Goal: Task Accomplishment & Management: Complete application form

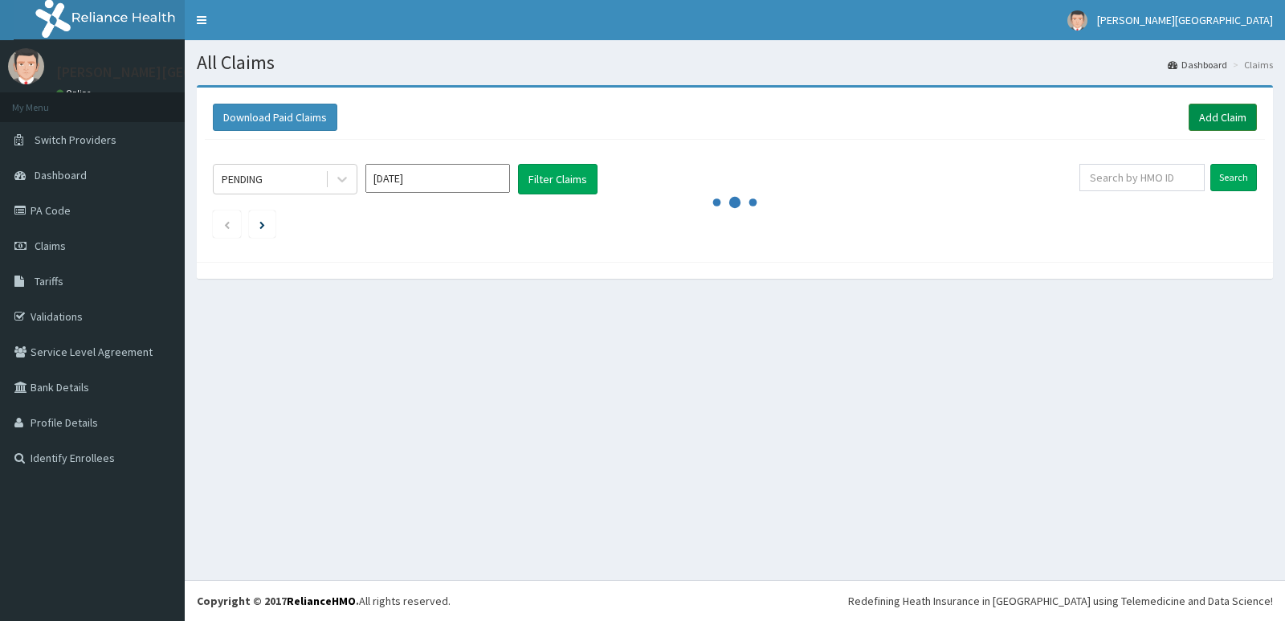
click at [1214, 116] on link "Add Claim" at bounding box center [1223, 117] width 68 height 27
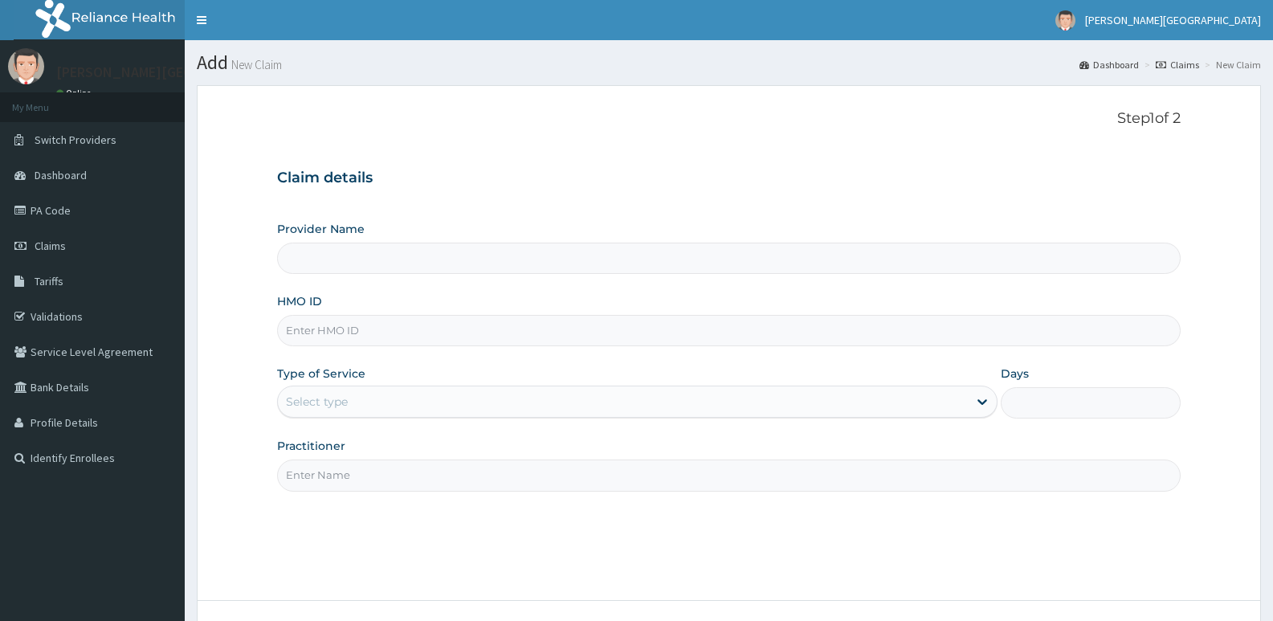
type input "[PERSON_NAME] SPECIALIST HOSPITAL"
click at [314, 327] on input "HMO ID" at bounding box center [729, 330] width 904 height 31
type input "NIT/10080/C"
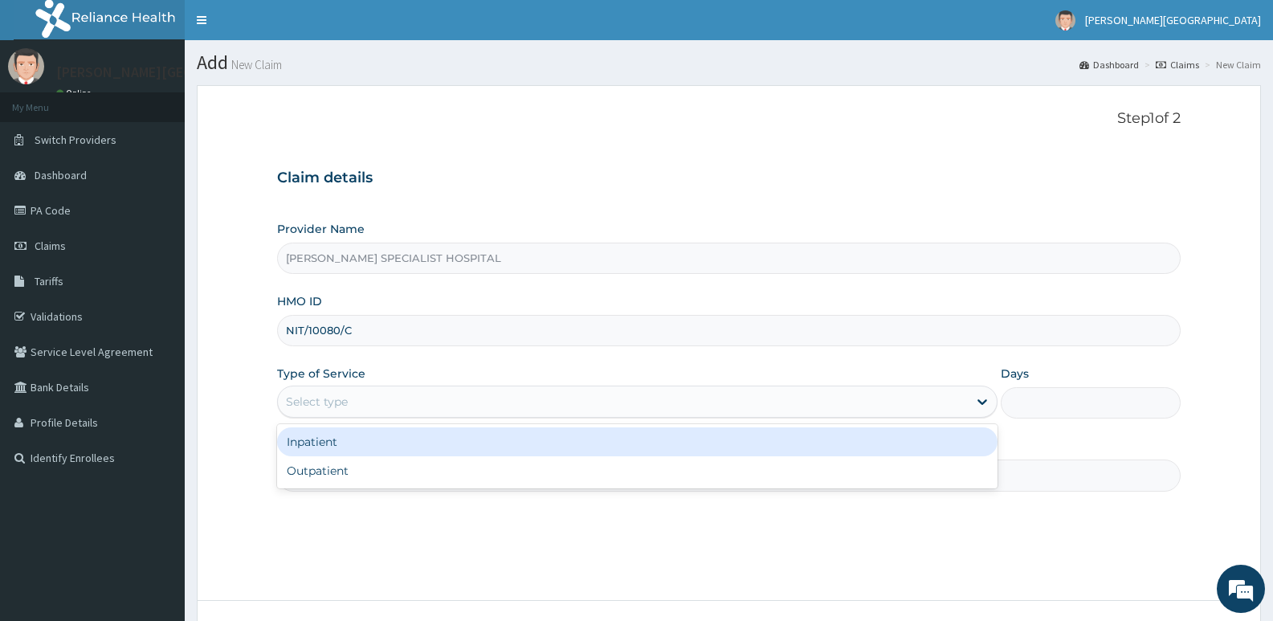
click at [344, 390] on div "Select type" at bounding box center [622, 402] width 689 height 26
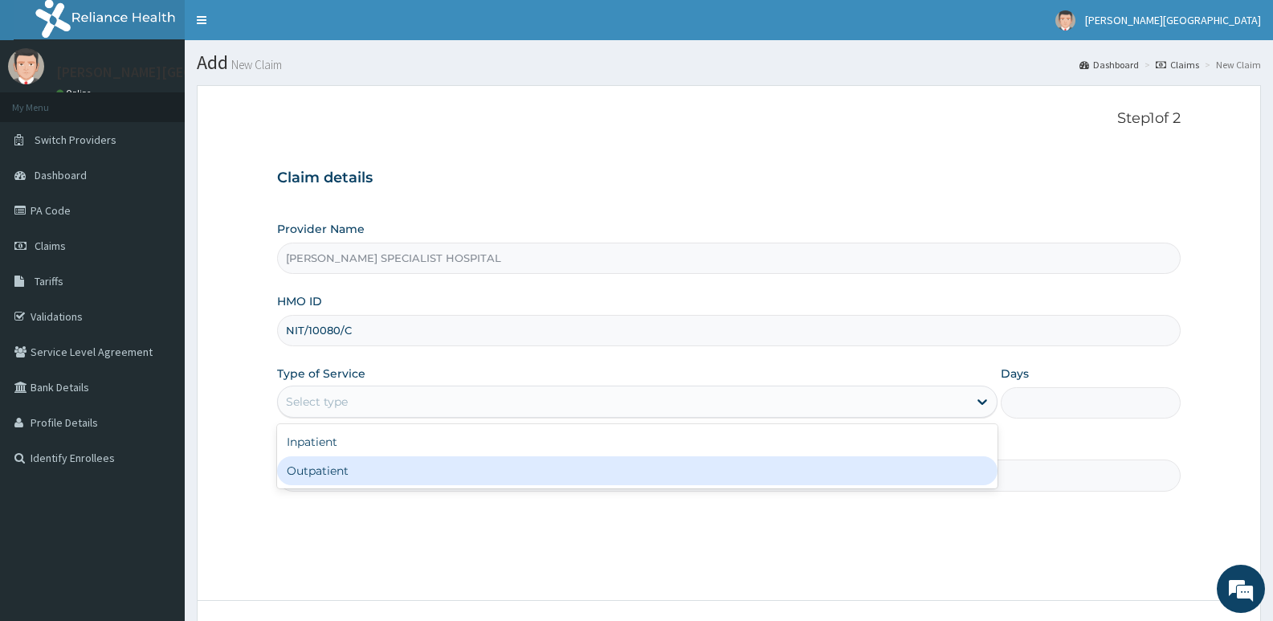
click at [332, 467] on div "Outpatient" at bounding box center [637, 470] width 720 height 29
type input "1"
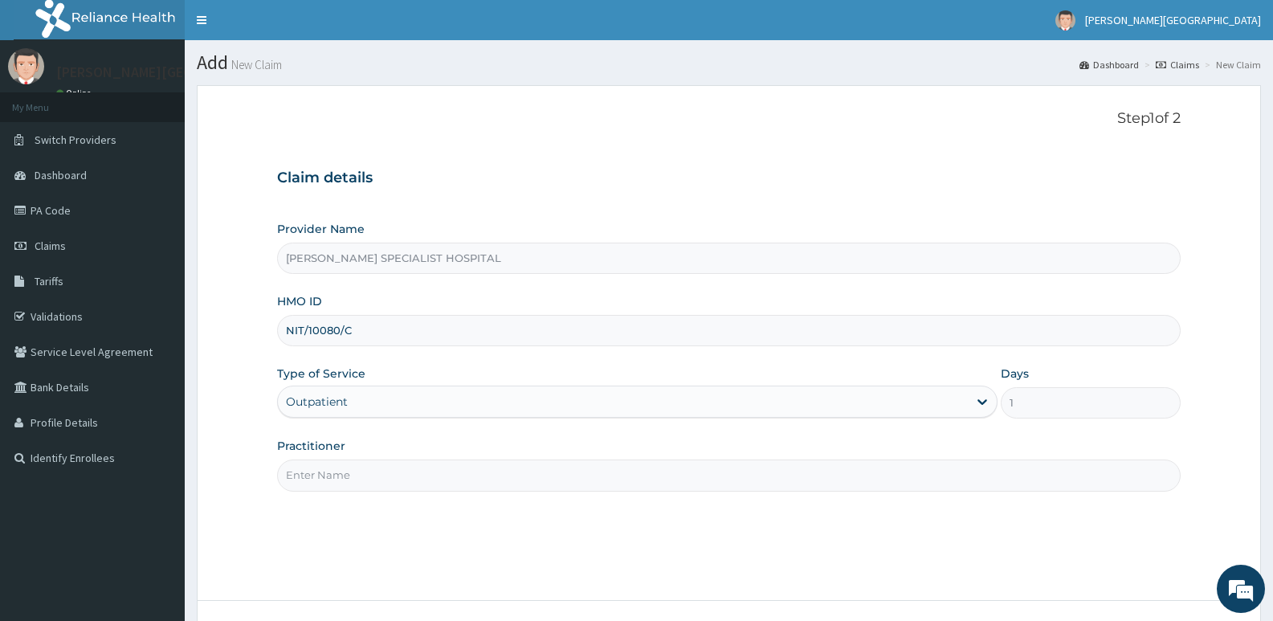
click at [324, 476] on input "Practitioner" at bounding box center [729, 474] width 904 height 31
type input "DR [PERSON_NAME]"
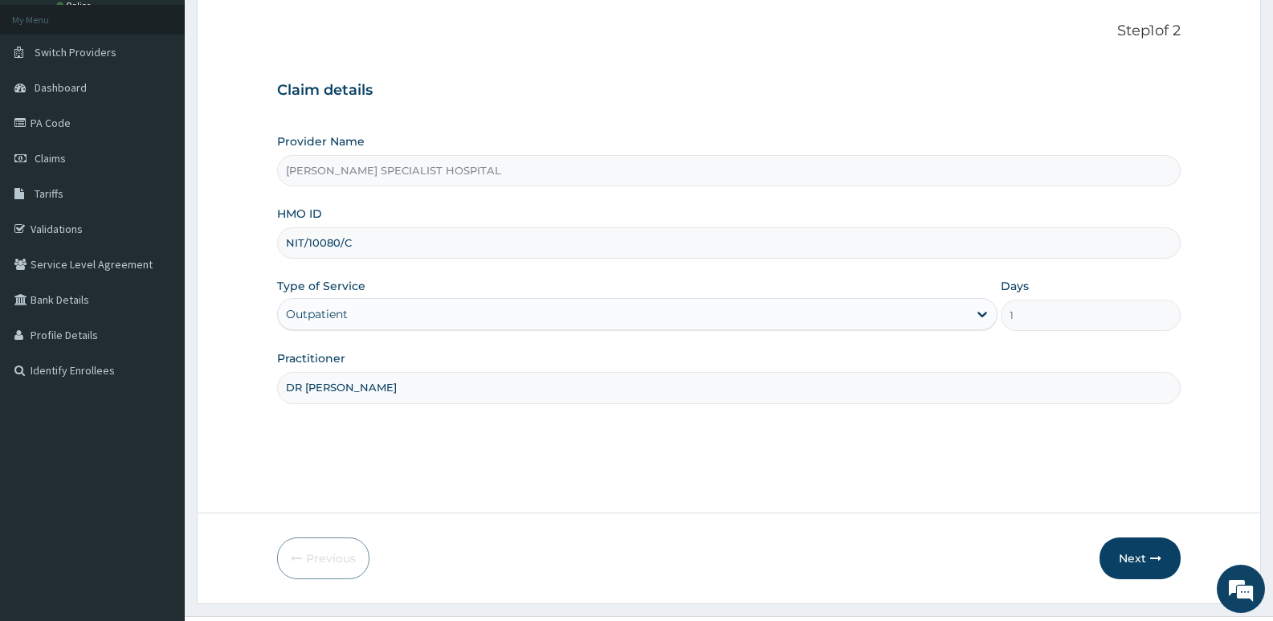
scroll to position [124, 0]
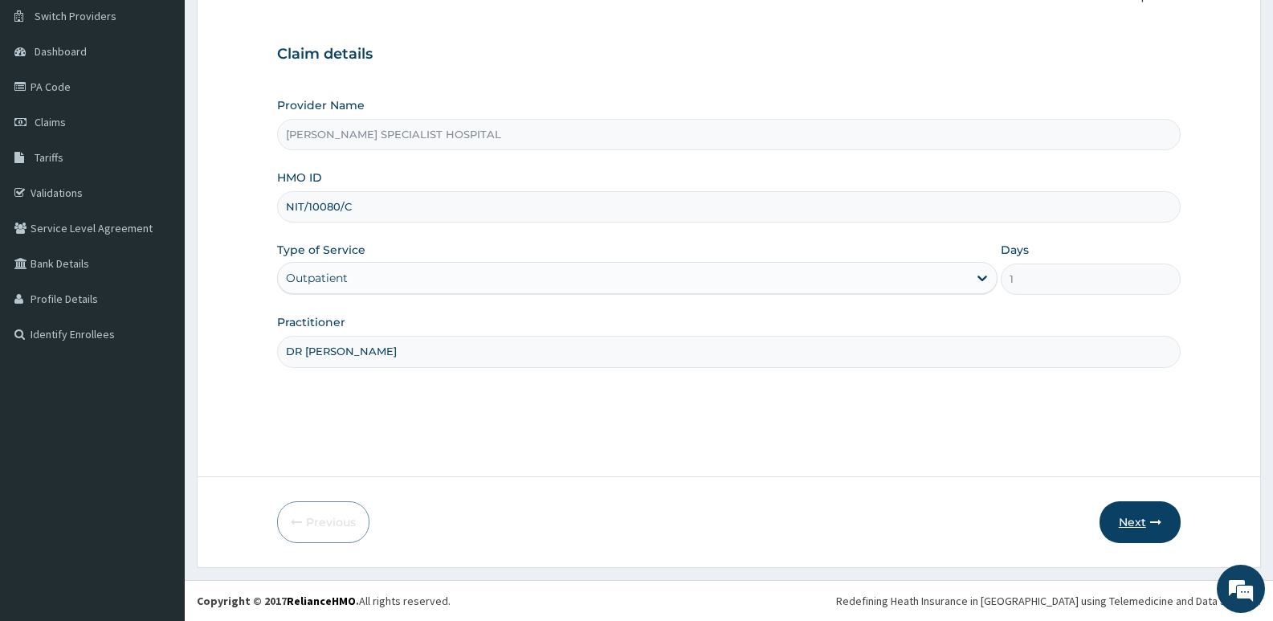
click at [1134, 520] on button "Next" at bounding box center [1139, 522] width 81 height 42
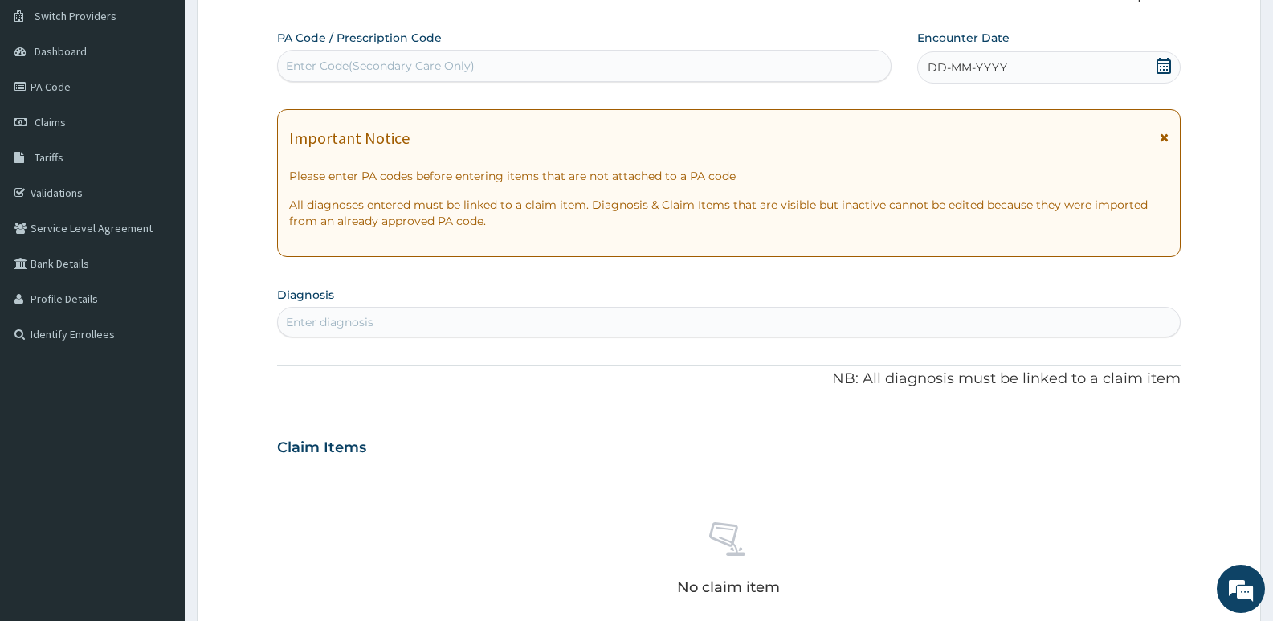
click at [1164, 64] on icon at bounding box center [1164, 66] width 16 height 16
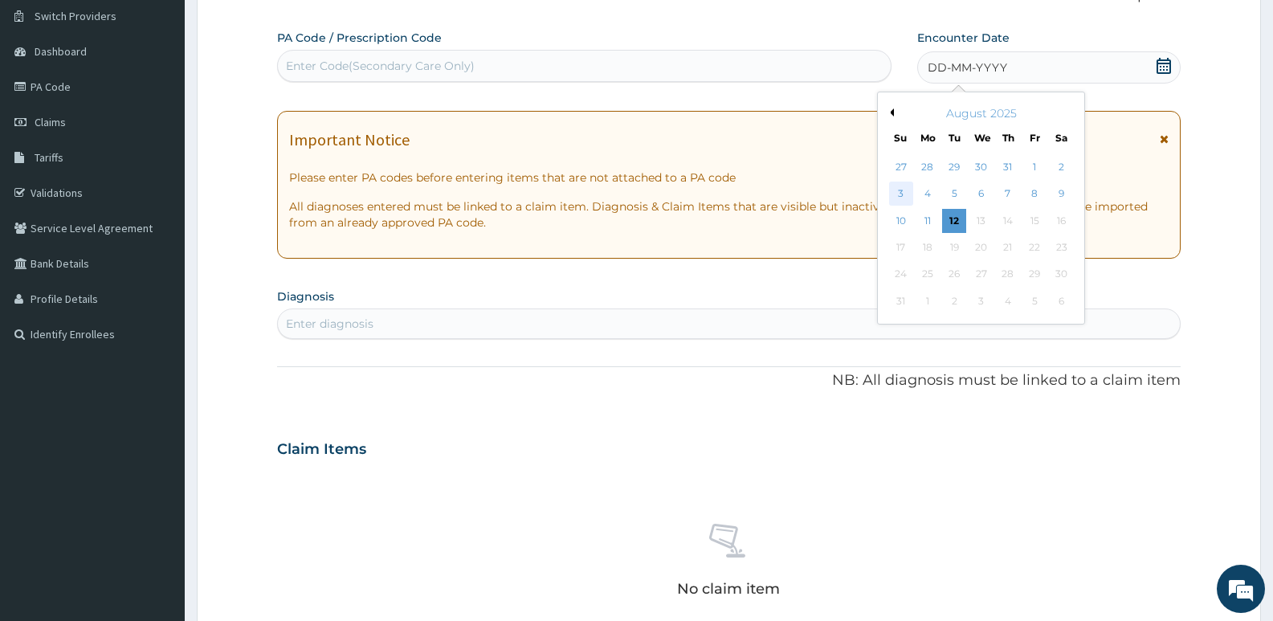
click at [899, 190] on div "3" at bounding box center [901, 194] width 24 height 24
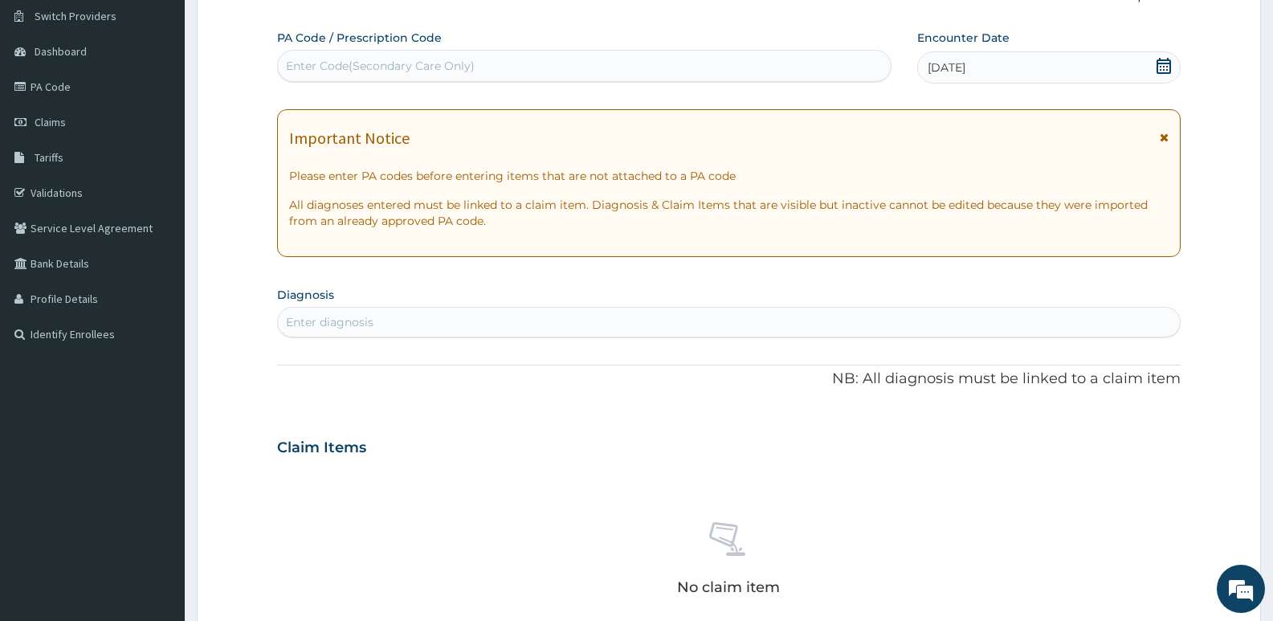
click at [368, 320] on div "Enter diagnosis" at bounding box center [330, 322] width 88 height 16
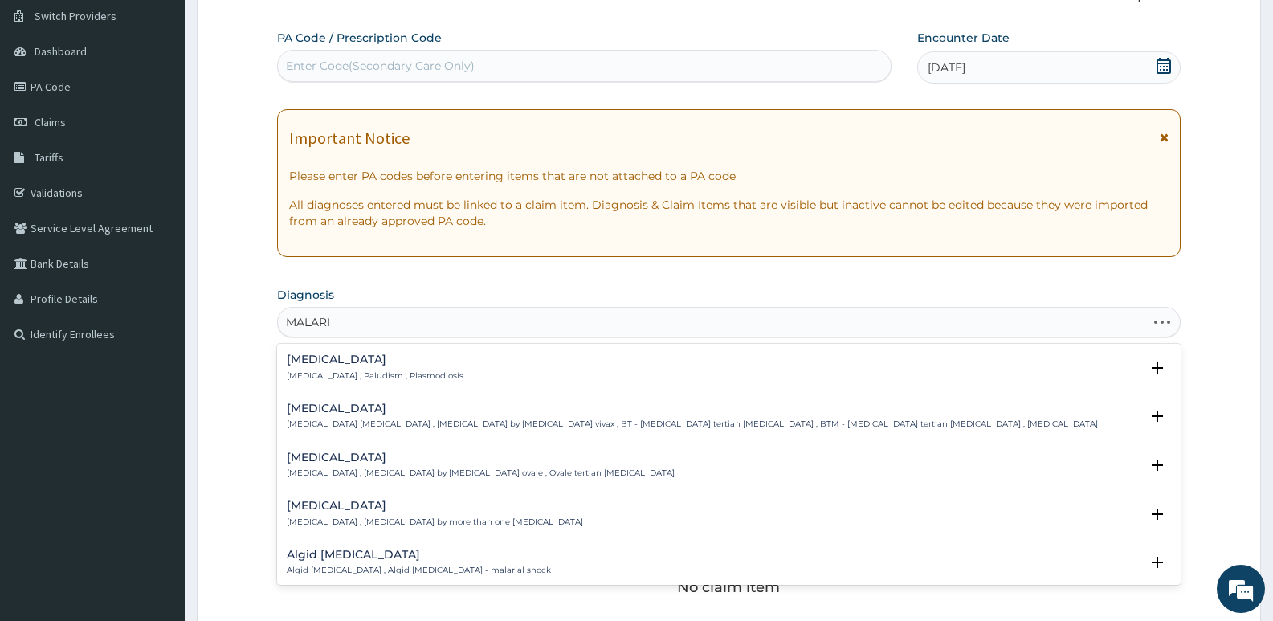
type input "MALARIA"
click at [312, 357] on h4 "Malaria" at bounding box center [375, 359] width 177 height 12
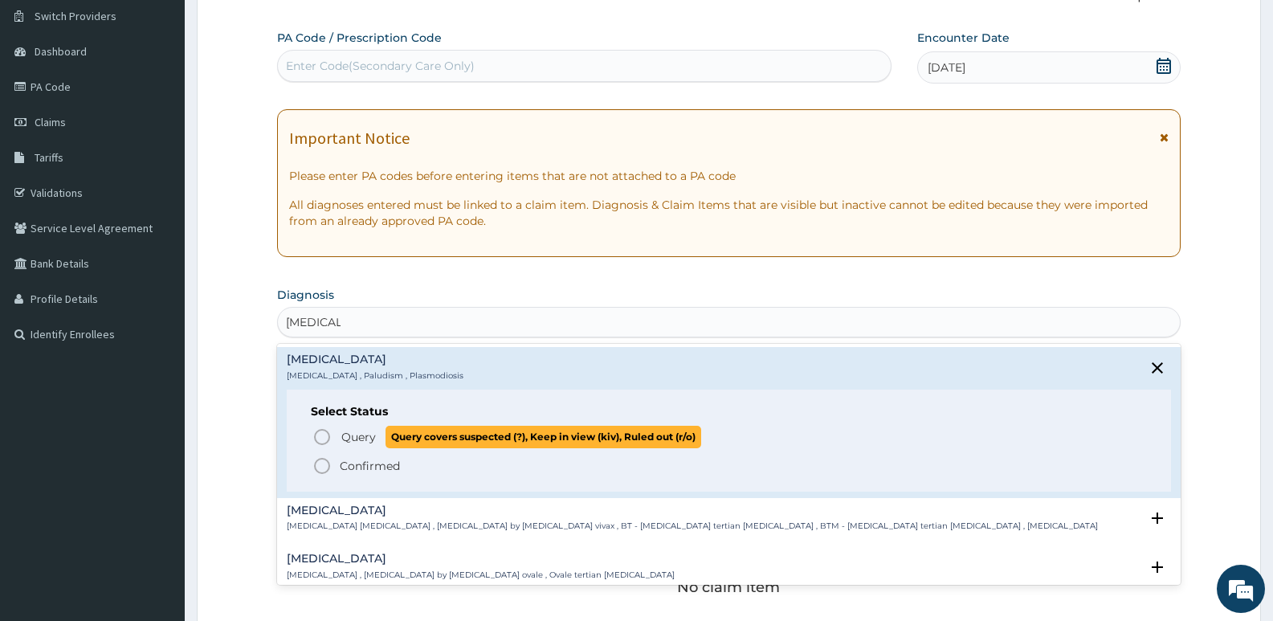
click at [321, 435] on icon "status option query" at bounding box center [321, 436] width 19 height 19
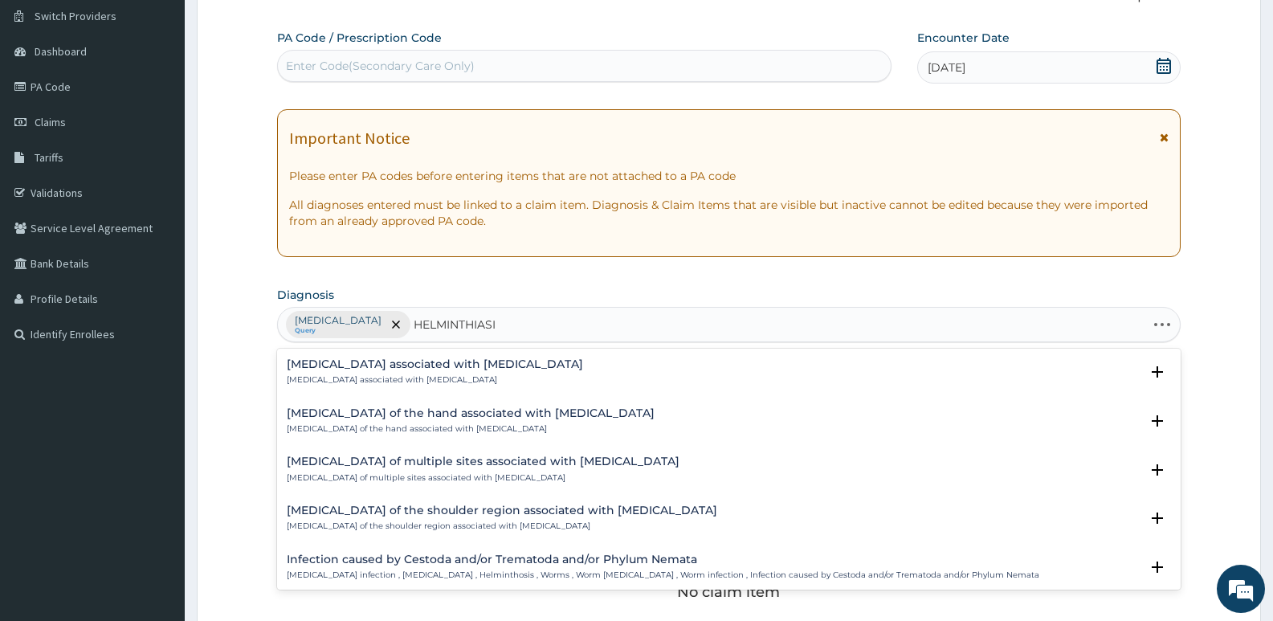
type input "HELMINTHIASIS"
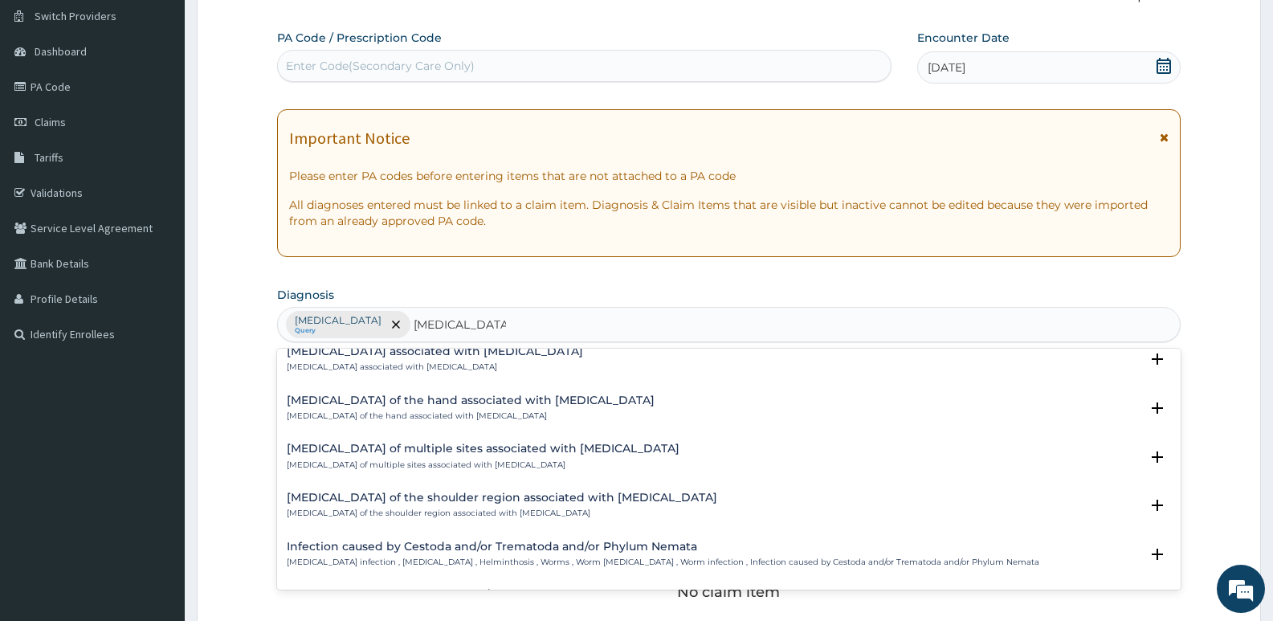
scroll to position [0, 0]
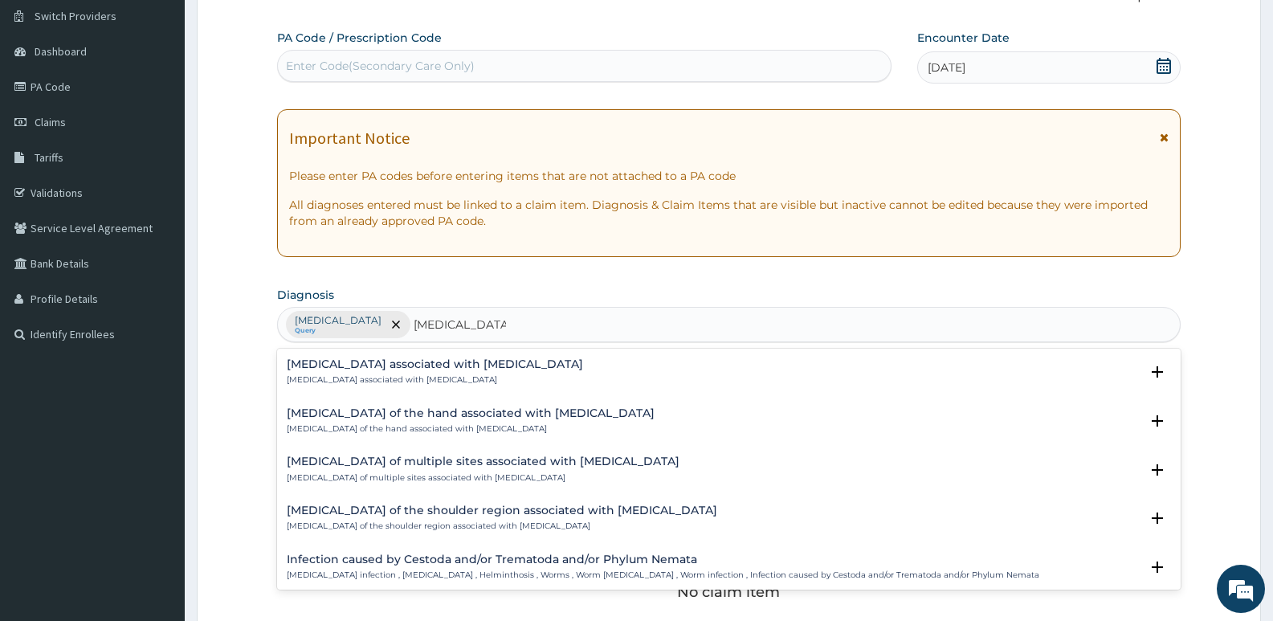
click at [420, 358] on h4 "Arthropathy associated with helminthiasis" at bounding box center [435, 364] width 296 height 12
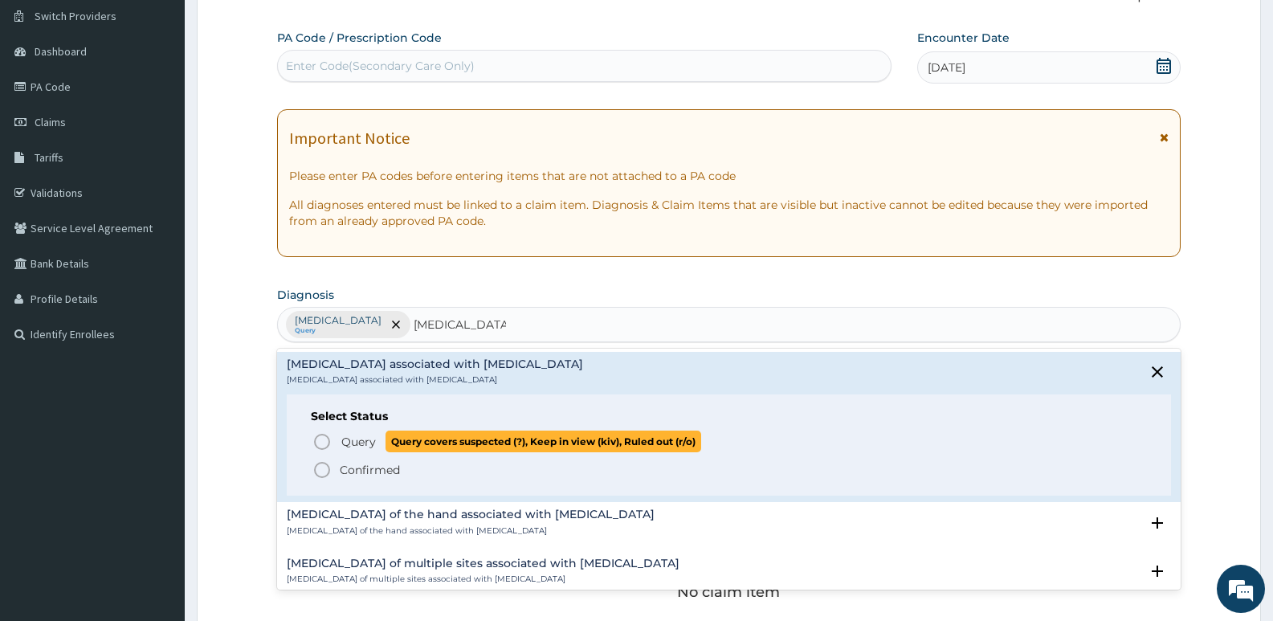
click at [328, 439] on icon "status option query" at bounding box center [321, 441] width 19 height 19
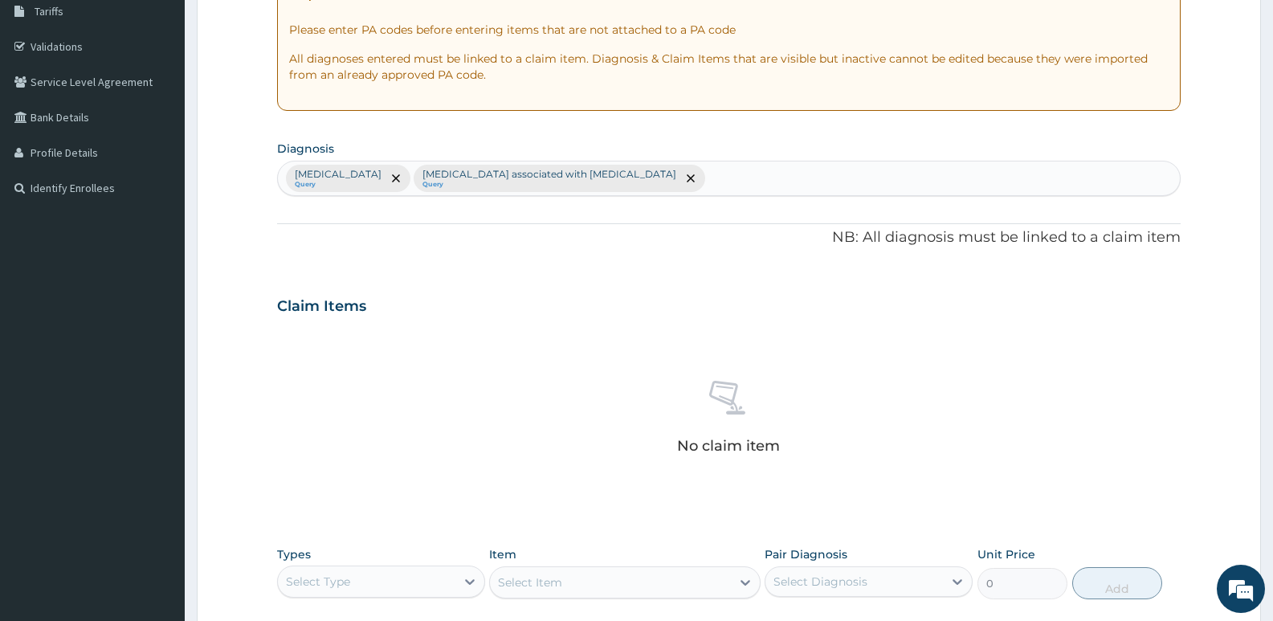
scroll to position [445, 0]
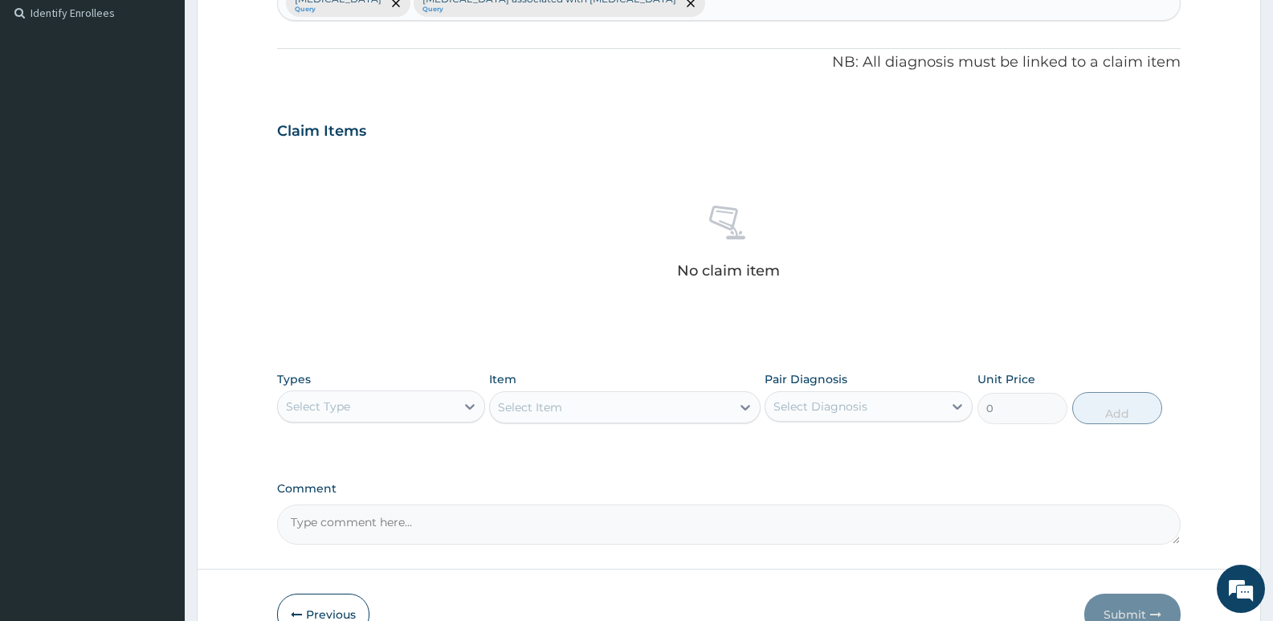
click at [384, 409] on div "Select Type" at bounding box center [366, 407] width 177 height 26
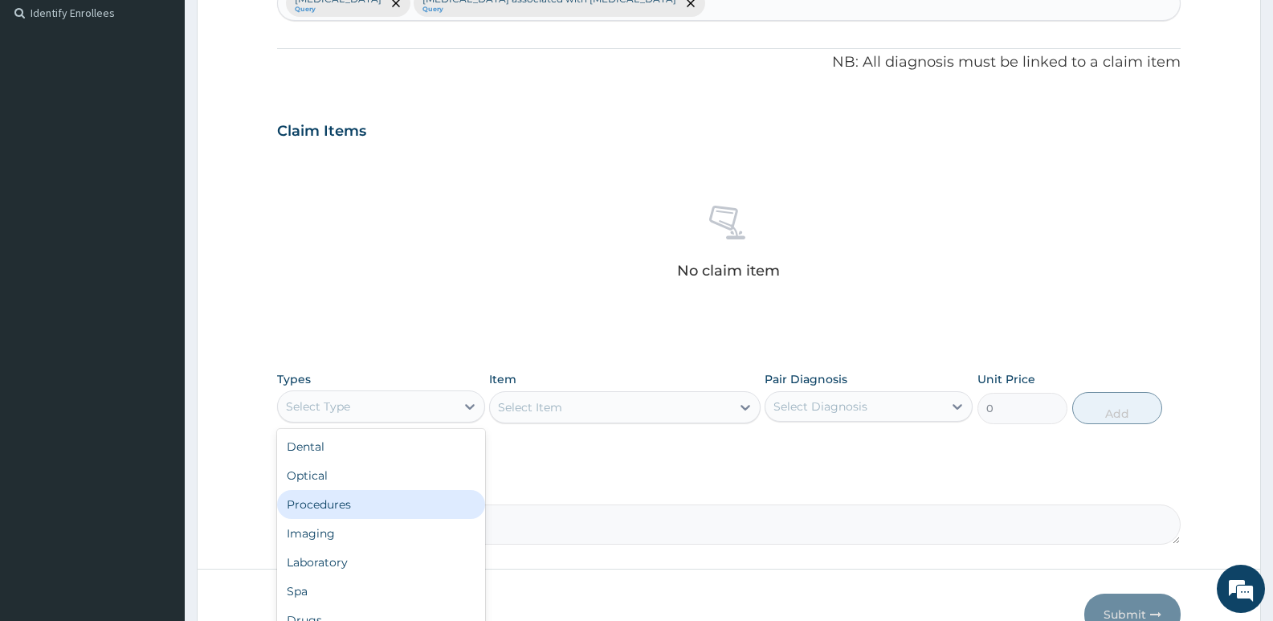
click at [347, 505] on div "Procedures" at bounding box center [381, 504] width 208 height 29
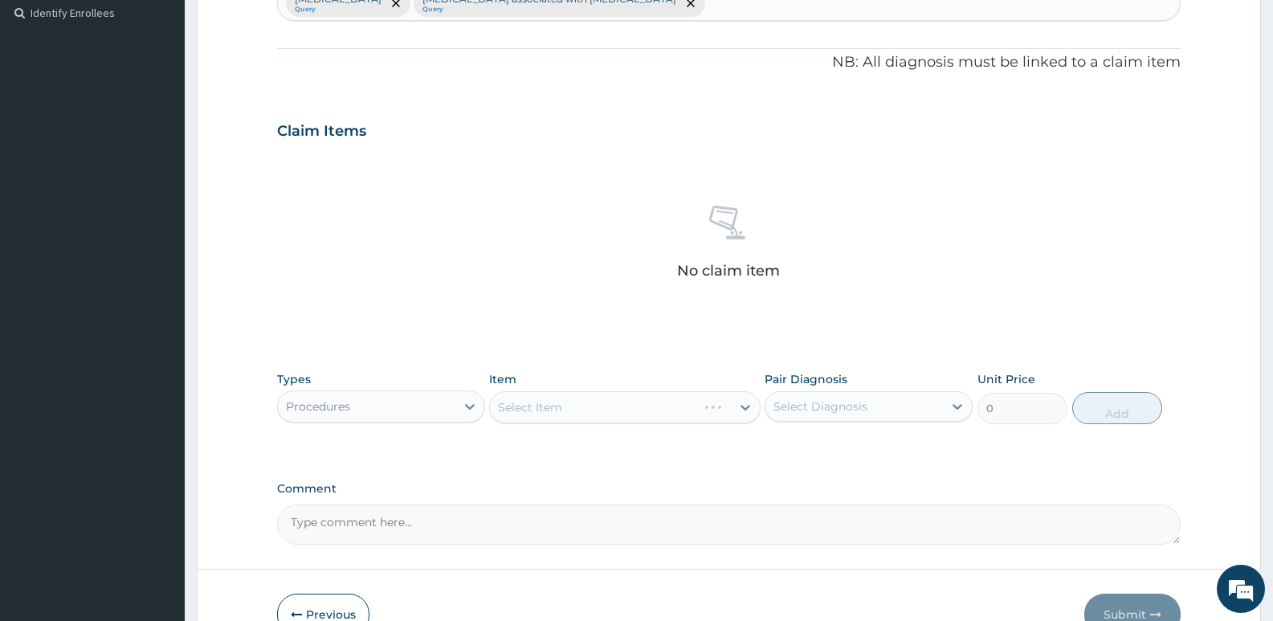
click at [552, 406] on div "Select Item" at bounding box center [624, 407] width 271 height 32
click at [551, 406] on div "Select Item" at bounding box center [530, 407] width 64 height 16
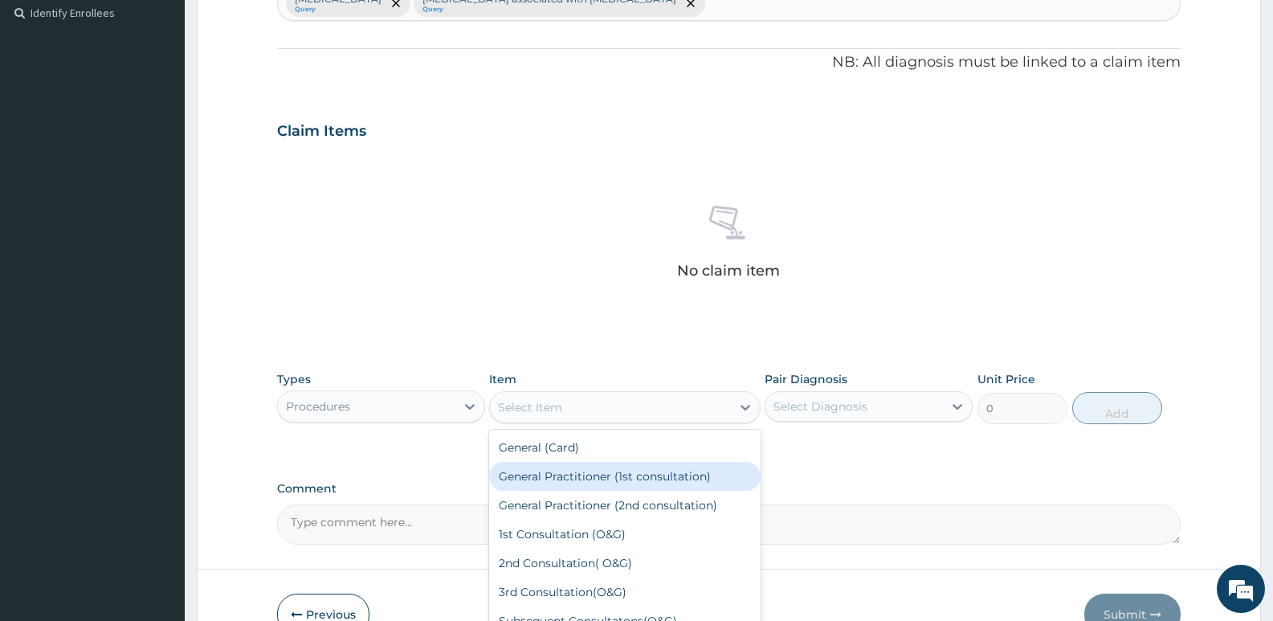
click at [566, 476] on div "General Practitioner (1st consultation)" at bounding box center [624, 476] width 271 height 29
type input "4000"
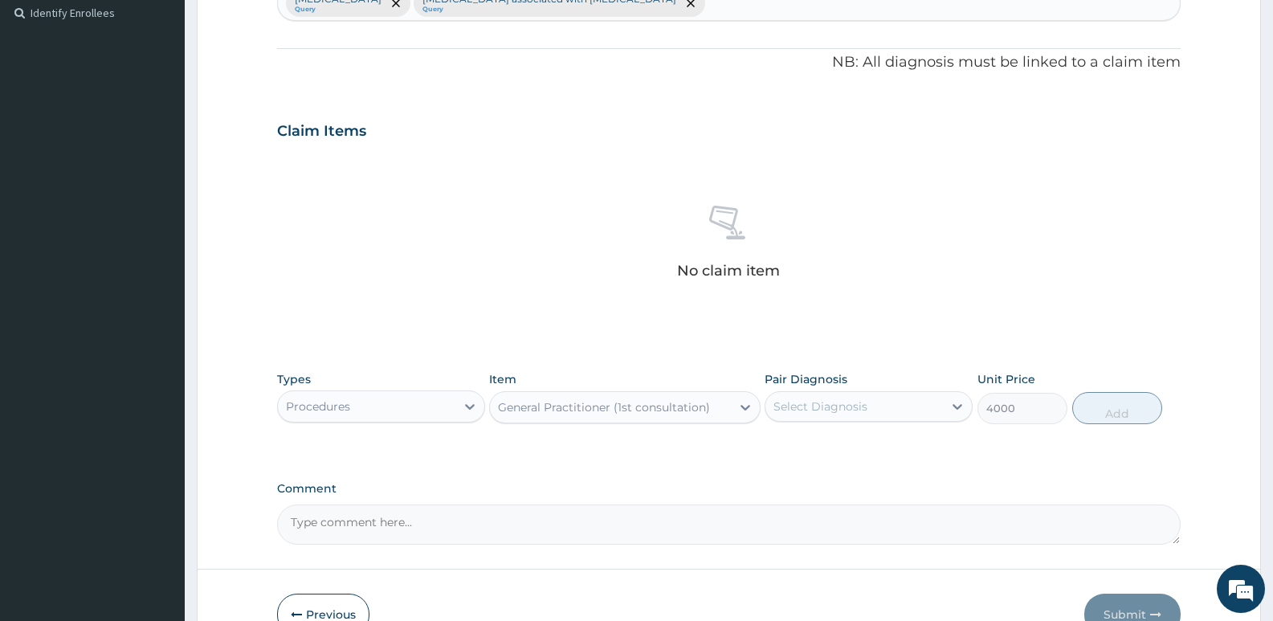
click at [839, 405] on div "Select Diagnosis" at bounding box center [820, 406] width 94 height 16
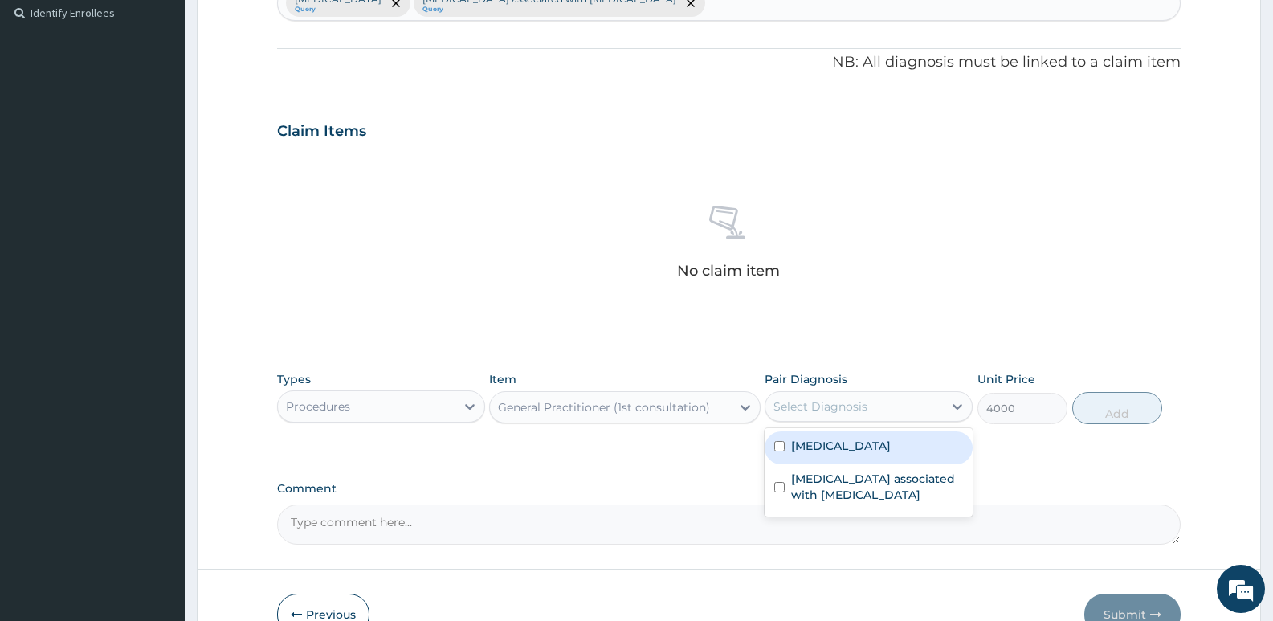
click at [828, 452] on label "[MEDICAL_DATA]" at bounding box center [841, 446] width 100 height 16
checkbox input "true"
click at [1111, 406] on button "Add" at bounding box center [1117, 408] width 90 height 32
type input "0"
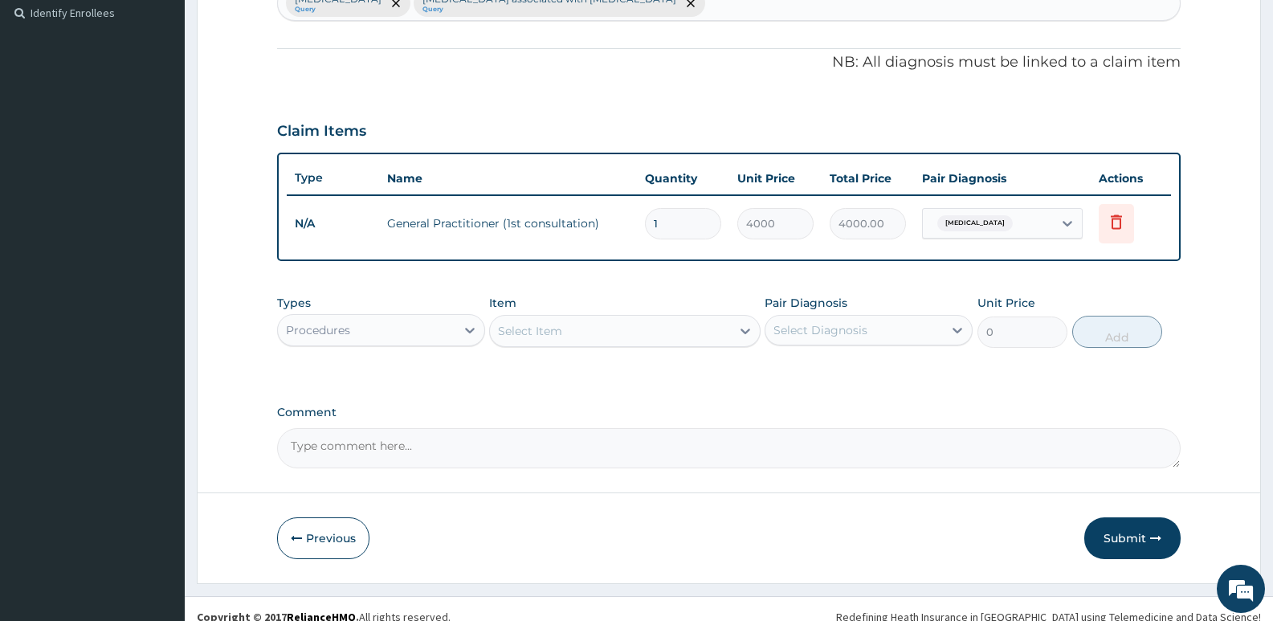
click at [372, 333] on div "Procedures" at bounding box center [366, 330] width 177 height 26
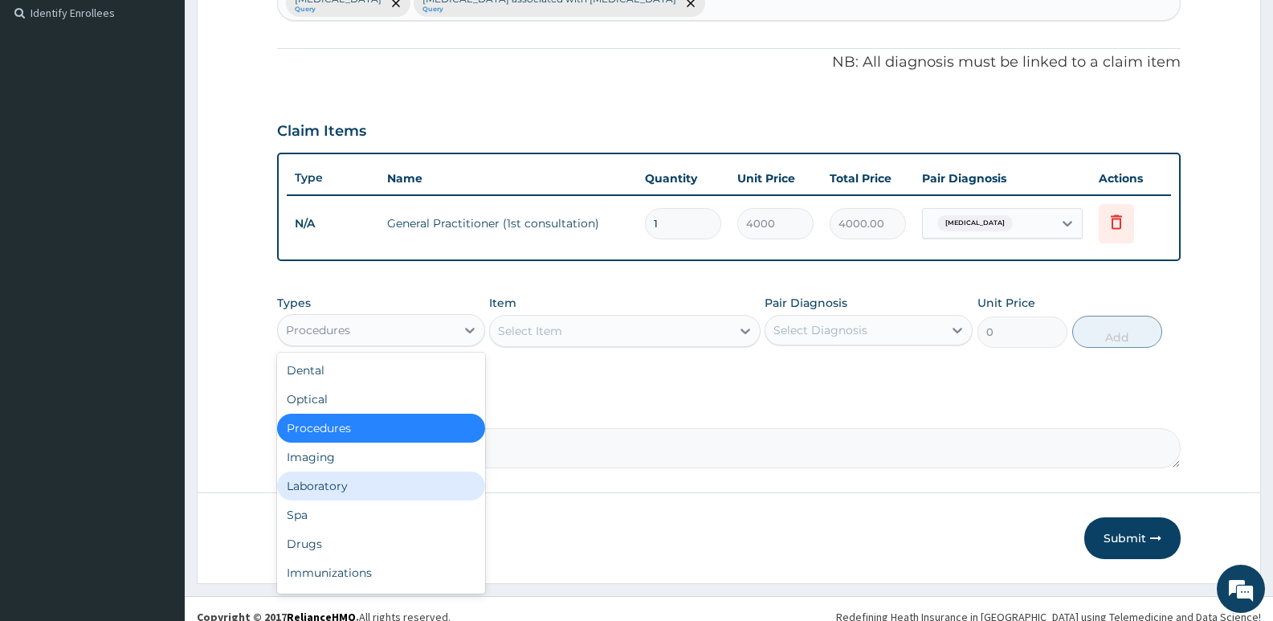
click at [323, 486] on div "Laboratory" at bounding box center [381, 485] width 208 height 29
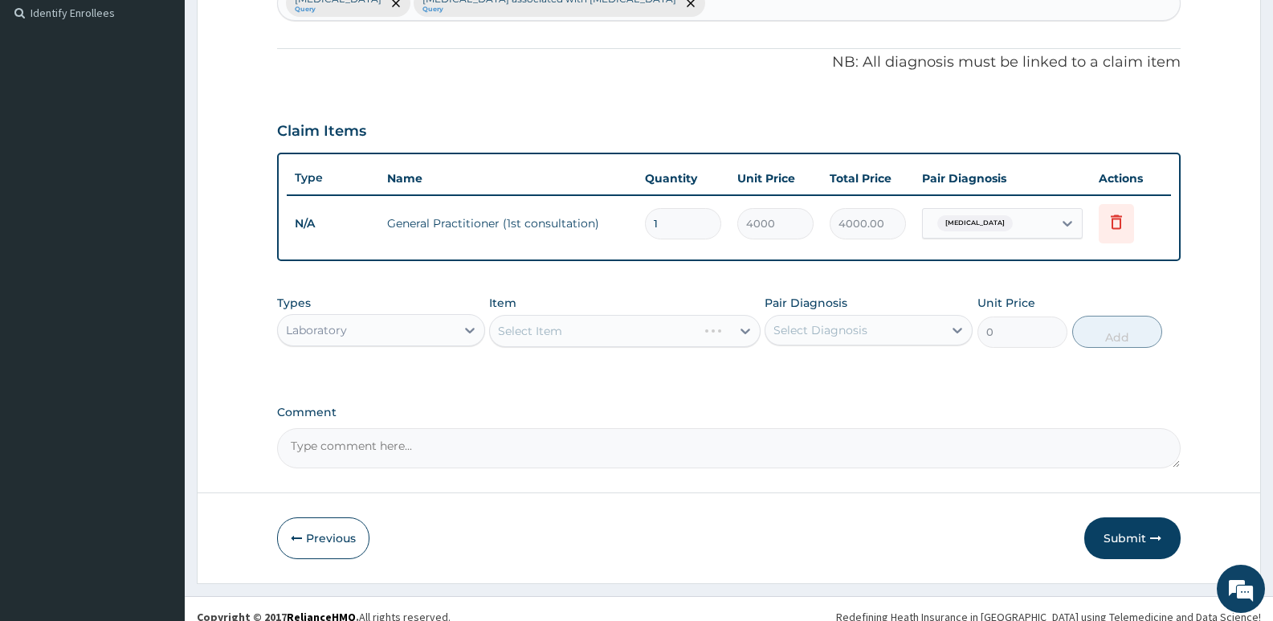
click at [565, 330] on div "Select Item" at bounding box center [624, 331] width 271 height 32
click at [565, 328] on div "Select Item" at bounding box center [610, 331] width 240 height 26
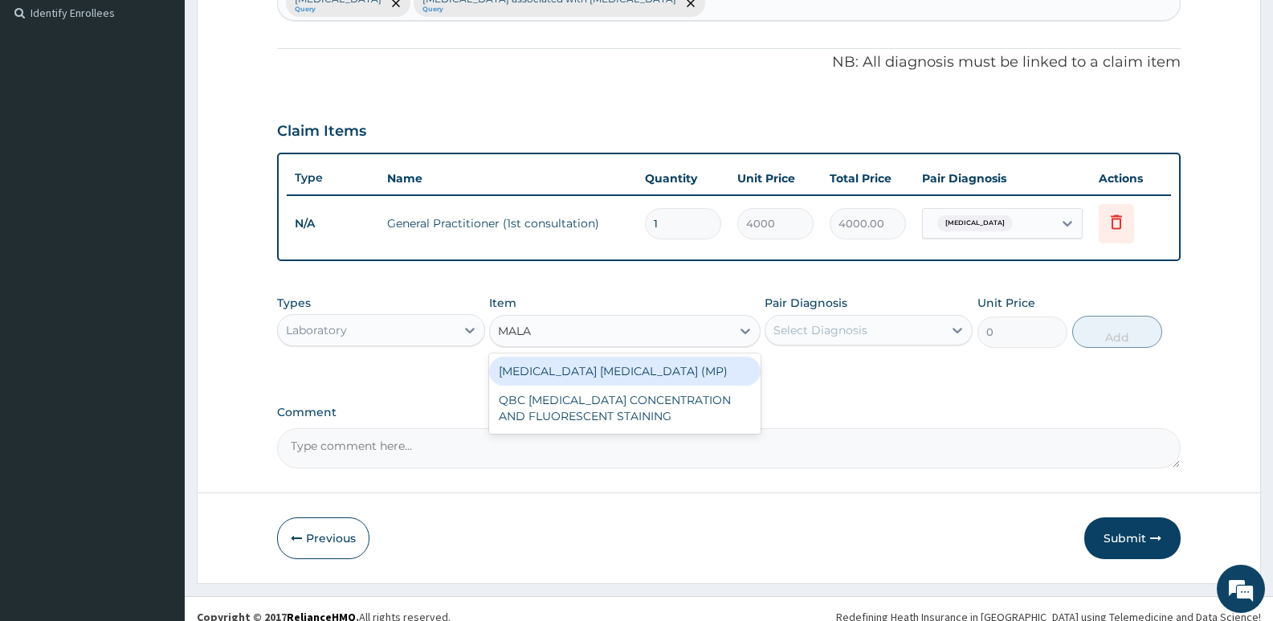
type input "MALAR"
click at [604, 370] on div "MALARIA PARASITE (MP)" at bounding box center [624, 371] width 271 height 29
type input "1820"
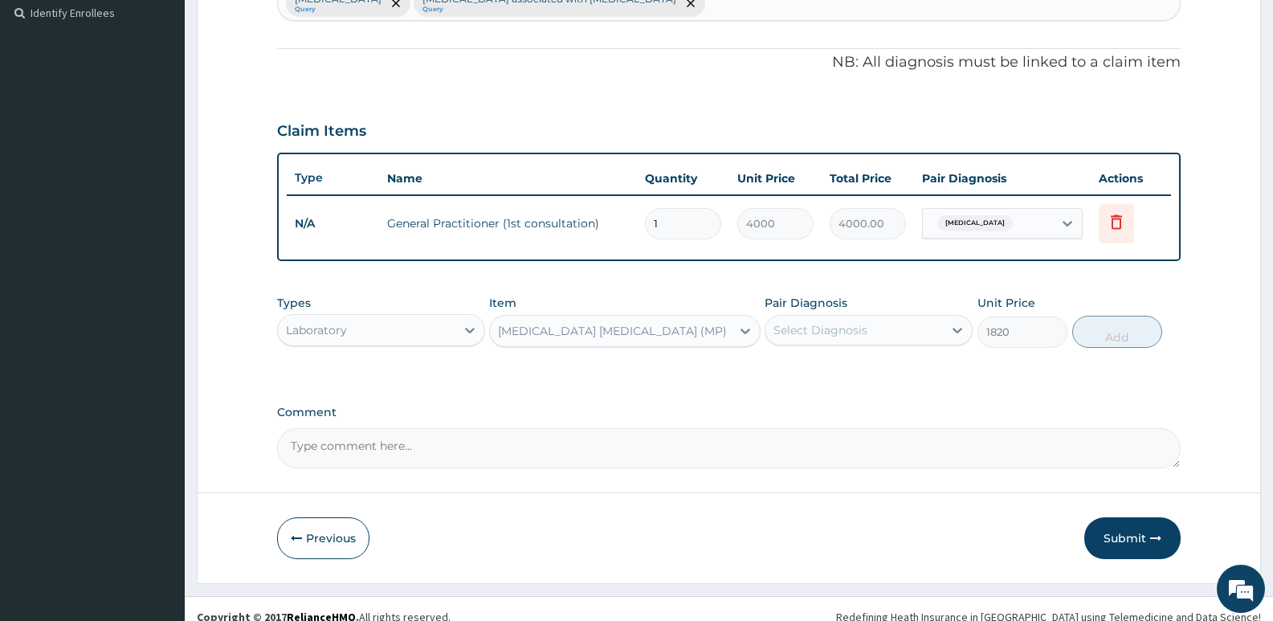
click at [883, 335] on div "Select Diagnosis" at bounding box center [853, 330] width 177 height 26
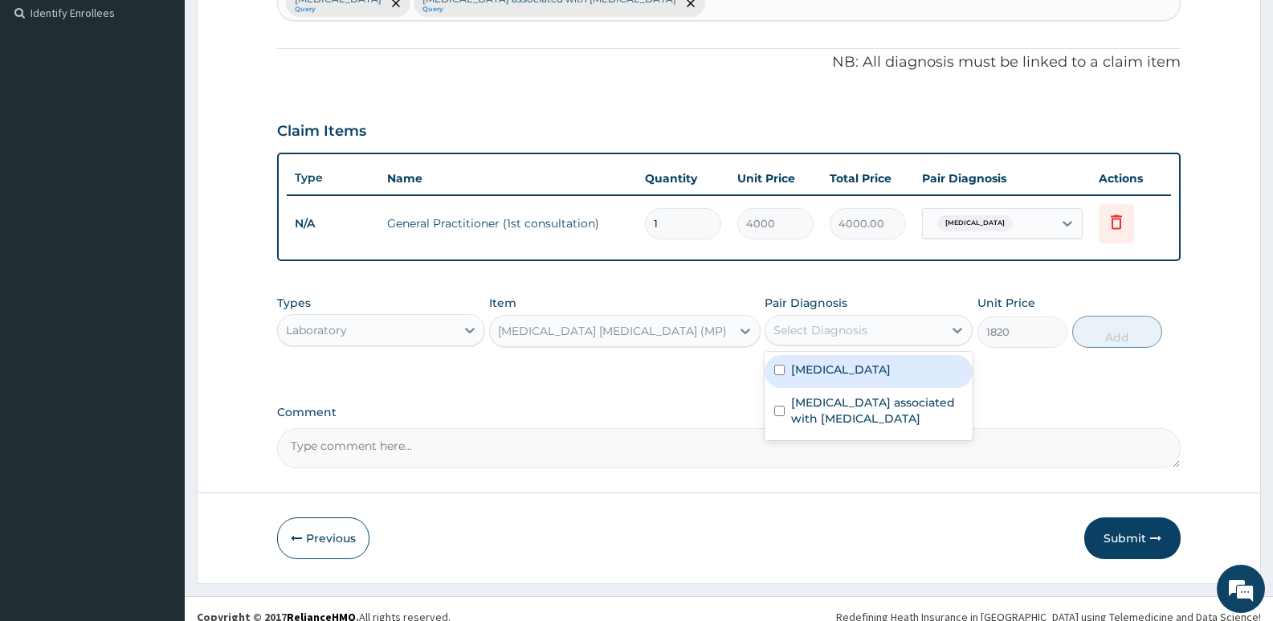
click at [825, 374] on label "Malaria" at bounding box center [841, 369] width 100 height 16
checkbox input "true"
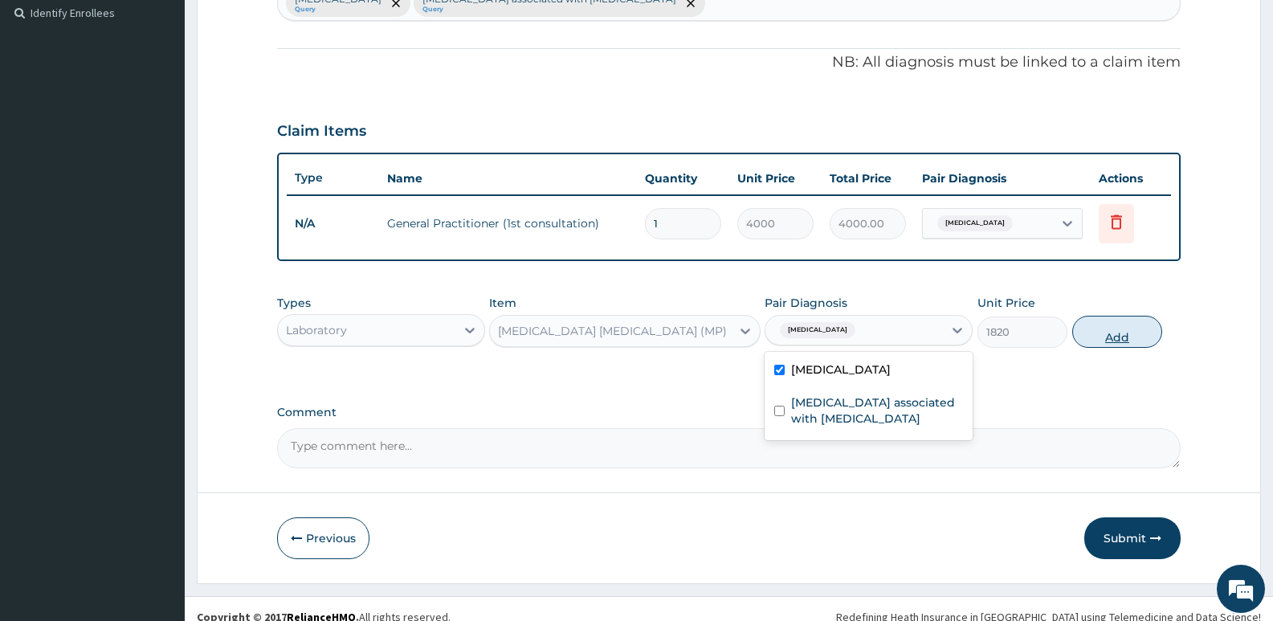
click at [1124, 338] on button "Add" at bounding box center [1117, 332] width 90 height 32
type input "0"
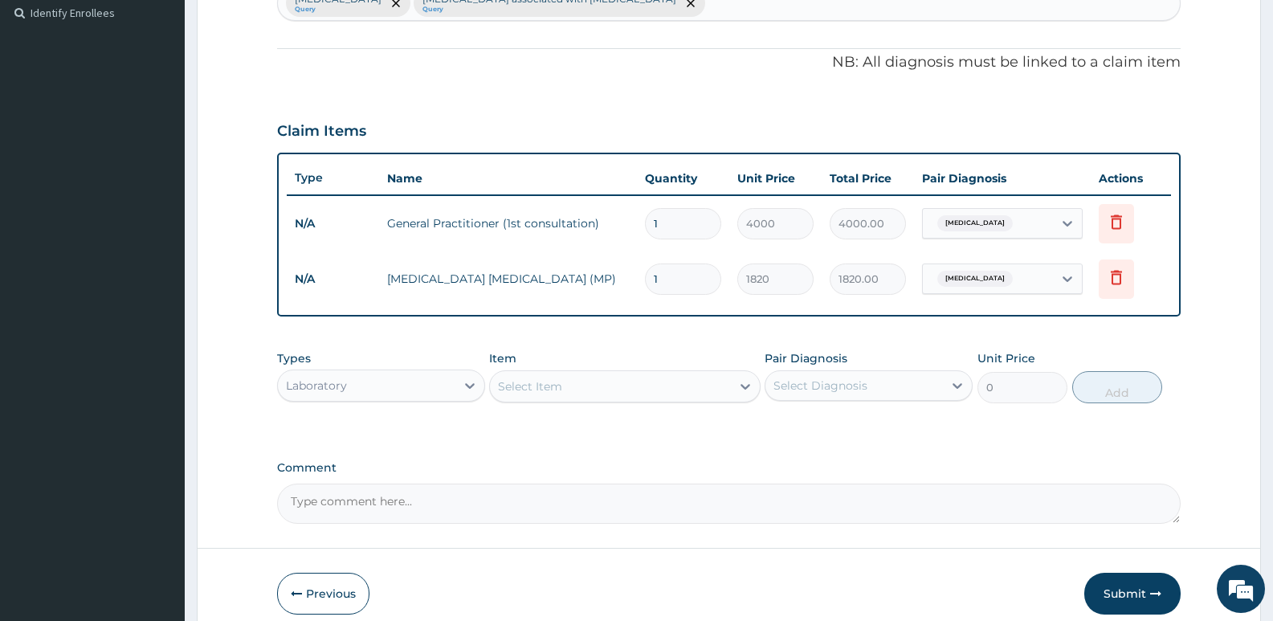
click at [549, 387] on div "Select Item" at bounding box center [530, 386] width 64 height 16
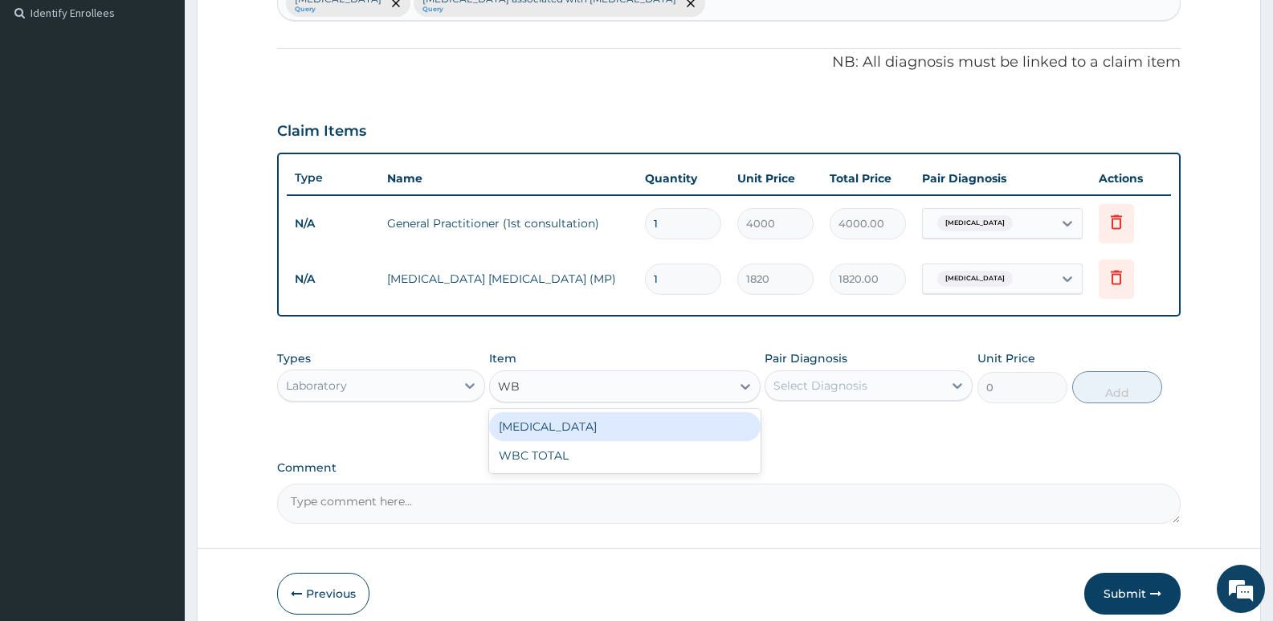
type input "WBC"
click at [548, 425] on div "[MEDICAL_DATA]" at bounding box center [624, 426] width 271 height 29
type input "2080"
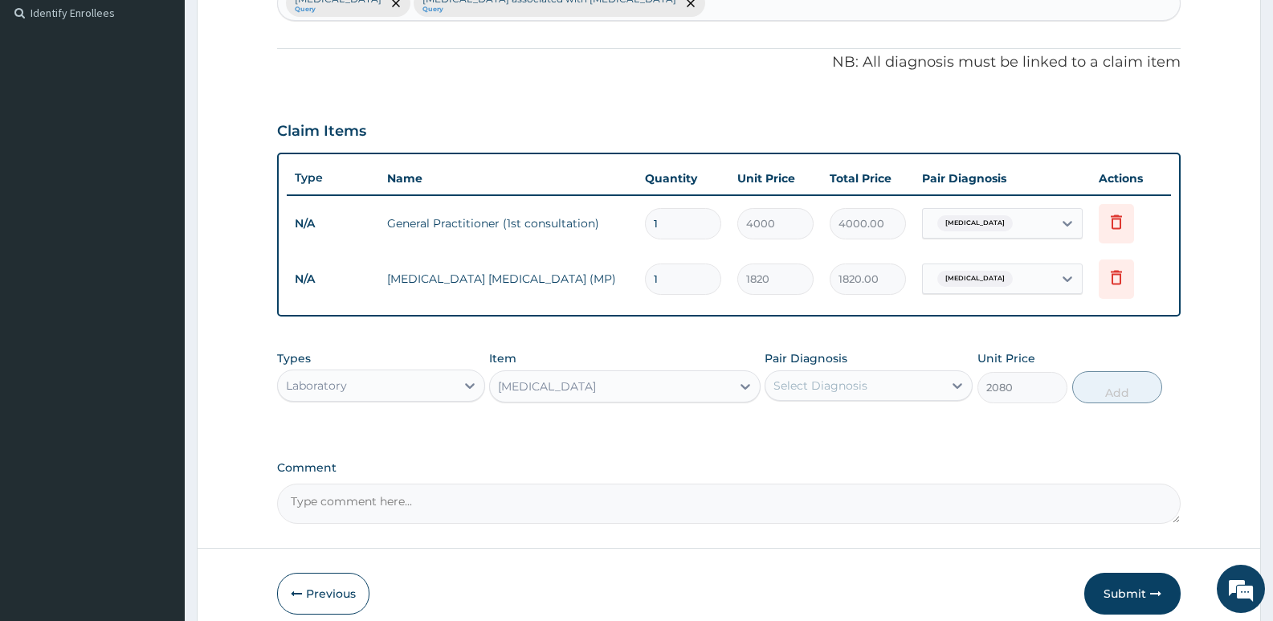
click at [805, 389] on div "Select Diagnosis" at bounding box center [820, 385] width 94 height 16
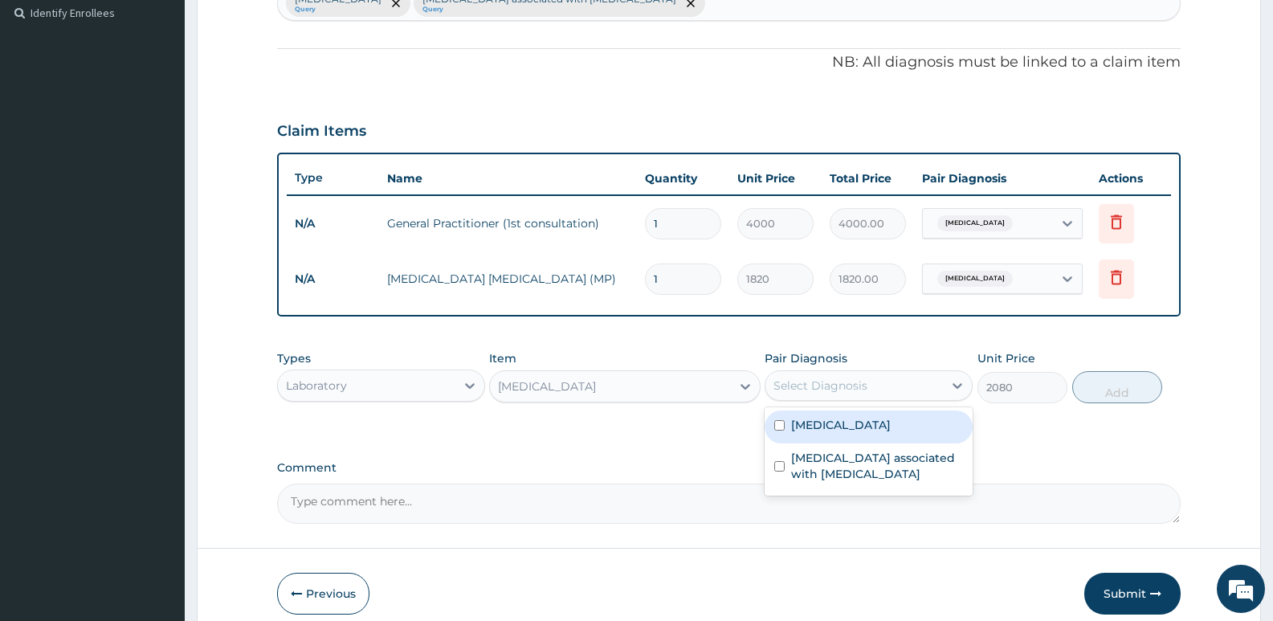
click at [820, 432] on label "[MEDICAL_DATA]" at bounding box center [841, 425] width 100 height 16
checkbox input "true"
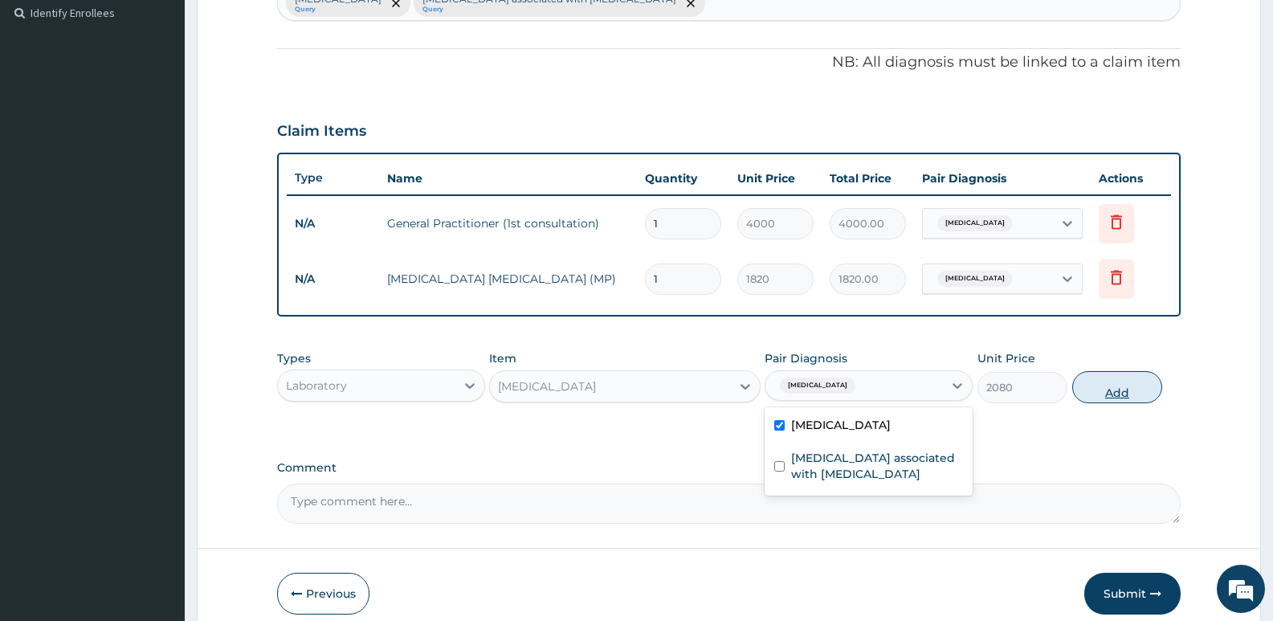
click at [1116, 393] on button "Add" at bounding box center [1117, 387] width 90 height 32
type input "0"
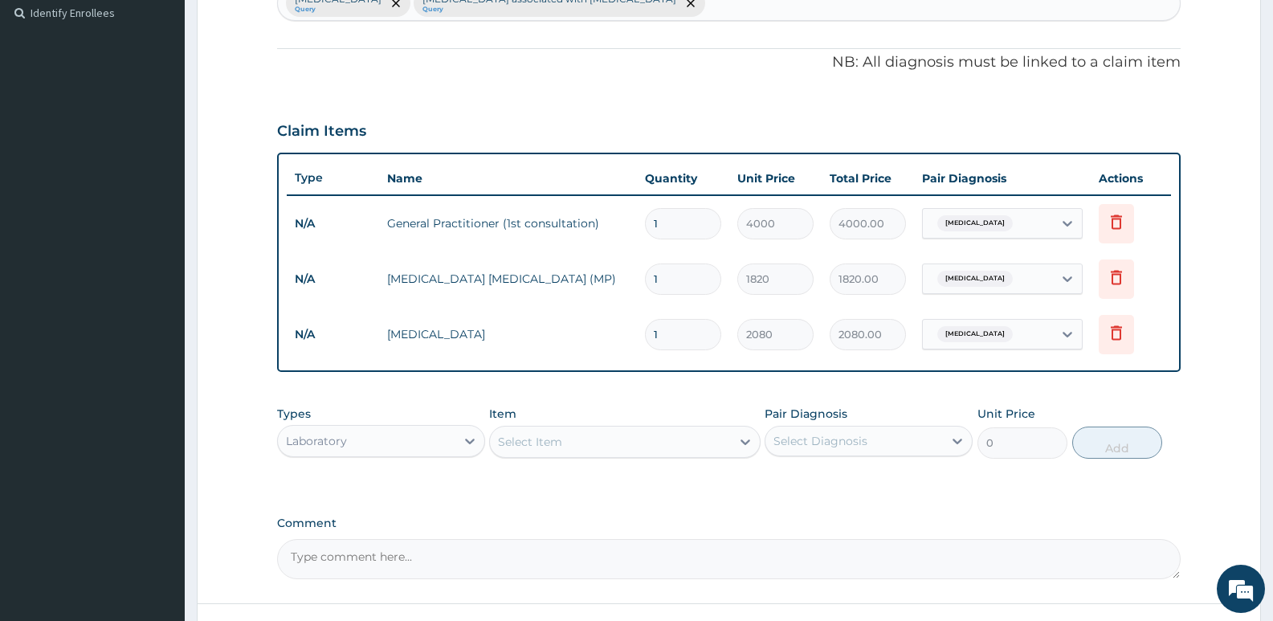
click at [380, 441] on div "Laboratory" at bounding box center [366, 441] width 177 height 26
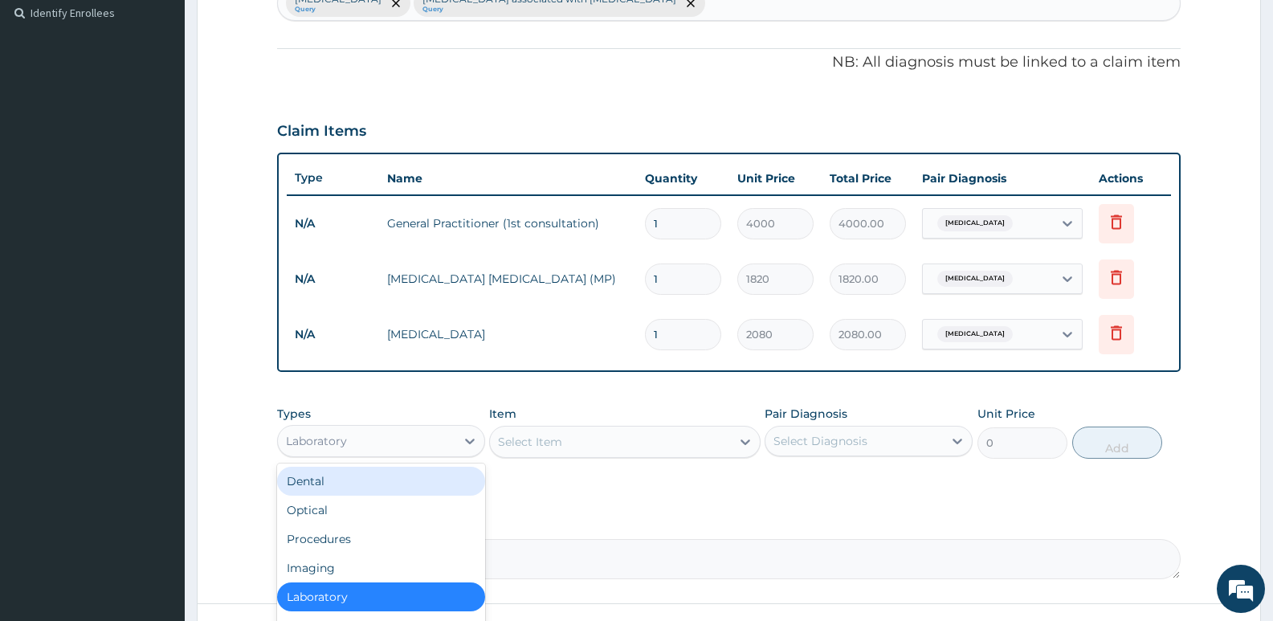
scroll to position [572, 0]
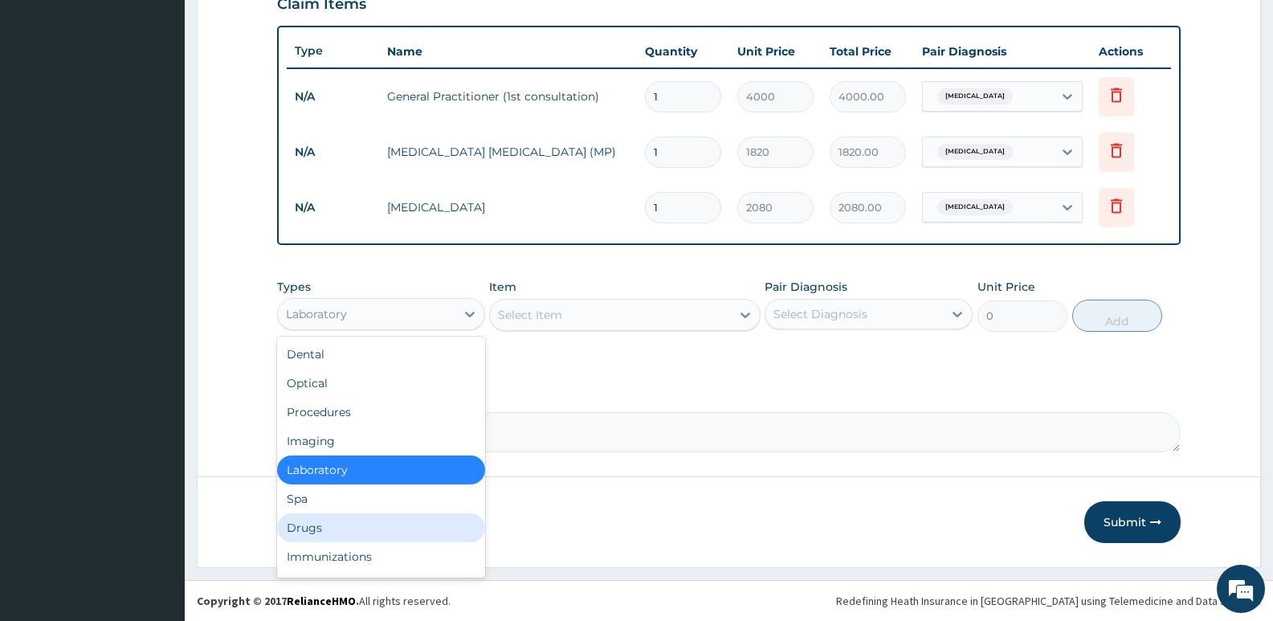
click at [305, 528] on div "Drugs" at bounding box center [381, 527] width 208 height 29
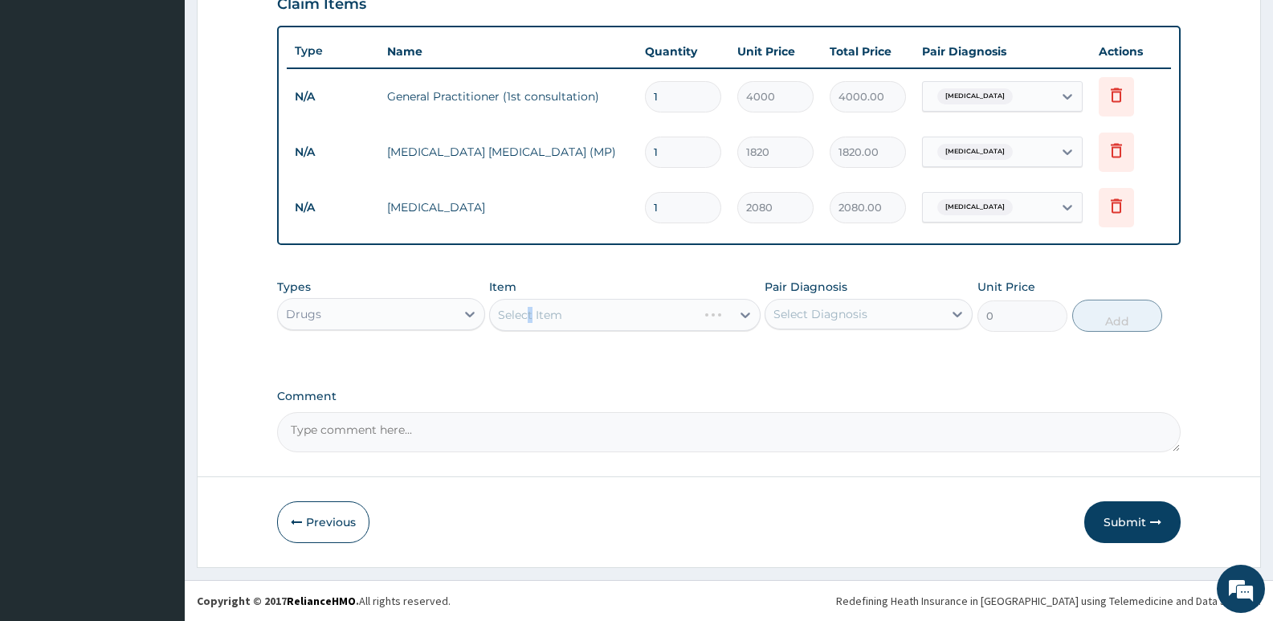
click at [530, 319] on div "Select Item" at bounding box center [624, 315] width 271 height 32
click at [595, 316] on div "Select Item" at bounding box center [610, 315] width 240 height 26
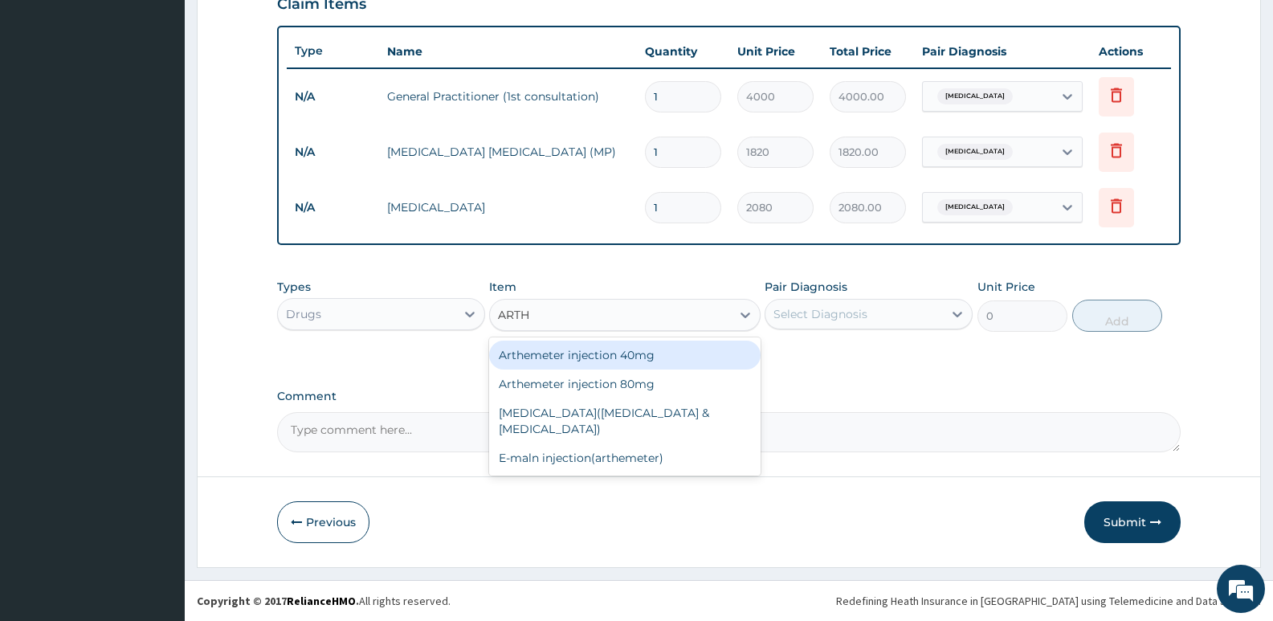
type input "ARTHE"
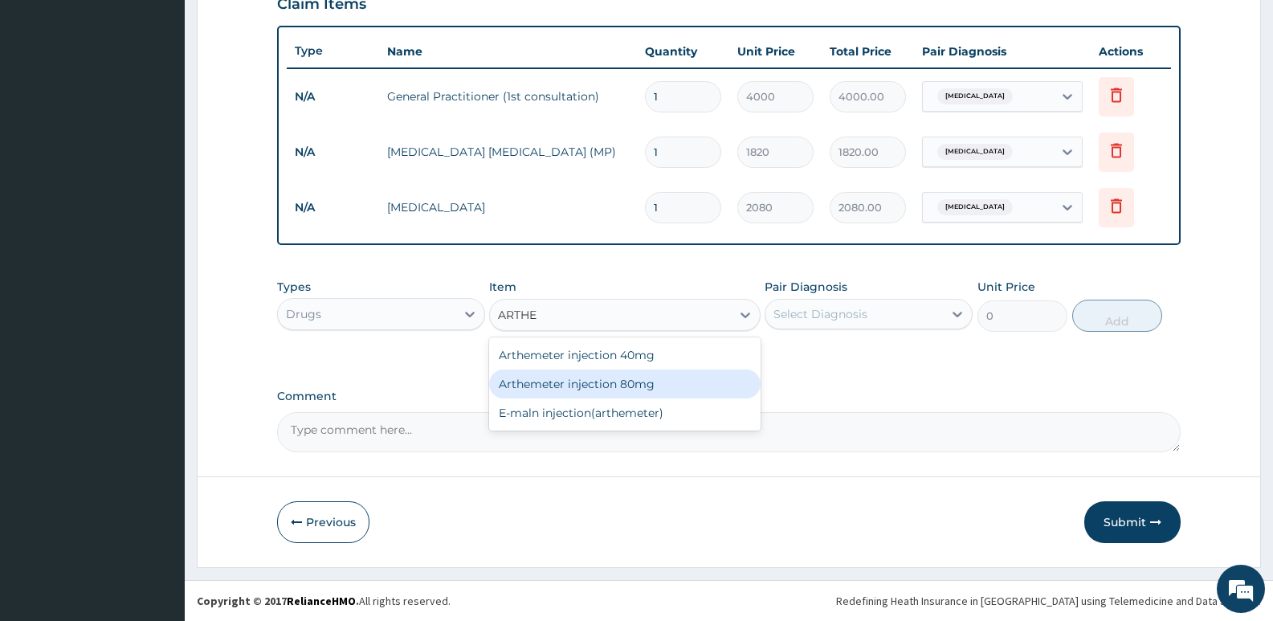
click at [606, 389] on div "Arthemeter injection 80mg" at bounding box center [624, 383] width 271 height 29
type input "504"
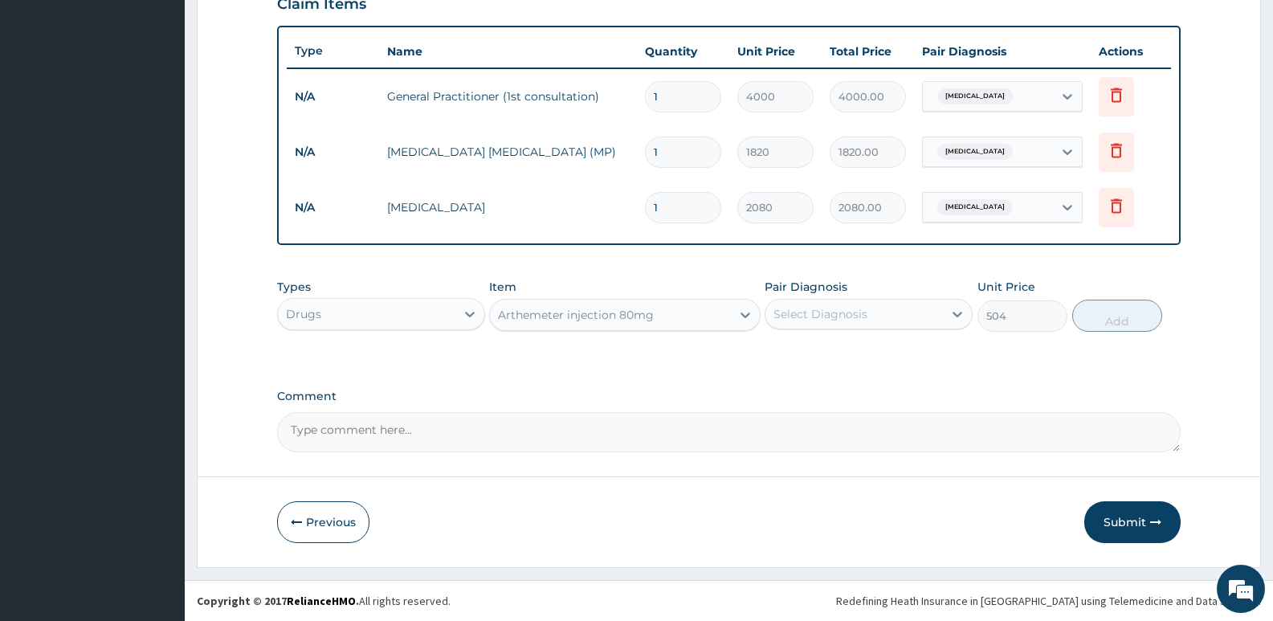
click at [574, 318] on div "Arthemeter injection 80mg" at bounding box center [576, 315] width 156 height 16
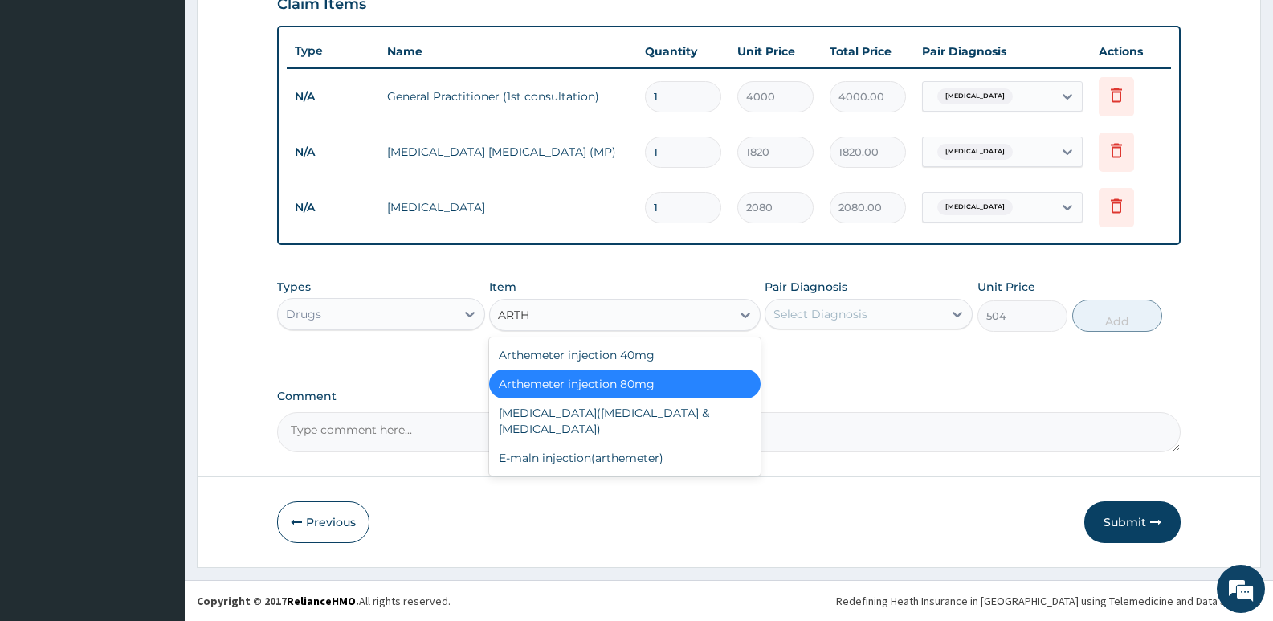
scroll to position [0, 0]
type input "ARTHE"
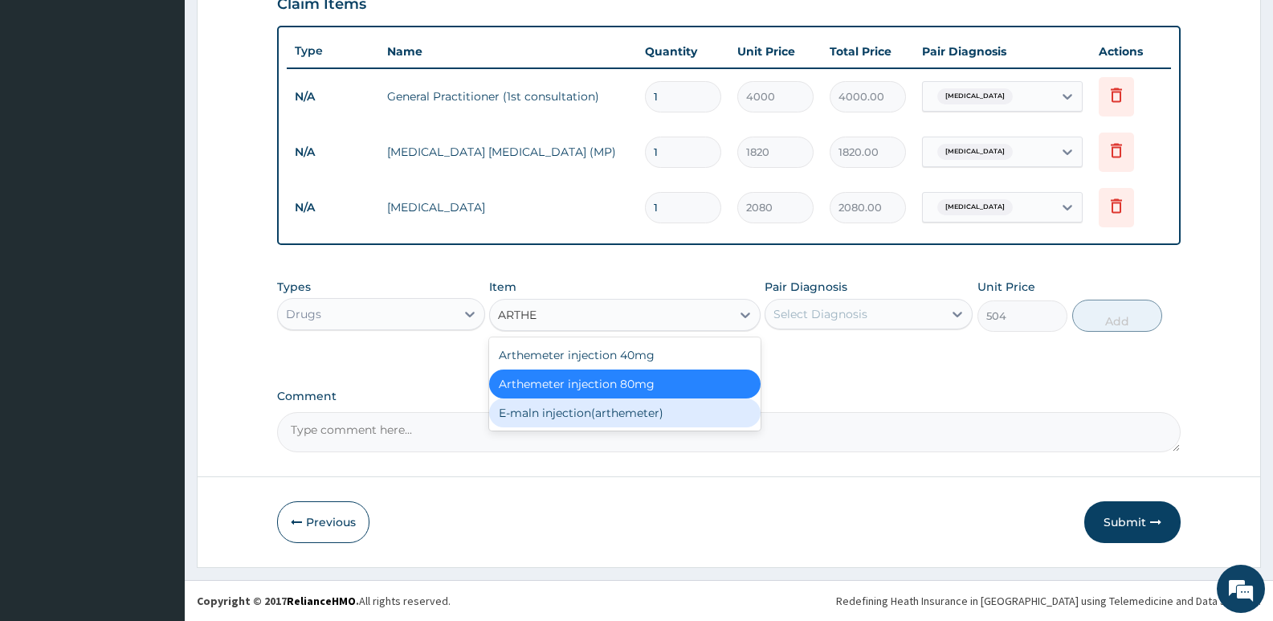
click at [575, 410] on div "E-maln injection(arthemeter)" at bounding box center [624, 412] width 271 height 29
type input "1440"
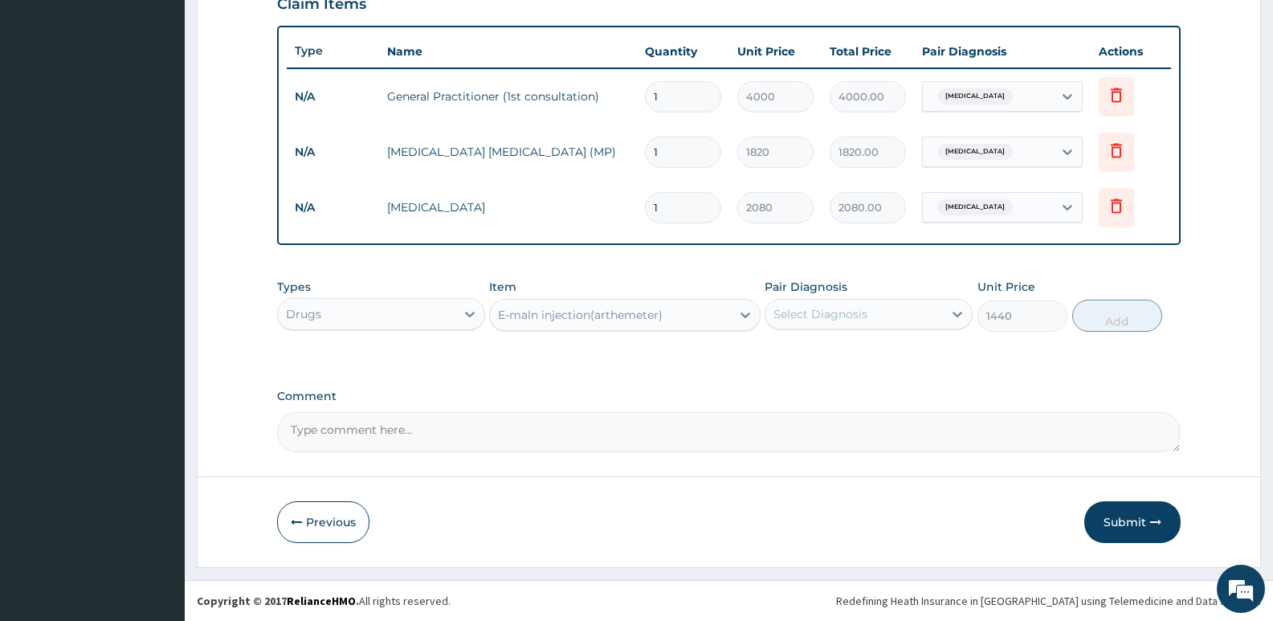
click at [829, 311] on div "Select Diagnosis" at bounding box center [820, 314] width 94 height 16
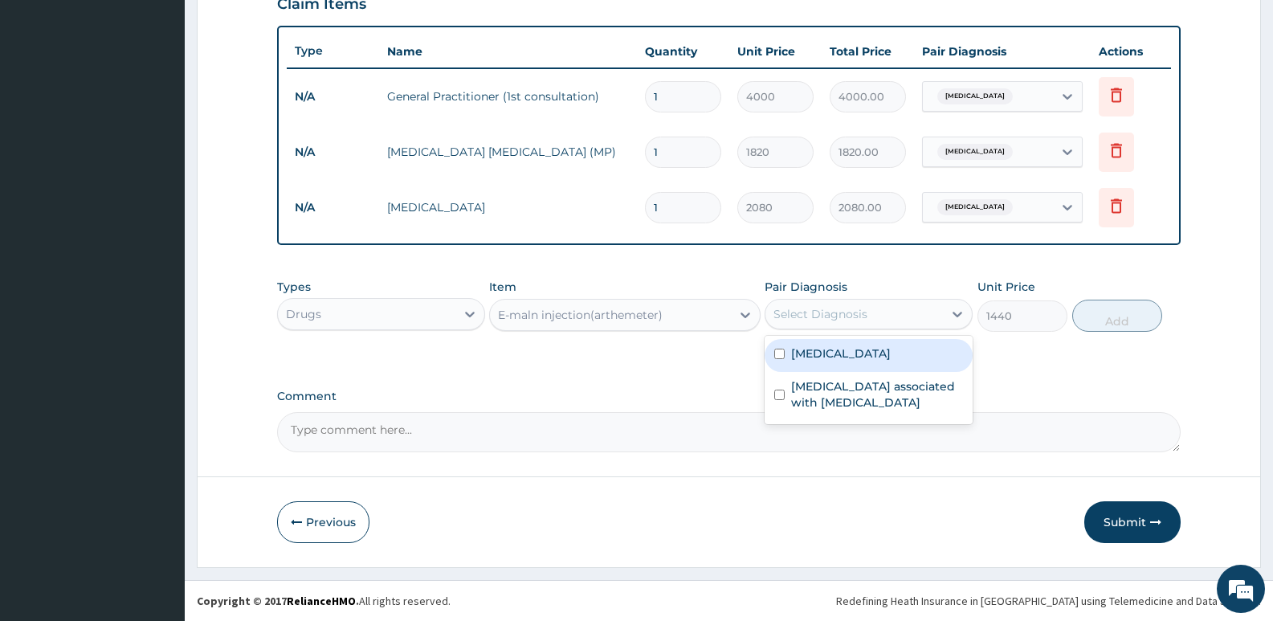
click at [818, 356] on label "[MEDICAL_DATA]" at bounding box center [841, 353] width 100 height 16
checkbox input "true"
click at [1126, 320] on button "Add" at bounding box center [1117, 316] width 90 height 32
type input "0"
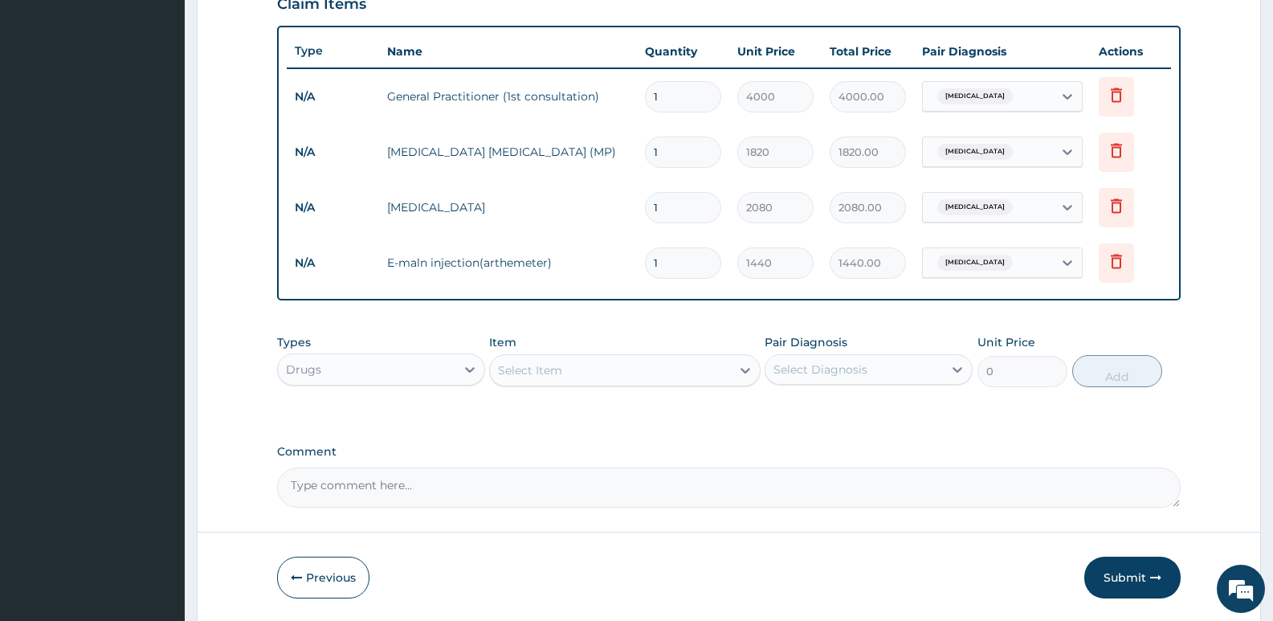
click at [569, 367] on div "Select Item" at bounding box center [610, 370] width 240 height 26
type input "COART"
click at [572, 412] on div "[MEDICAL_DATA] 20/120mg tab" at bounding box center [624, 410] width 271 height 29
type input "93.6"
click at [547, 377] on div "[MEDICAL_DATA] 20/120mg tab" at bounding box center [587, 370] width 178 height 16
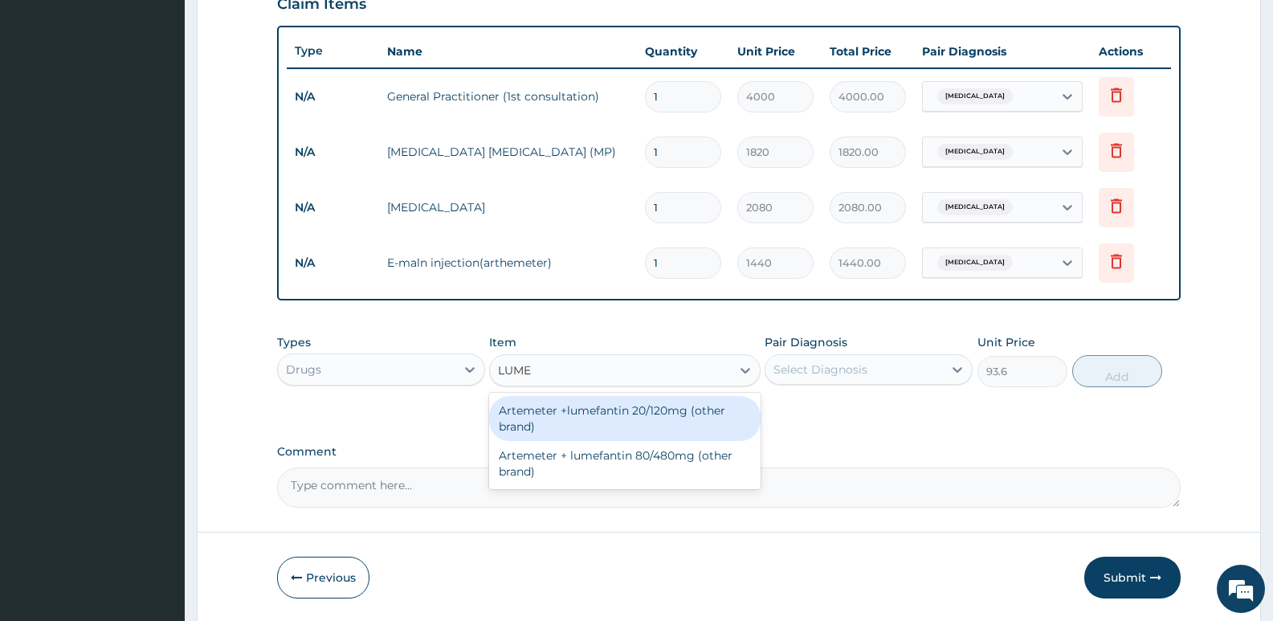
type input "LUMEF"
click at [584, 414] on div "Artemeter +lumefantin 20/120mg (other brand)" at bounding box center [624, 418] width 271 height 45
type input "57.6"
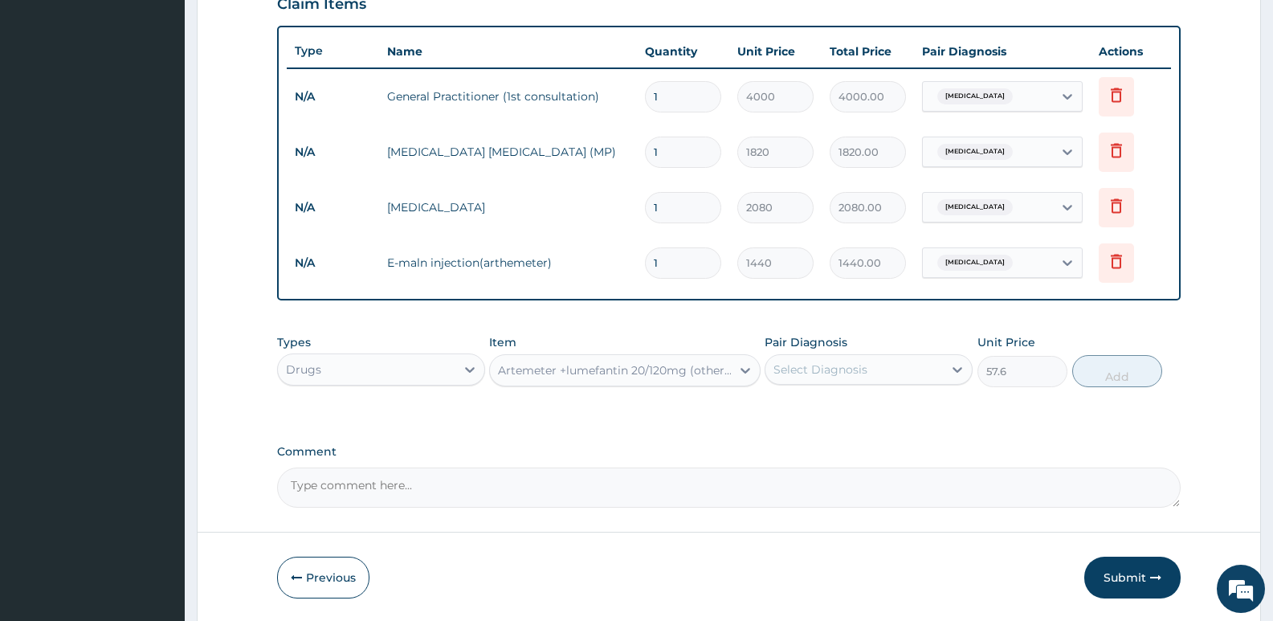
click at [545, 369] on div "Artemeter +lumefantin 20/120mg (other brand)" at bounding box center [615, 370] width 234 height 16
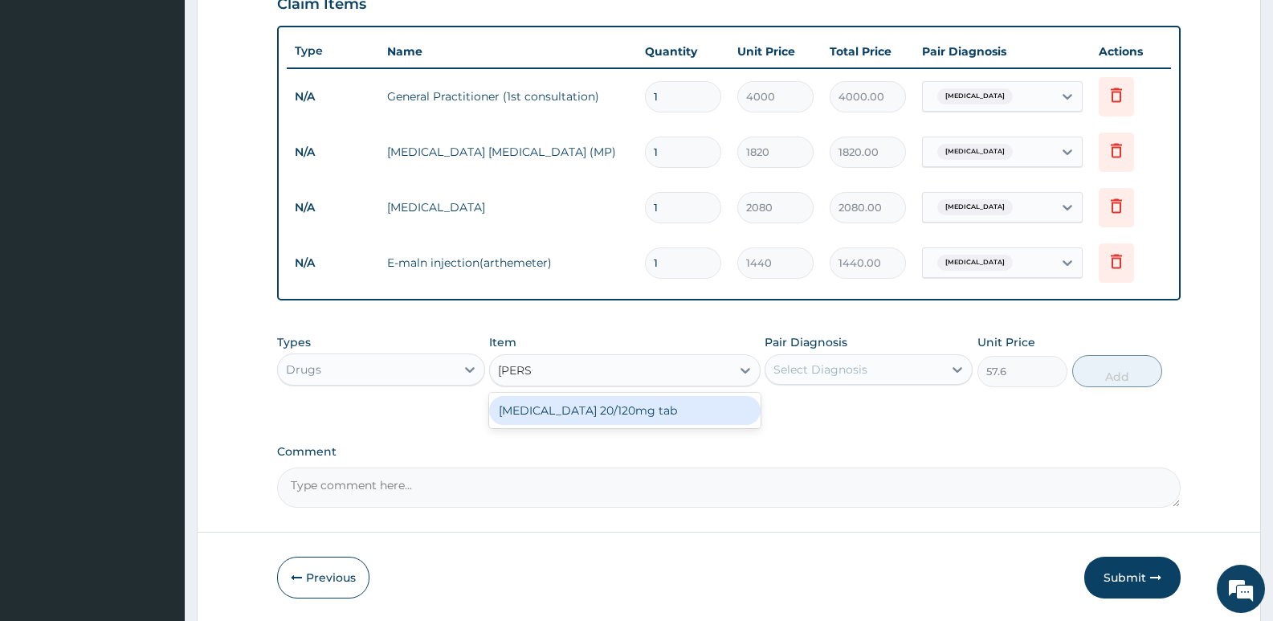
type input "COART"
click at [606, 408] on div "[MEDICAL_DATA] 20/120mg tab" at bounding box center [624, 410] width 271 height 29
type input "93.6"
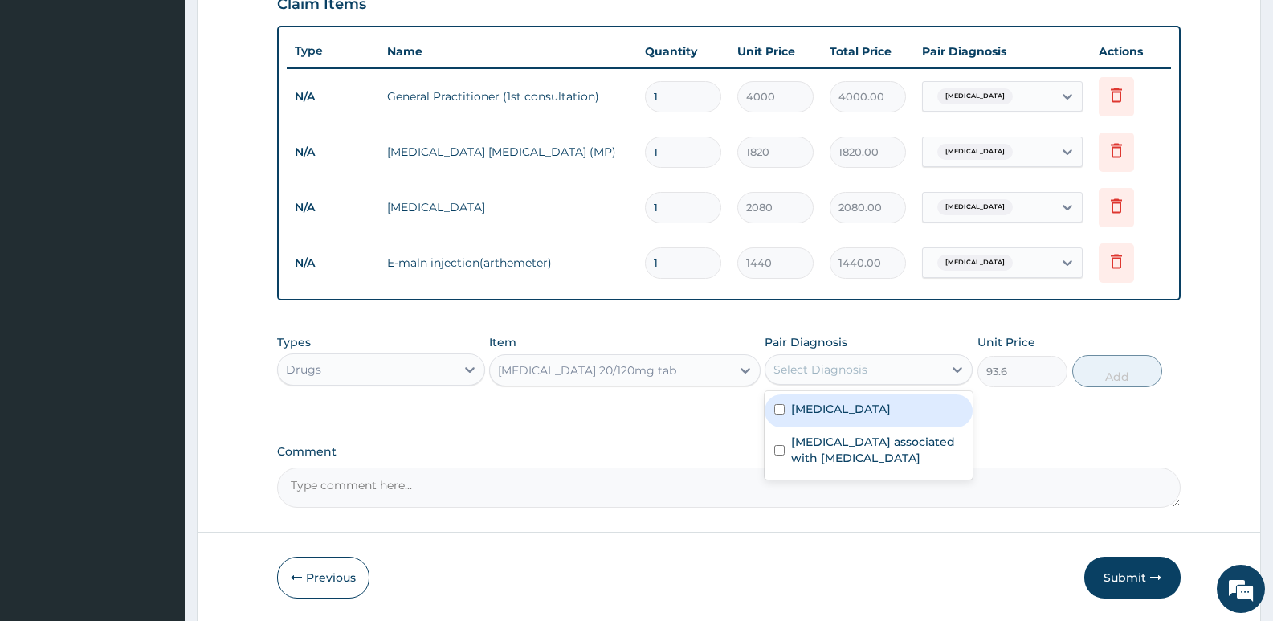
click at [852, 373] on div "Select Diagnosis" at bounding box center [820, 369] width 94 height 16
click at [813, 410] on label "[MEDICAL_DATA]" at bounding box center [841, 409] width 100 height 16
checkbox input "true"
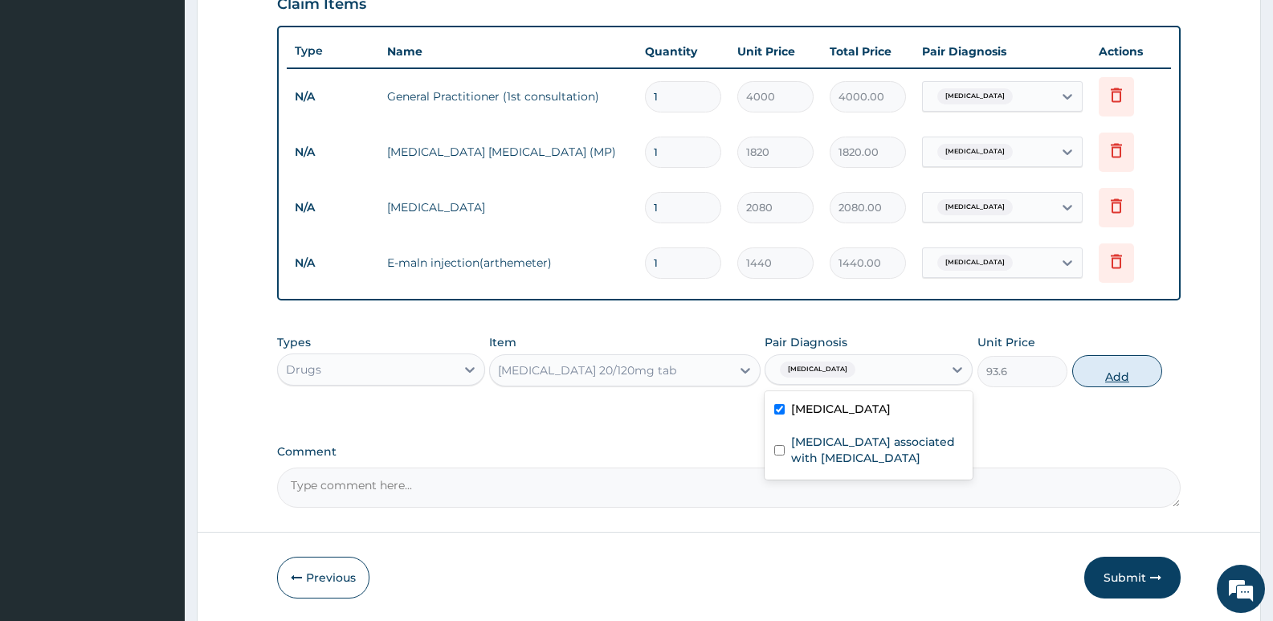
click at [1115, 373] on button "Add" at bounding box center [1117, 371] width 90 height 32
type input "0"
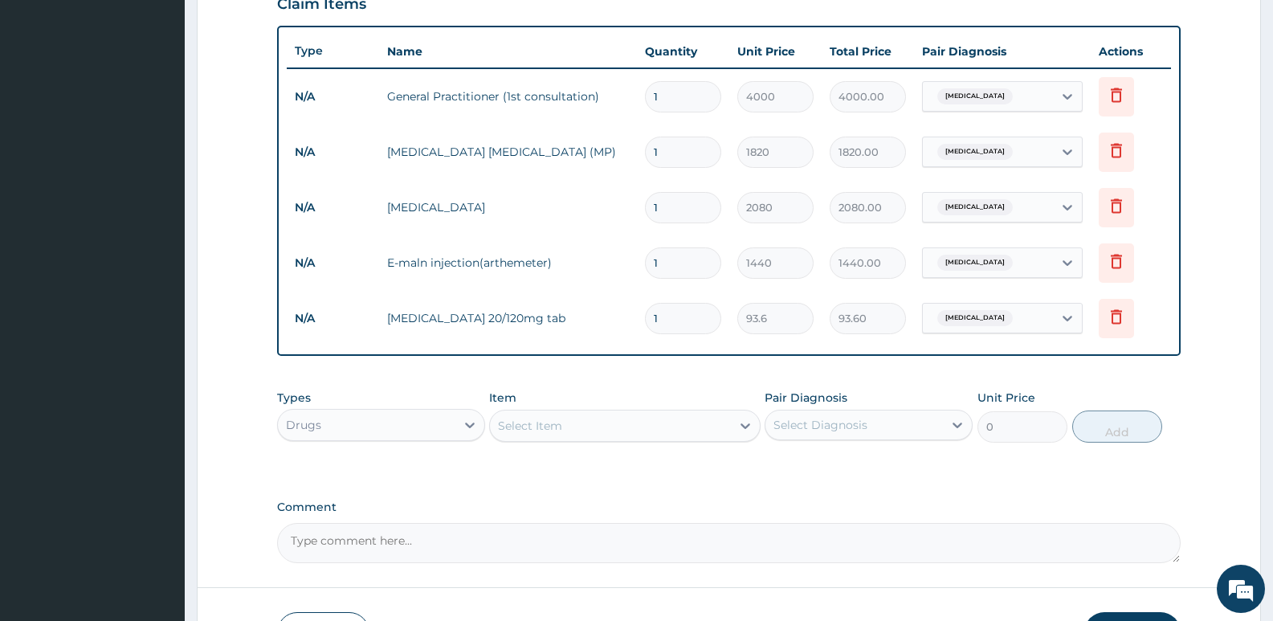
type input "12"
type input "1123.20"
type input "12"
click at [558, 430] on div "Select Item" at bounding box center [530, 426] width 64 height 16
type input "ALBEND"
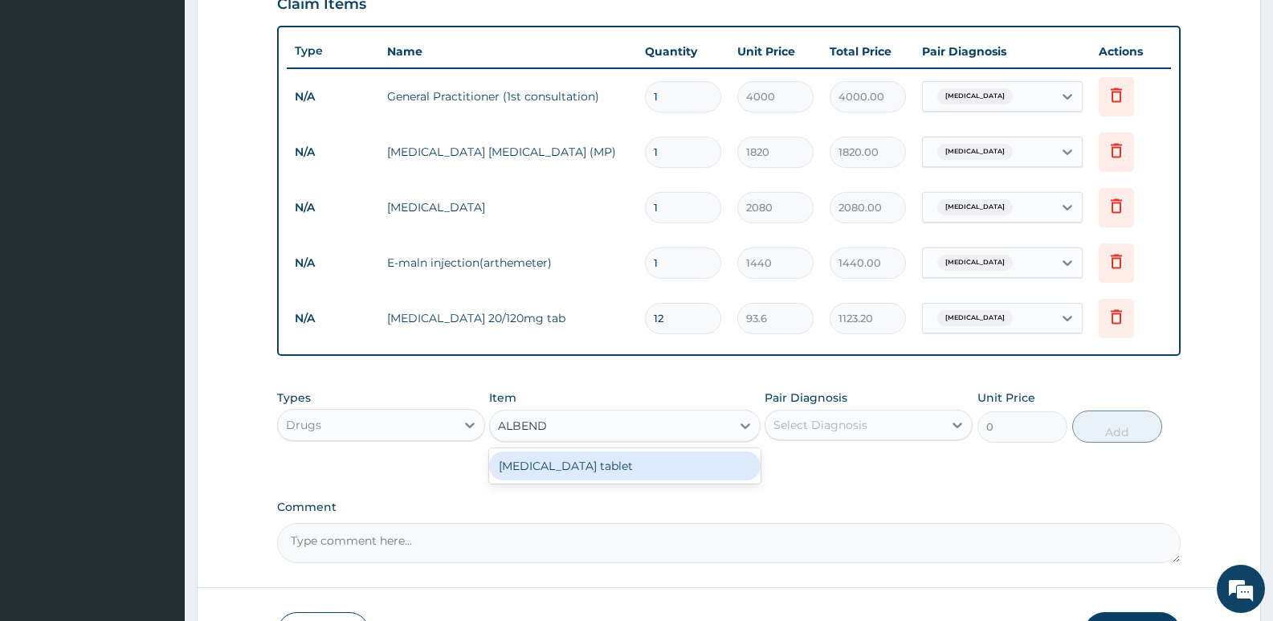
click at [577, 467] on div "Albendazole tablet" at bounding box center [624, 465] width 271 height 29
type input "720"
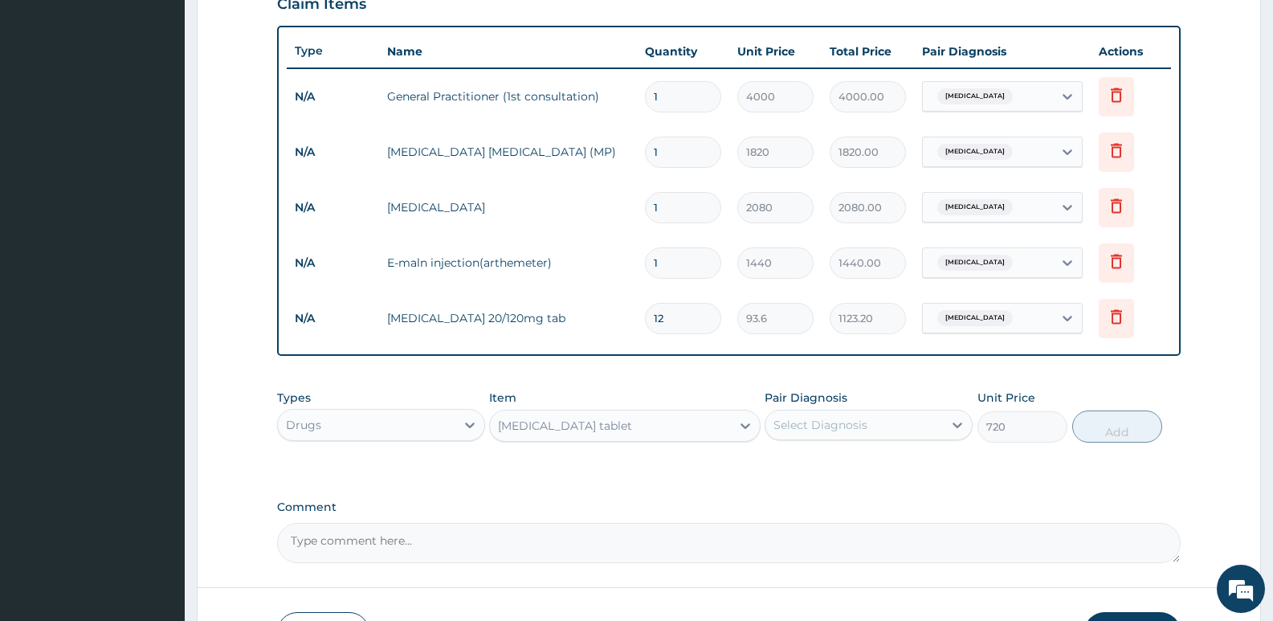
click at [840, 425] on div "Select Diagnosis" at bounding box center [820, 425] width 94 height 16
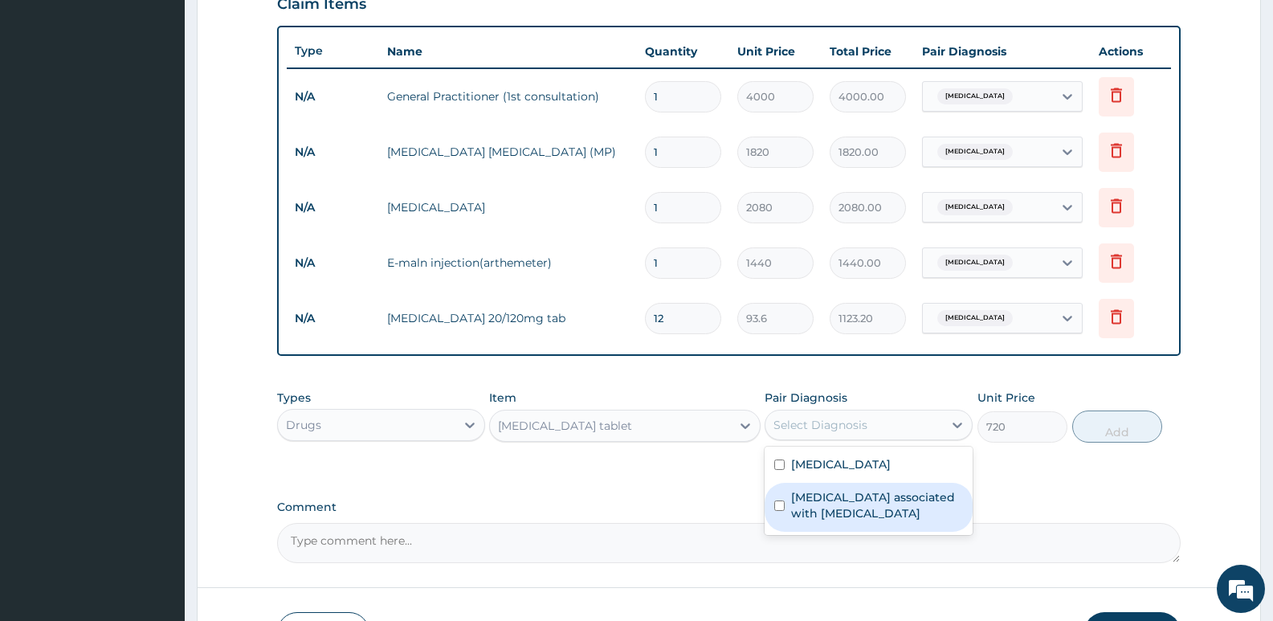
click at [844, 500] on label "Arthropathy associated with helminthiasis" at bounding box center [877, 505] width 172 height 32
checkbox input "true"
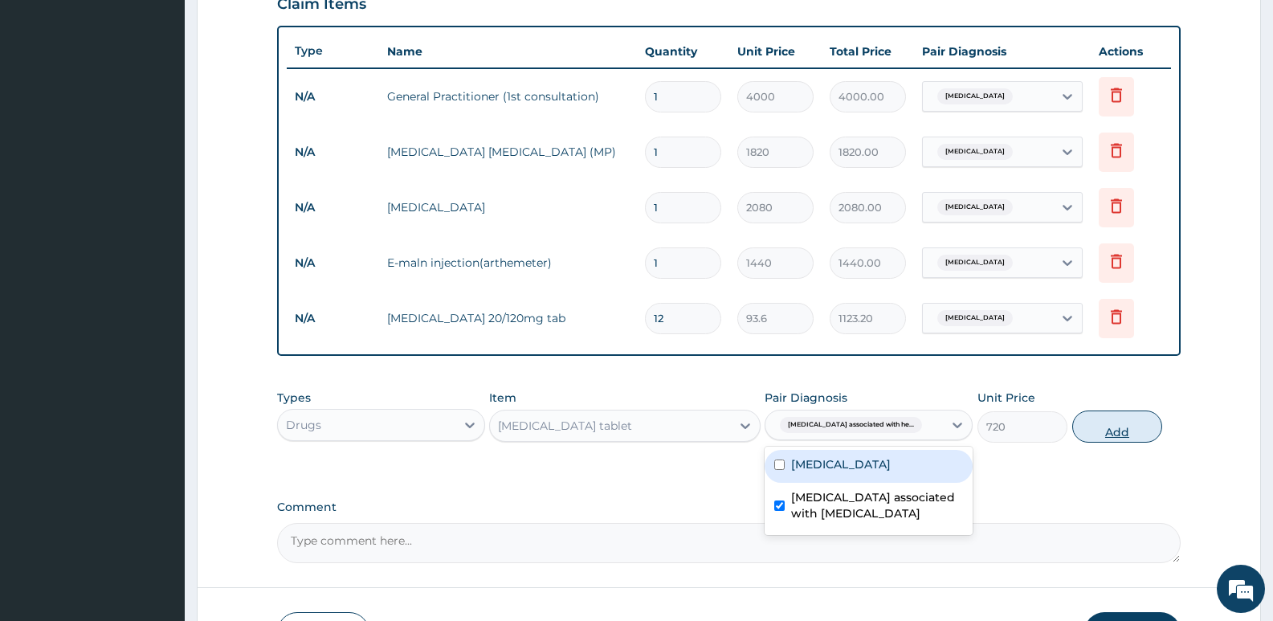
click at [1110, 431] on button "Add" at bounding box center [1117, 426] width 90 height 32
type input "0"
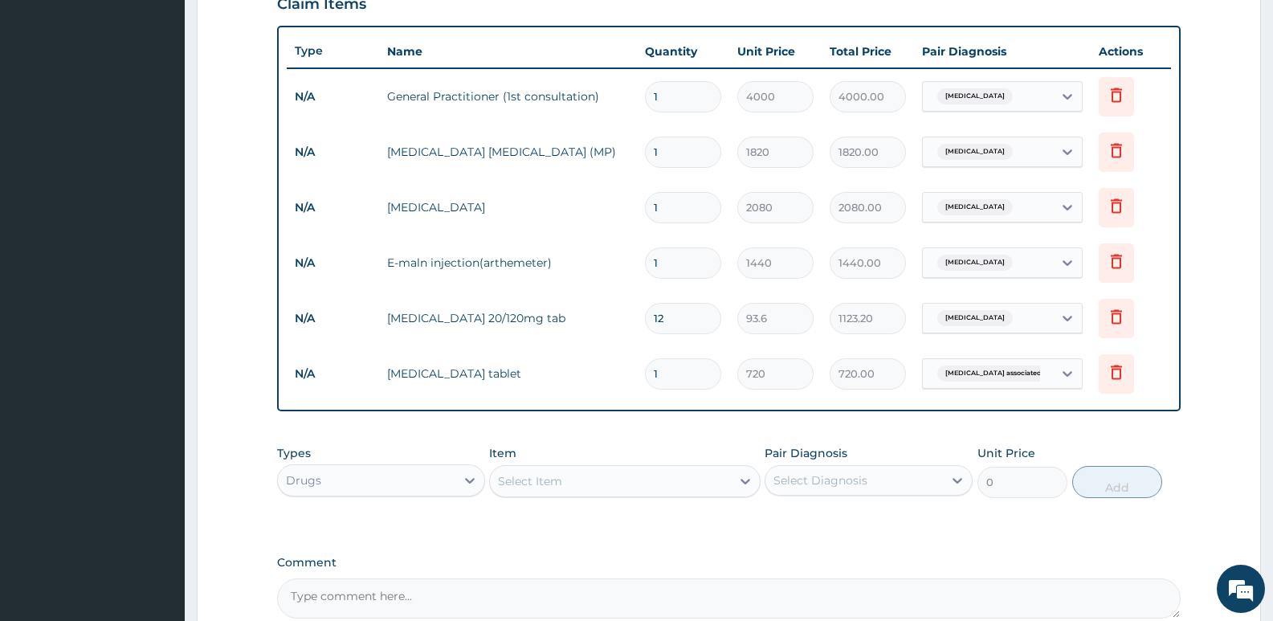
click at [545, 481] on div "Select Item" at bounding box center [530, 481] width 64 height 16
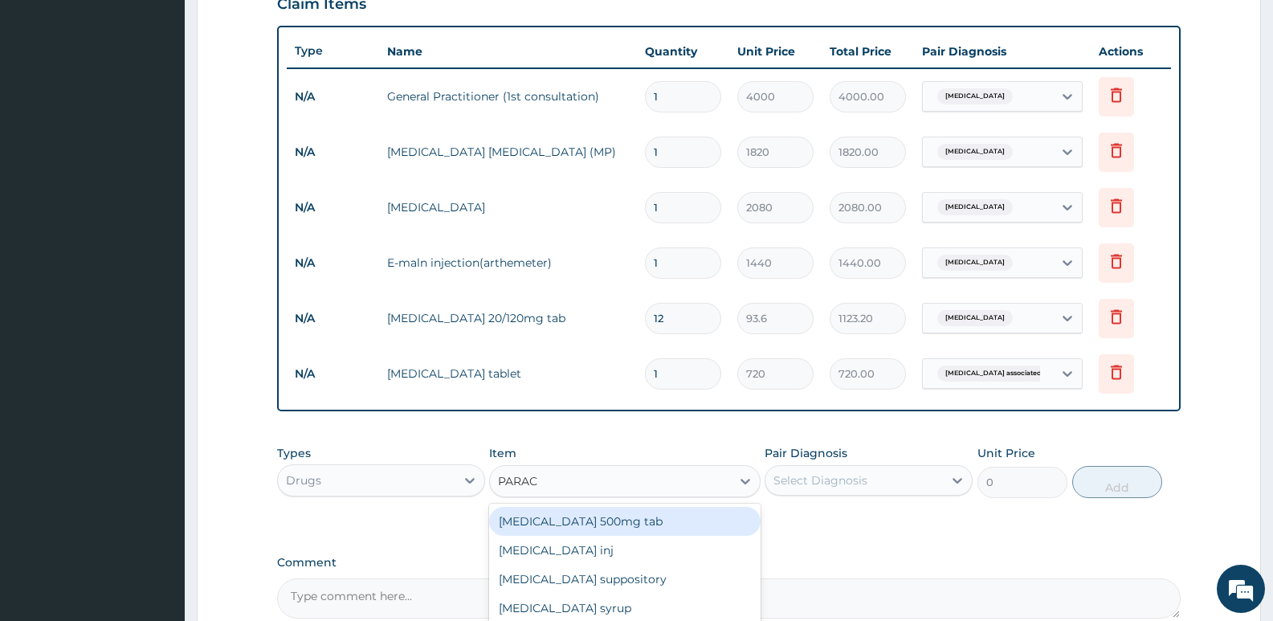
type input "PARACE"
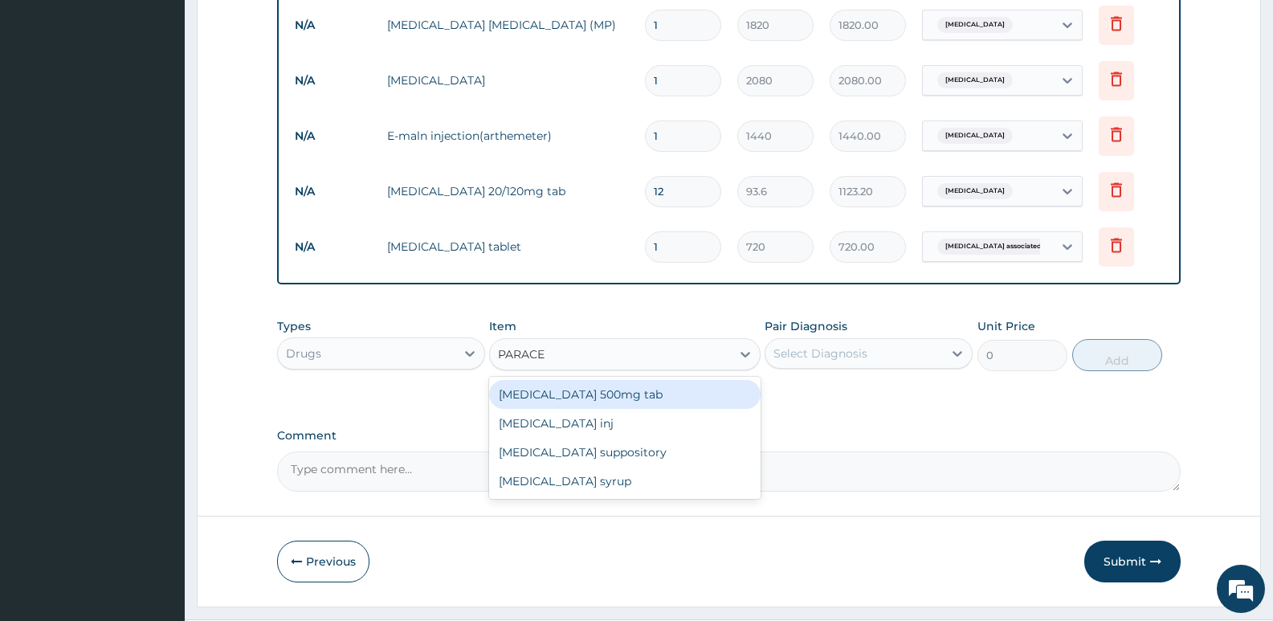
scroll to position [738, 0]
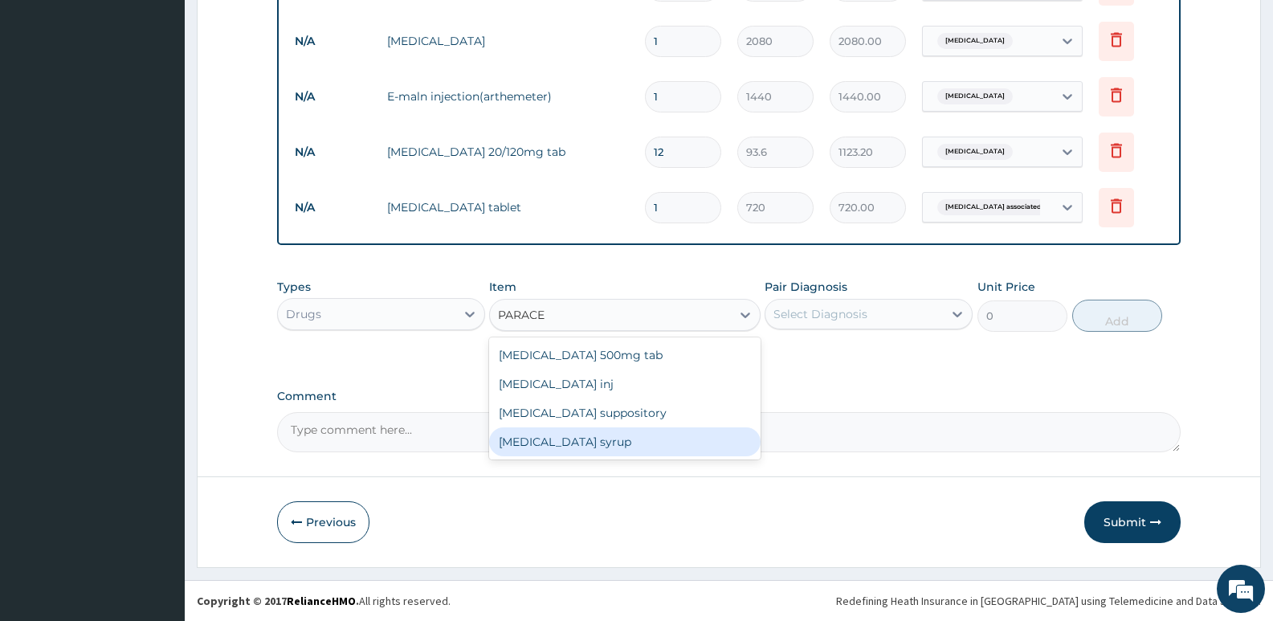
click at [558, 444] on div "Paracetamol syrup" at bounding box center [624, 441] width 271 height 29
type input "360"
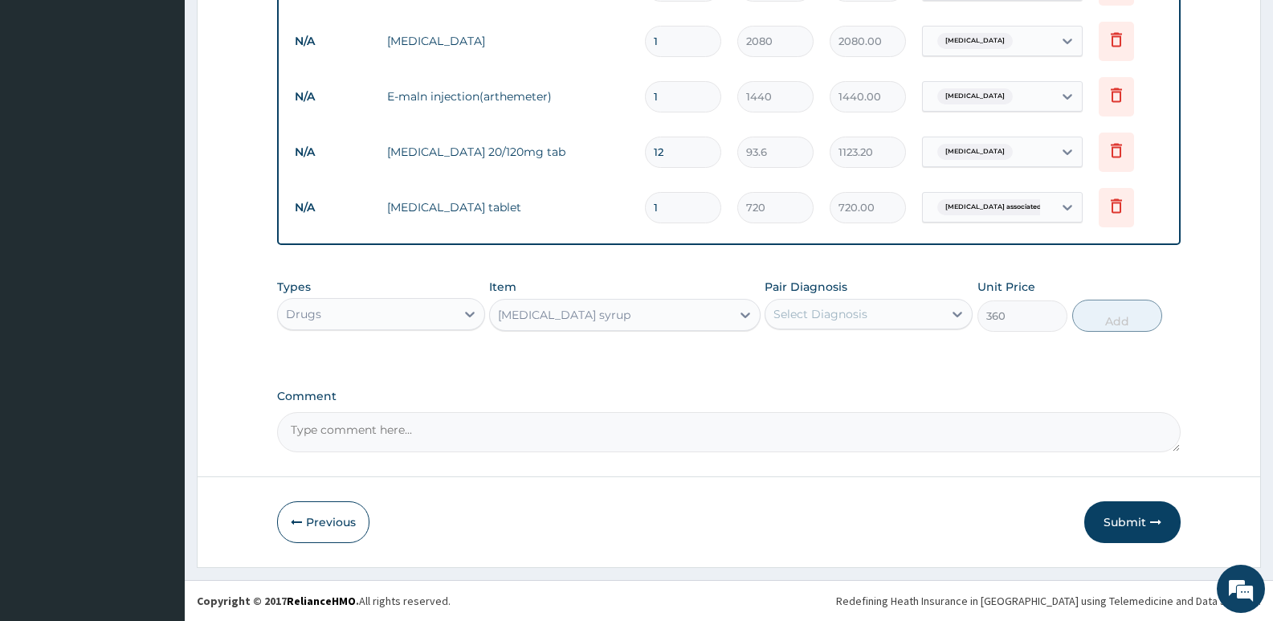
click at [870, 313] on div "Select Diagnosis" at bounding box center [853, 314] width 177 height 26
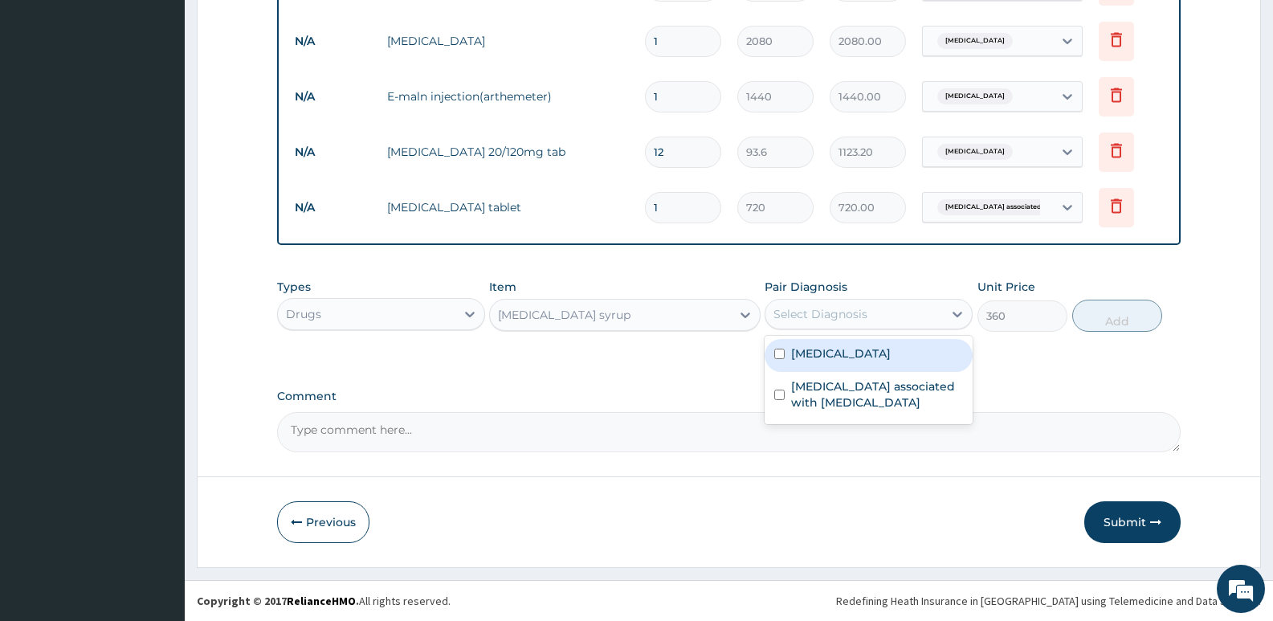
click at [819, 353] on label "Malaria" at bounding box center [841, 353] width 100 height 16
checkbox input "true"
click at [1117, 319] on button "Add" at bounding box center [1117, 316] width 90 height 32
type input "0"
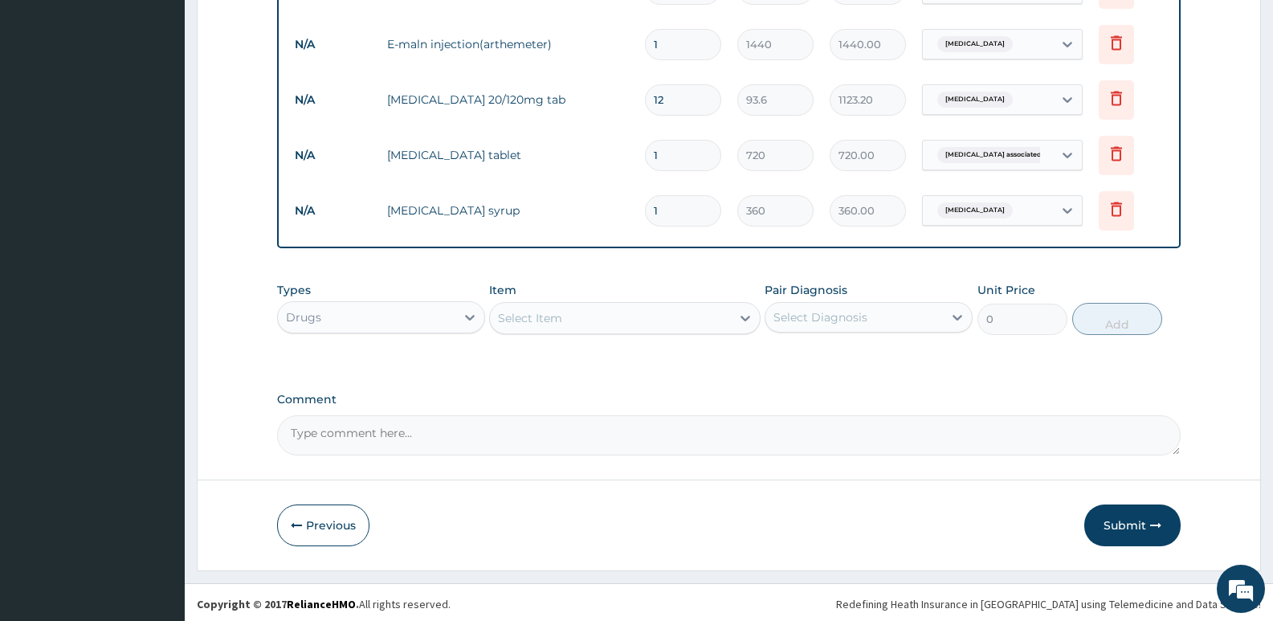
scroll to position [793, 0]
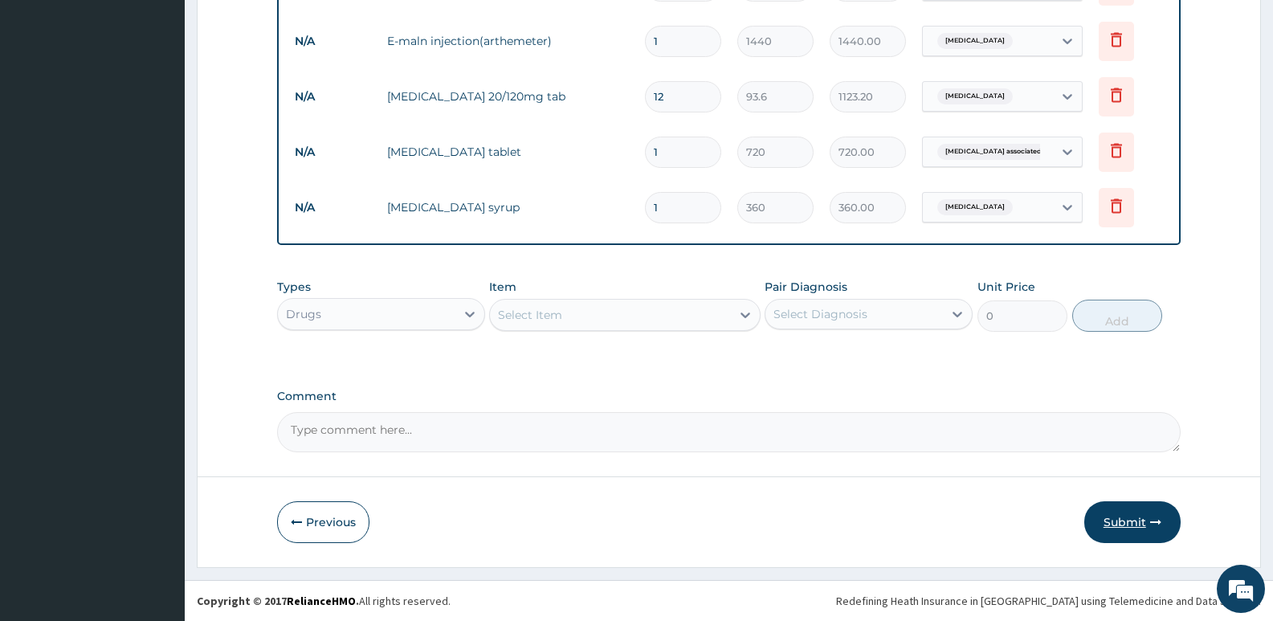
click at [1121, 520] on button "Submit" at bounding box center [1132, 522] width 96 height 42
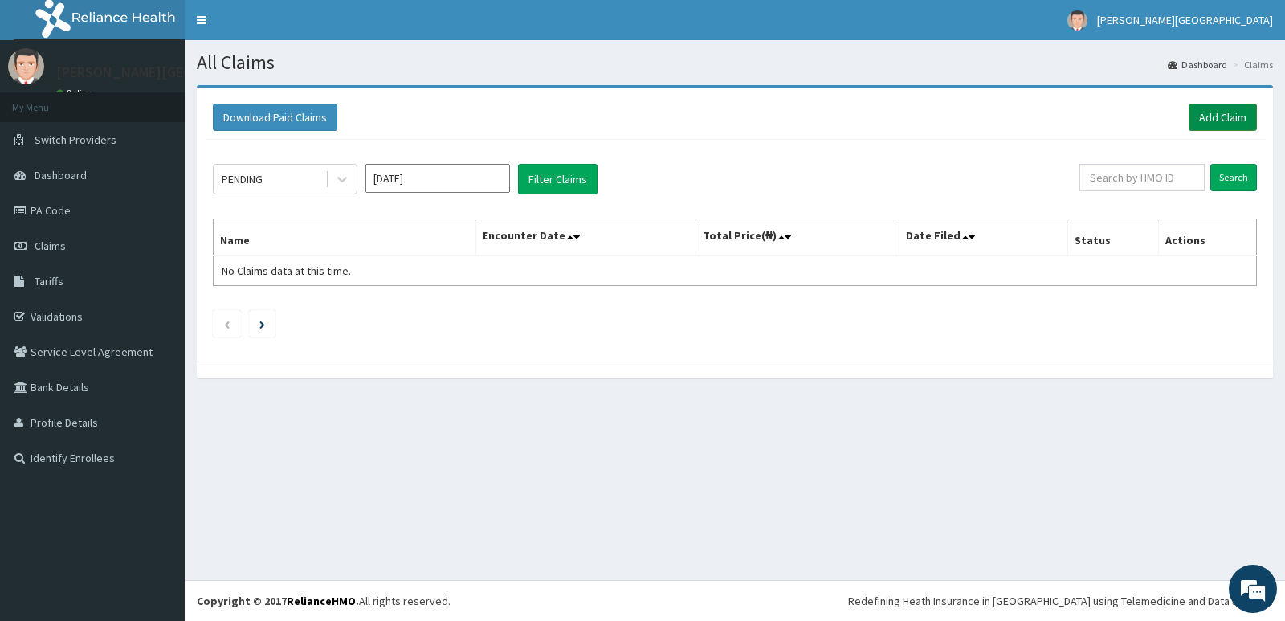
click at [1216, 108] on link "Add Claim" at bounding box center [1223, 117] width 68 height 27
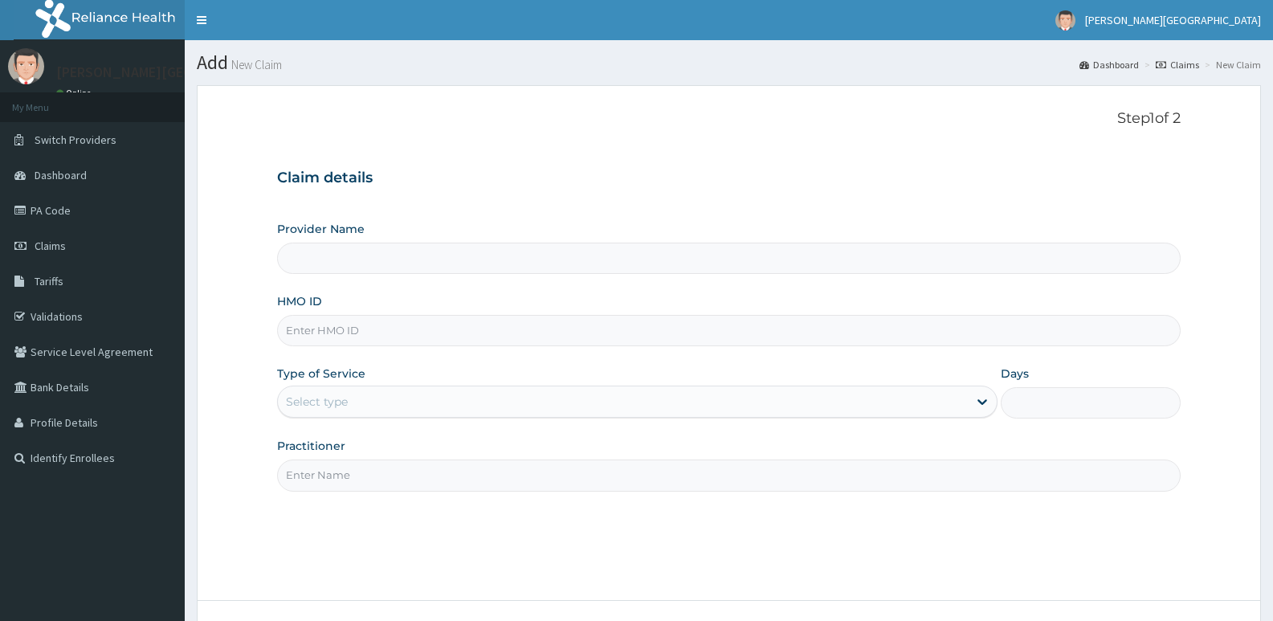
type input "[PERSON_NAME] SPECIALIST HOSPITAL"
click at [337, 334] on input "HMO ID" at bounding box center [729, 330] width 904 height 31
type input "NIT/10080/C"
click at [357, 398] on div "Select type" at bounding box center [622, 402] width 689 height 26
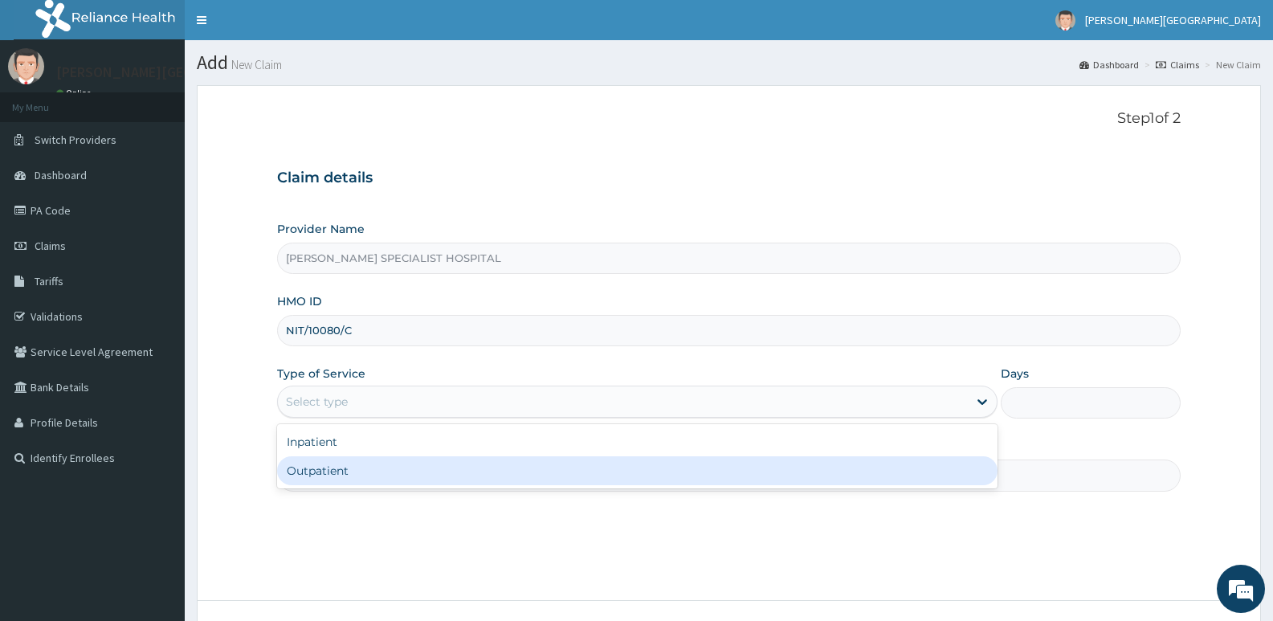
click at [328, 475] on div "Outpatient" at bounding box center [637, 470] width 720 height 29
type input "1"
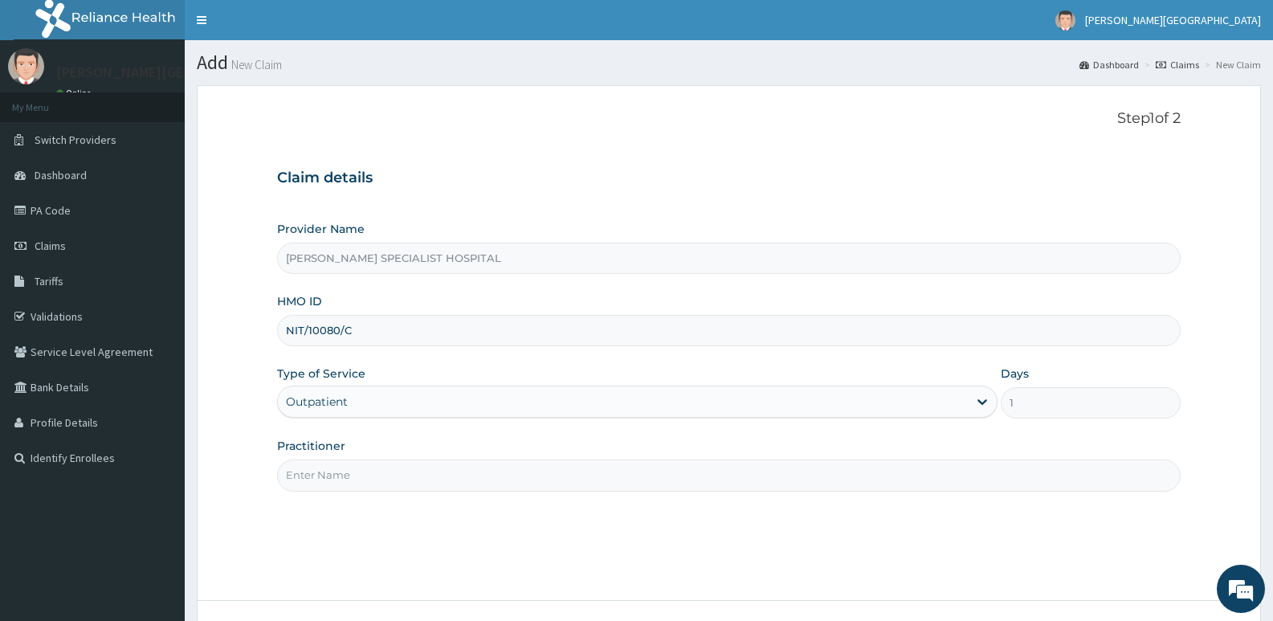
click at [346, 468] on input "Practitioner" at bounding box center [729, 474] width 904 height 31
type input "DR [PERSON_NAME]"
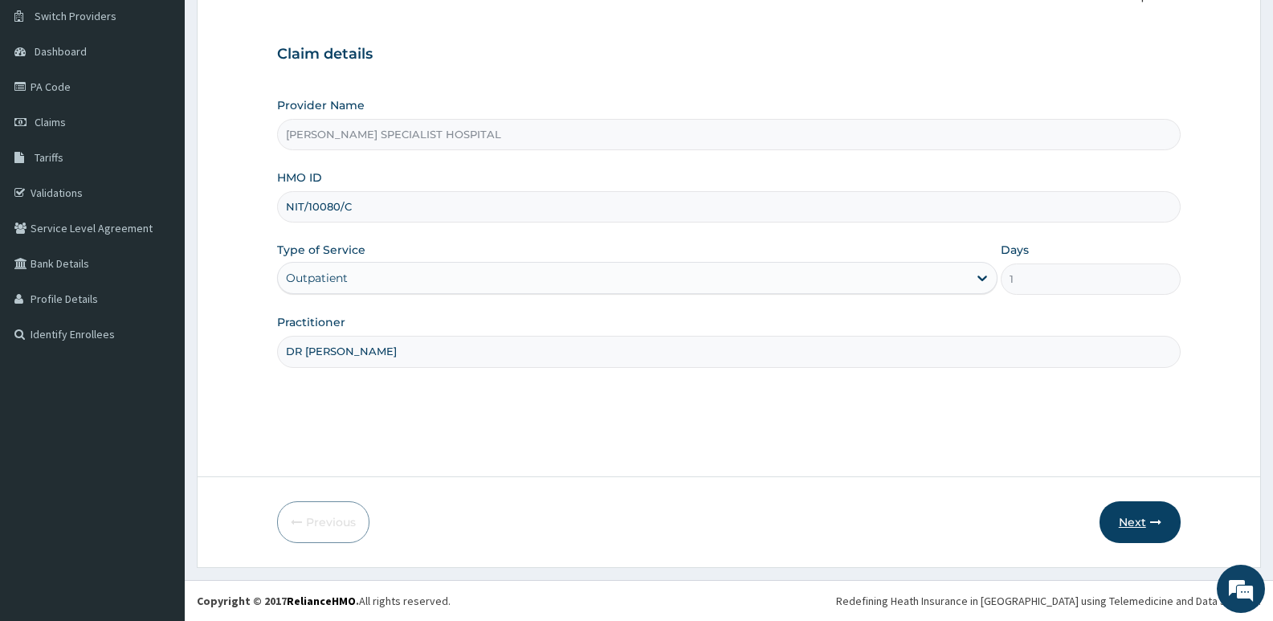
click at [1128, 520] on button "Next" at bounding box center [1139, 522] width 81 height 42
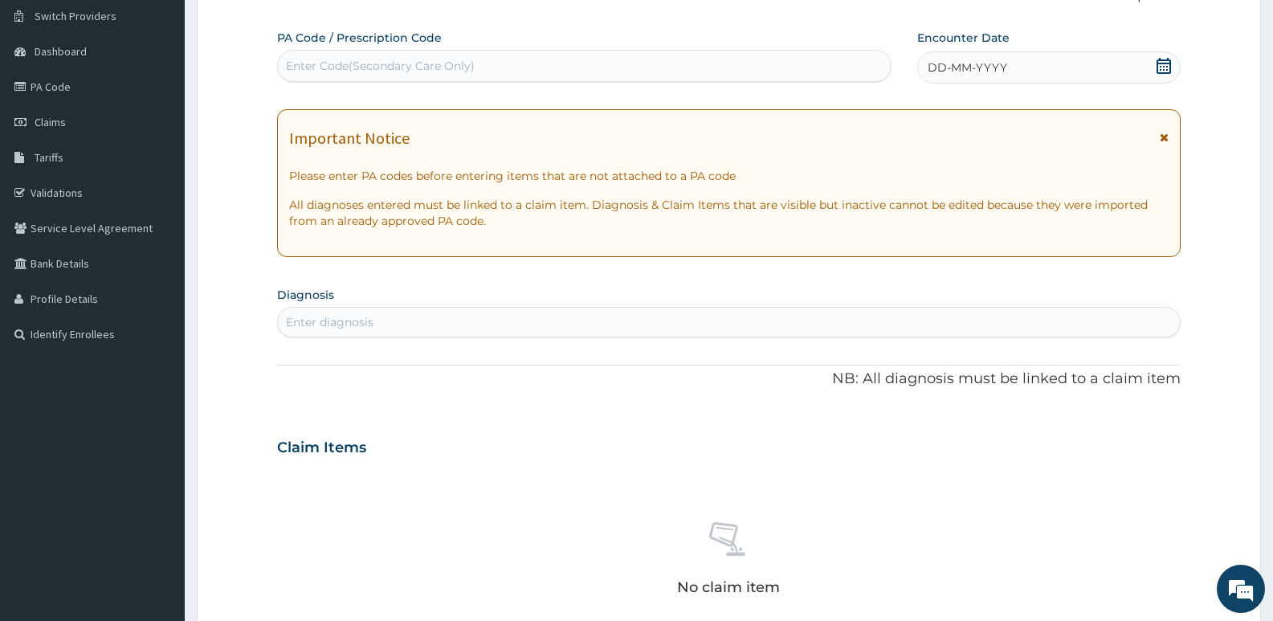
click at [1161, 68] on icon at bounding box center [1164, 66] width 16 height 16
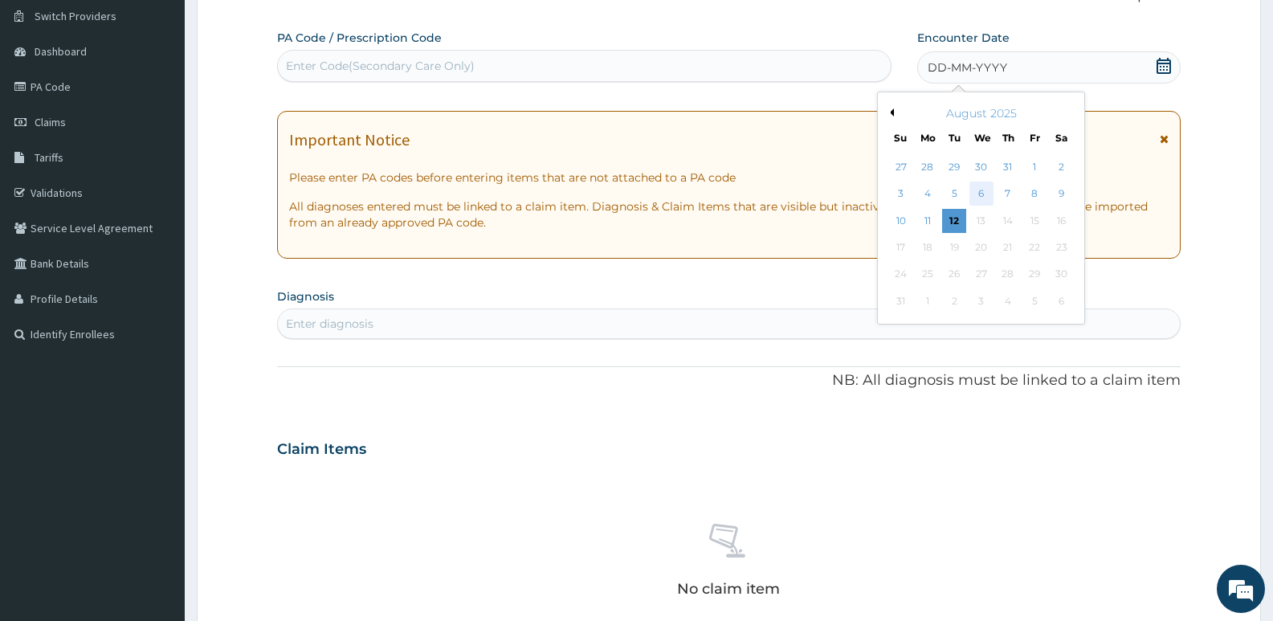
click at [989, 191] on div "6" at bounding box center [981, 194] width 24 height 24
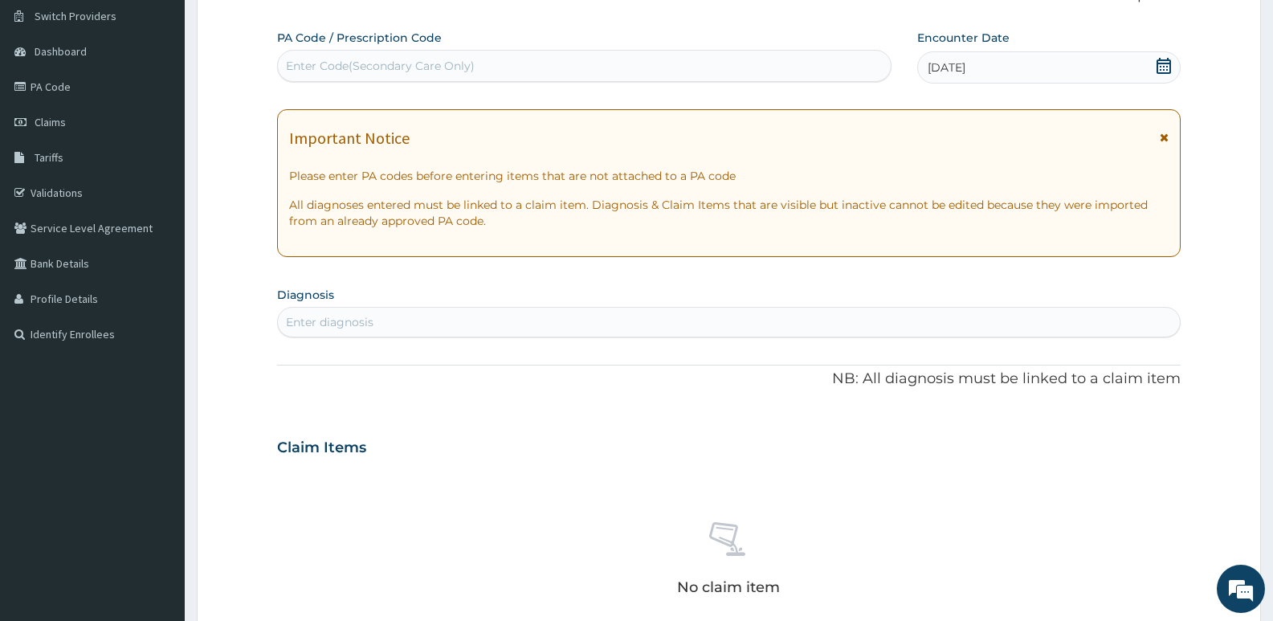
click at [356, 315] on div "Enter diagnosis" at bounding box center [729, 322] width 902 height 26
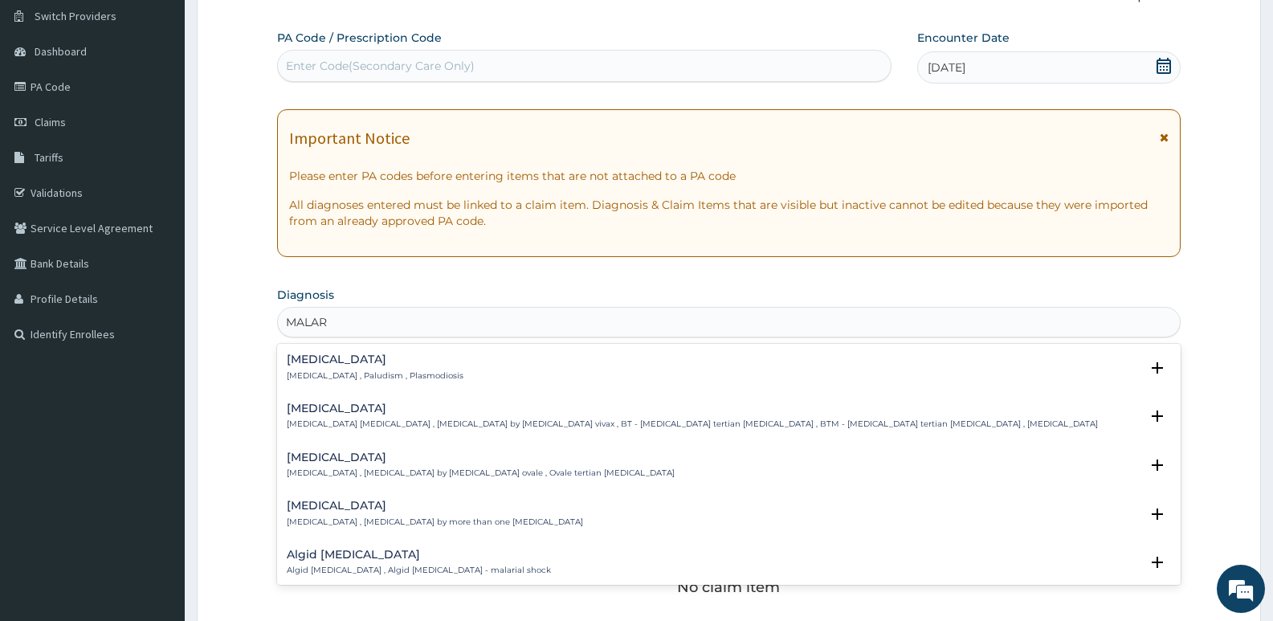
type input "MALARI"
click at [315, 365] on h4 "Malaria" at bounding box center [375, 359] width 177 height 12
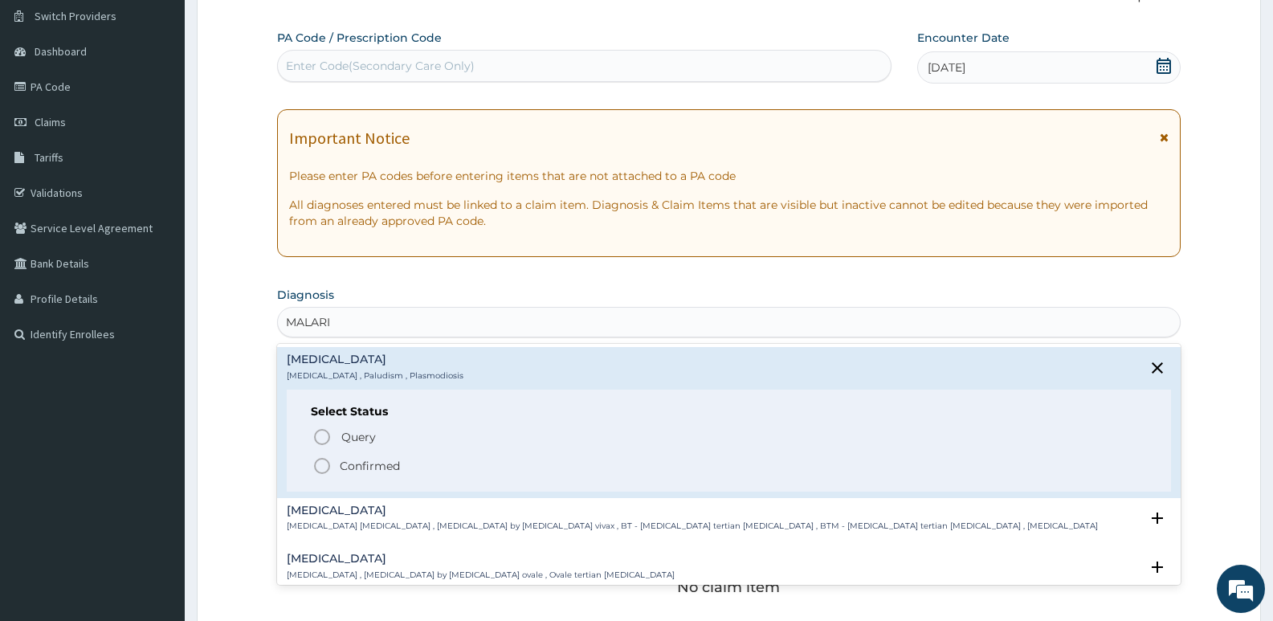
click at [320, 464] on icon "status option filled" at bounding box center [321, 465] width 19 height 19
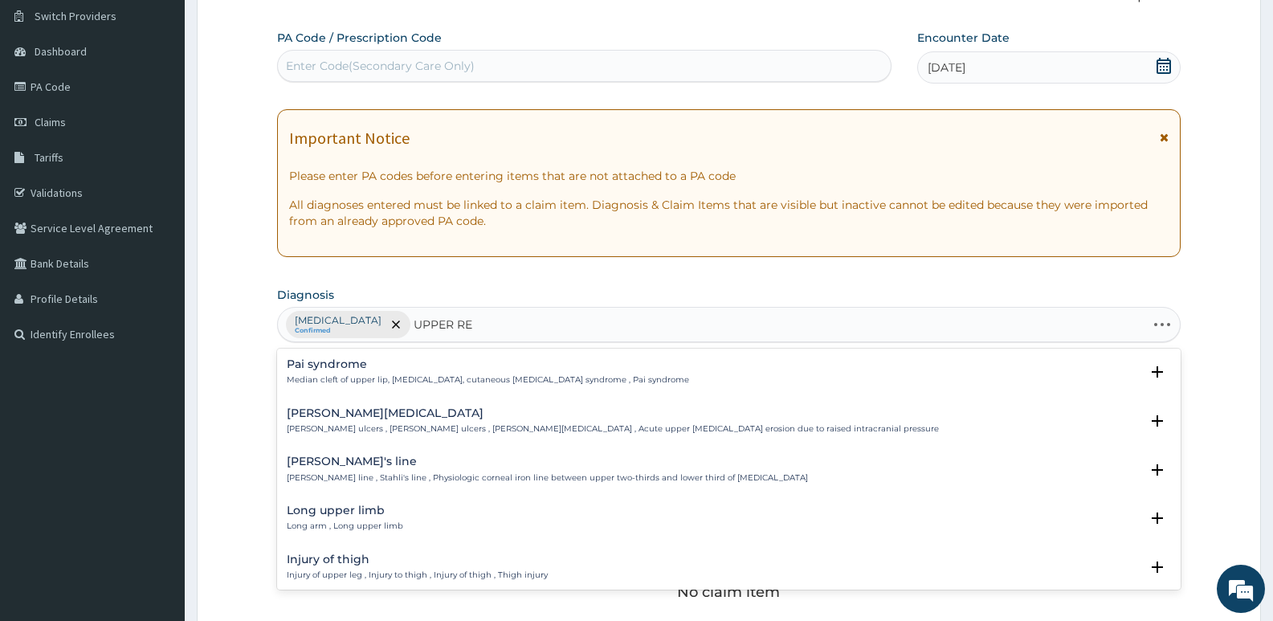
type input "UPPER RES"
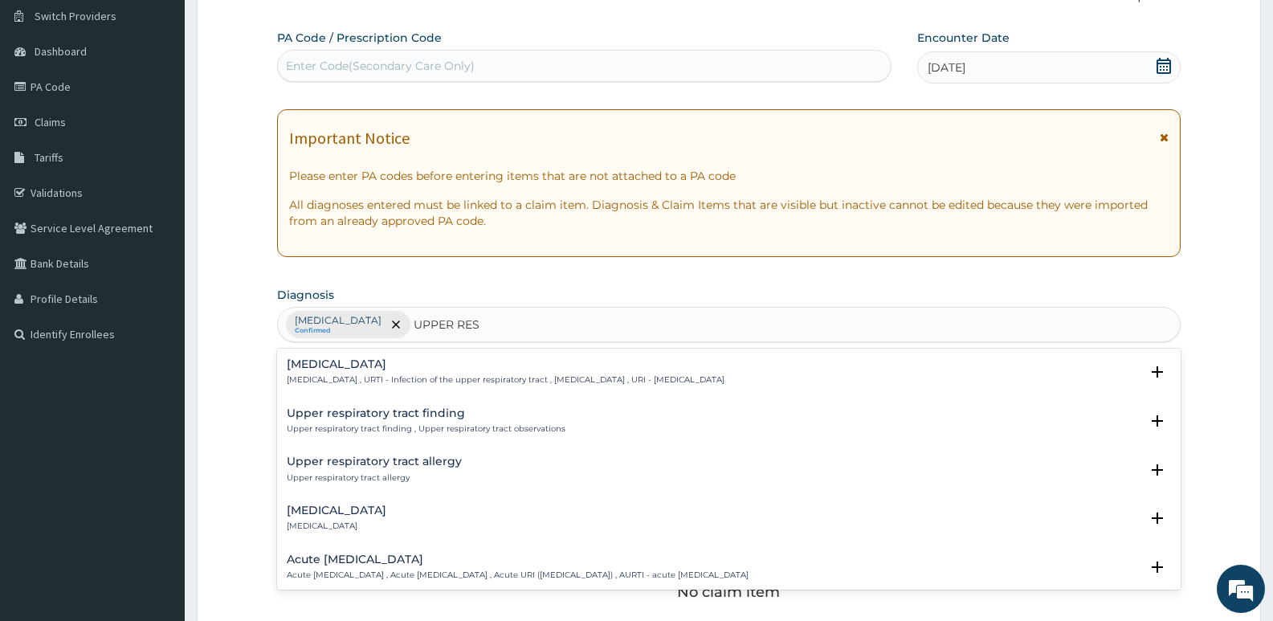
click at [372, 366] on h4 "Upper respiratory infection" at bounding box center [506, 364] width 438 height 12
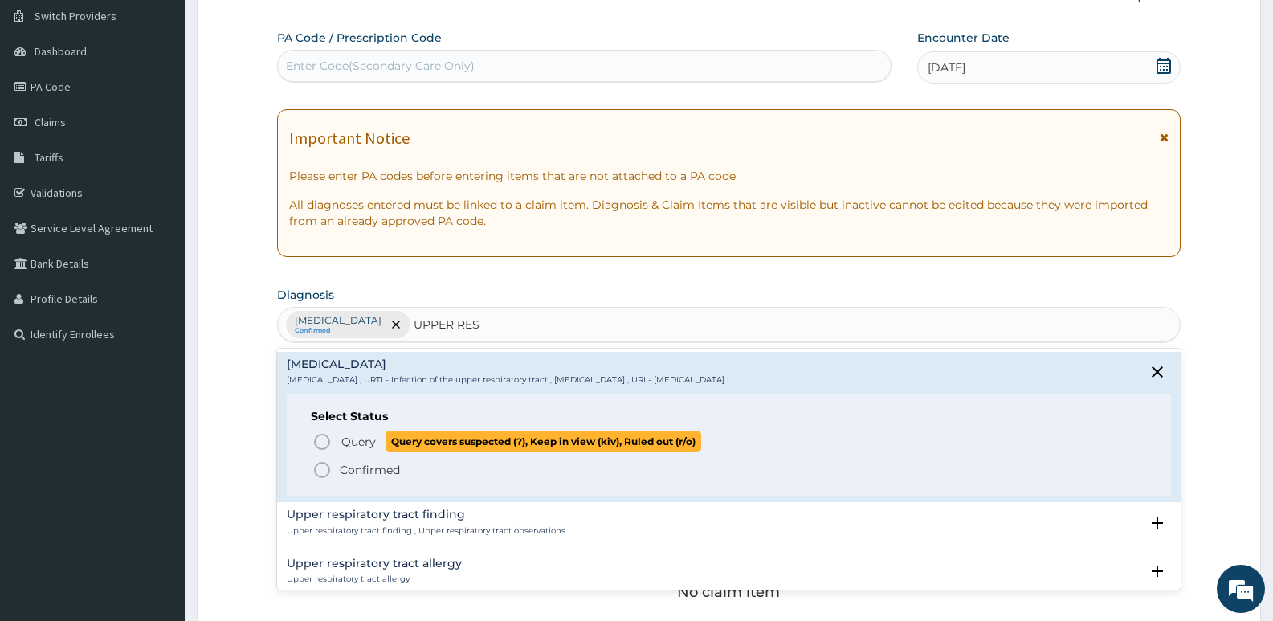
click at [319, 437] on icon "status option query" at bounding box center [321, 441] width 19 height 19
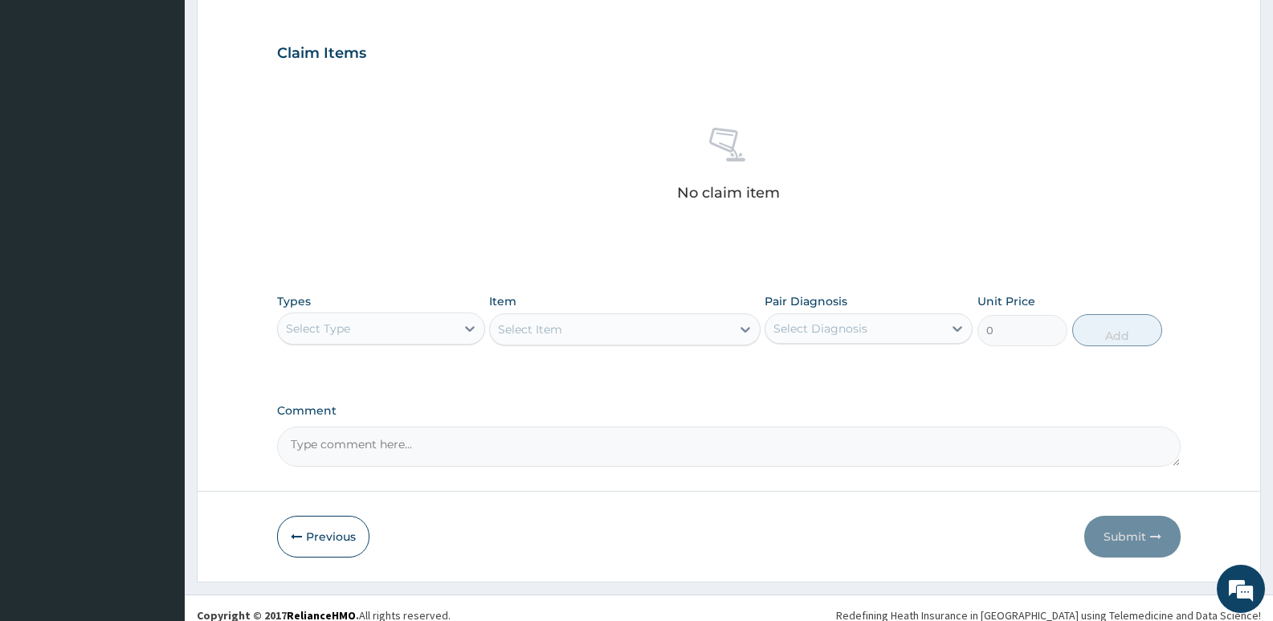
scroll to position [525, 0]
click at [357, 324] on div "Select Type" at bounding box center [366, 326] width 177 height 26
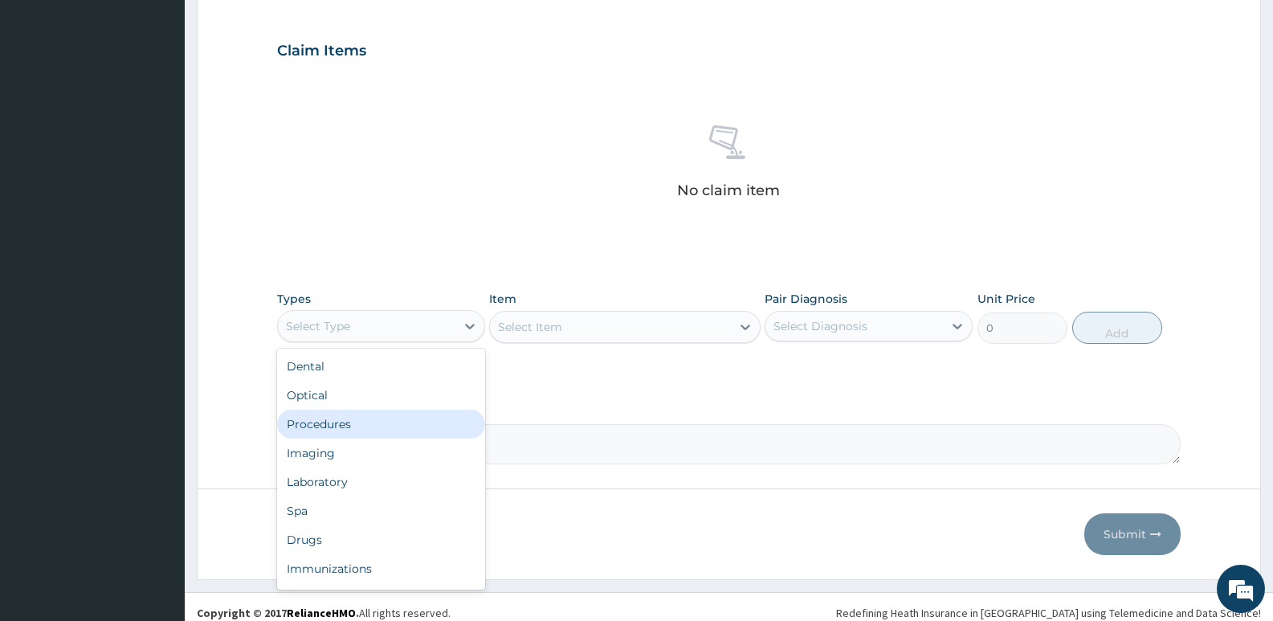
click at [327, 424] on div "Procedures" at bounding box center [381, 424] width 208 height 29
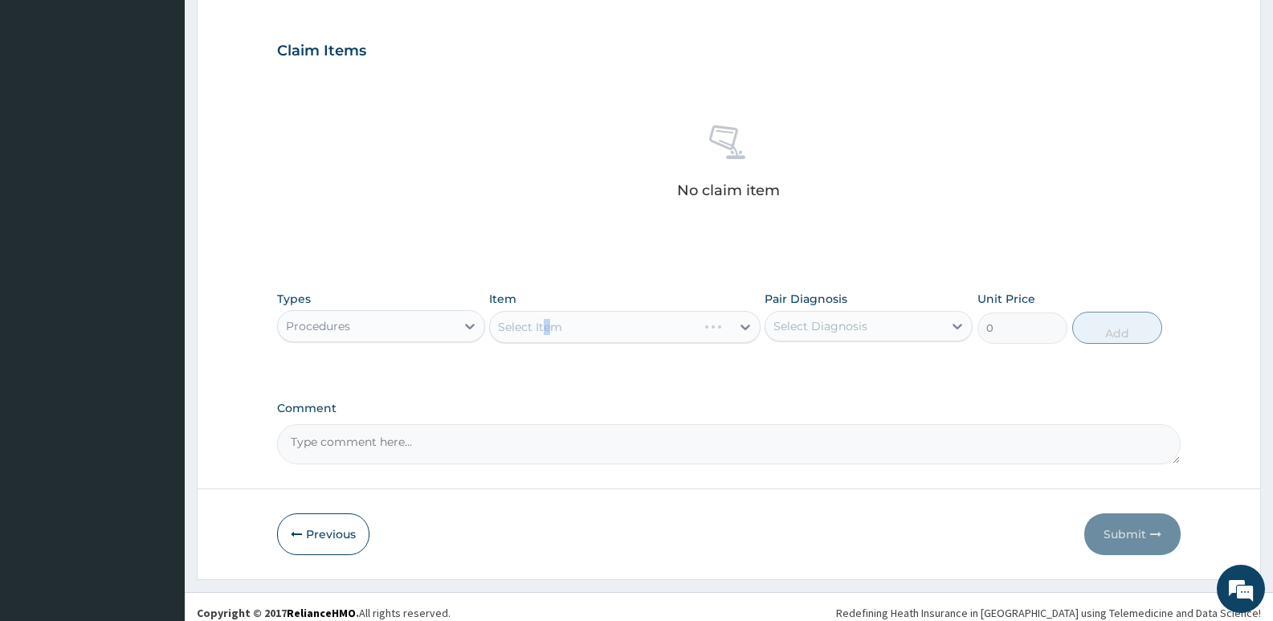
click at [547, 325] on div "Select Item" at bounding box center [624, 327] width 271 height 32
click at [631, 332] on div "Select Item" at bounding box center [610, 327] width 240 height 26
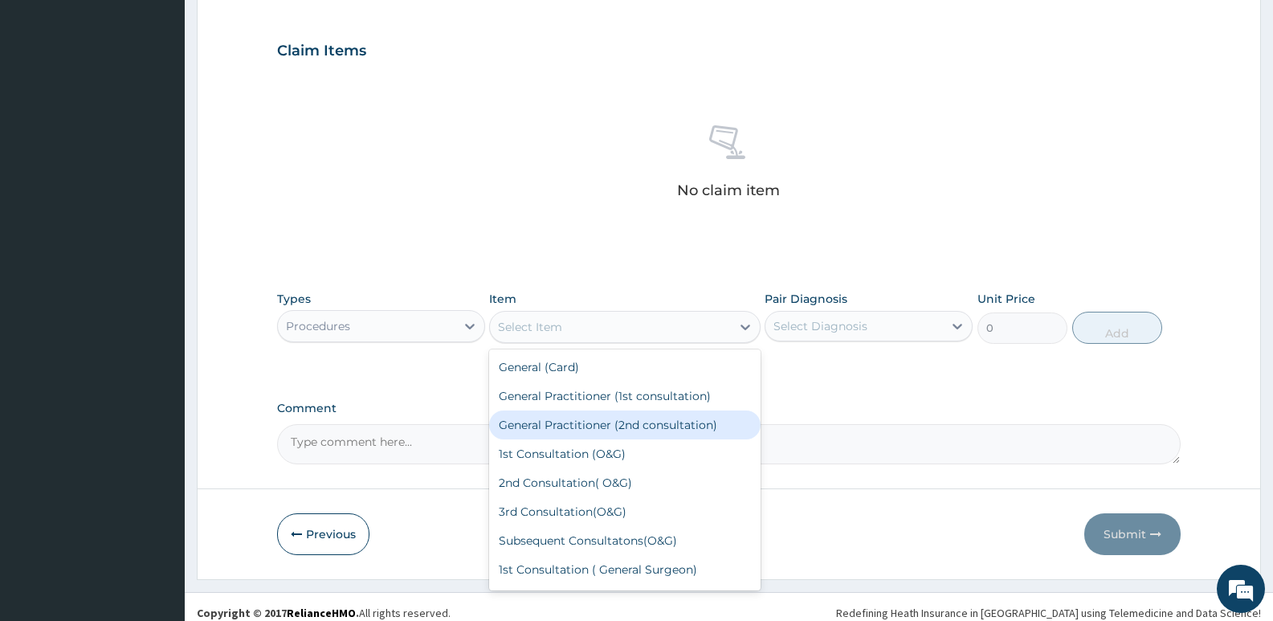
click at [597, 427] on div "General Practitioner (2nd consultation)" at bounding box center [624, 424] width 271 height 29
type input "3300"
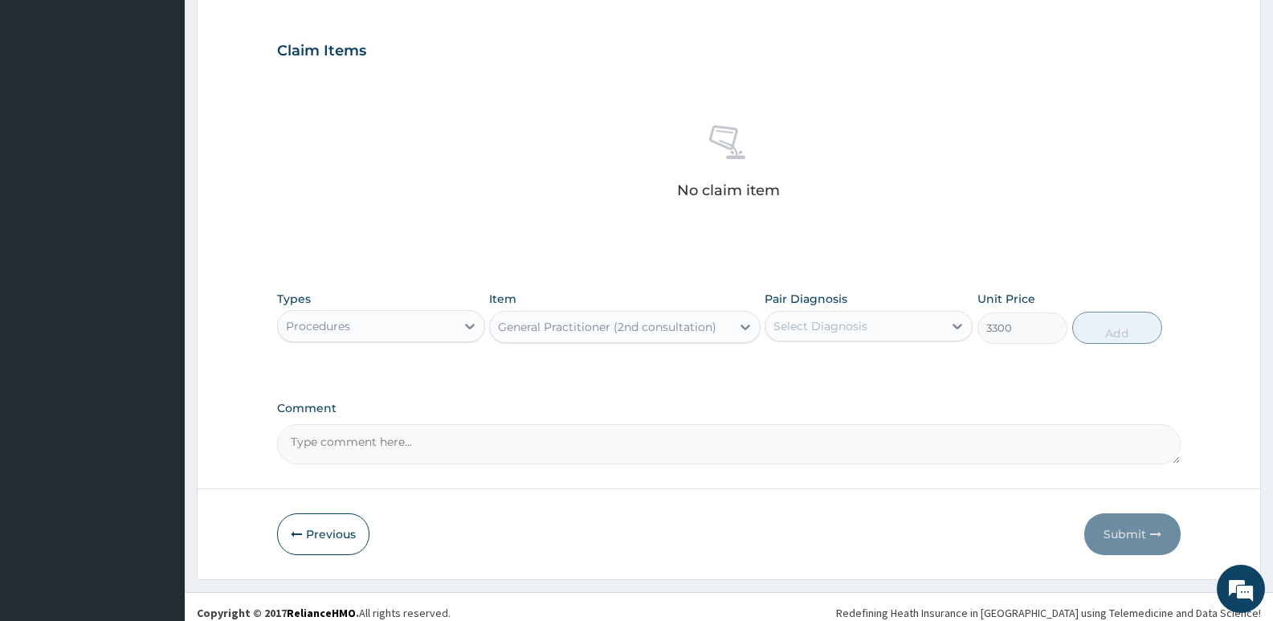
click at [818, 332] on div "Select Diagnosis" at bounding box center [820, 326] width 94 height 16
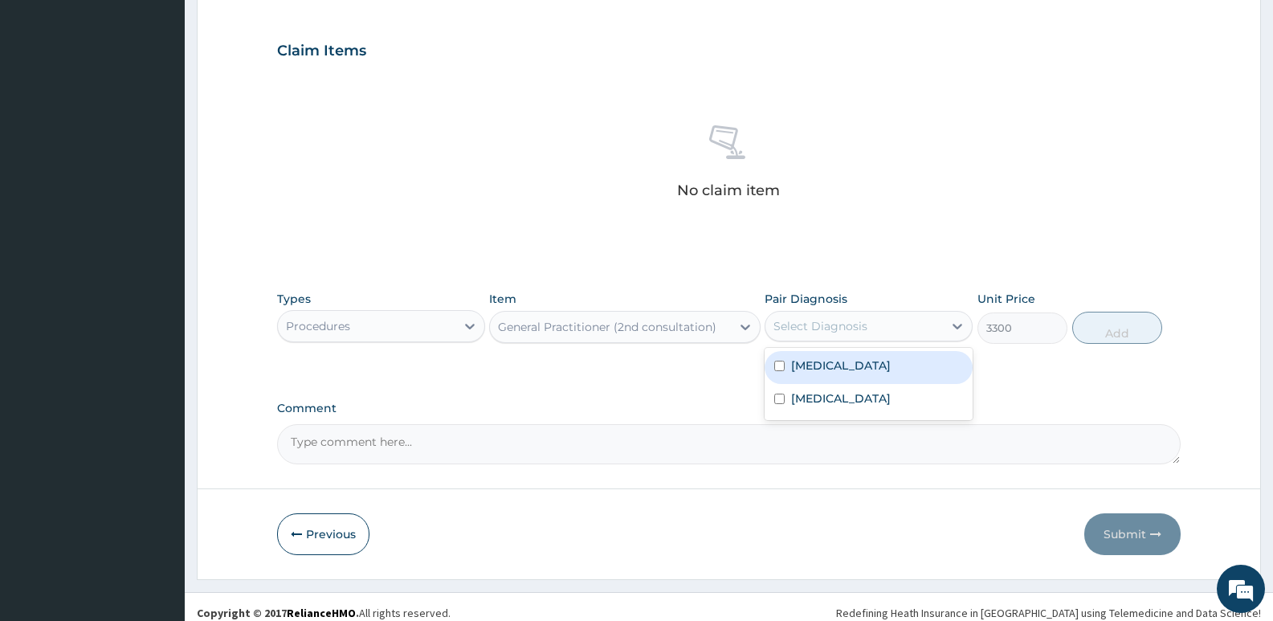
click at [810, 366] on label "[MEDICAL_DATA]" at bounding box center [841, 365] width 100 height 16
checkbox input "true"
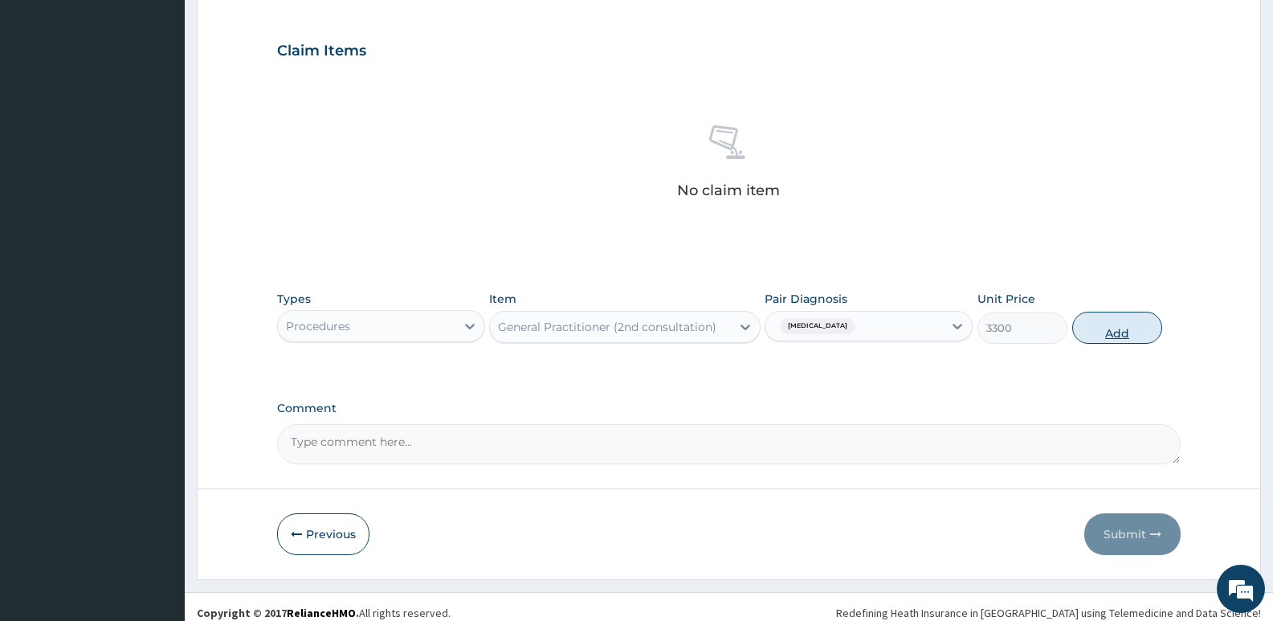
click at [1132, 332] on button "Add" at bounding box center [1117, 328] width 90 height 32
type input "0"
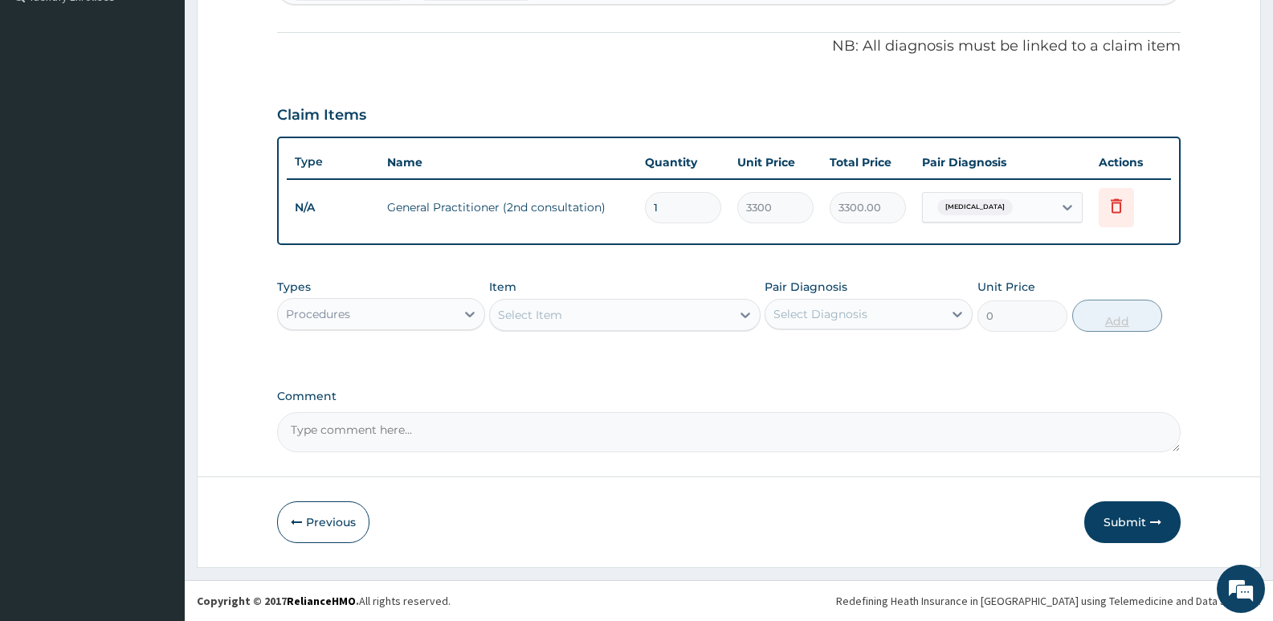
scroll to position [461, 0]
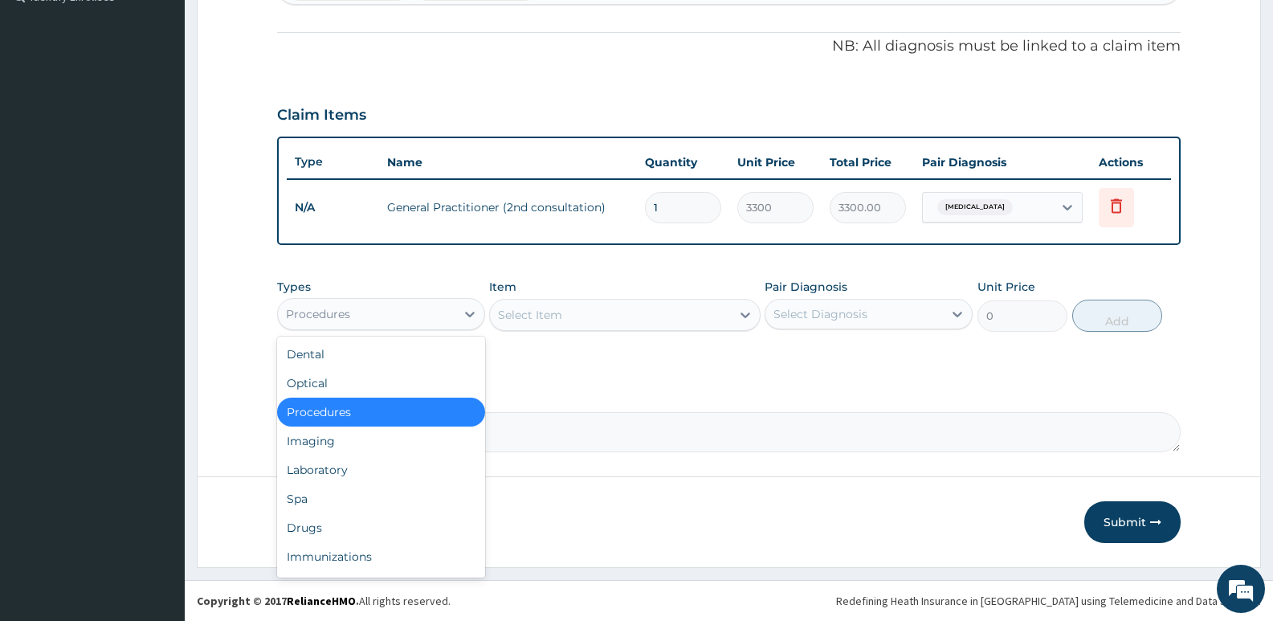
click at [375, 311] on div "Procedures" at bounding box center [366, 314] width 177 height 26
click at [305, 525] on div "Drugs" at bounding box center [381, 527] width 208 height 29
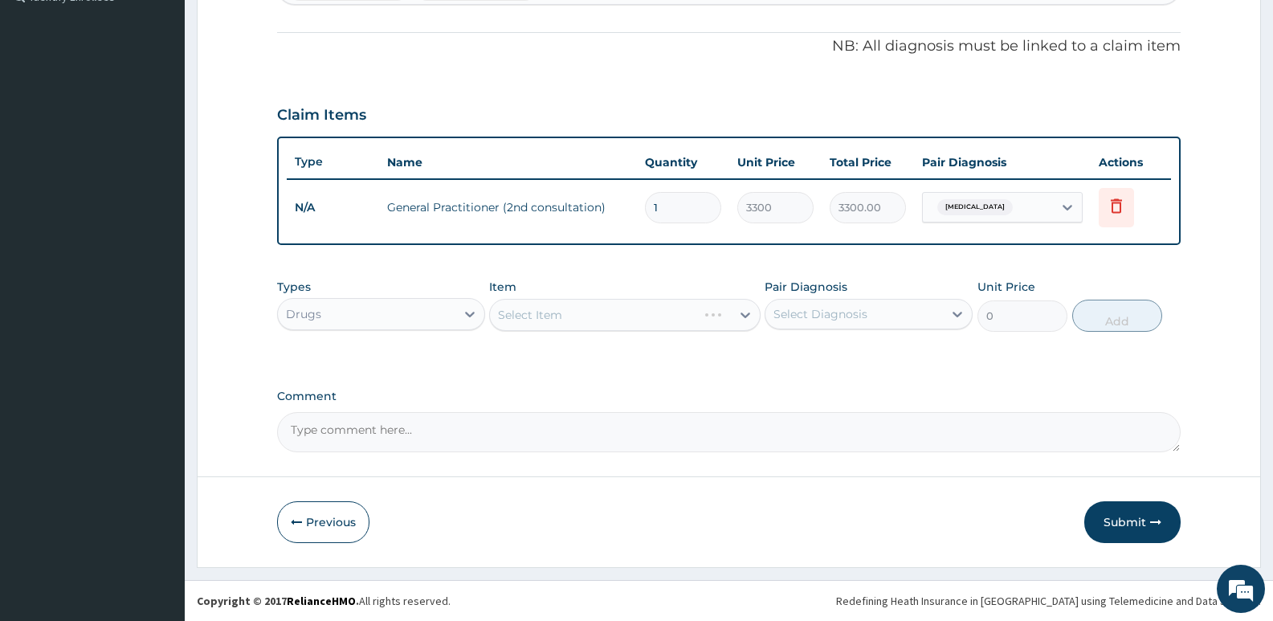
click at [558, 309] on div "Select Item" at bounding box center [624, 315] width 271 height 32
click at [558, 310] on div "Select Item" at bounding box center [624, 315] width 271 height 32
click at [553, 324] on div "Select Item" at bounding box center [610, 315] width 240 height 26
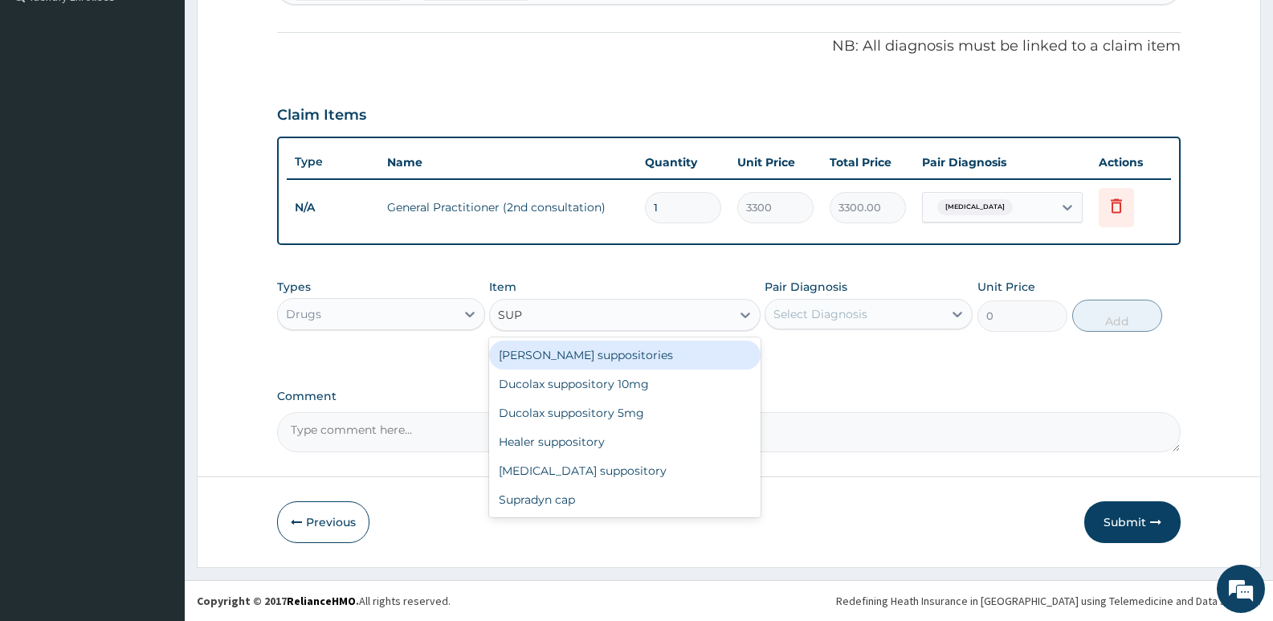
type input "SUPP"
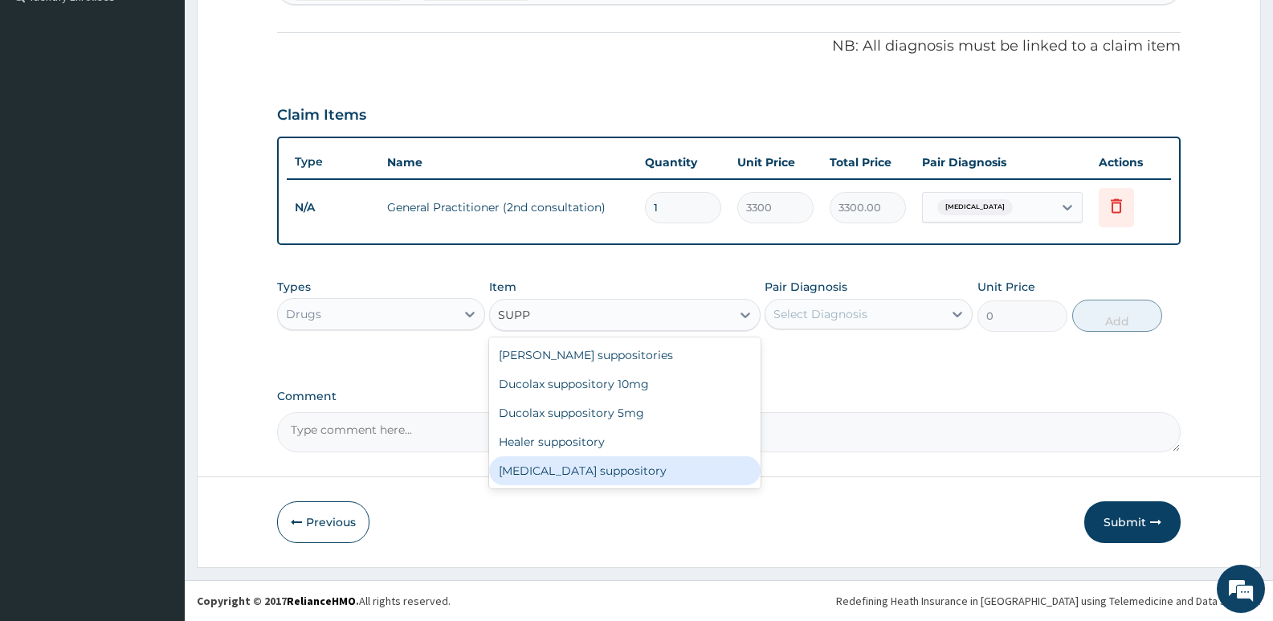
click at [586, 471] on div "[MEDICAL_DATA] suppository" at bounding box center [624, 470] width 271 height 29
type input "216"
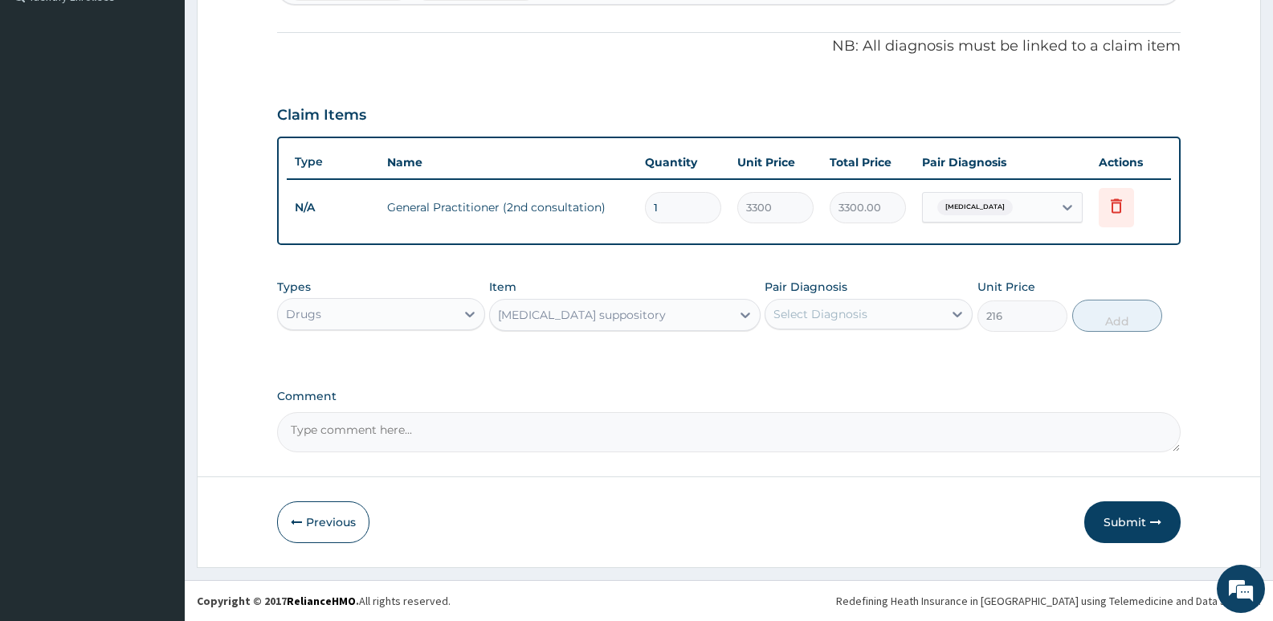
click at [556, 318] on div "[MEDICAL_DATA] suppository" at bounding box center [582, 315] width 168 height 16
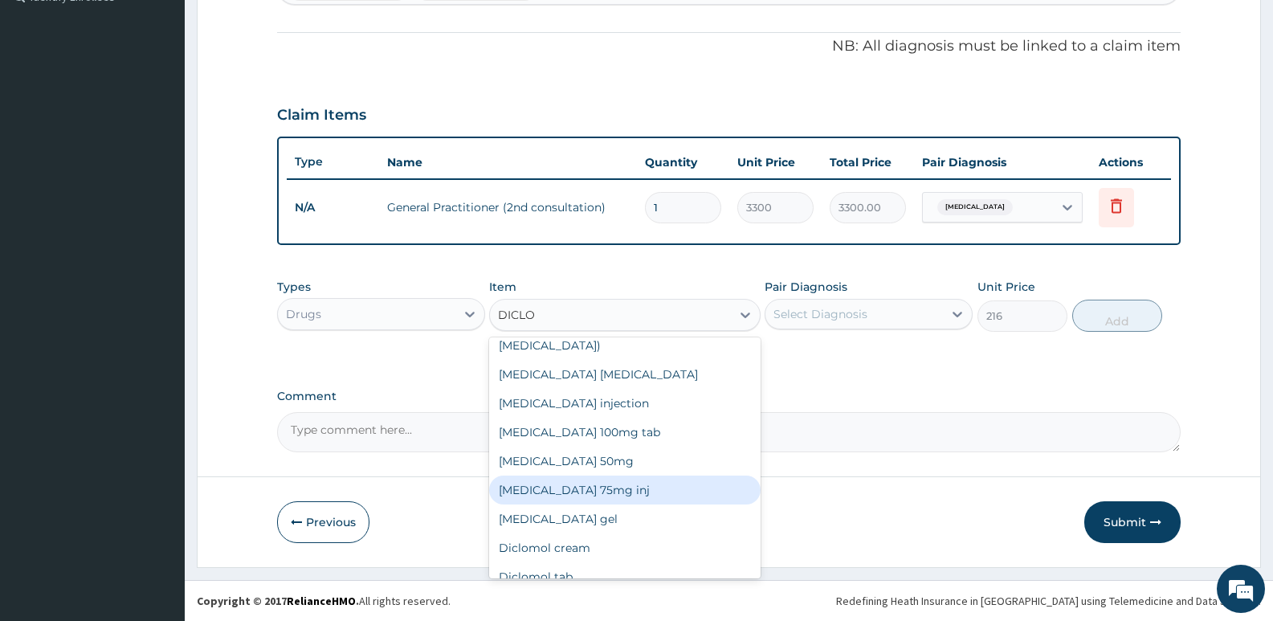
scroll to position [0, 0]
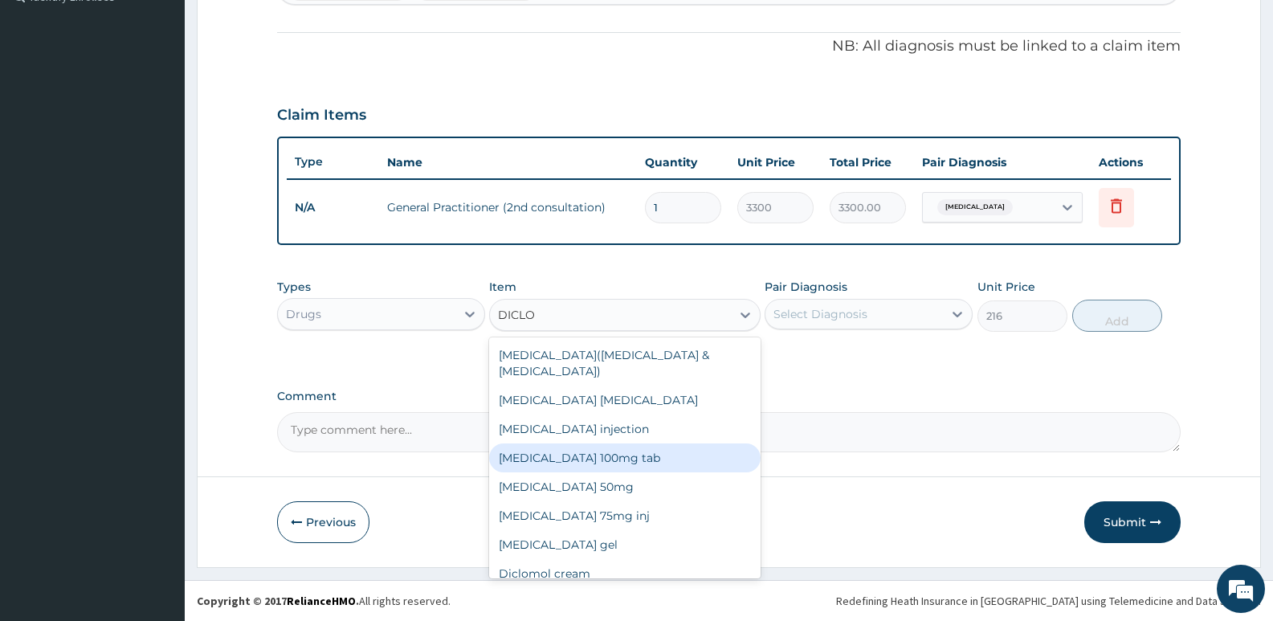
type input "DICLO"
click at [855, 406] on div "Comment" at bounding box center [729, 421] width 904 height 63
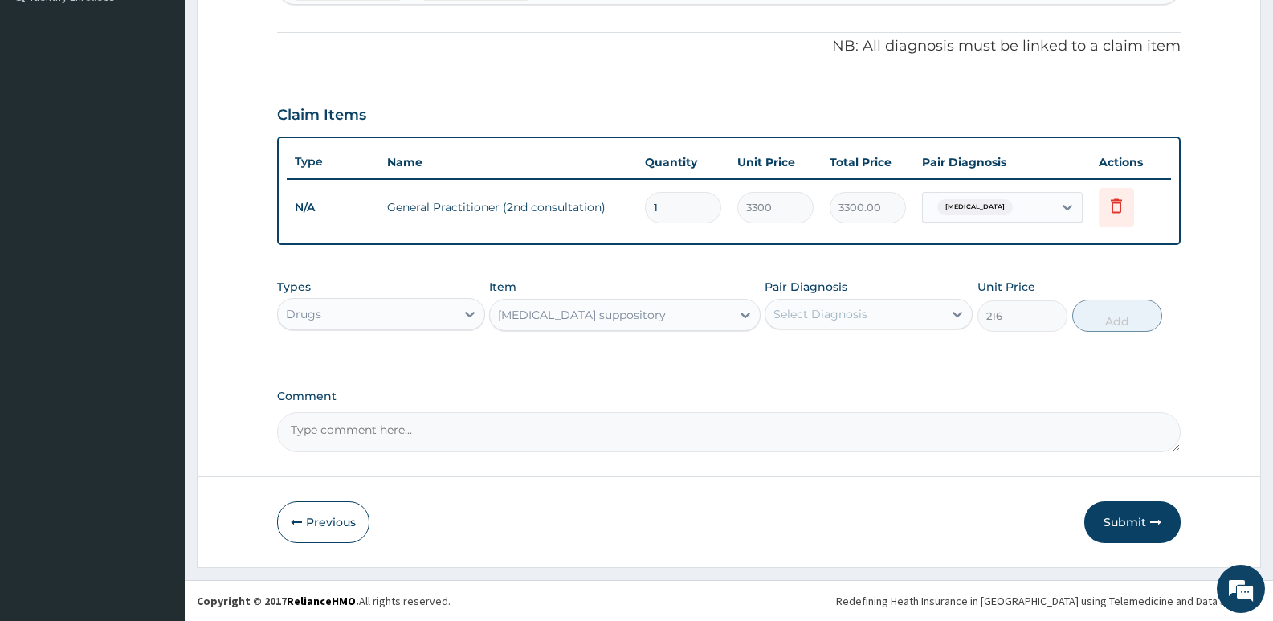
click at [850, 314] on div "Select Diagnosis" at bounding box center [820, 314] width 94 height 16
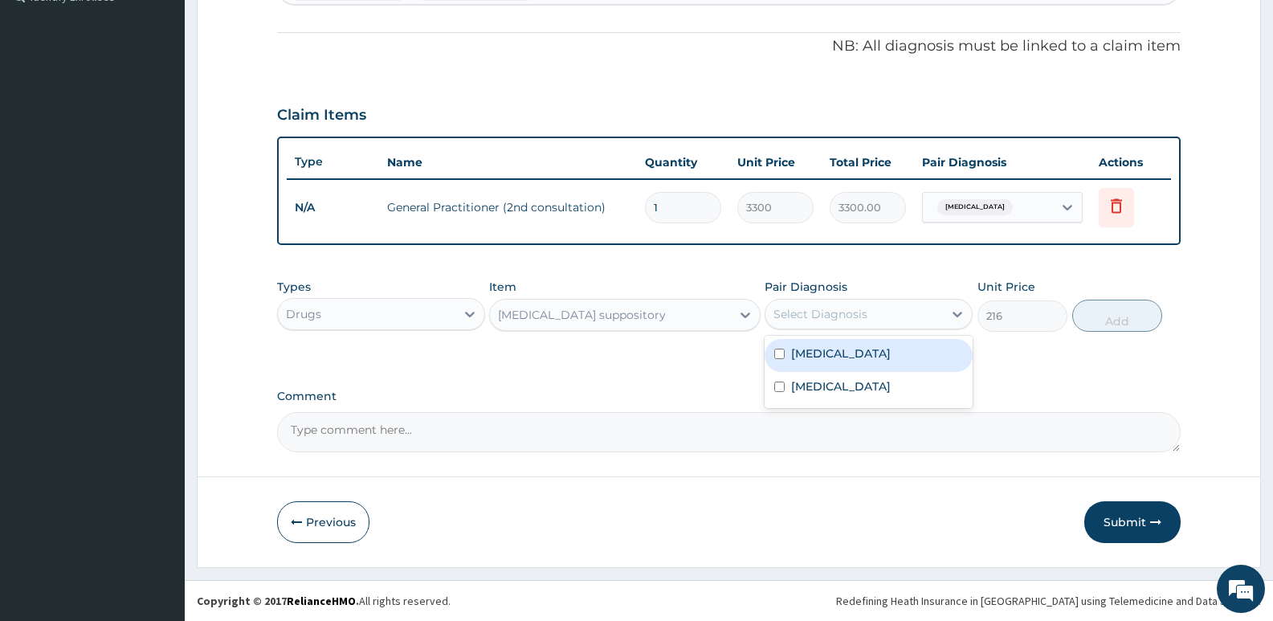
click at [814, 353] on label "[MEDICAL_DATA]" at bounding box center [841, 353] width 100 height 16
checkbox input "true"
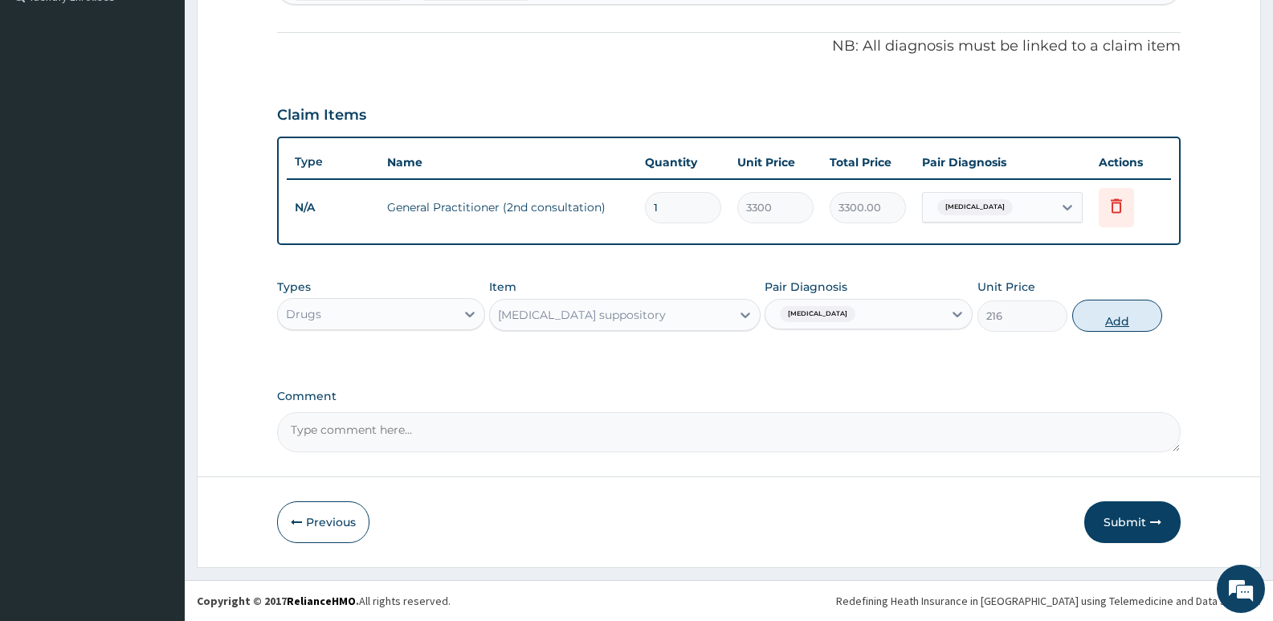
click at [1112, 320] on button "Add" at bounding box center [1117, 316] width 90 height 32
type input "0"
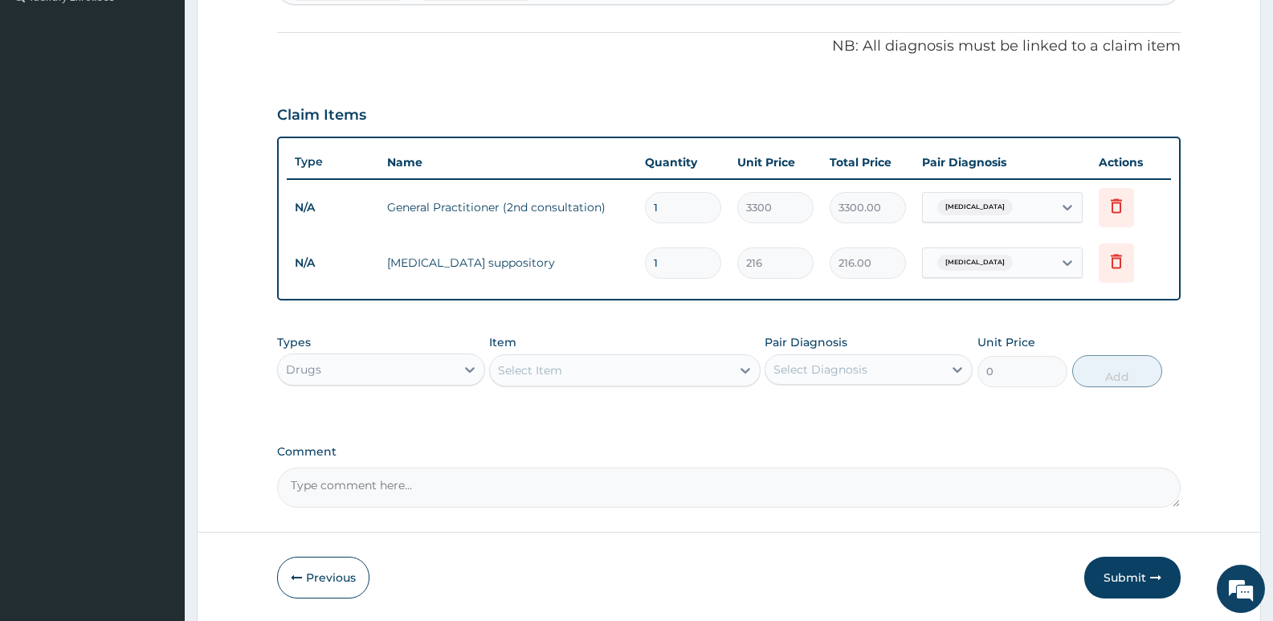
click at [557, 373] on div "Select Item" at bounding box center [530, 370] width 64 height 16
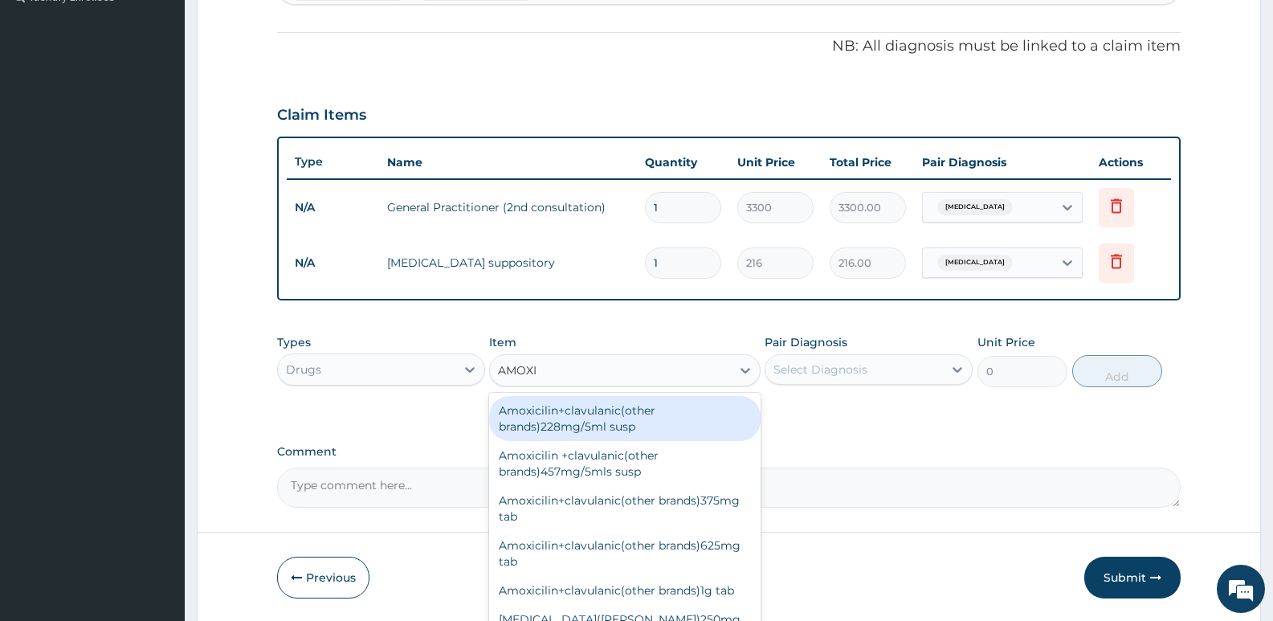
type input "AMOXIL"
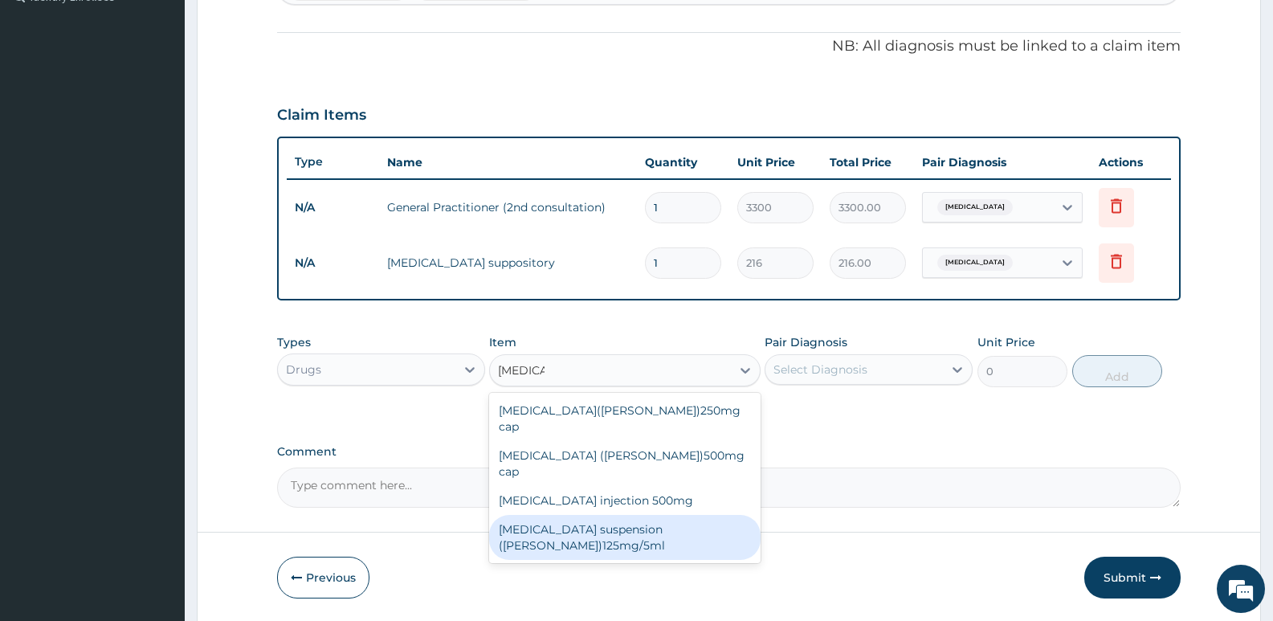
click at [630, 515] on div "[MEDICAL_DATA] suspension ([PERSON_NAME])125mg/5ml" at bounding box center [624, 537] width 271 height 45
type input "1440"
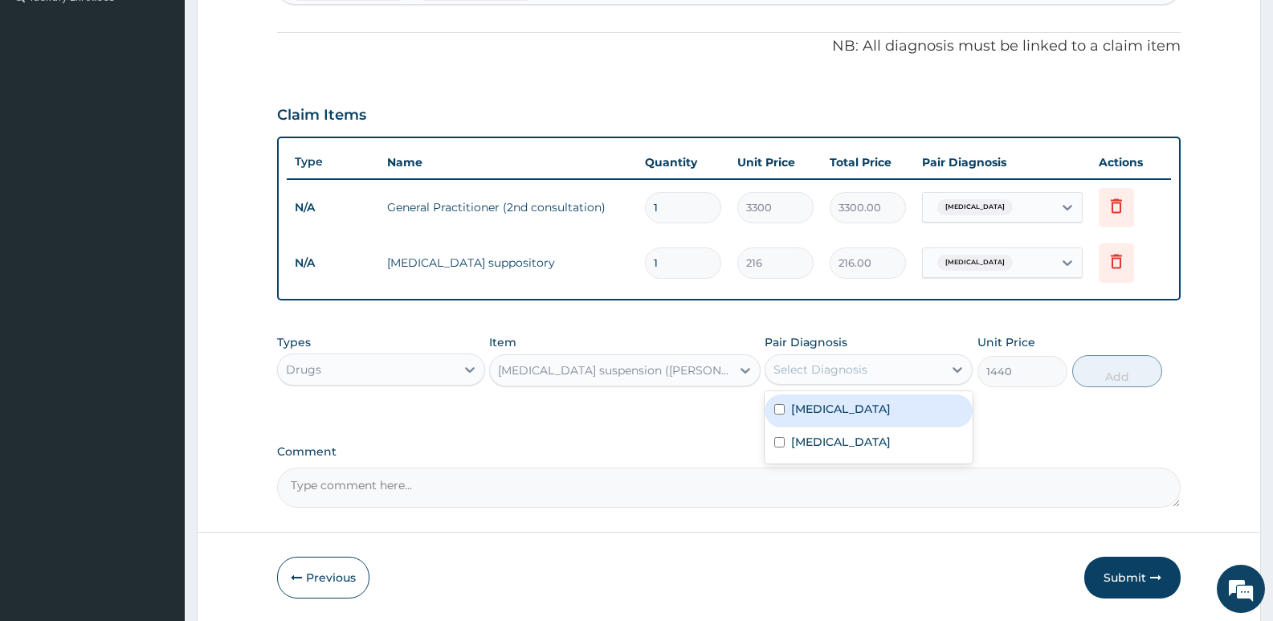
click at [834, 369] on div "Select Diagnosis" at bounding box center [820, 369] width 94 height 16
click at [815, 410] on label "Malaria" at bounding box center [841, 409] width 100 height 16
checkbox input "true"
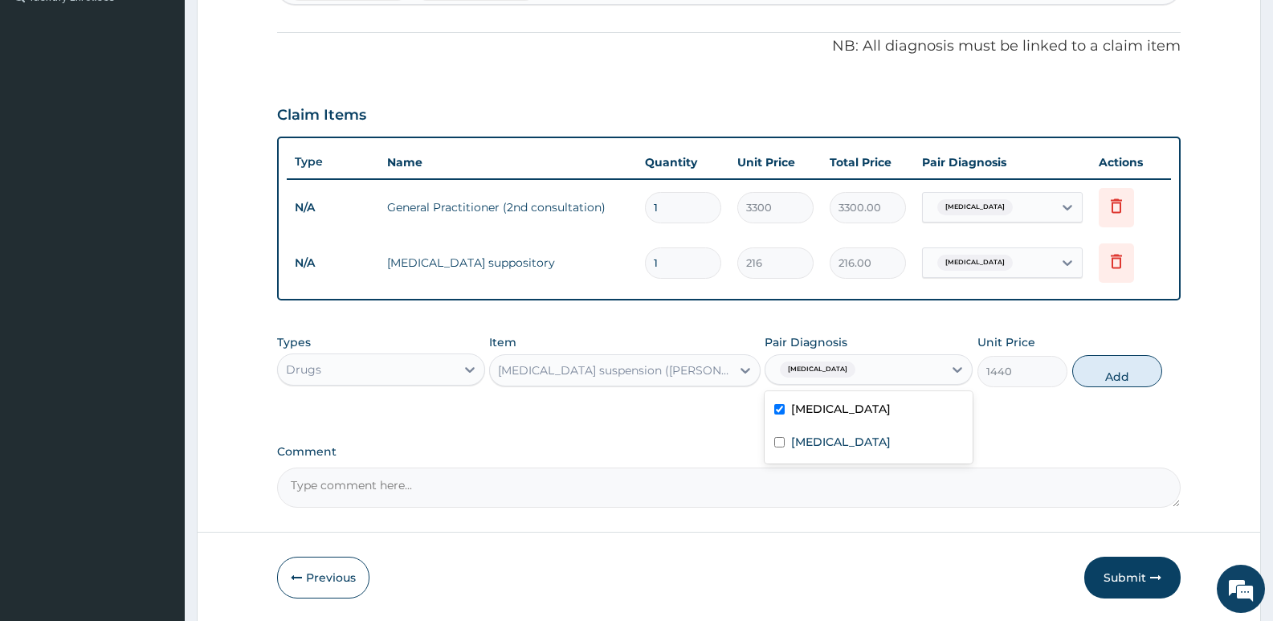
click at [1106, 376] on button "Add" at bounding box center [1117, 371] width 90 height 32
type input "0"
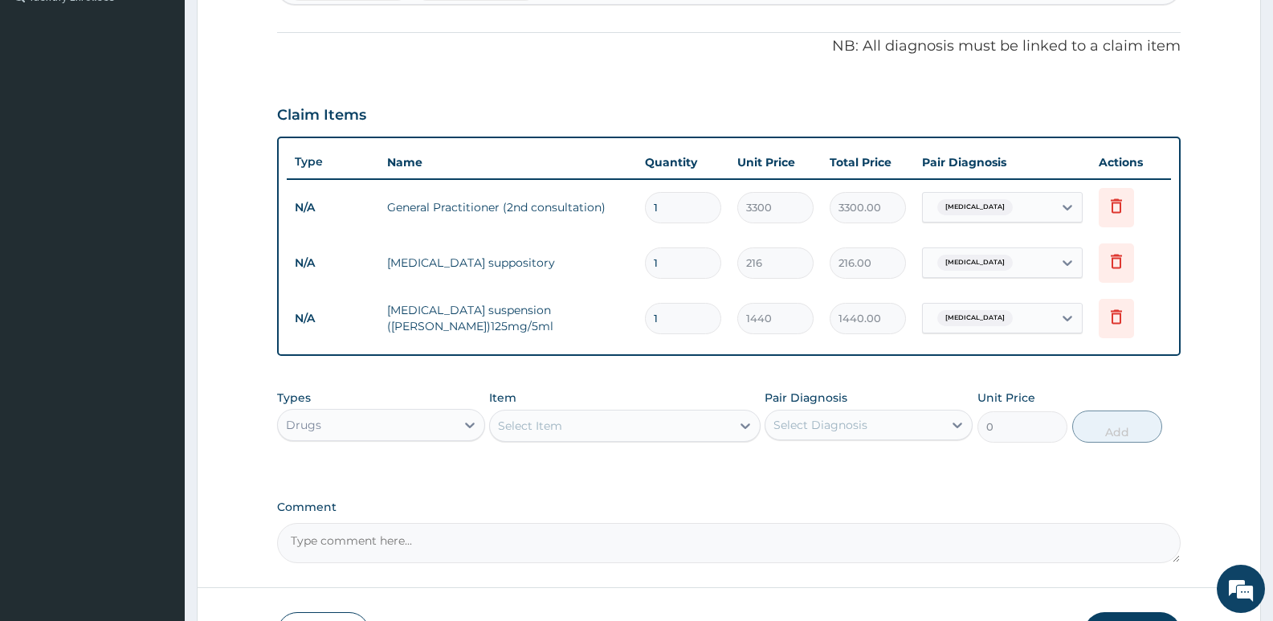
click at [584, 423] on div "Select Item" at bounding box center [610, 426] width 240 height 26
type input "IB"
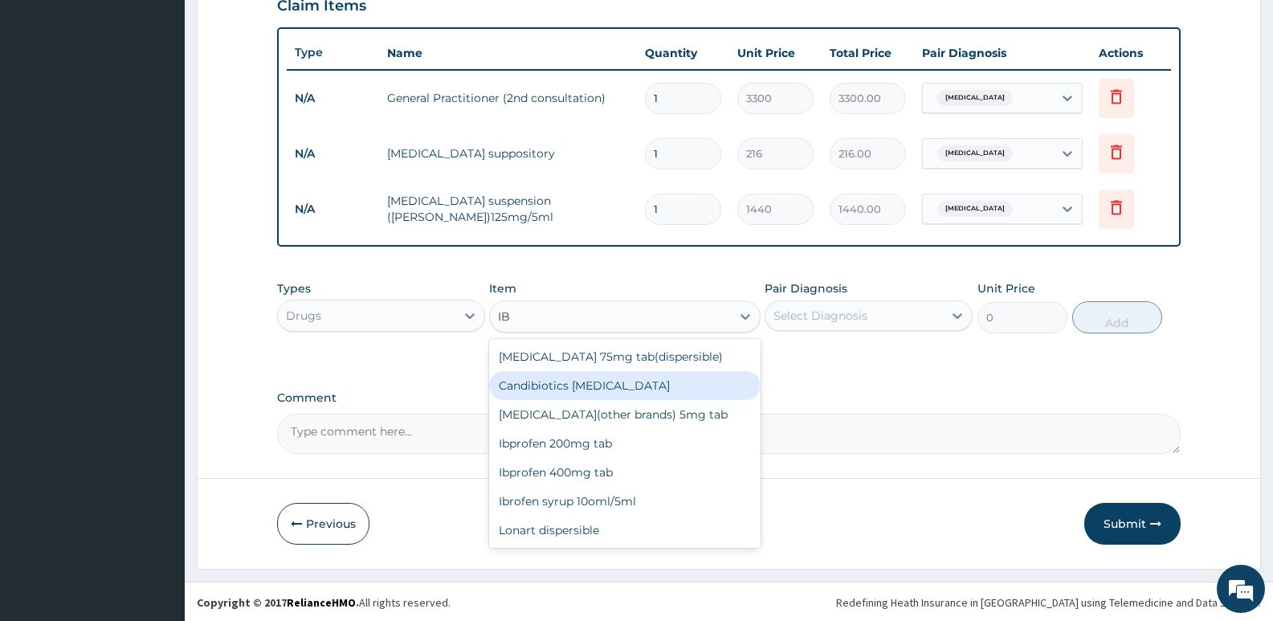
scroll to position [572, 0]
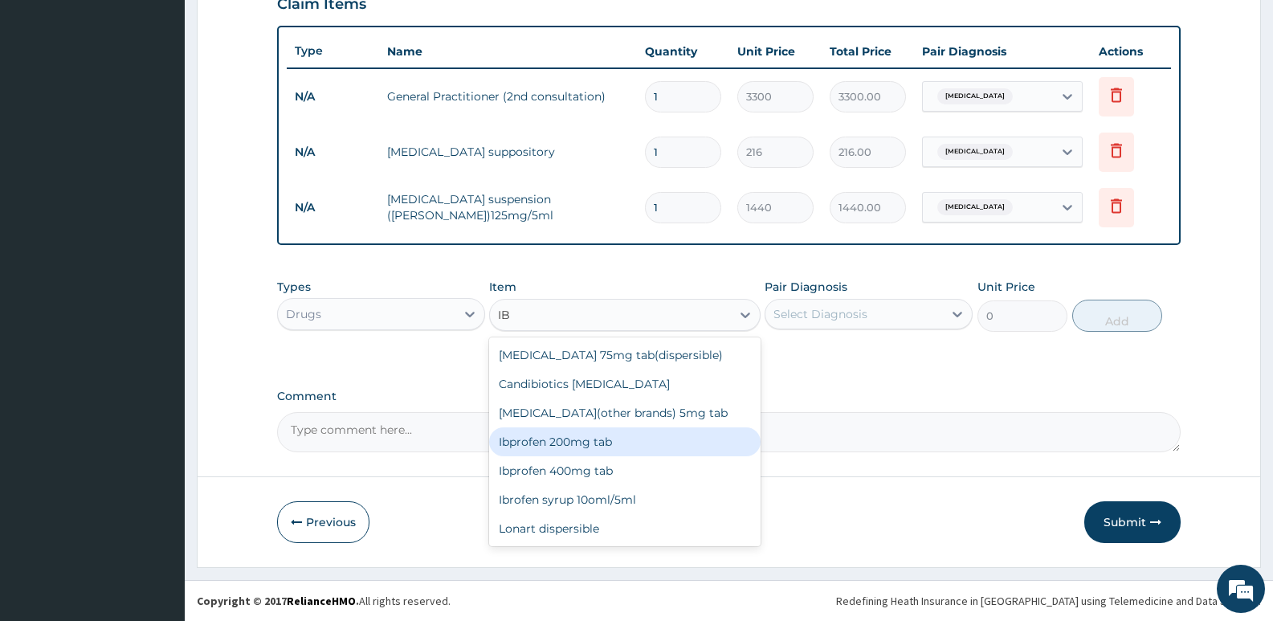
click at [608, 439] on div "Ibprofen 200mg tab" at bounding box center [624, 441] width 271 height 29
type input "18"
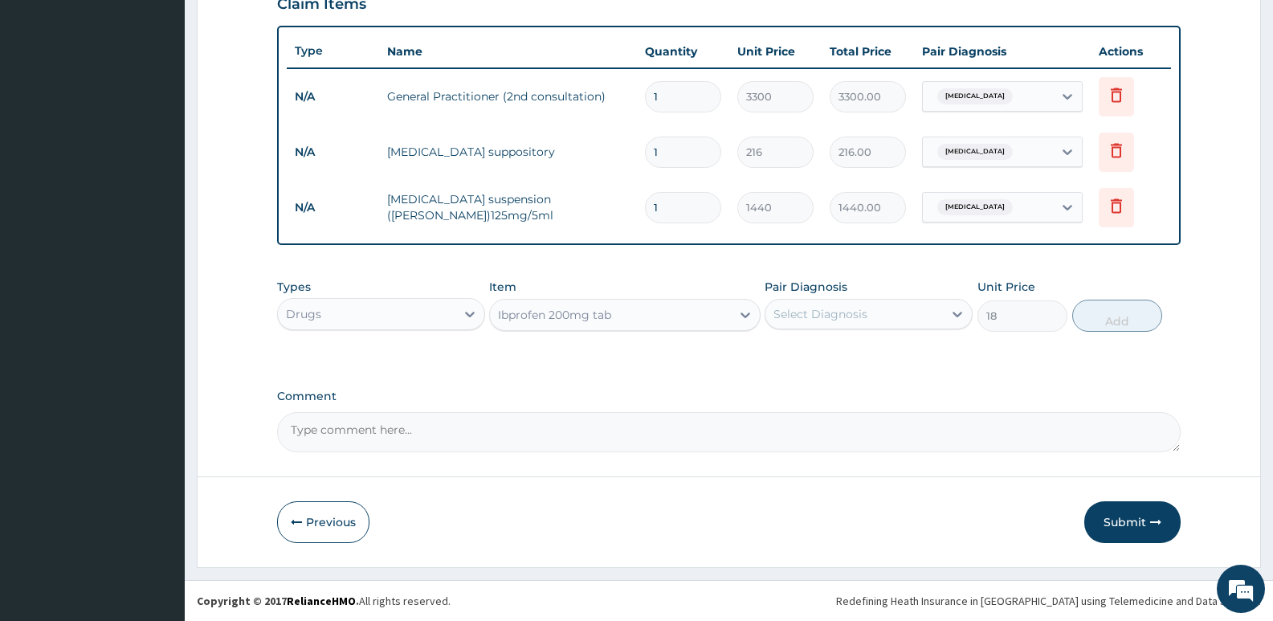
click at [824, 313] on div "Select Diagnosis" at bounding box center [820, 314] width 94 height 16
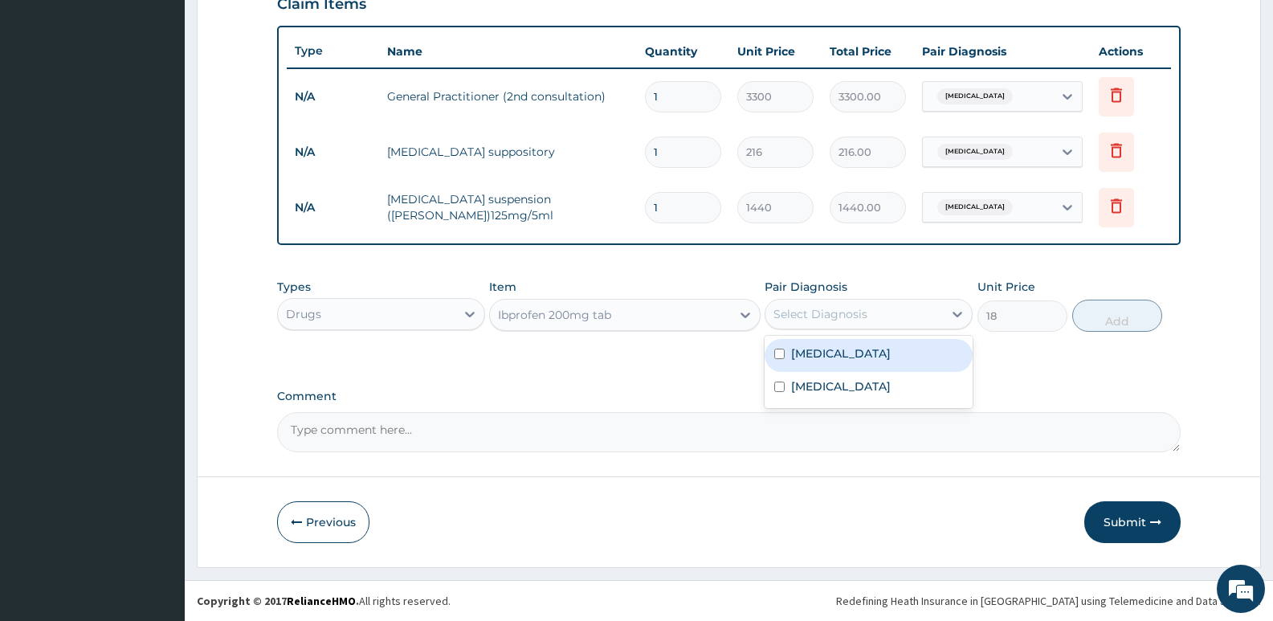
click at [814, 357] on label "[MEDICAL_DATA]" at bounding box center [841, 353] width 100 height 16
checkbox input "true"
click at [1113, 320] on button "Add" at bounding box center [1117, 316] width 90 height 32
type input "0"
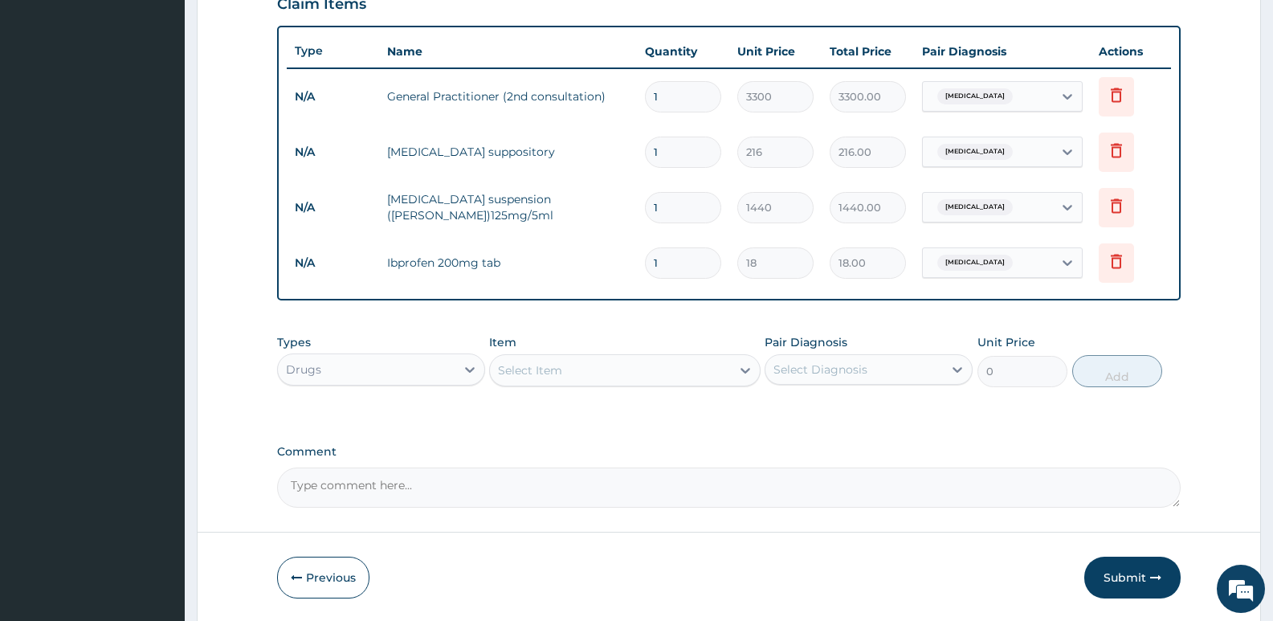
type input "0.00"
type input "9"
type input "162.00"
type input "9"
click at [568, 377] on div "Select Item" at bounding box center [610, 370] width 240 height 26
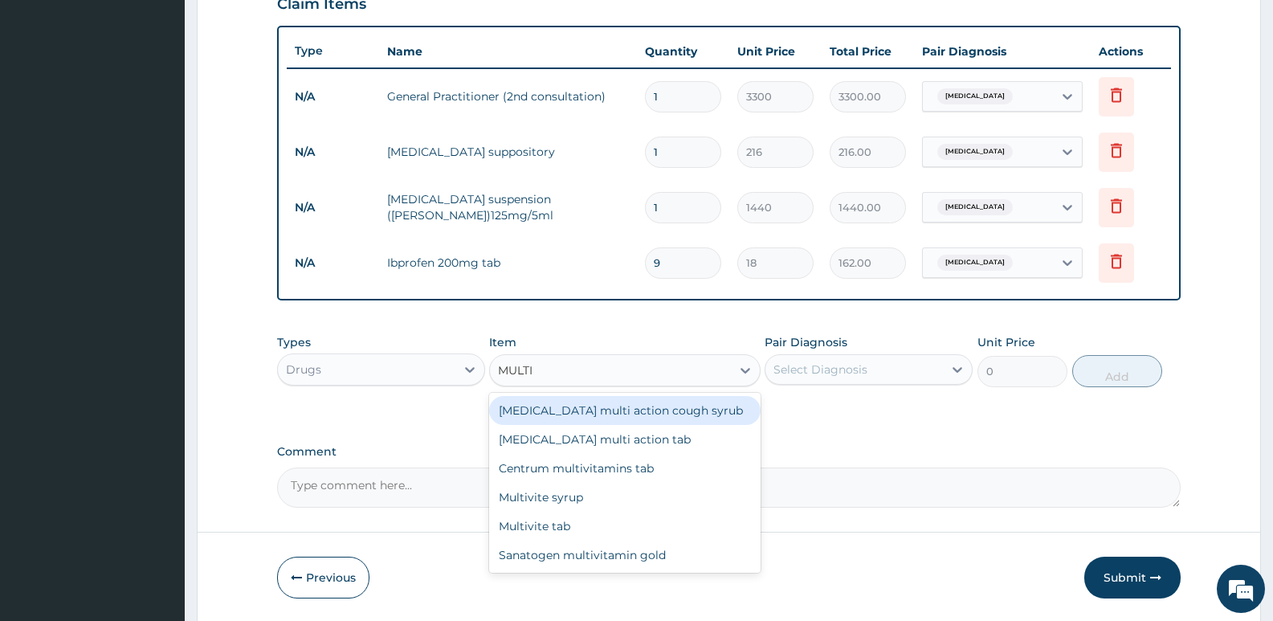
type input "MULTIV"
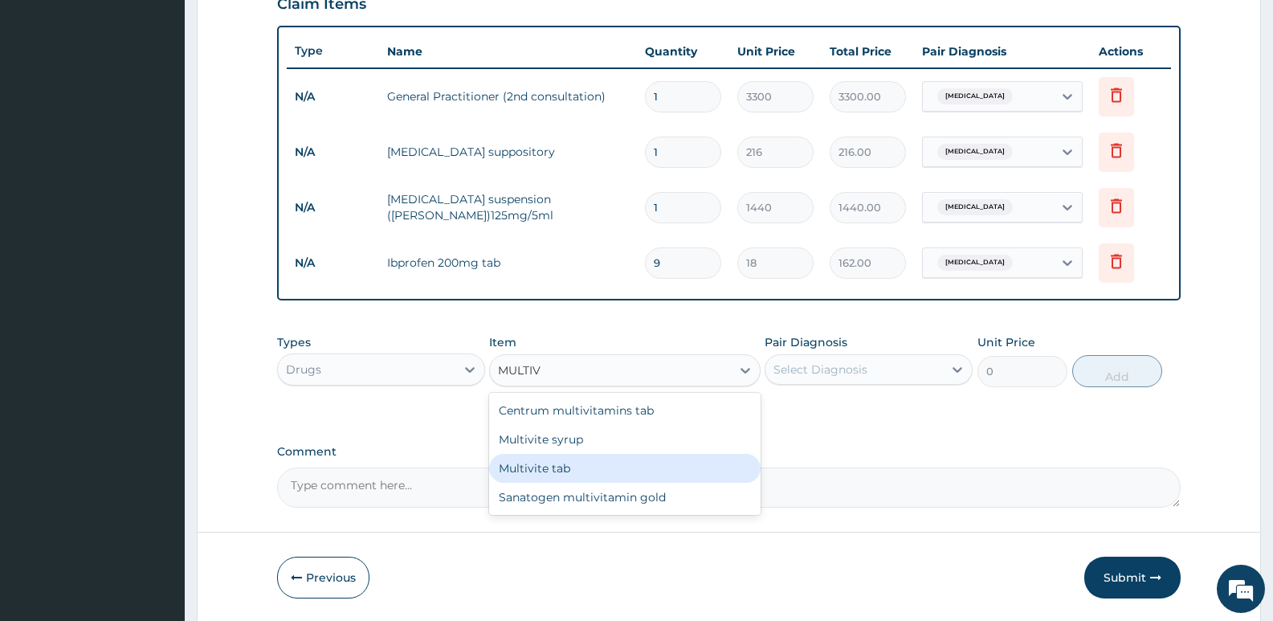
click at [537, 473] on div "Multivite tab" at bounding box center [624, 468] width 271 height 29
type input "21.6"
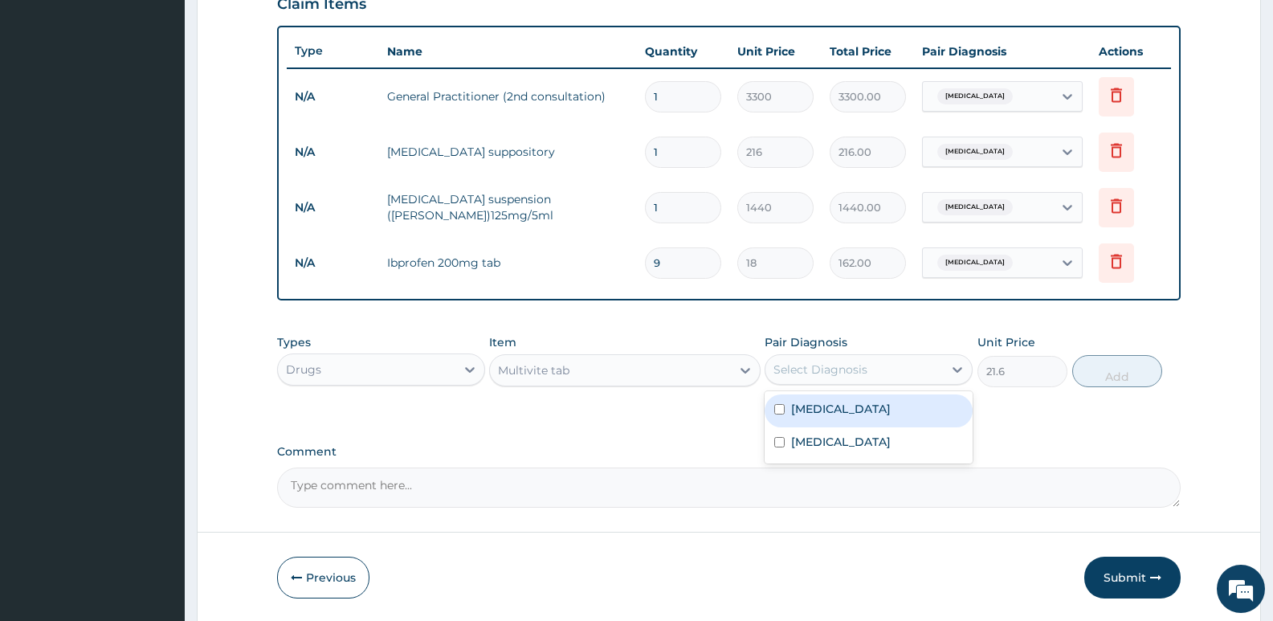
click at [829, 369] on div "Select Diagnosis" at bounding box center [820, 369] width 94 height 16
click at [808, 411] on label "[MEDICAL_DATA]" at bounding box center [841, 409] width 100 height 16
checkbox input "true"
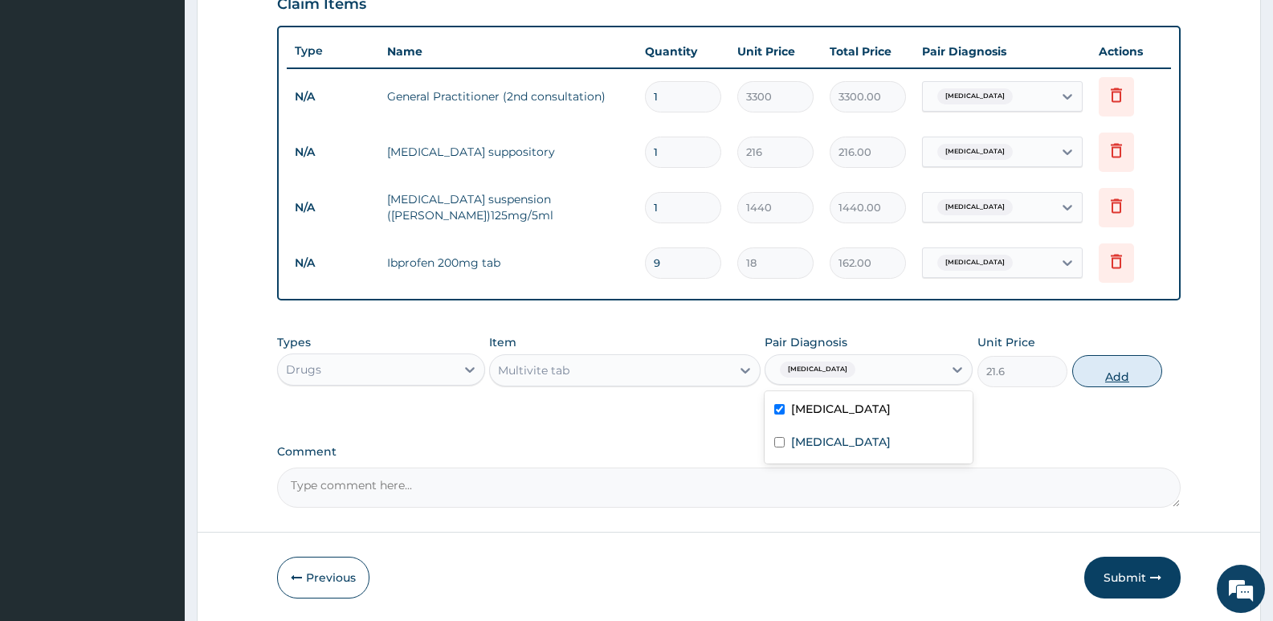
click at [1118, 374] on button "Add" at bounding box center [1117, 371] width 90 height 32
type input "0"
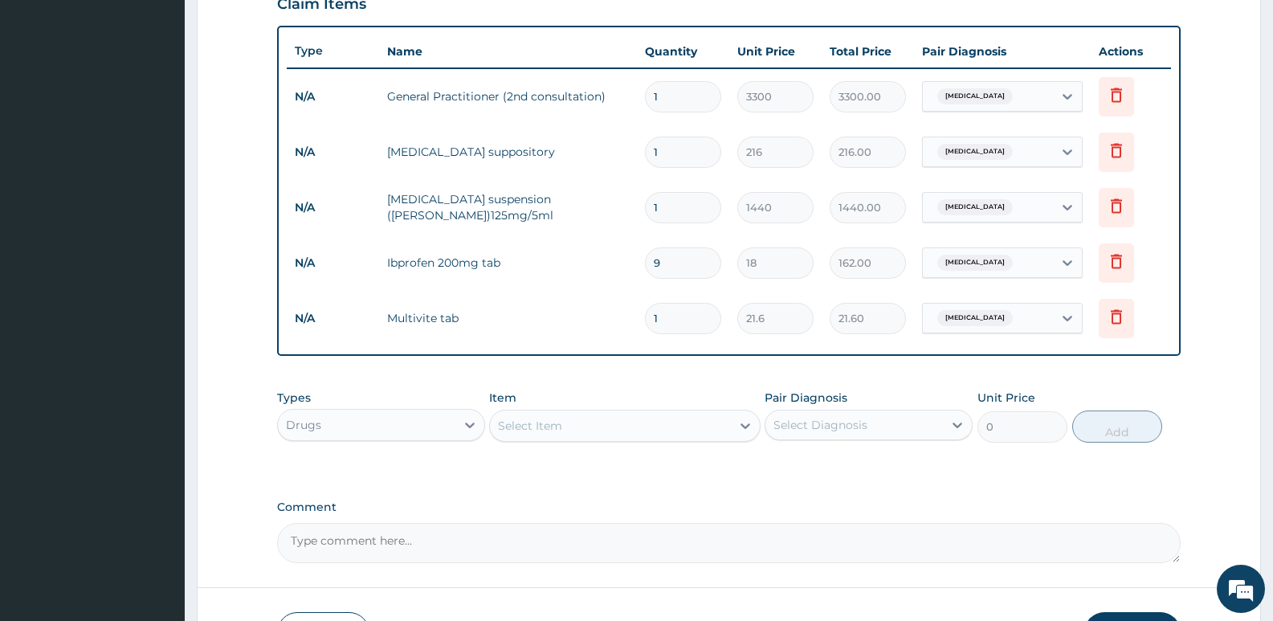
type input "14"
type input "302.40"
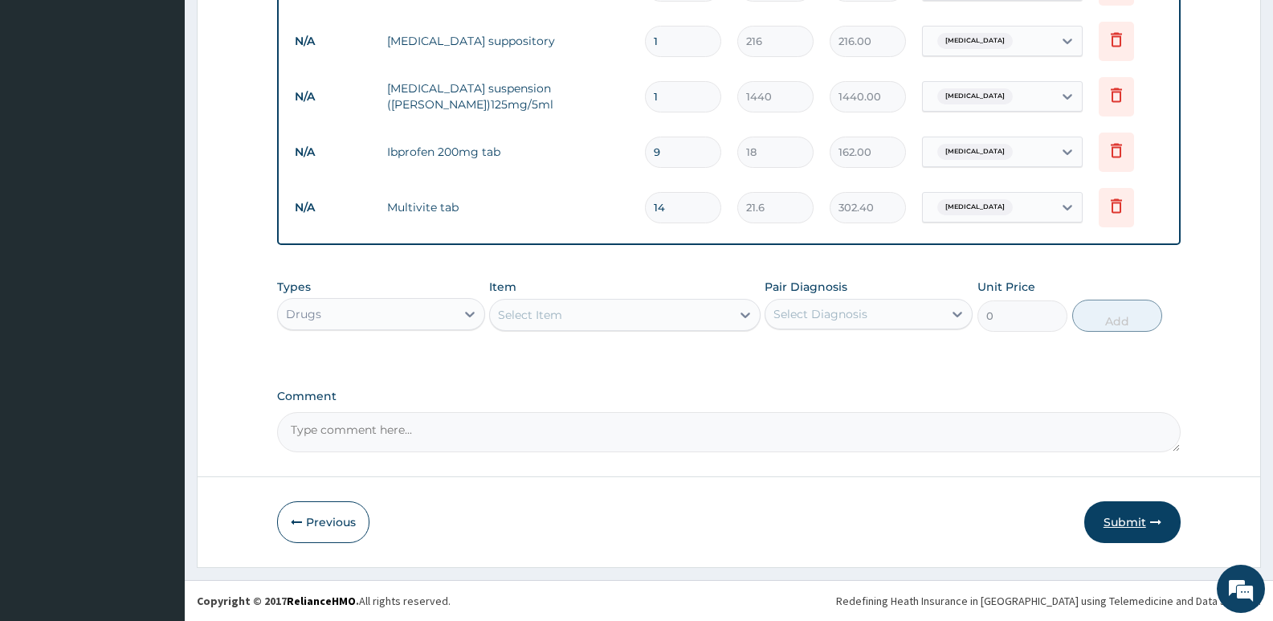
type input "14"
click at [1119, 521] on button "Submit" at bounding box center [1132, 522] width 96 height 42
click at [1128, 521] on button "Submit" at bounding box center [1132, 522] width 96 height 42
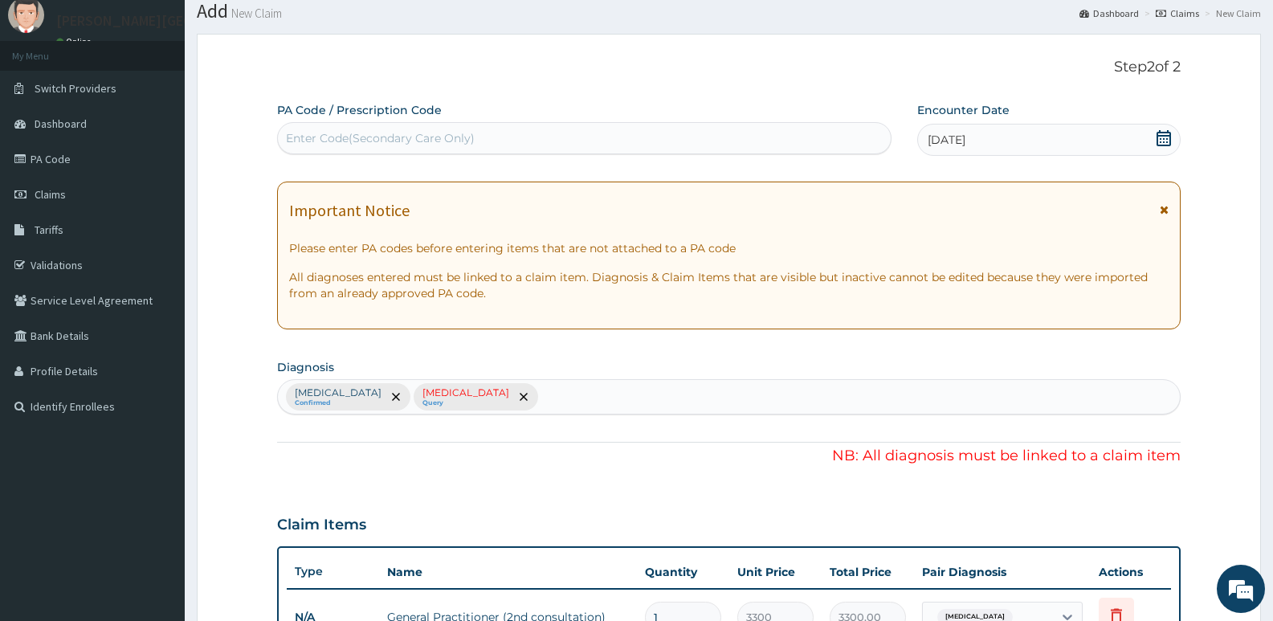
scroll to position [40, 0]
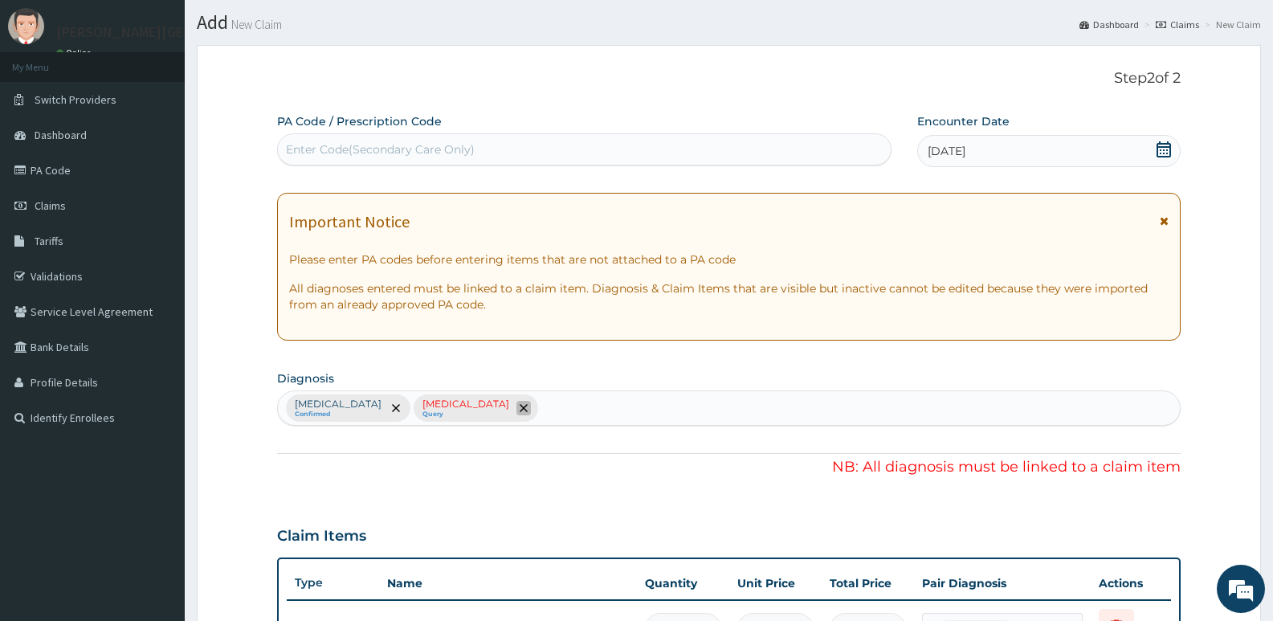
click at [520, 407] on icon "remove selection option" at bounding box center [524, 408] width 8 height 8
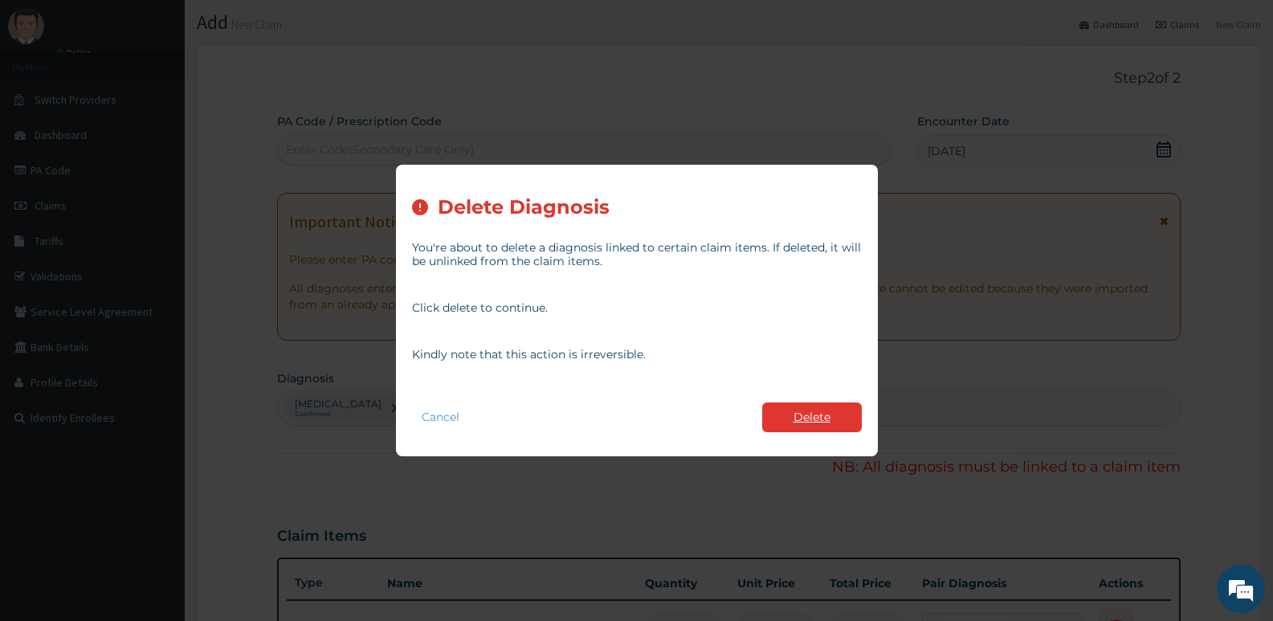
click at [832, 410] on button "Delete" at bounding box center [812, 417] width 100 height 30
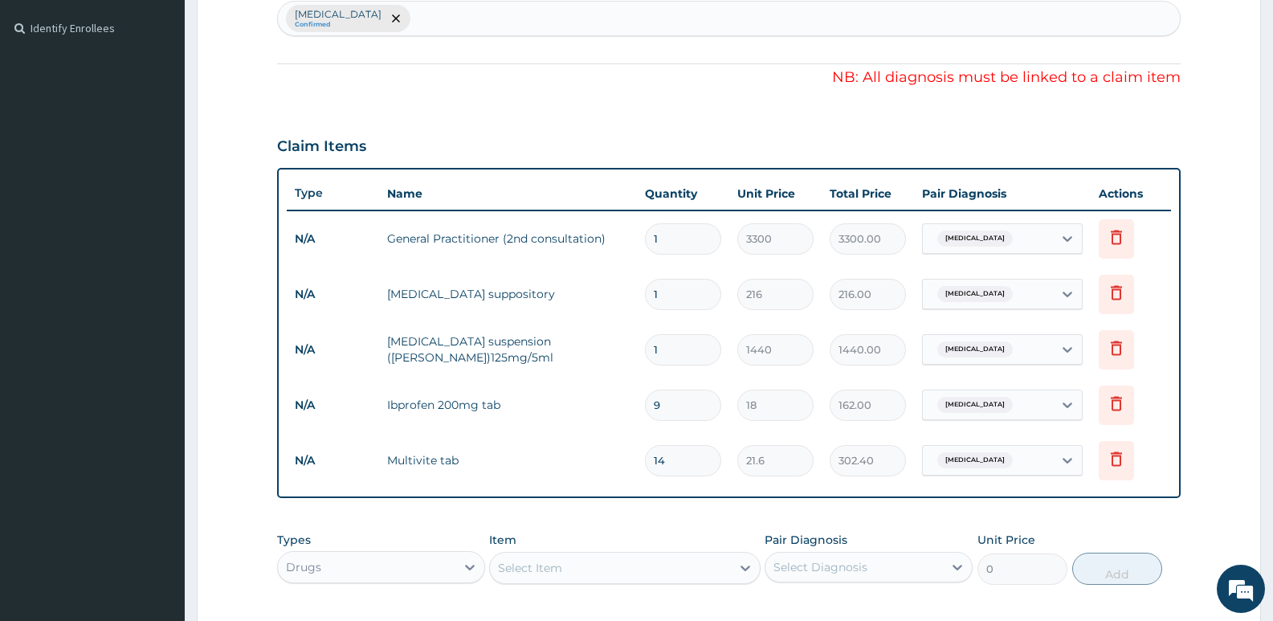
scroll to position [683, 0]
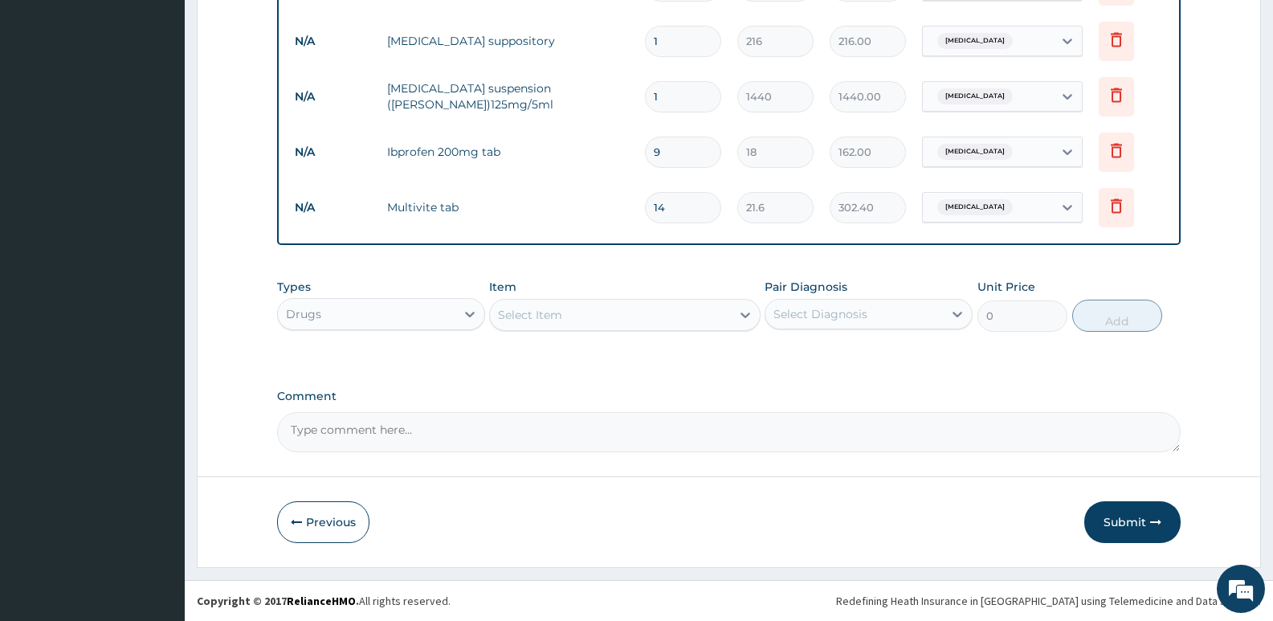
click at [1119, 521] on button "Submit" at bounding box center [1132, 522] width 96 height 42
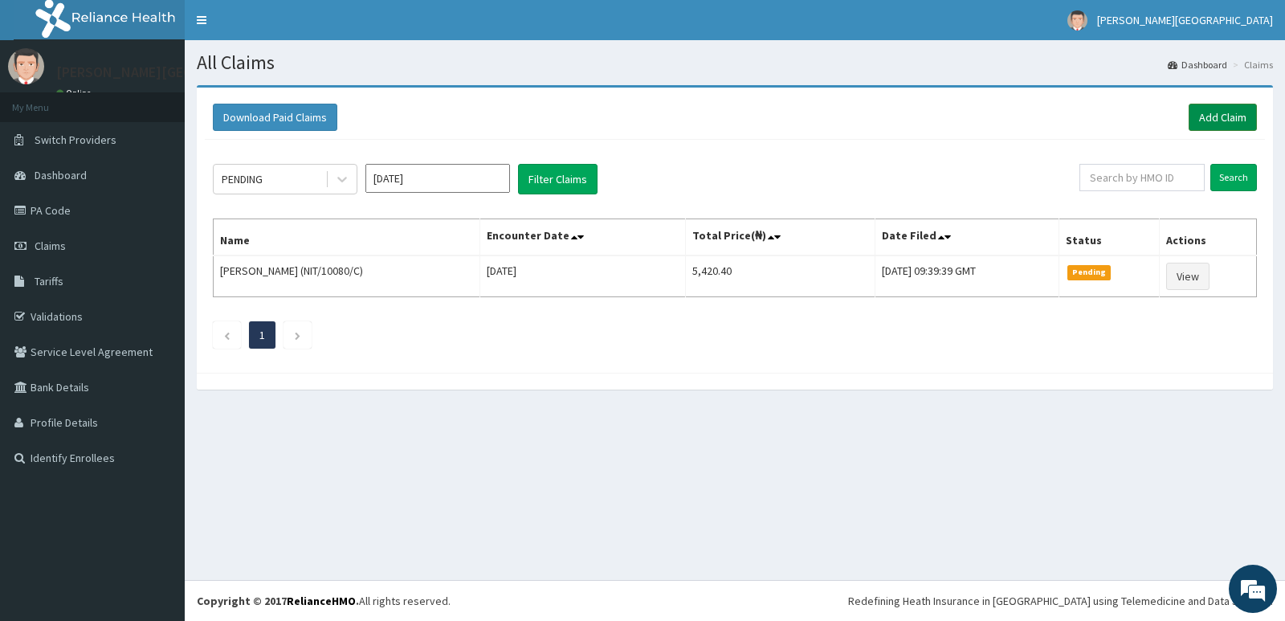
click at [1225, 112] on link "Add Claim" at bounding box center [1223, 117] width 68 height 27
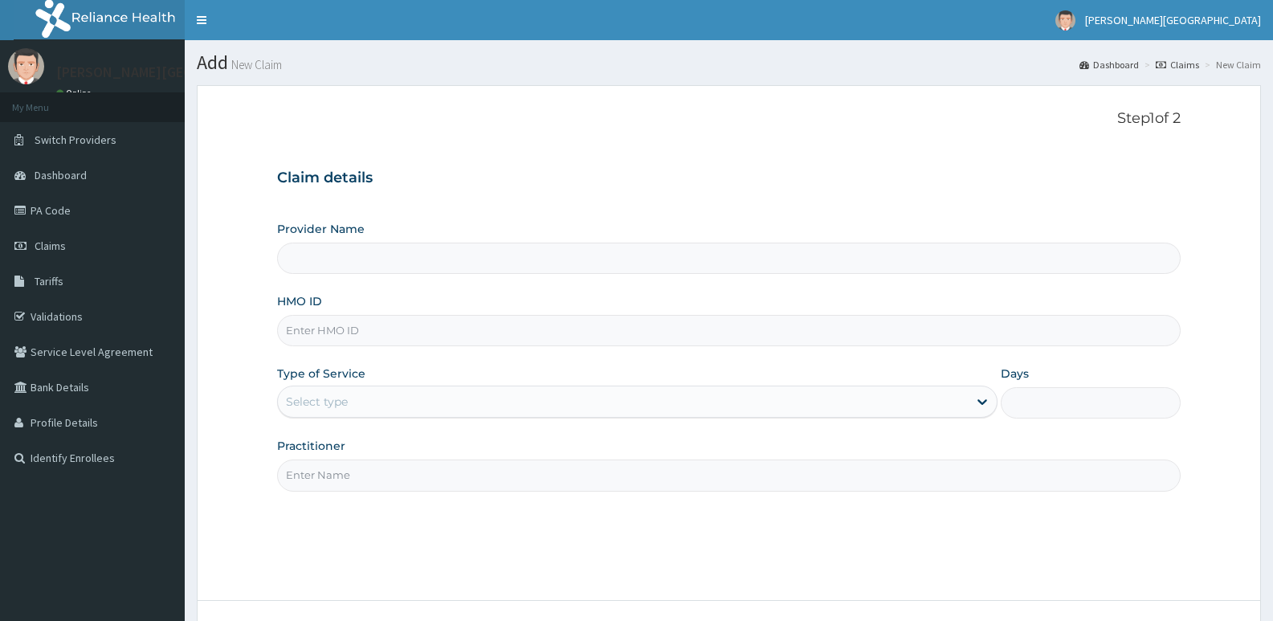
type input "[PERSON_NAME] SPECIALIST HOSPITAL"
click at [369, 331] on input "HMO ID" at bounding box center [729, 330] width 904 height 31
type input "NIT/10080/E"
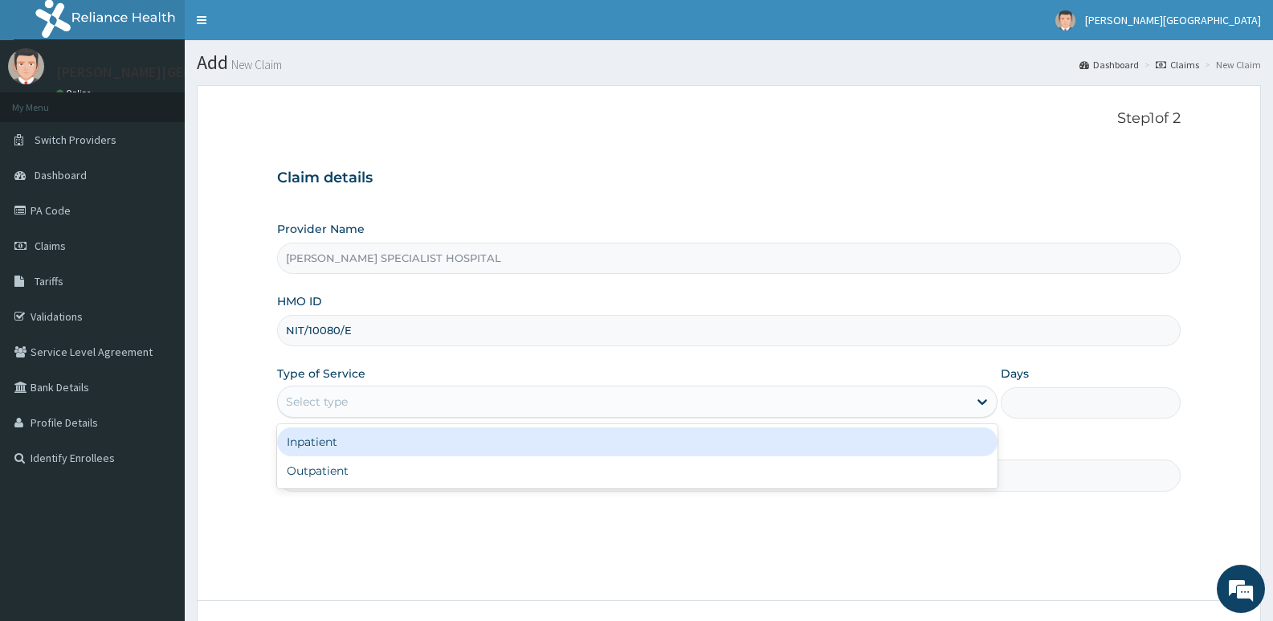
click at [336, 400] on div "Select type" at bounding box center [317, 402] width 62 height 16
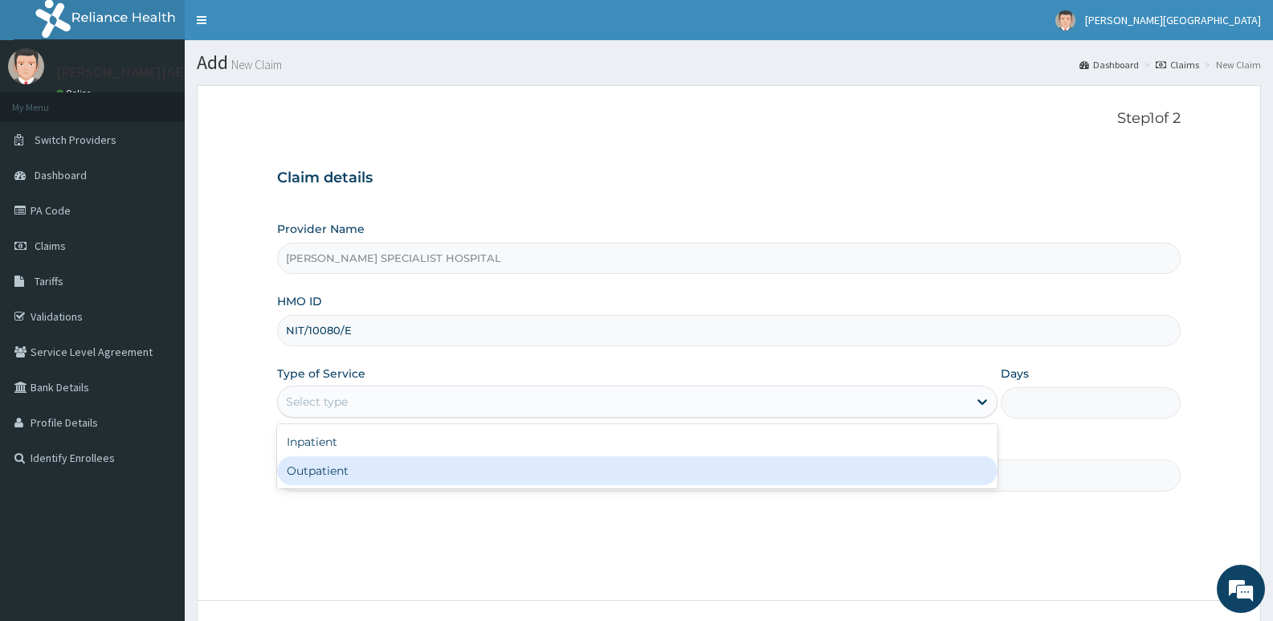
click at [327, 473] on div "Outpatient" at bounding box center [637, 470] width 720 height 29
type input "1"
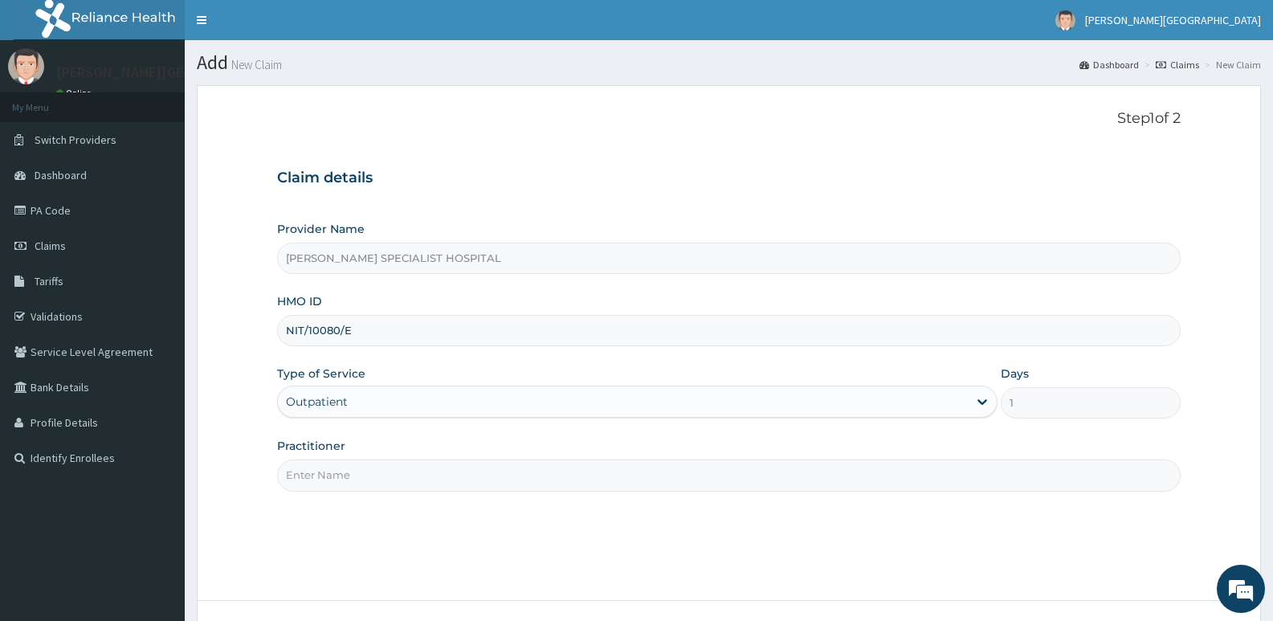
click at [351, 479] on input "Practitioner" at bounding box center [729, 474] width 904 height 31
type input "DR TEMITOPE"
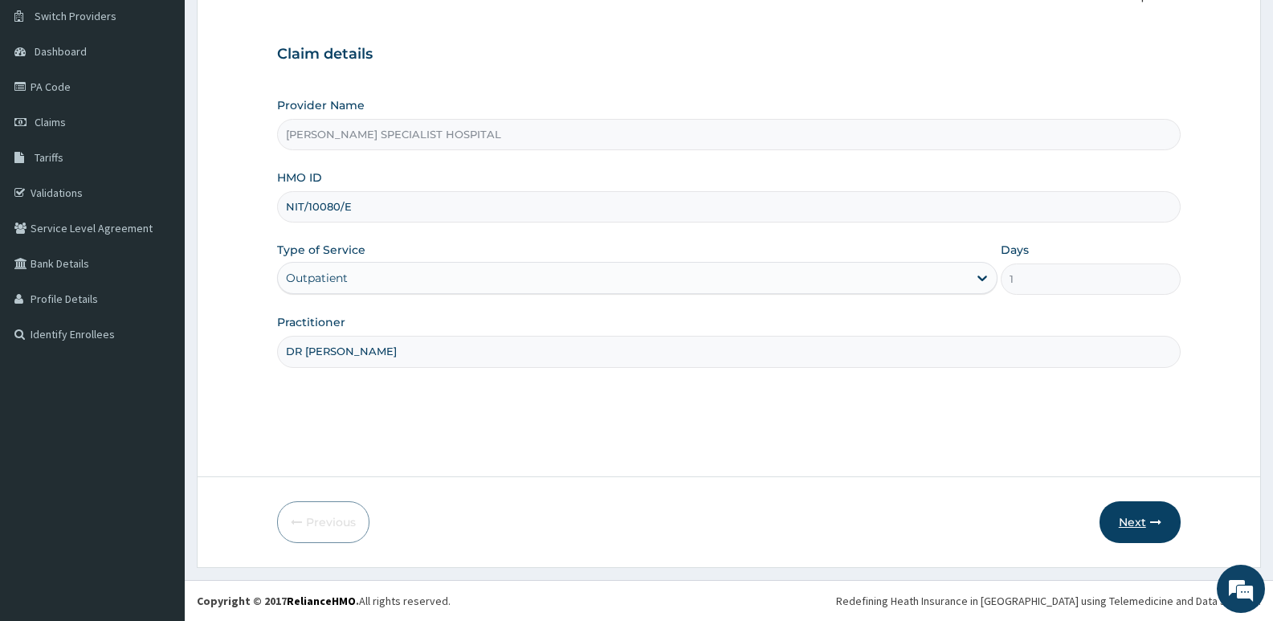
click at [1129, 519] on button "Next" at bounding box center [1139, 522] width 81 height 42
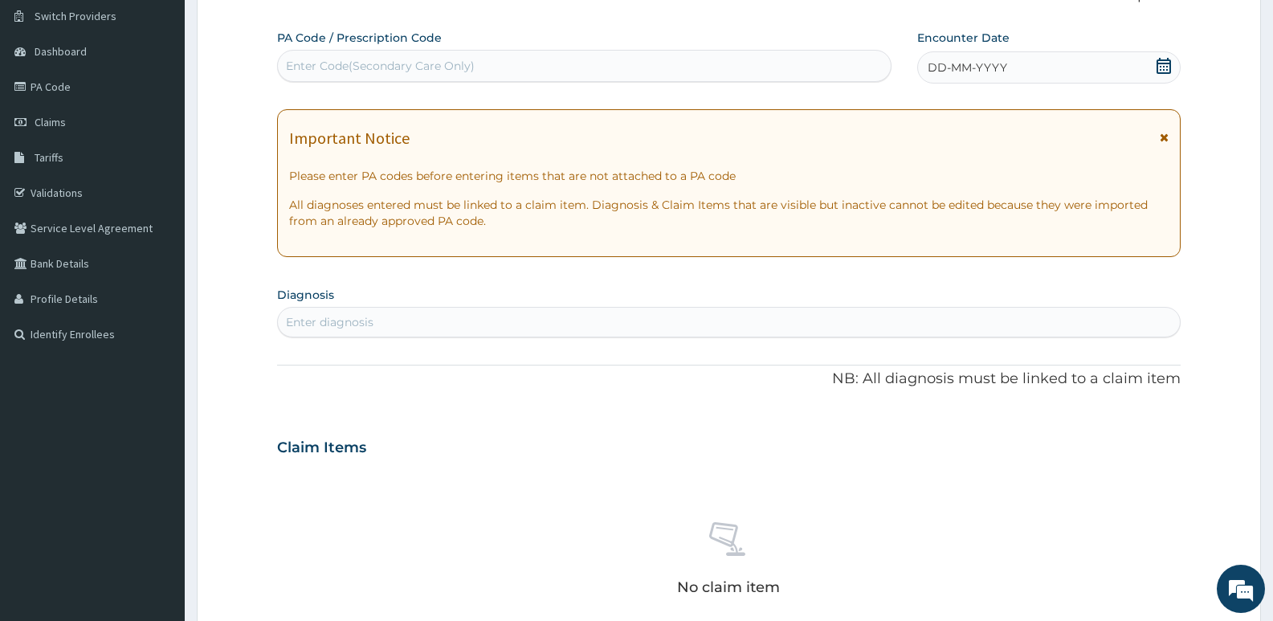
click at [1161, 65] on icon at bounding box center [1164, 66] width 16 height 16
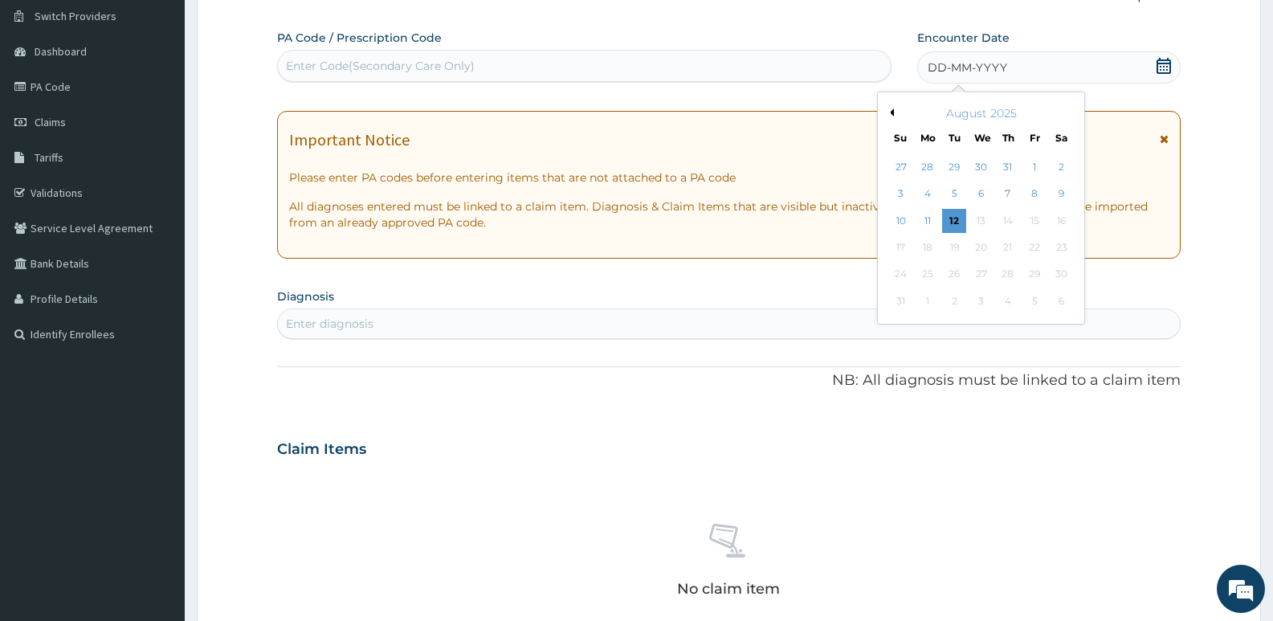
click at [1061, 169] on div "2" at bounding box center [1062, 167] width 24 height 24
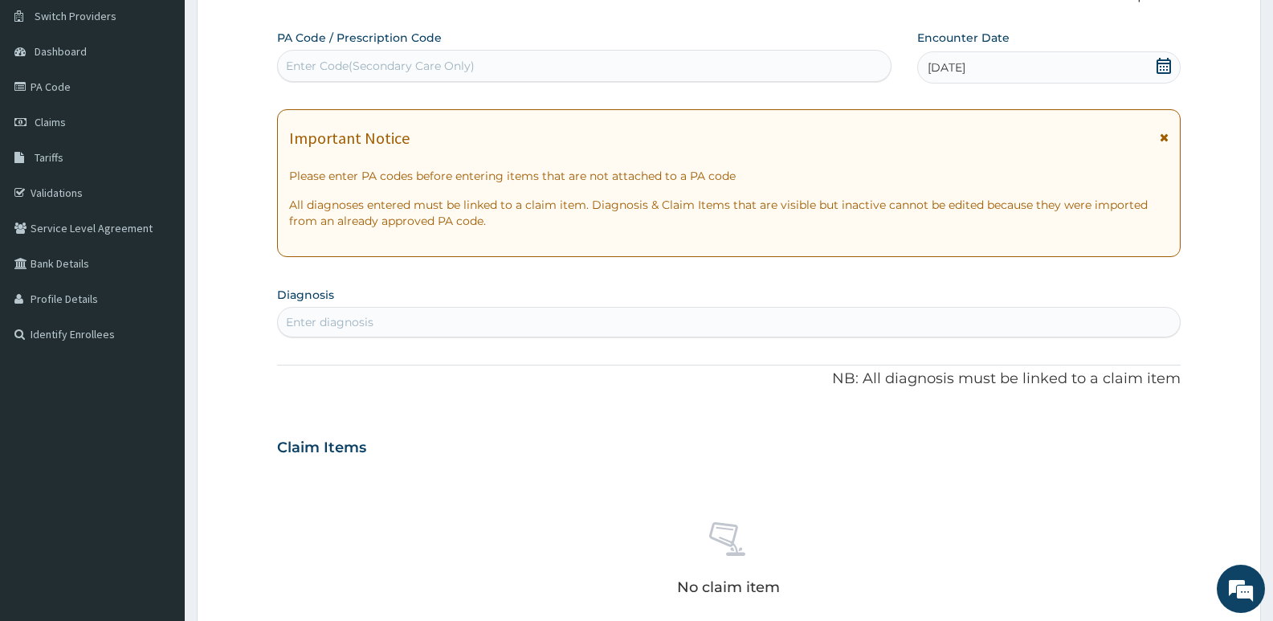
click at [358, 324] on div "Enter diagnosis" at bounding box center [330, 322] width 88 height 16
type input "MALARI"
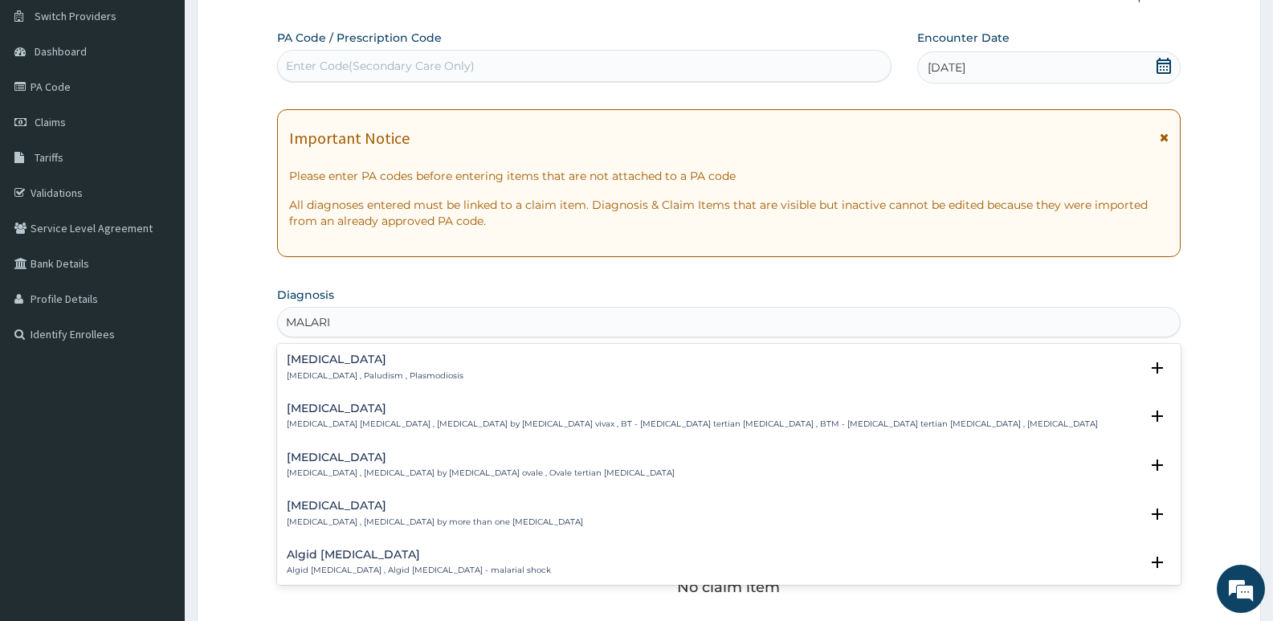
click at [300, 361] on h4 "Malaria" at bounding box center [375, 359] width 177 height 12
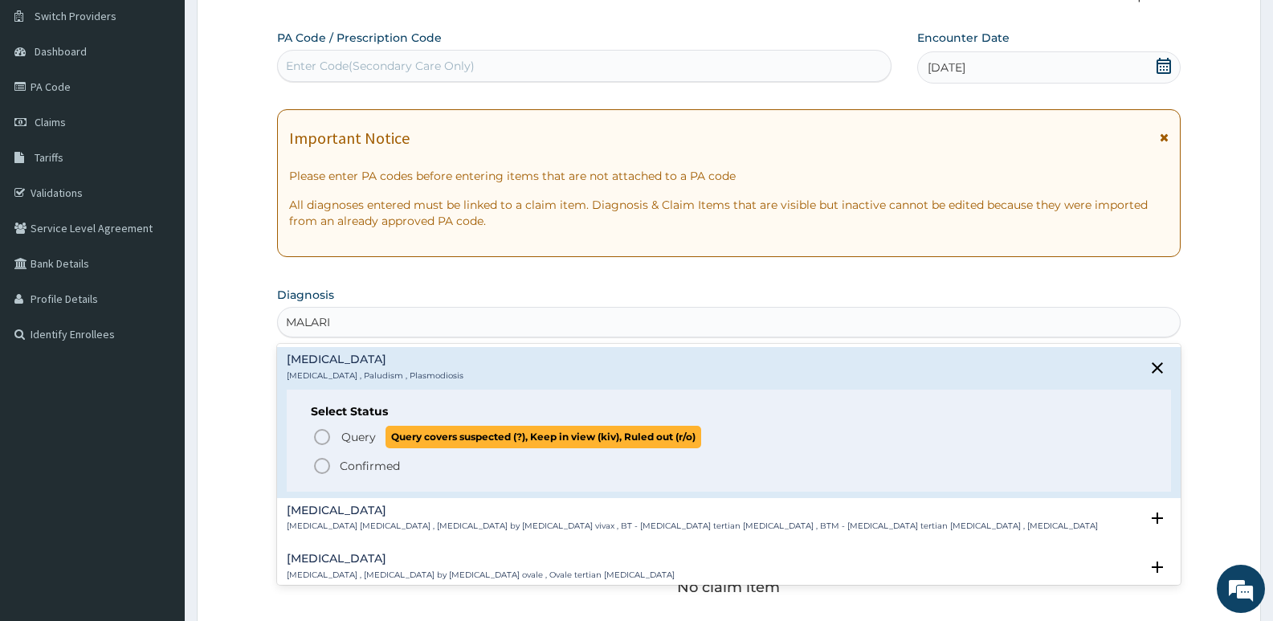
click at [320, 434] on icon "status option query" at bounding box center [321, 436] width 19 height 19
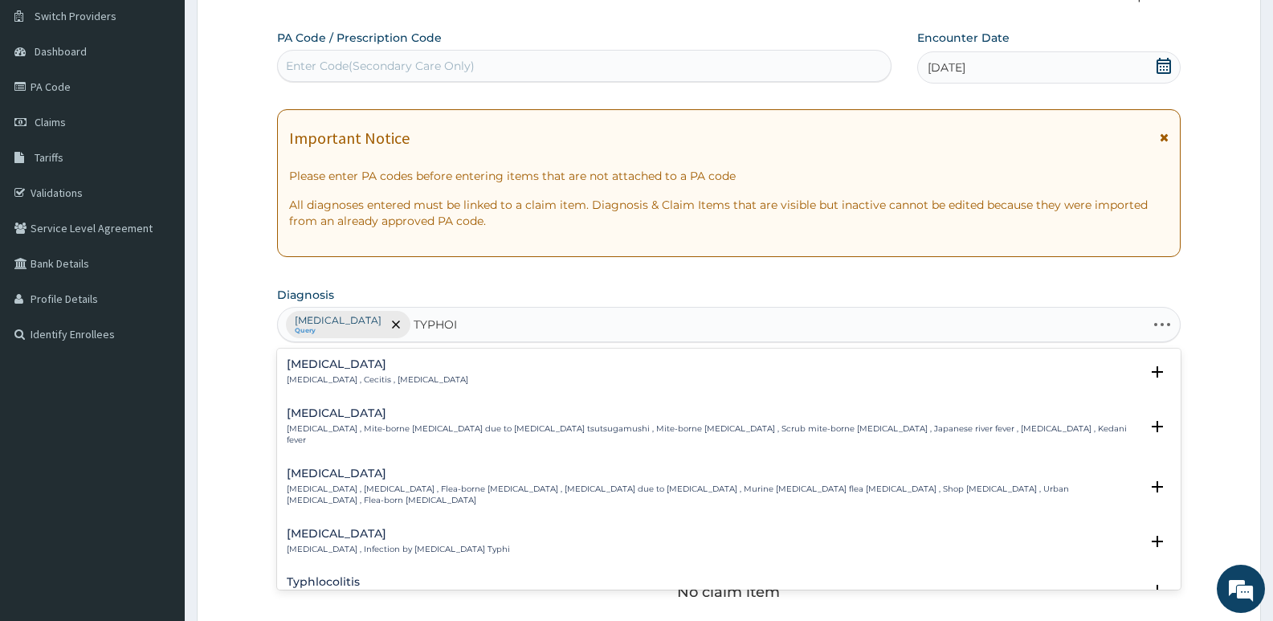
type input "TYPHOID"
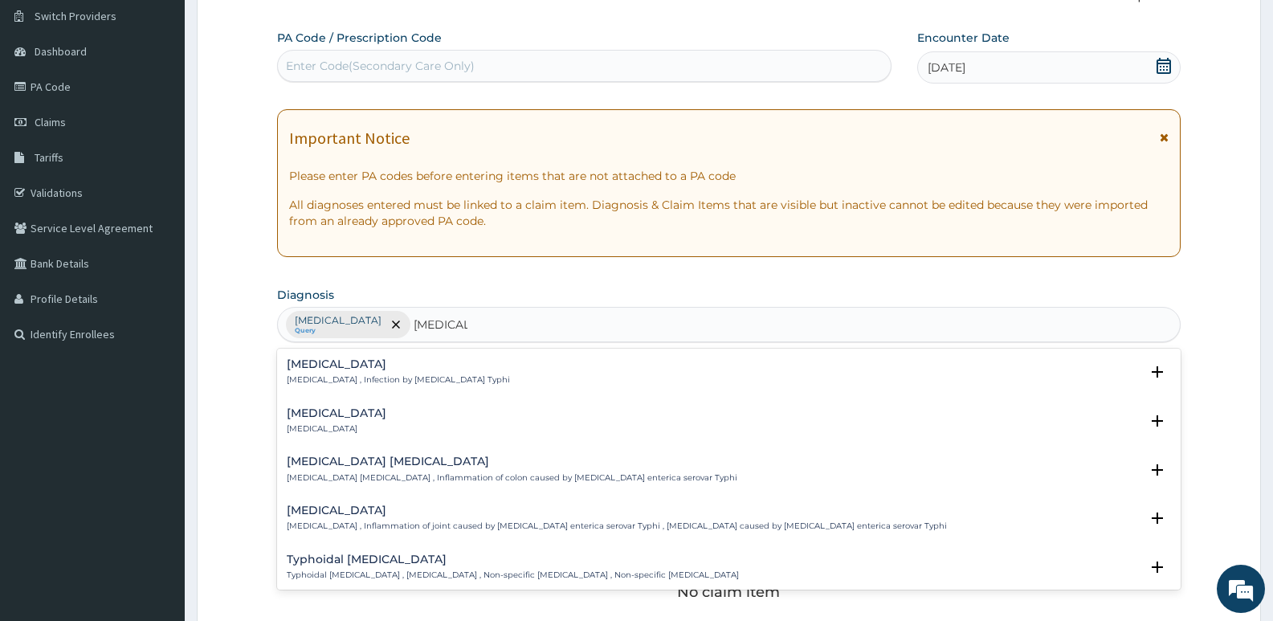
click at [345, 369] on h4 "Typhoid fever" at bounding box center [398, 364] width 223 height 12
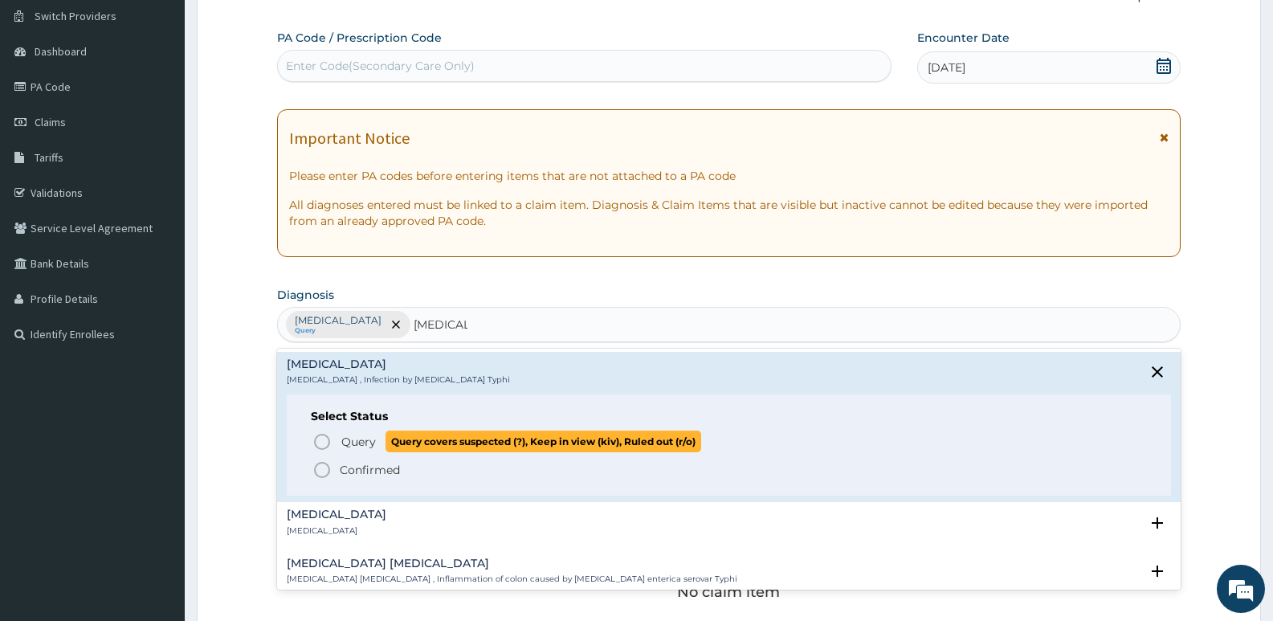
click at [324, 436] on icon "status option query" at bounding box center [321, 441] width 19 height 19
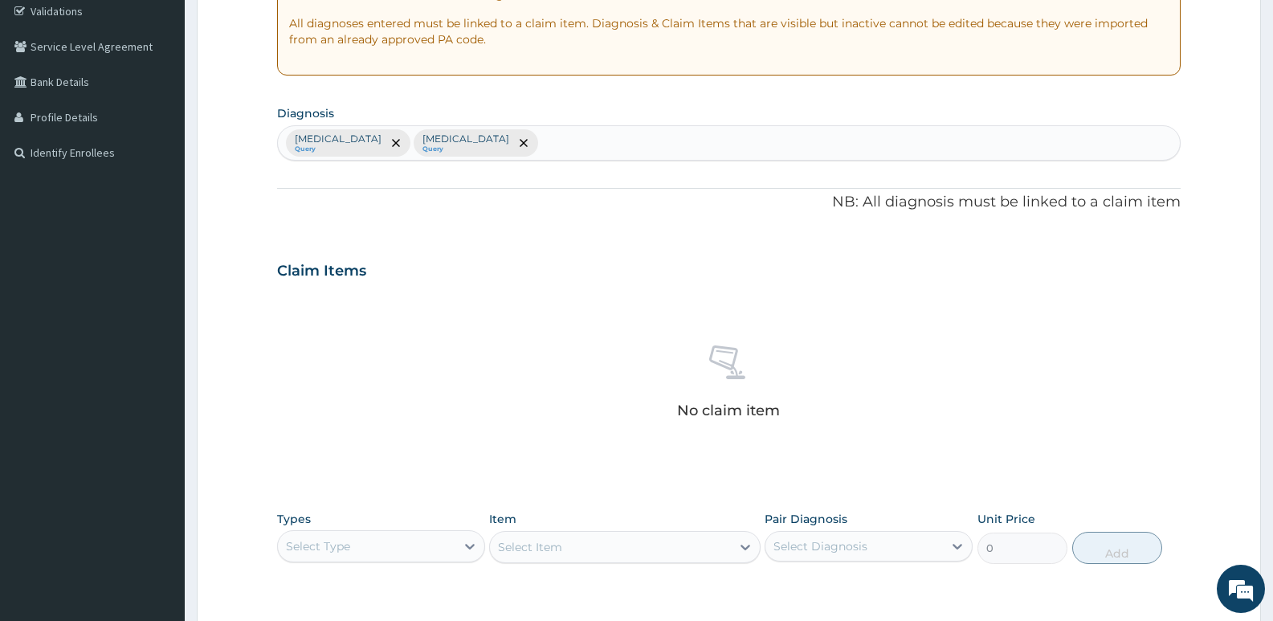
scroll to position [445, 0]
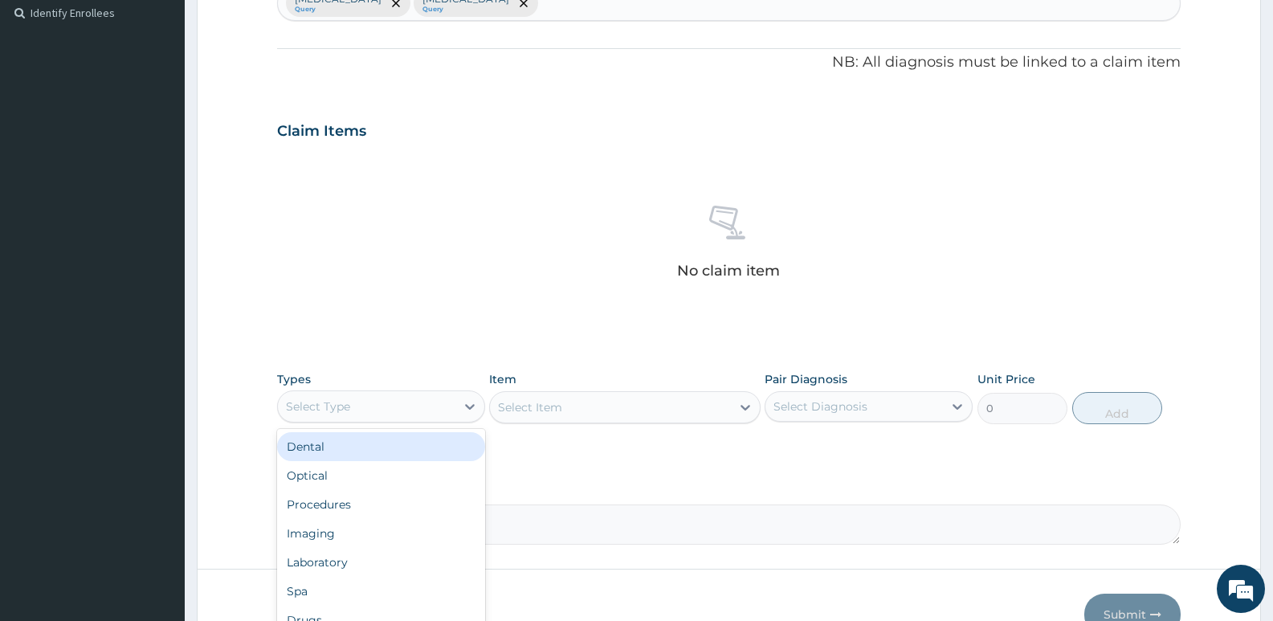
click at [361, 410] on div "Select Type" at bounding box center [366, 407] width 177 height 26
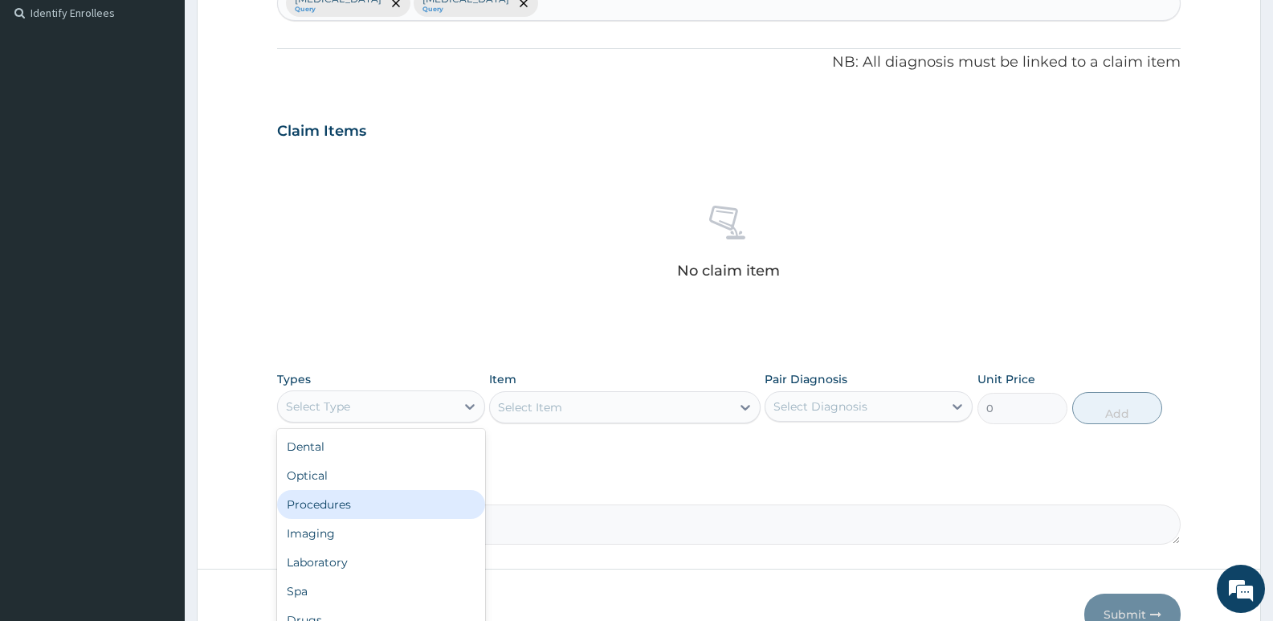
click at [332, 508] on div "Procedures" at bounding box center [381, 504] width 208 height 29
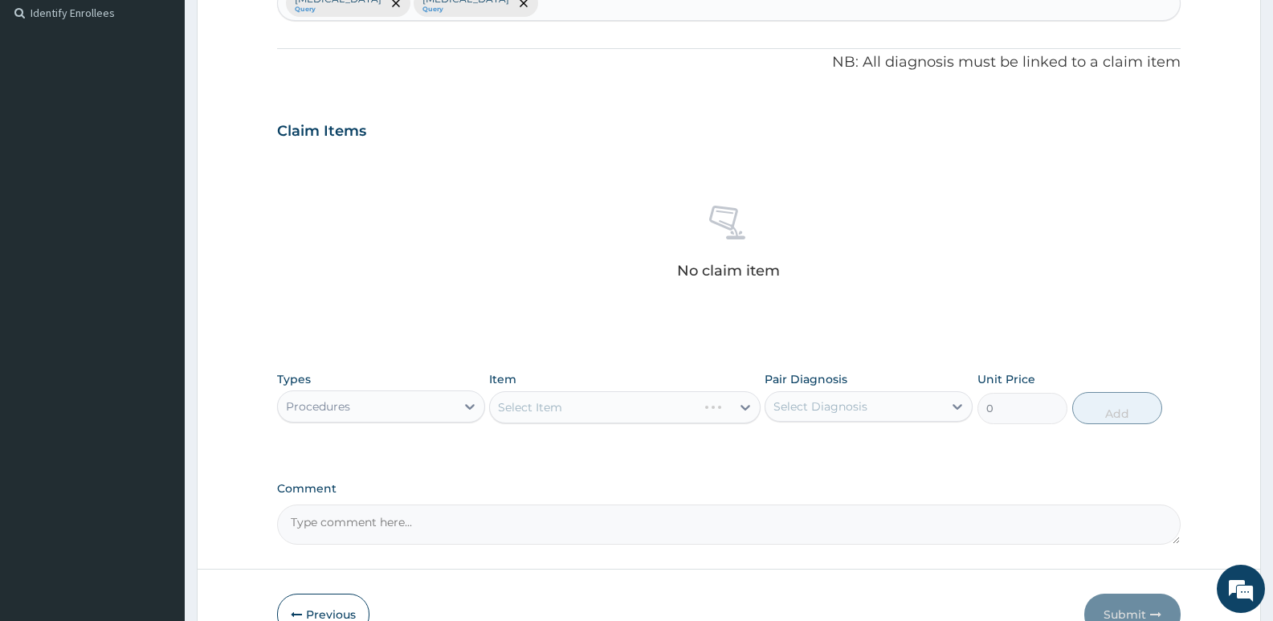
click at [580, 406] on div "Select Item" at bounding box center [624, 407] width 271 height 32
click at [580, 406] on div "Select Item" at bounding box center [610, 407] width 240 height 26
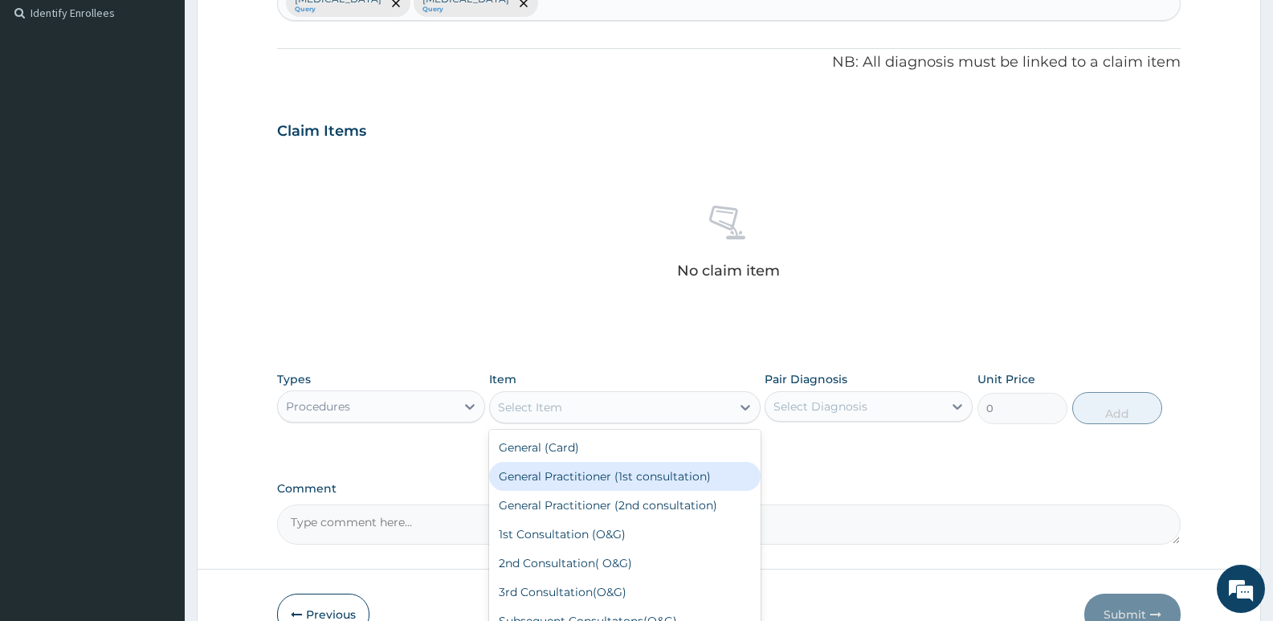
click at [586, 480] on div "General Practitioner (1st consultation)" at bounding box center [624, 476] width 271 height 29
type input "4000"
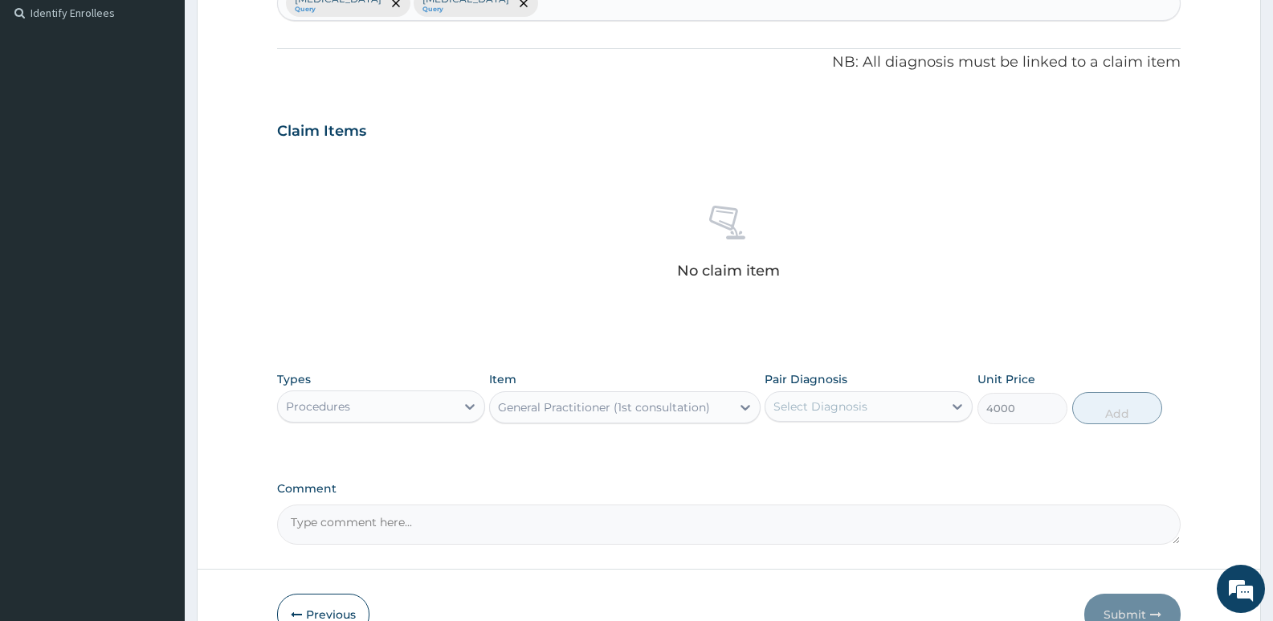
click at [838, 402] on div "Select Diagnosis" at bounding box center [820, 406] width 94 height 16
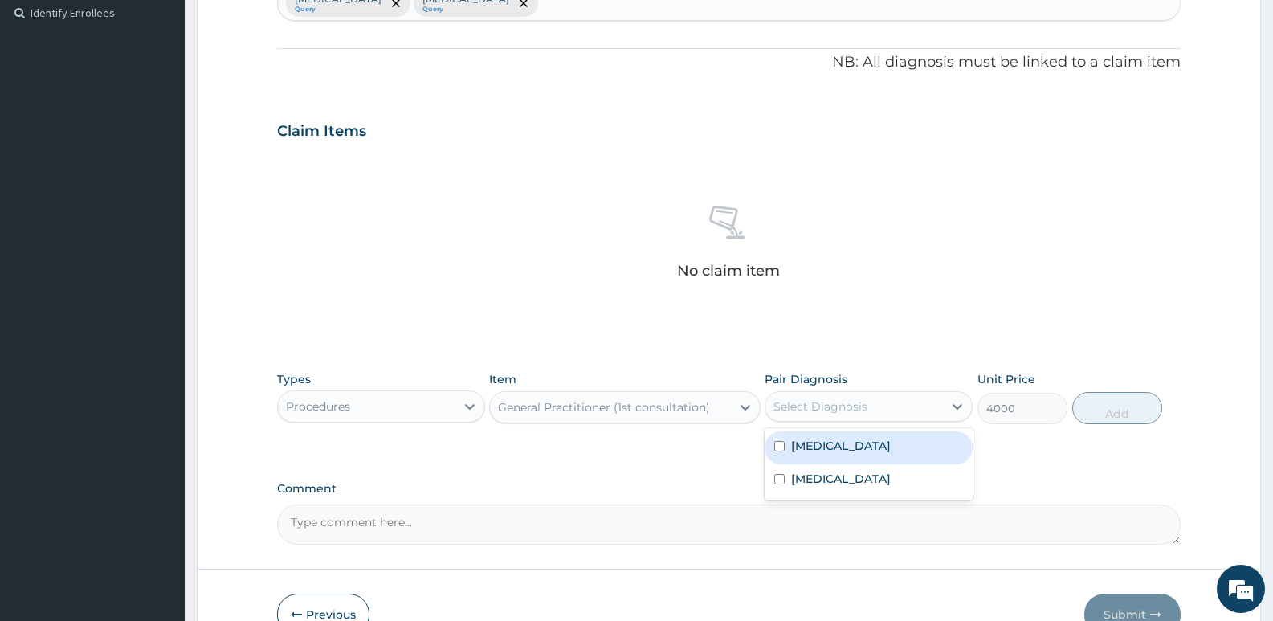
click at [816, 447] on label "Malaria" at bounding box center [841, 446] width 100 height 16
checkbox input "true"
click at [1113, 411] on button "Add" at bounding box center [1117, 408] width 90 height 32
type input "0"
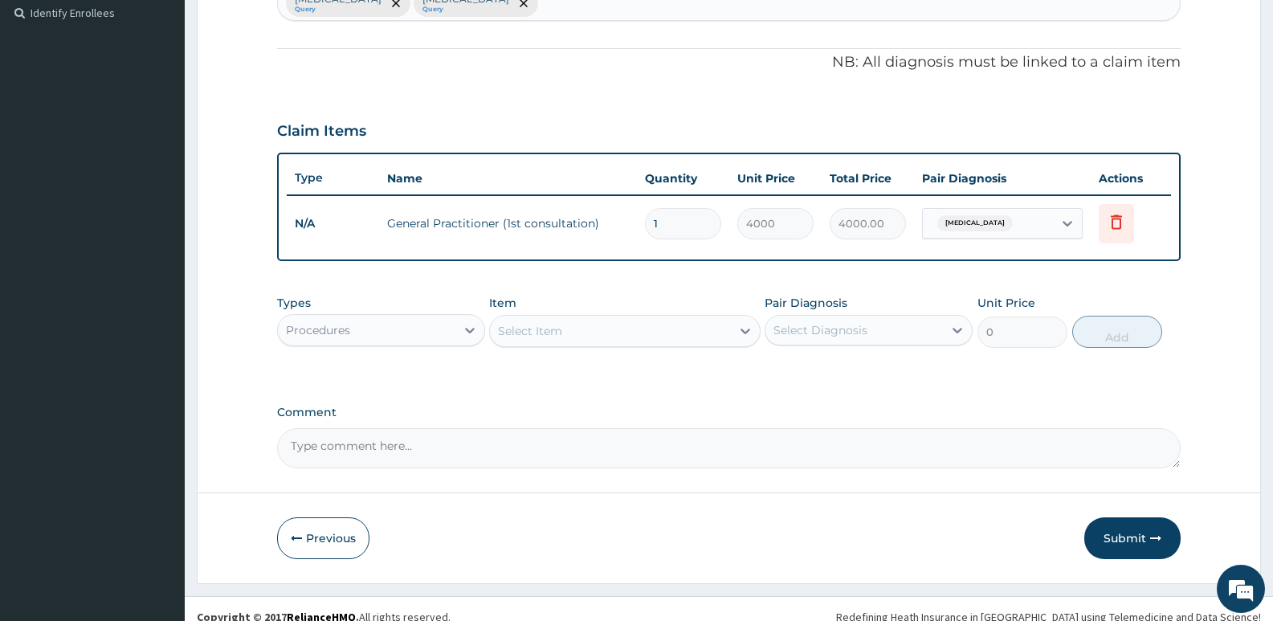
click at [327, 328] on div "Procedures" at bounding box center [318, 330] width 64 height 16
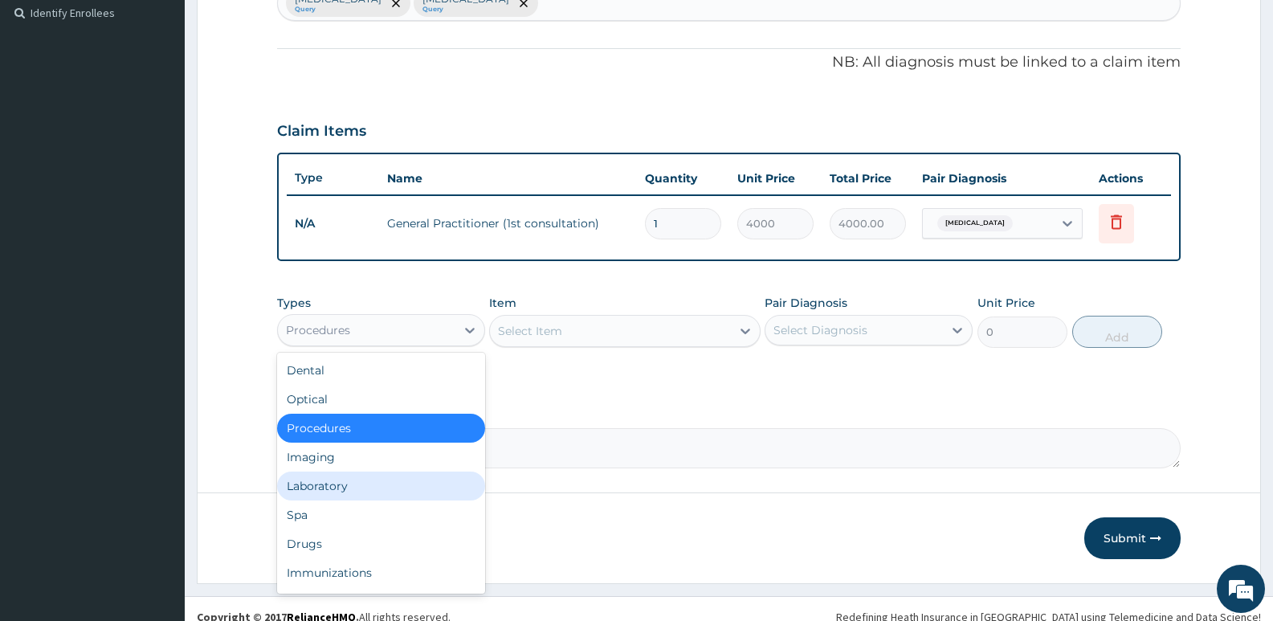
click at [323, 485] on div "Laboratory" at bounding box center [381, 485] width 208 height 29
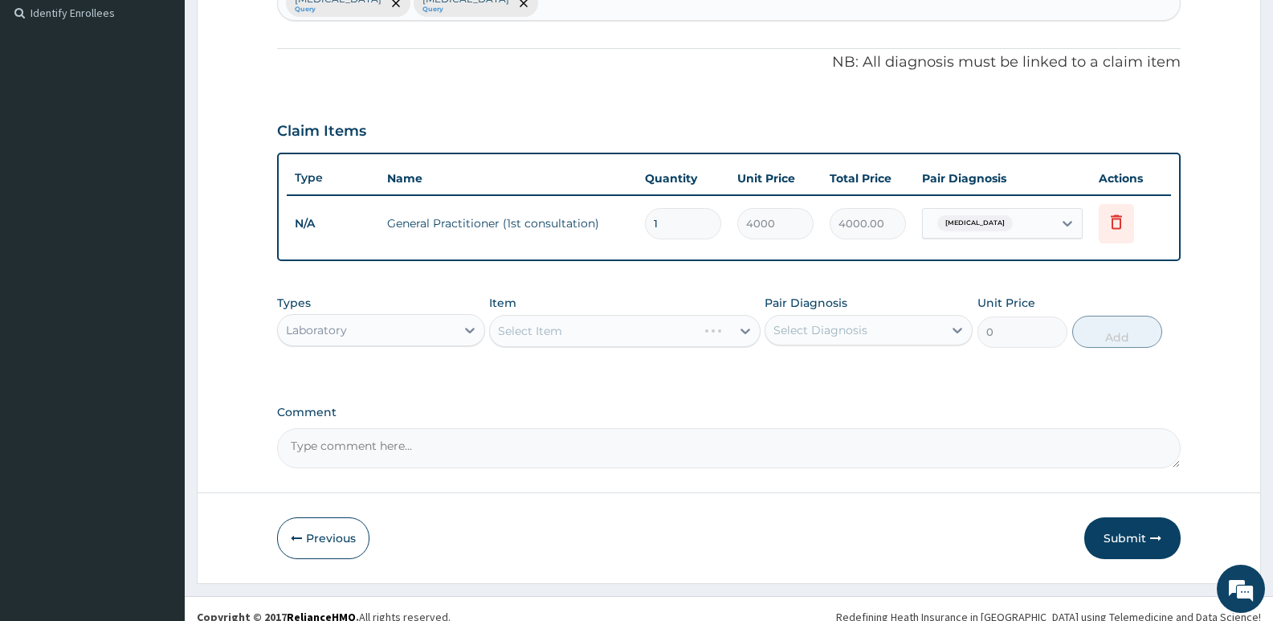
click at [585, 337] on div "Select Item" at bounding box center [624, 331] width 271 height 32
click at [585, 337] on div "Select Item" at bounding box center [610, 331] width 240 height 26
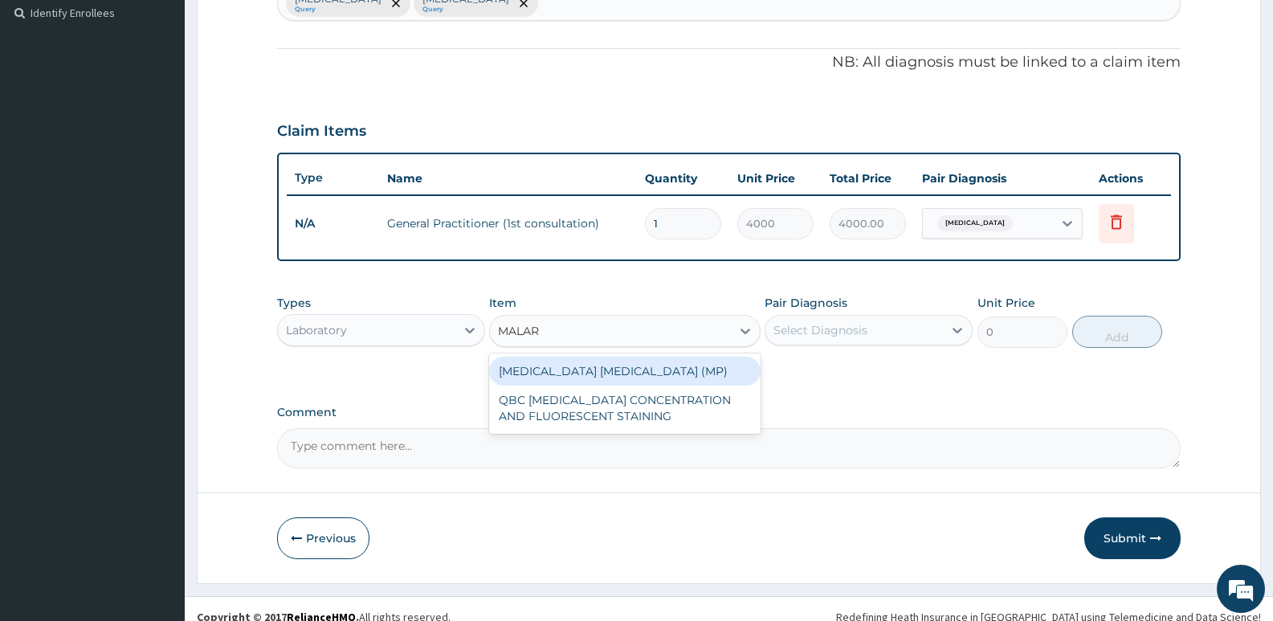
type input "MALARI"
click at [583, 370] on div "MALARIA PARASITE (MP)" at bounding box center [624, 371] width 271 height 29
type input "1820"
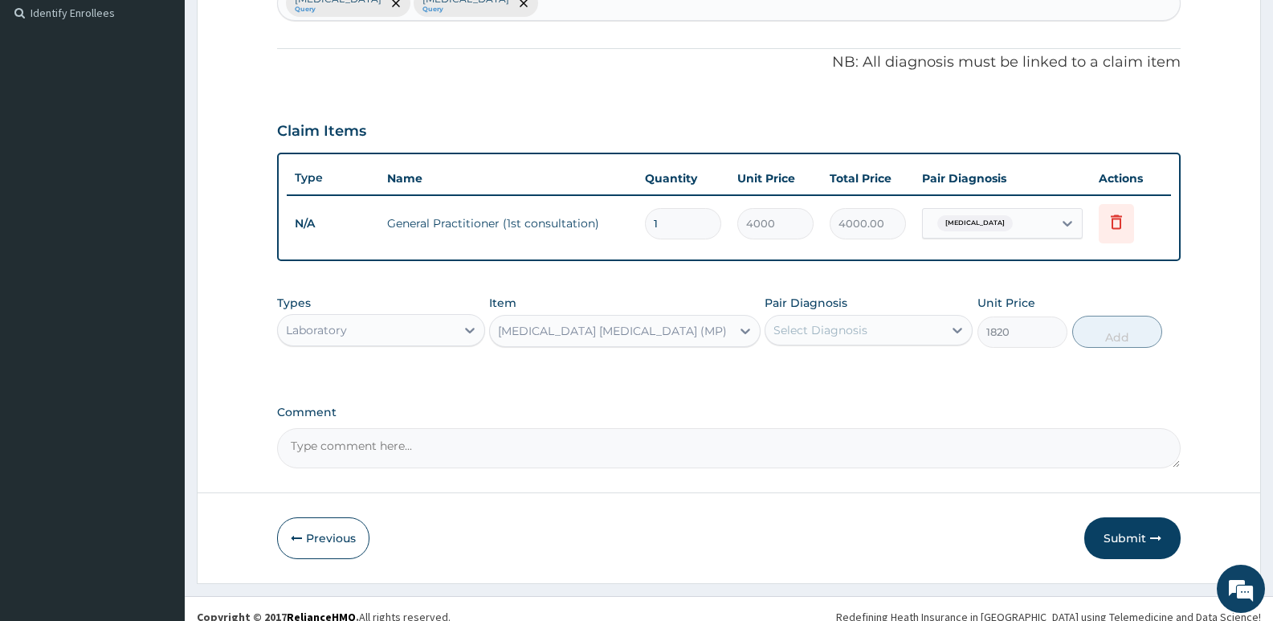
click at [839, 328] on div "Select Diagnosis" at bounding box center [820, 330] width 94 height 16
click at [823, 369] on label "Malaria" at bounding box center [841, 369] width 100 height 16
checkbox input "true"
click at [1119, 337] on button "Add" at bounding box center [1117, 332] width 90 height 32
type input "0"
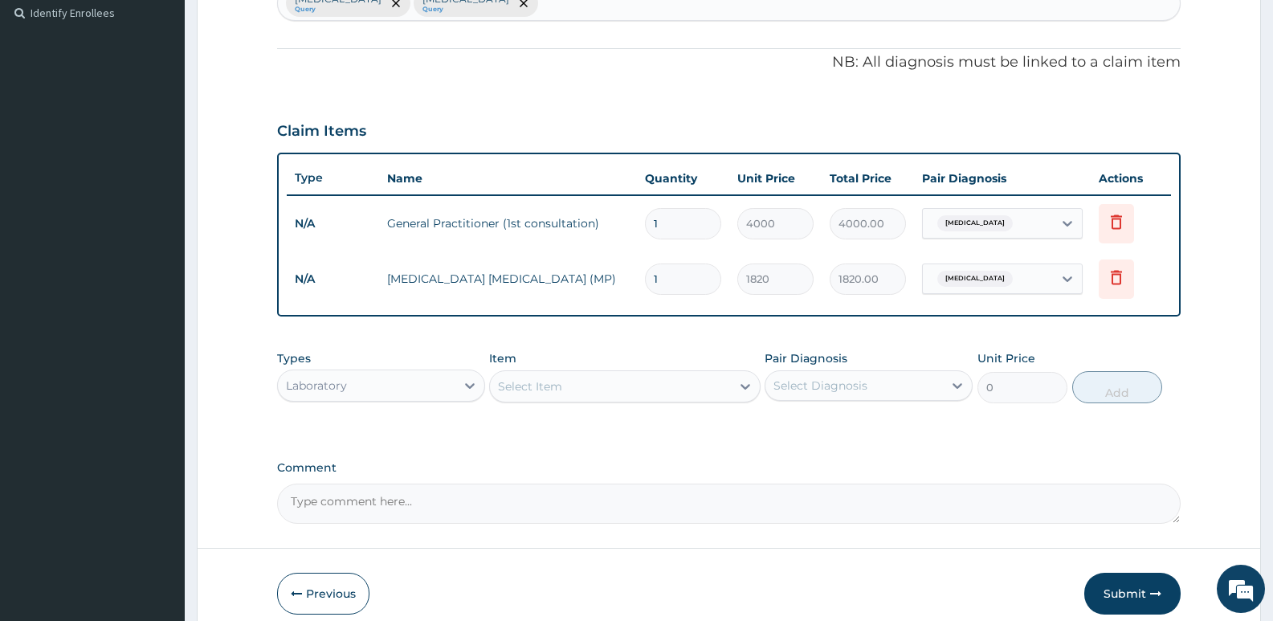
click at [570, 389] on div "Select Item" at bounding box center [610, 386] width 240 height 26
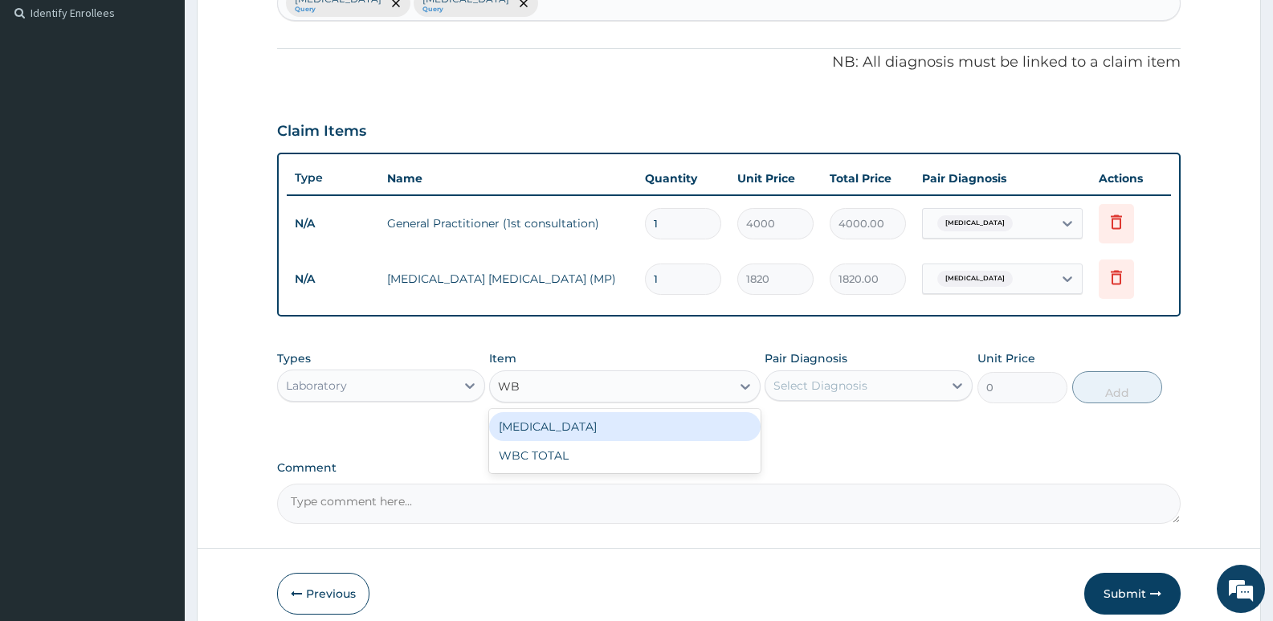
type input "WBC"
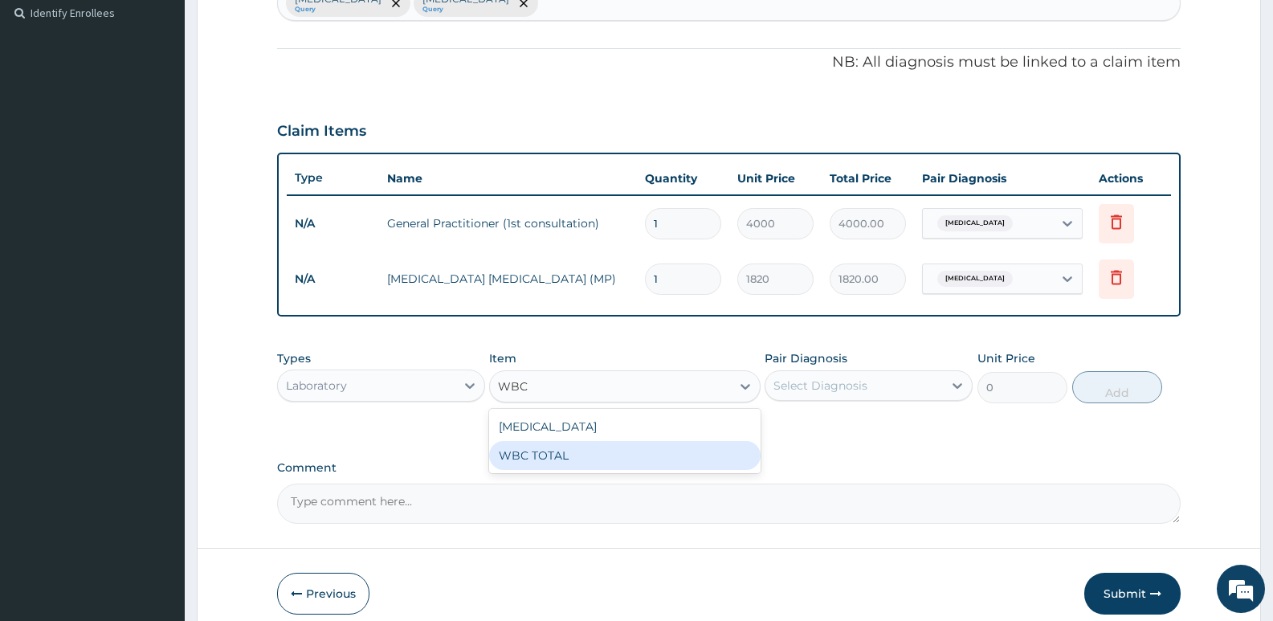
click at [528, 456] on div "WBC TOTAL" at bounding box center [624, 455] width 271 height 29
type input "2080"
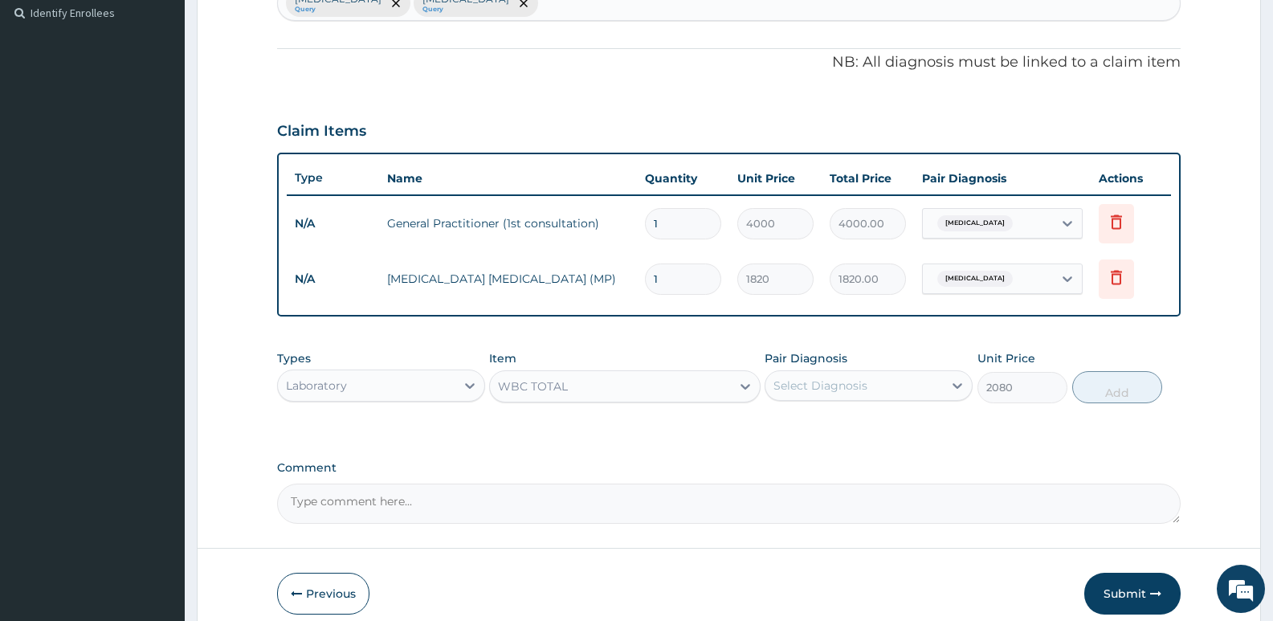
click at [822, 390] on div "Select Diagnosis" at bounding box center [820, 385] width 94 height 16
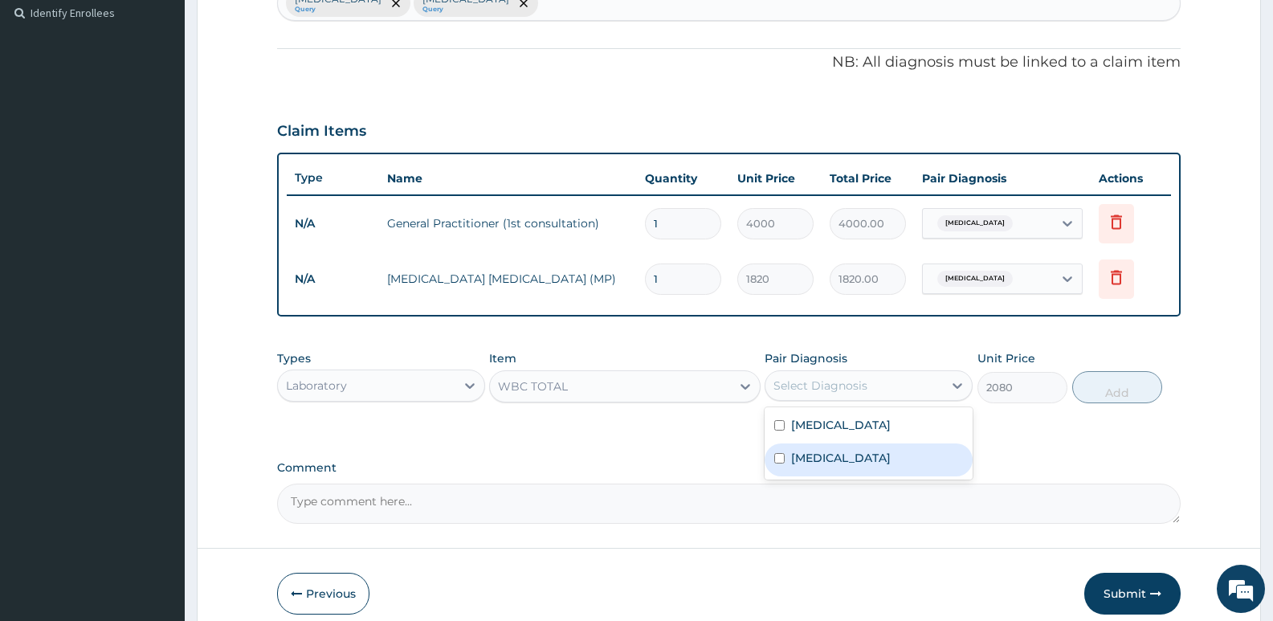
click at [814, 456] on label "Typhoid fever" at bounding box center [841, 458] width 100 height 16
checkbox input "true"
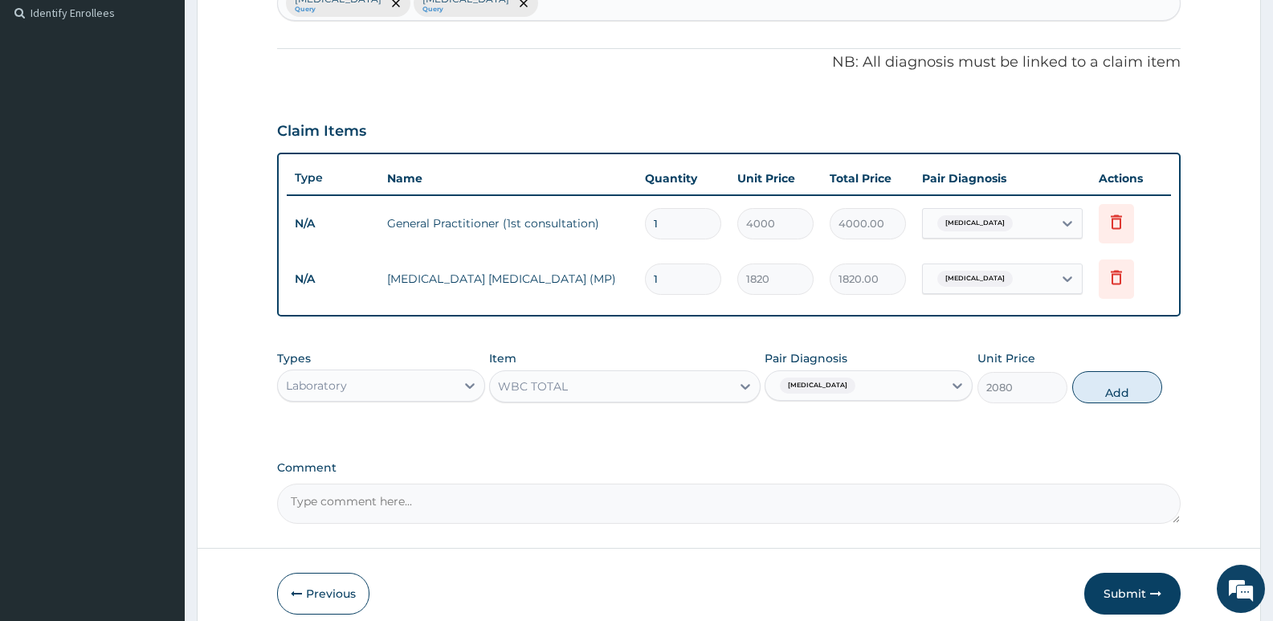
click at [1120, 389] on button "Add" at bounding box center [1117, 387] width 90 height 32
type input "0"
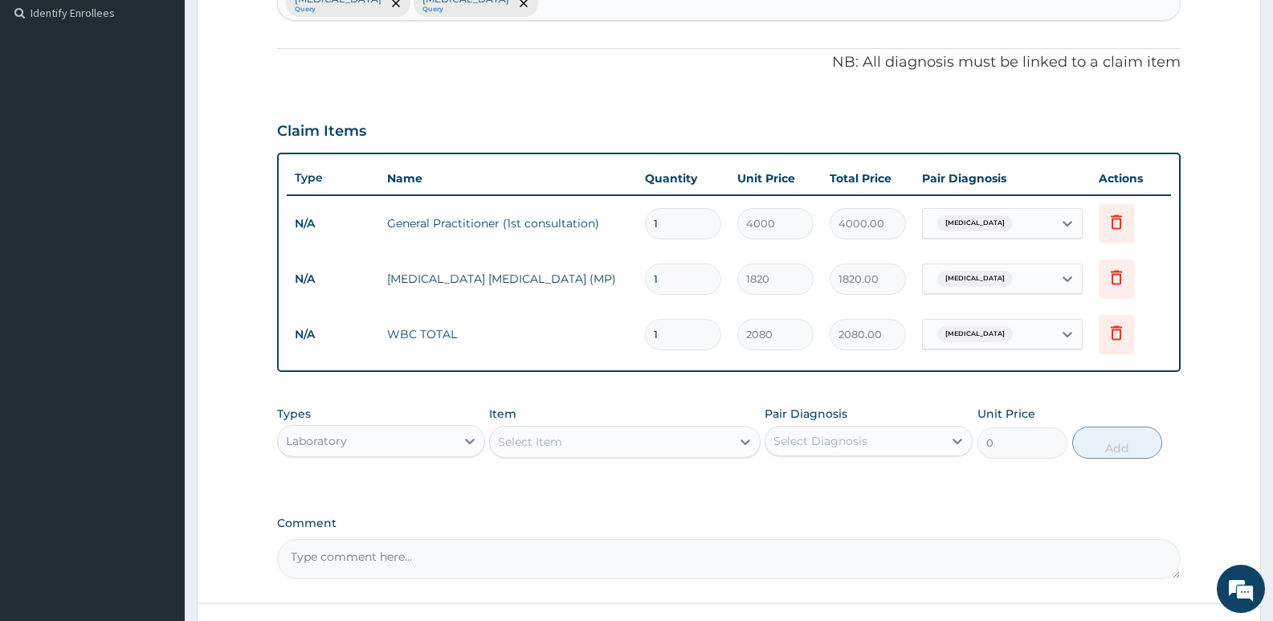
click at [572, 447] on div "Select Item" at bounding box center [610, 442] width 240 height 26
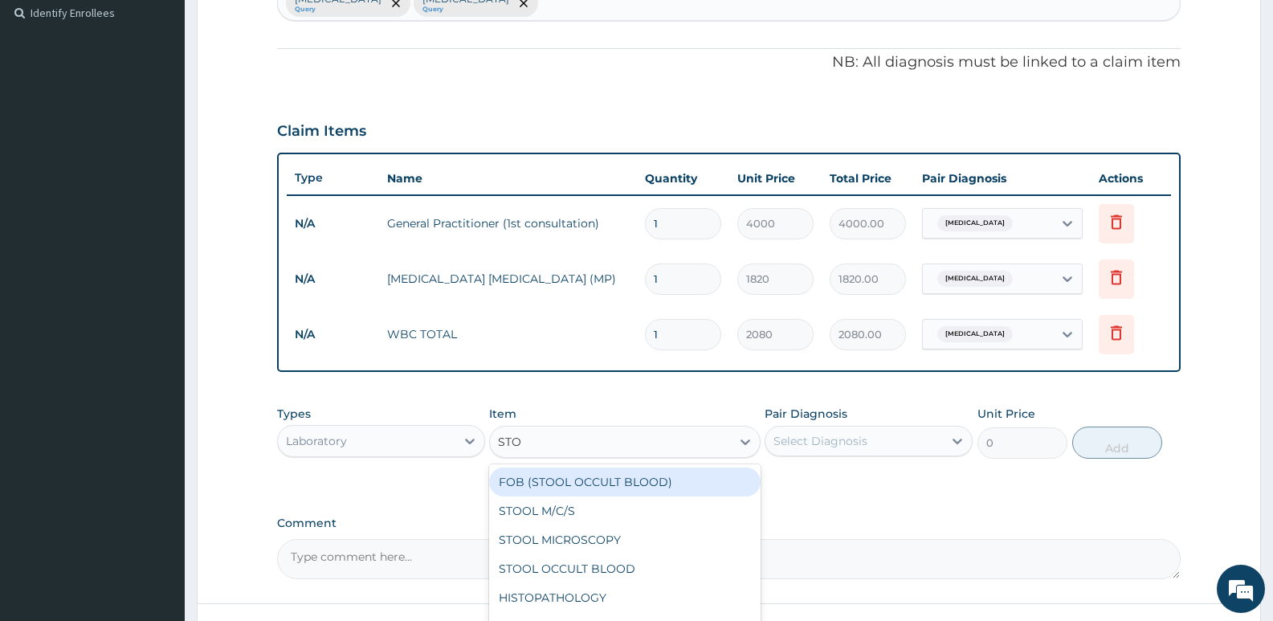
type input "STOO"
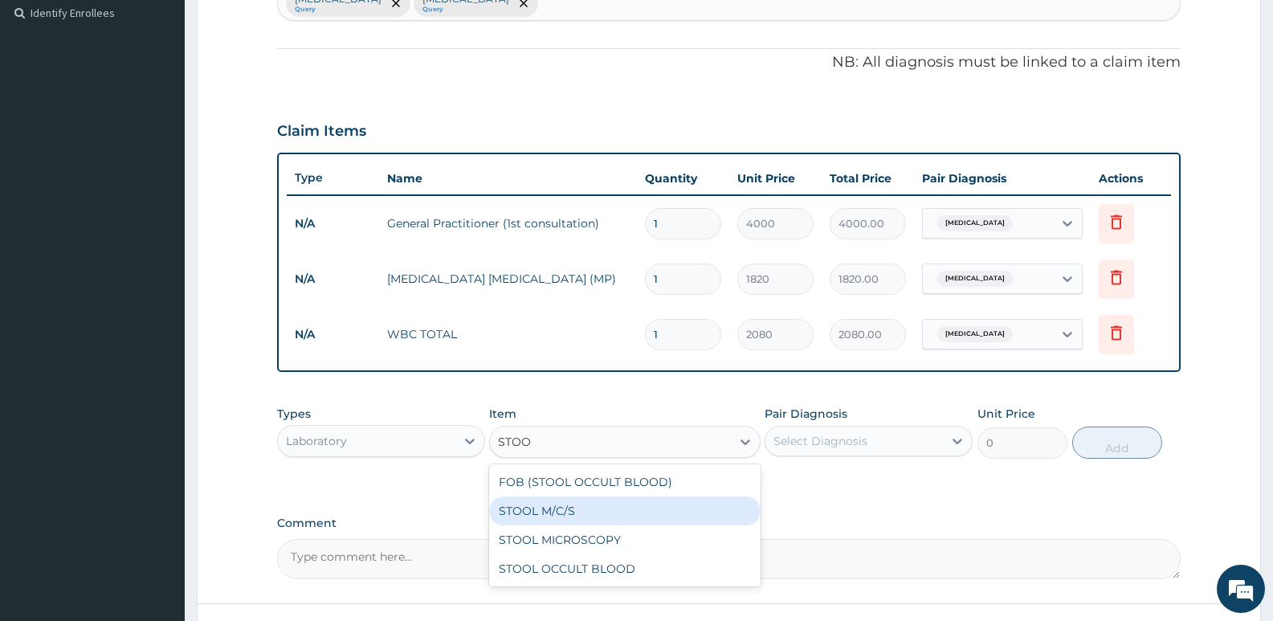
click at [550, 512] on div "STOOL M/C/S" at bounding box center [624, 510] width 271 height 29
type input "4550"
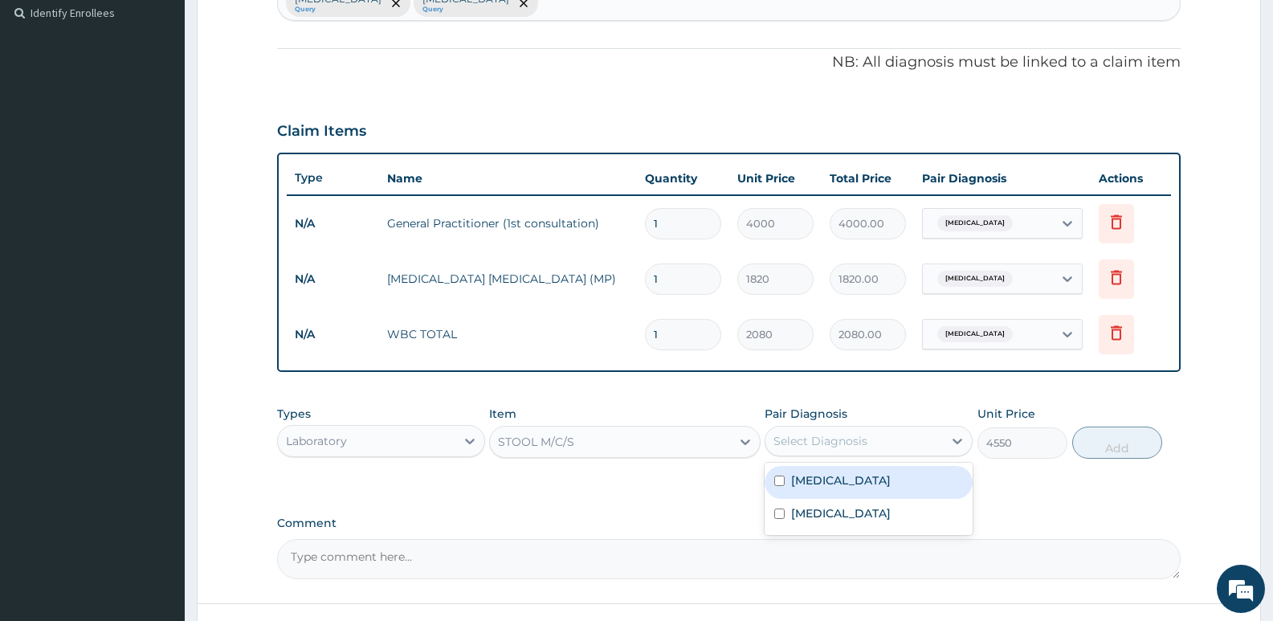
click at [826, 440] on div "Select Diagnosis" at bounding box center [820, 441] width 94 height 16
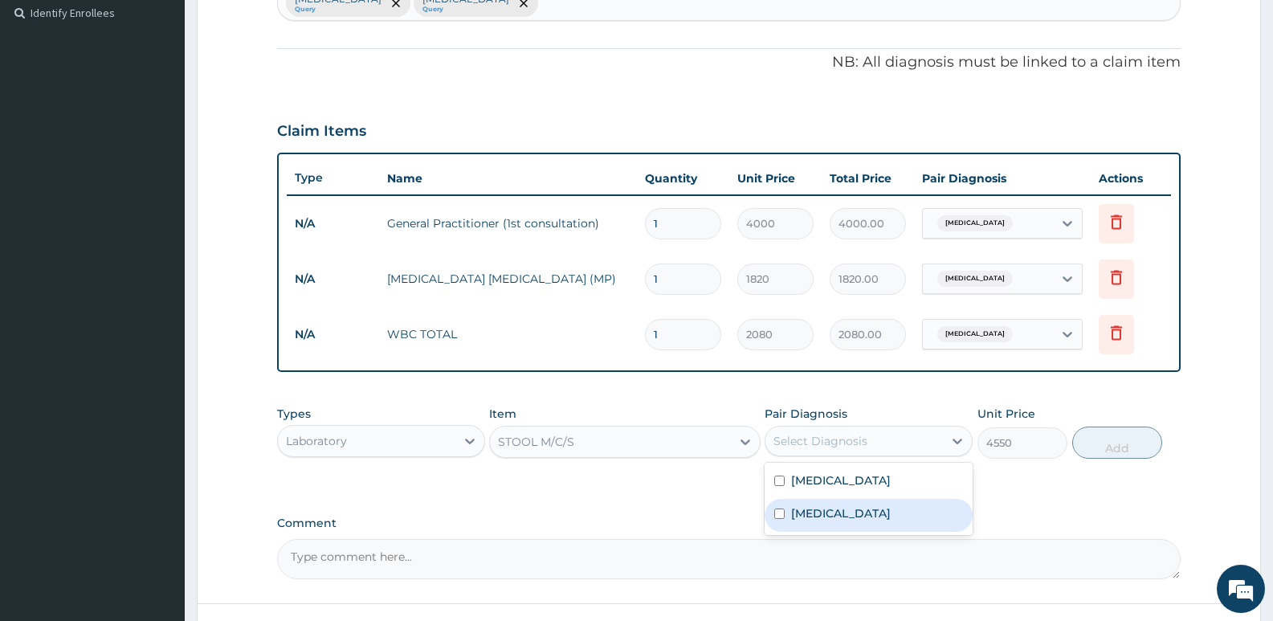
click at [844, 512] on label "Typhoid fever" at bounding box center [841, 513] width 100 height 16
checkbox input "true"
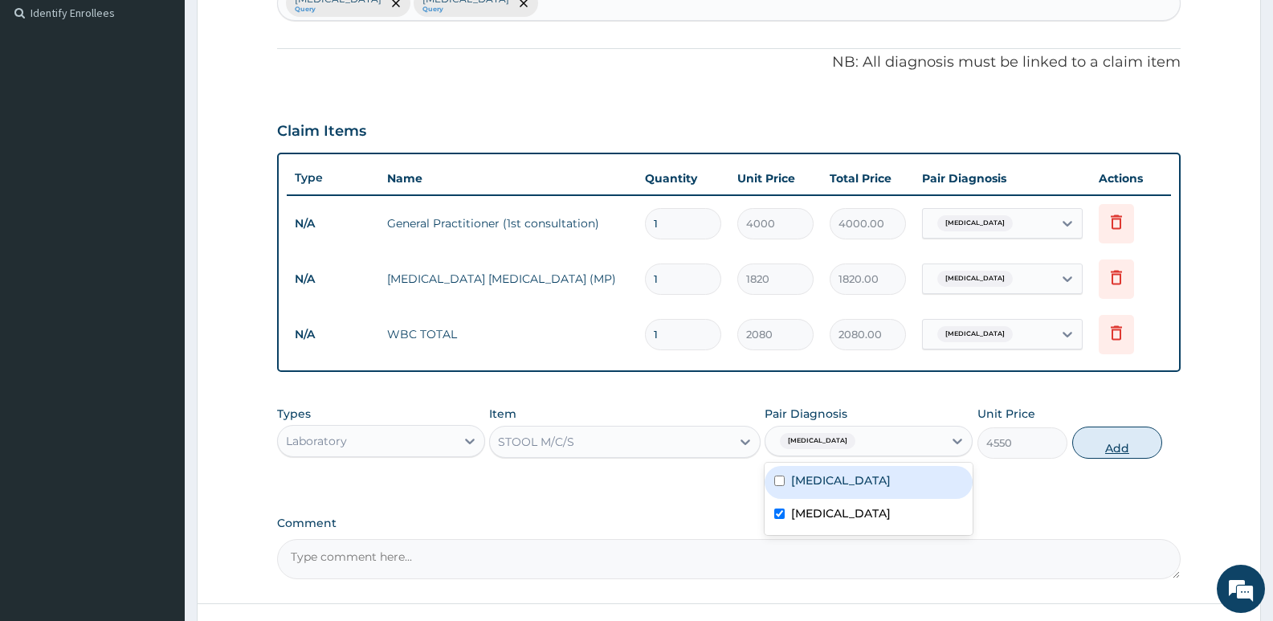
click at [1120, 450] on button "Add" at bounding box center [1117, 442] width 90 height 32
type input "0"
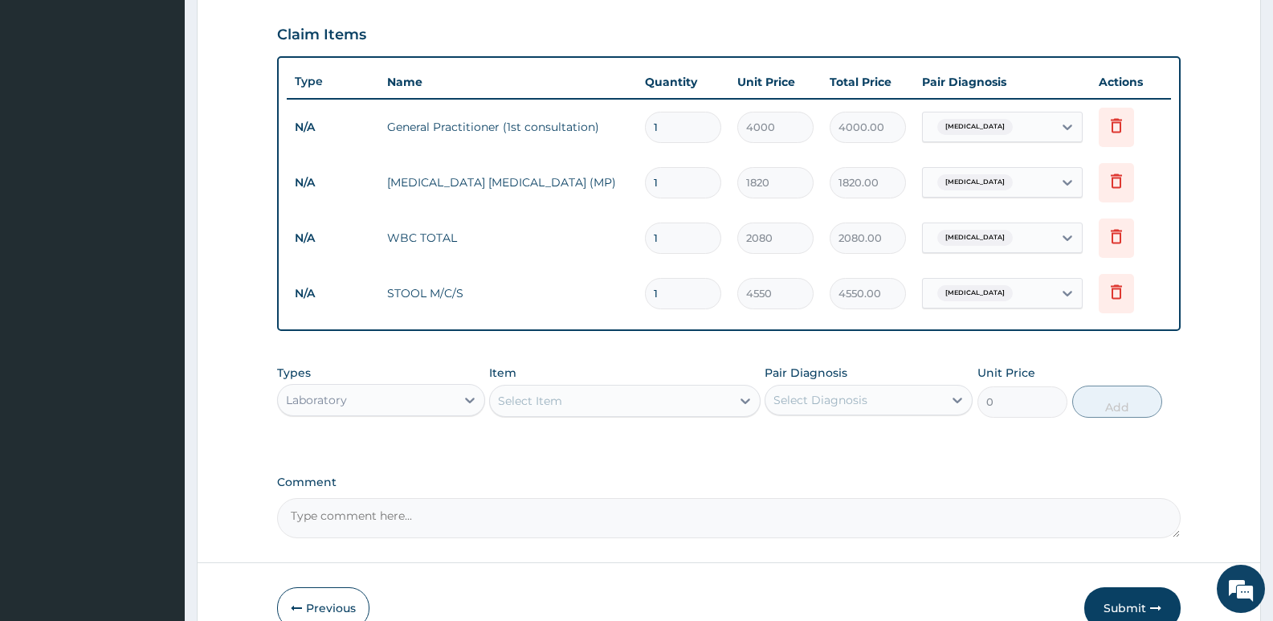
scroll to position [627, 0]
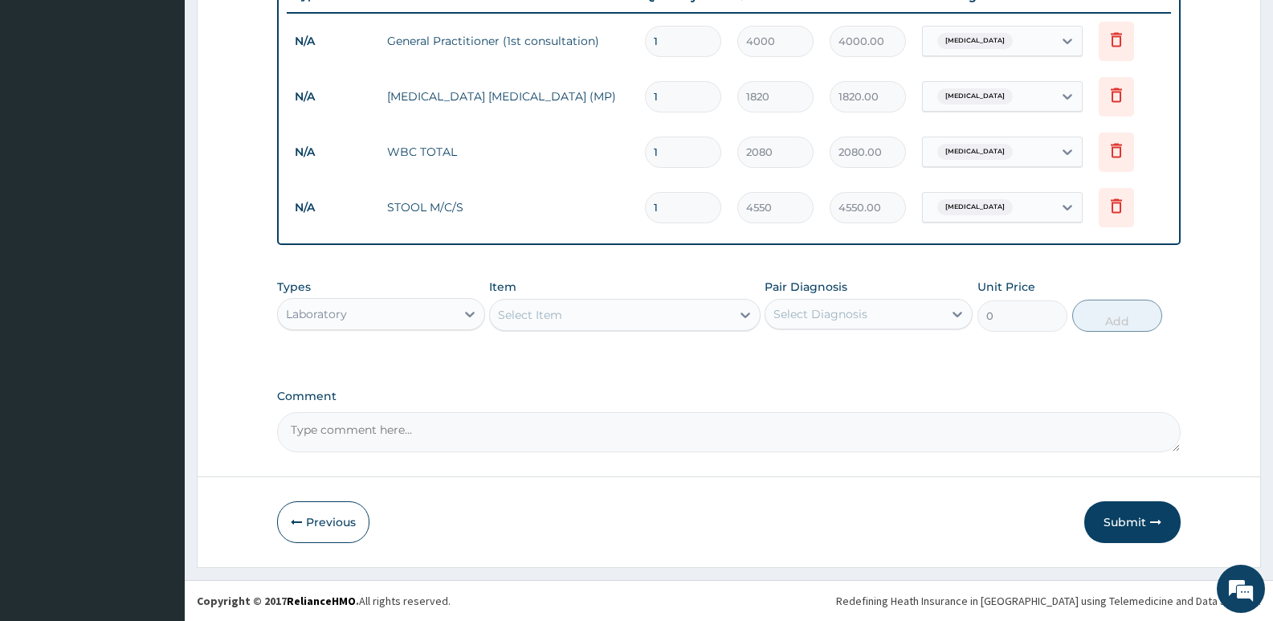
click at [341, 305] on div "Laboratory" at bounding box center [366, 314] width 177 height 26
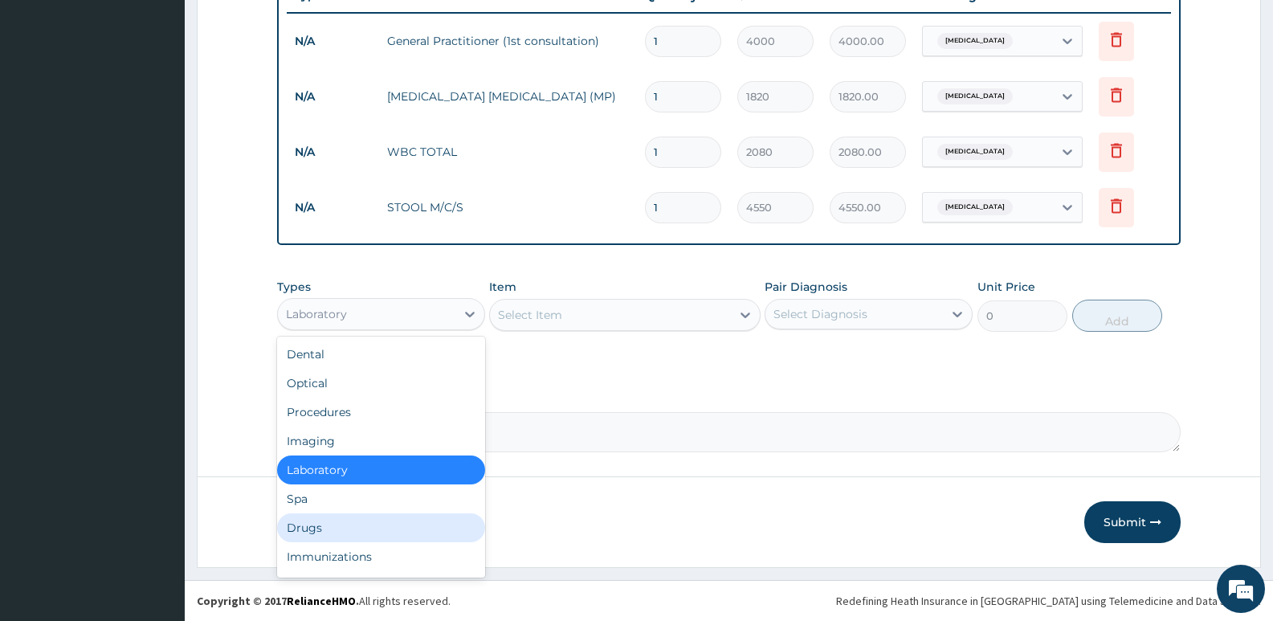
click at [306, 528] on div "Drugs" at bounding box center [381, 527] width 208 height 29
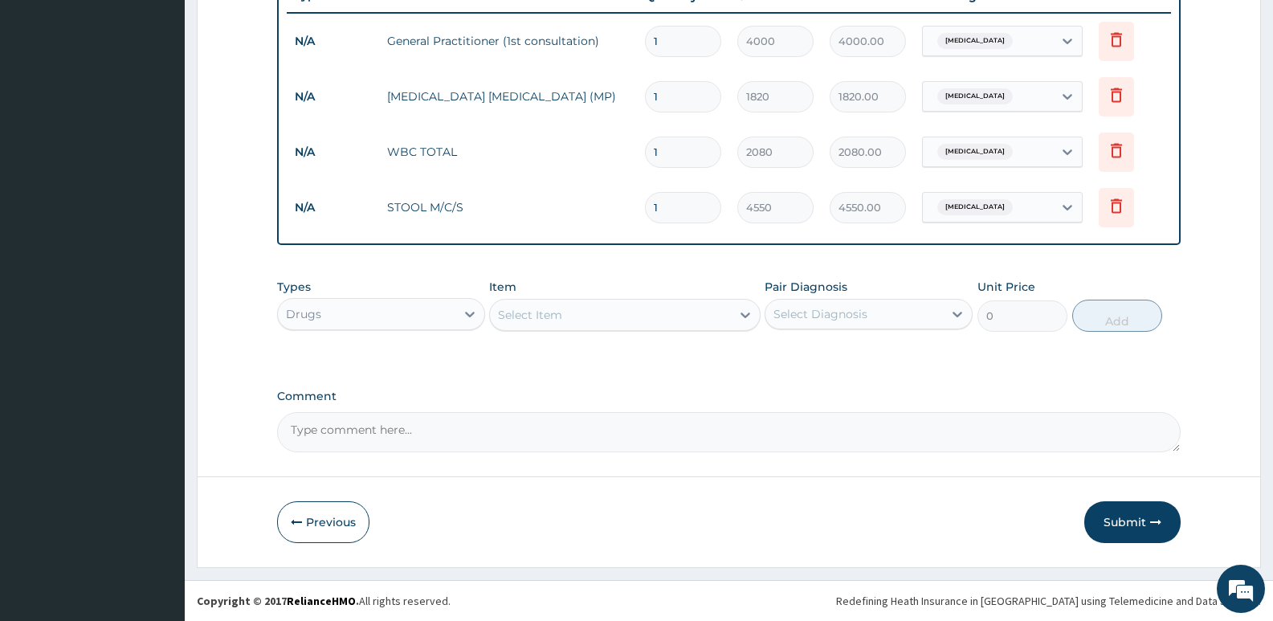
click at [544, 312] on div "Select Item" at bounding box center [530, 315] width 64 height 16
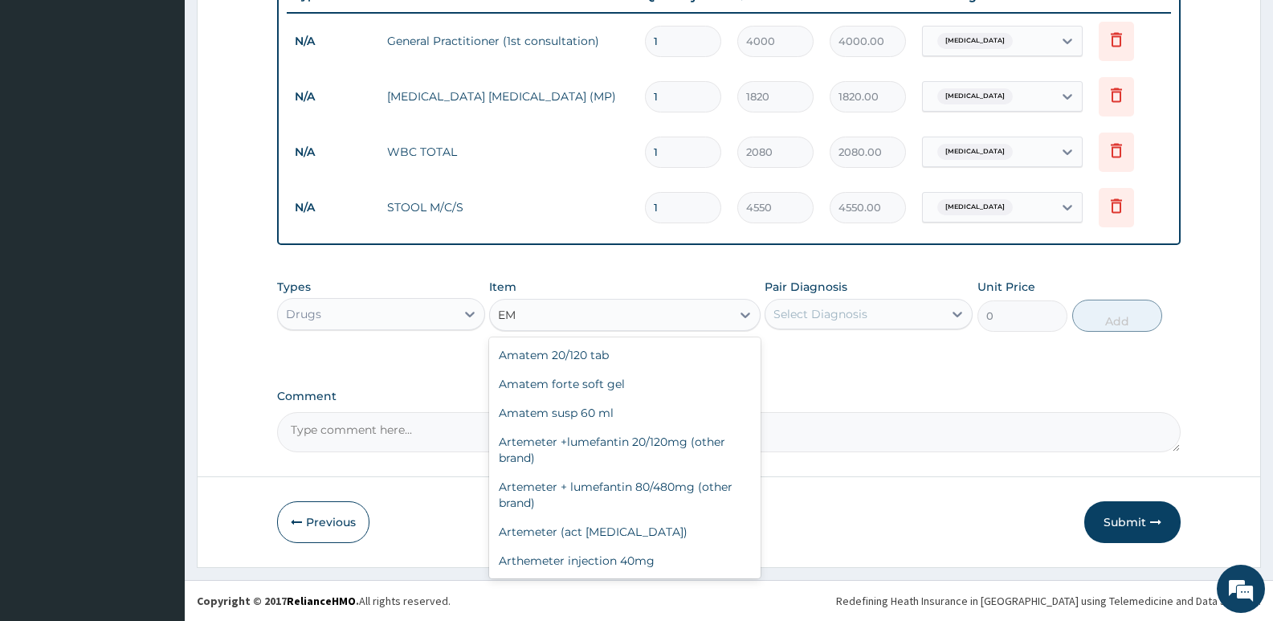
type input "E"
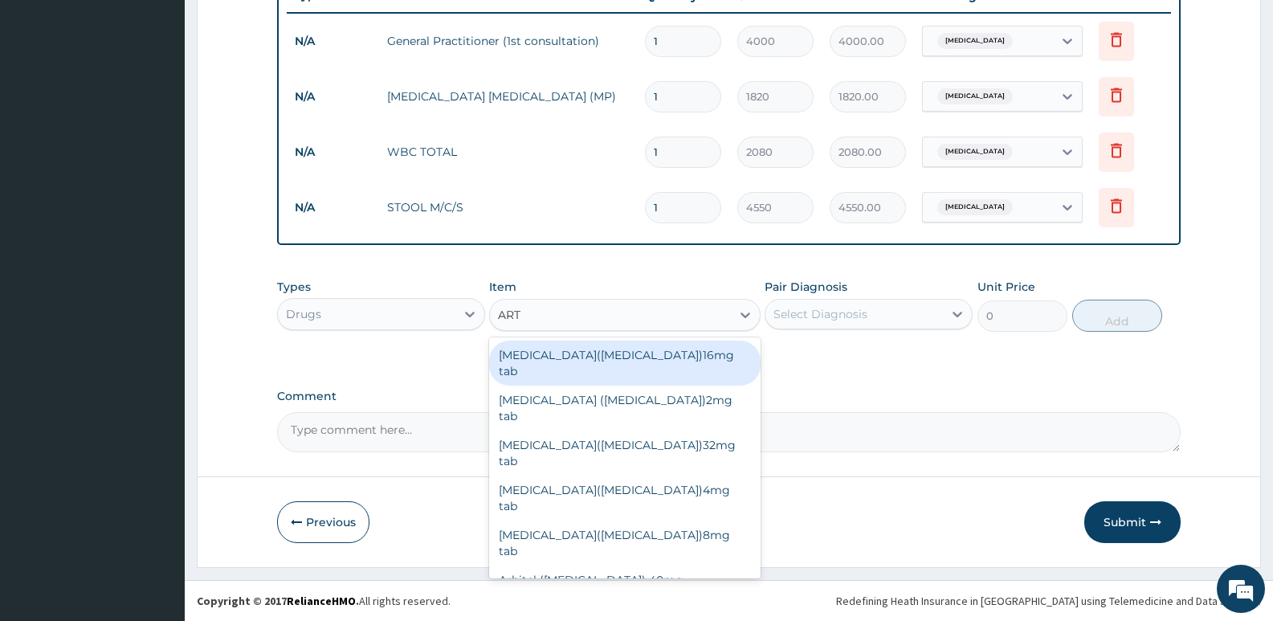
type input "ARTH"
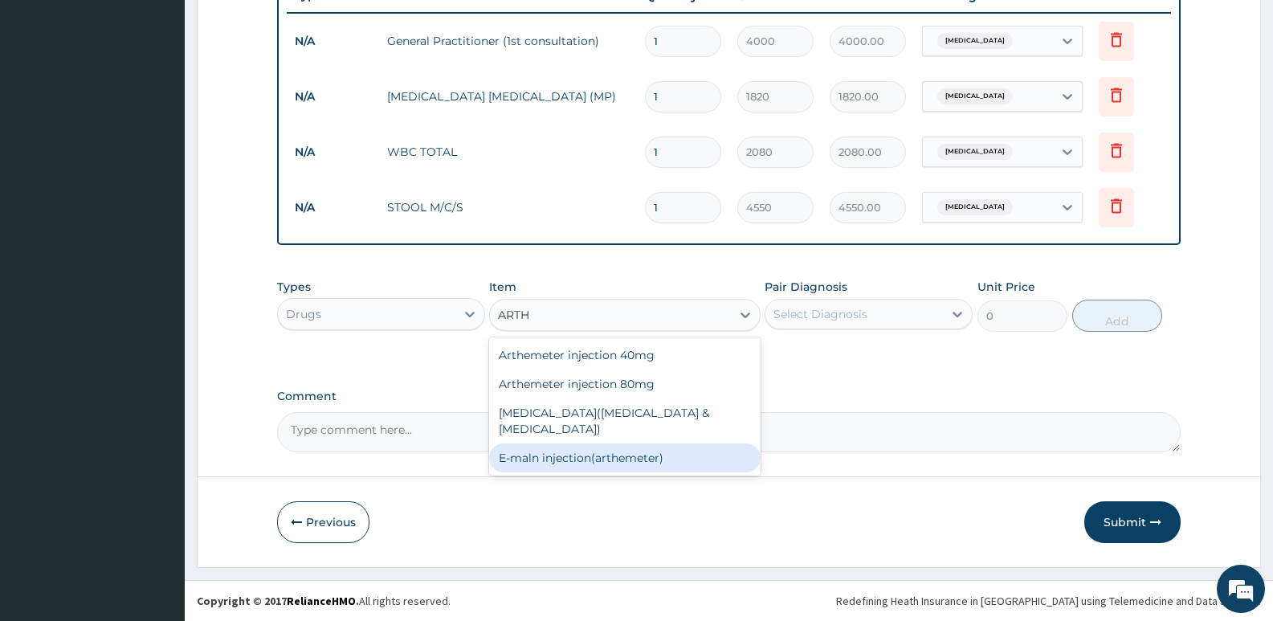
click at [560, 447] on div "E-maln injection(arthemeter)" at bounding box center [624, 457] width 271 height 29
type input "1440"
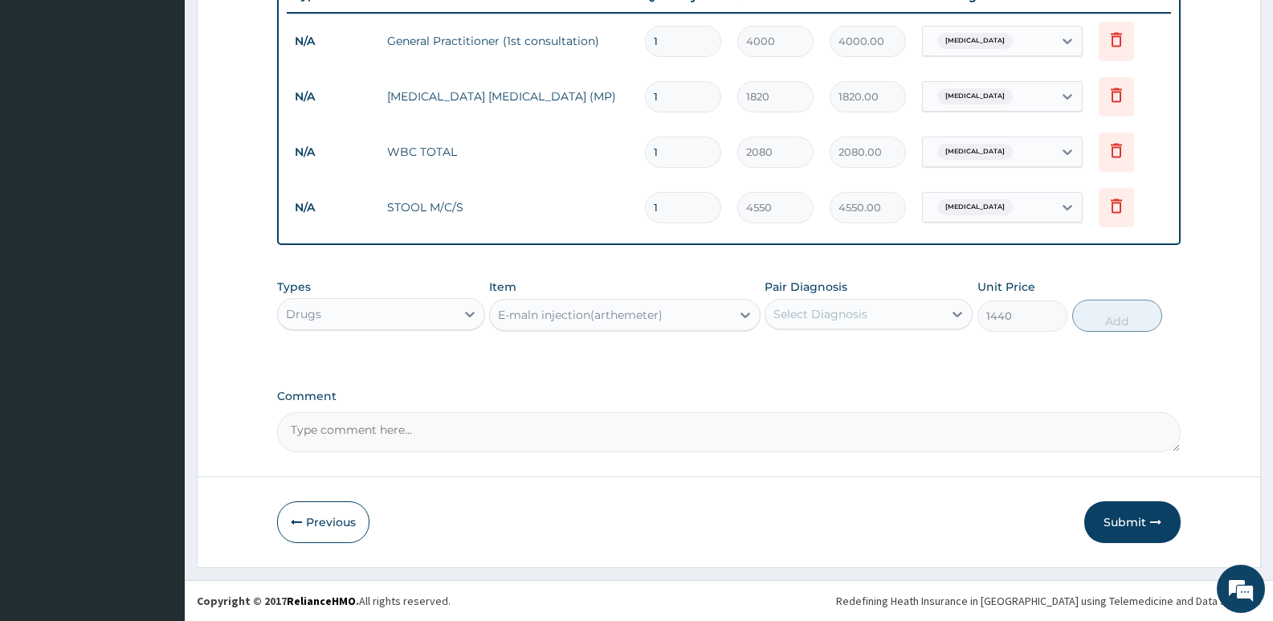
click at [843, 319] on div "Select Diagnosis" at bounding box center [820, 314] width 94 height 16
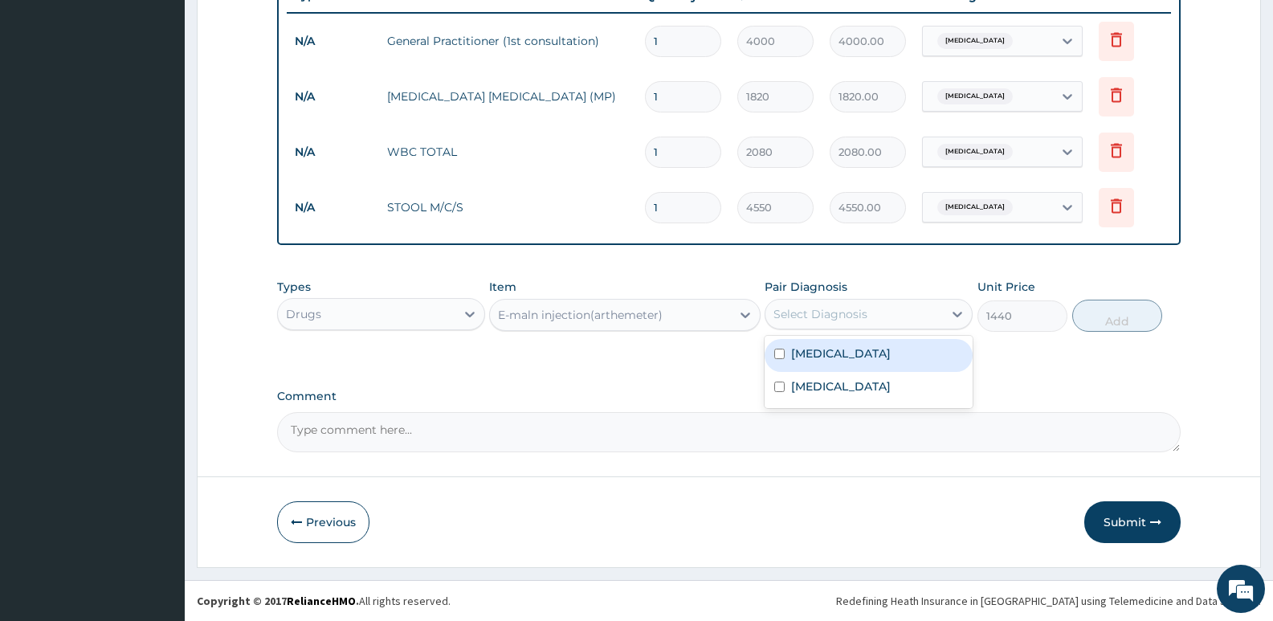
click at [809, 350] on label "Malaria" at bounding box center [841, 353] width 100 height 16
checkbox input "true"
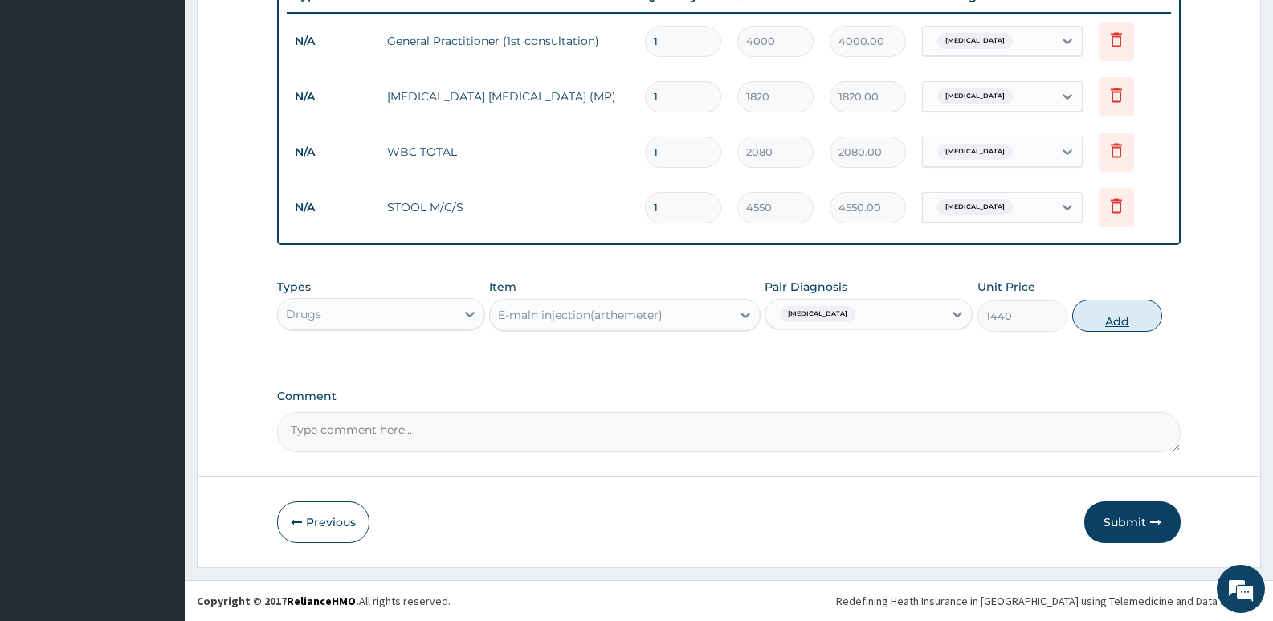
click at [1121, 316] on button "Add" at bounding box center [1117, 316] width 90 height 32
type input "0"
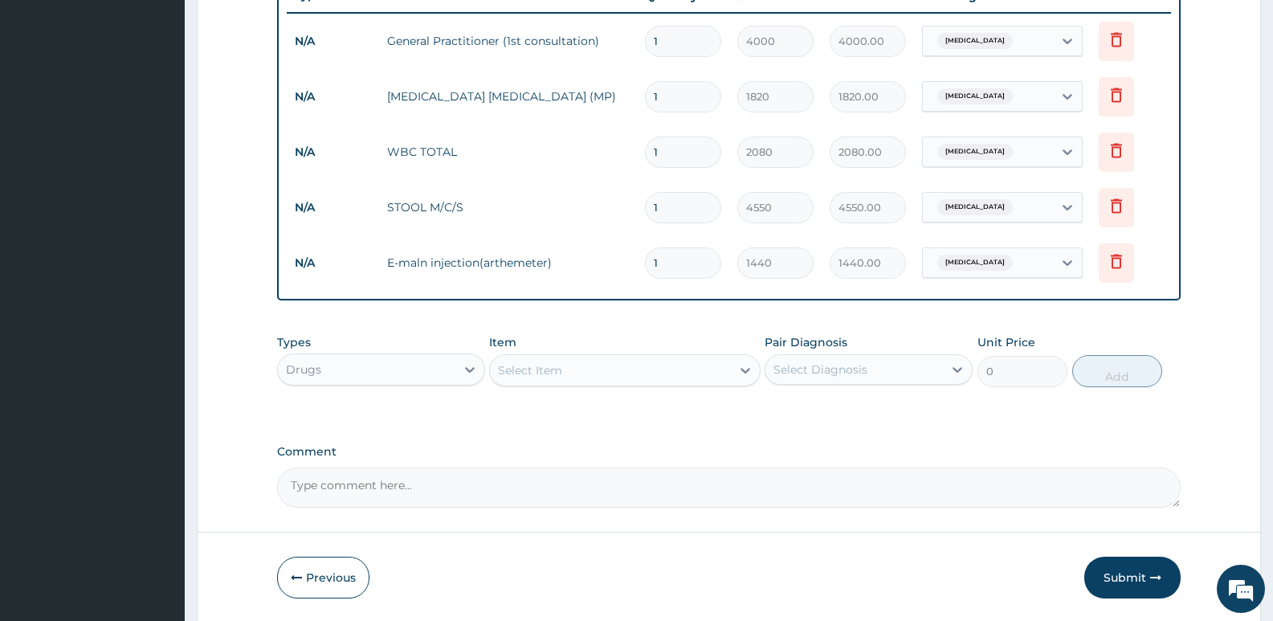
type input "0.00"
type input "3"
type input "4320.00"
type input "3"
click at [589, 374] on div "Select Item" at bounding box center [610, 370] width 240 height 26
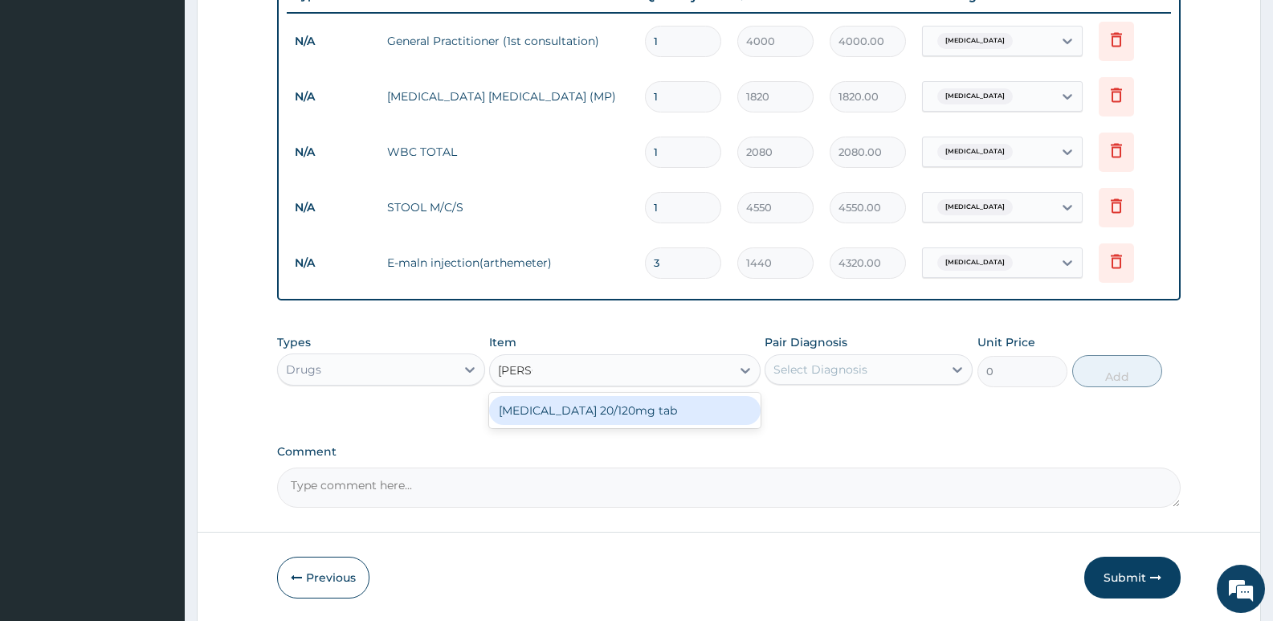
type input "COART"
click at [569, 405] on div "Coartem 20/120mg tab" at bounding box center [624, 410] width 271 height 29
type input "93.6"
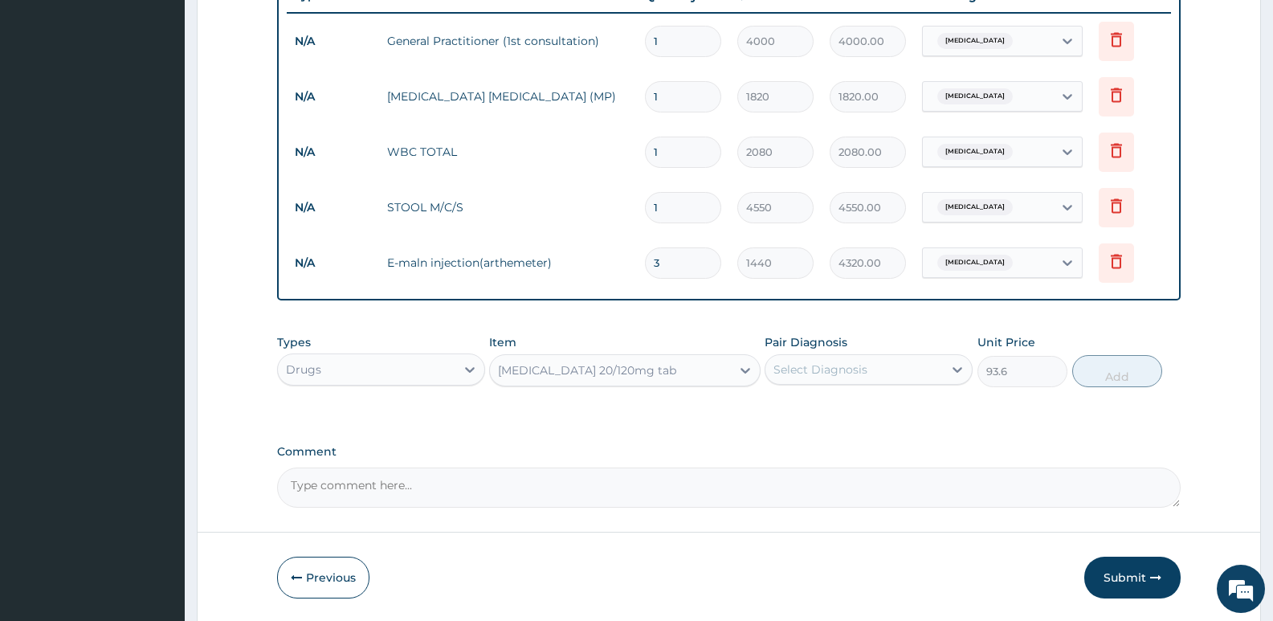
click at [803, 371] on div "Select Diagnosis" at bounding box center [820, 369] width 94 height 16
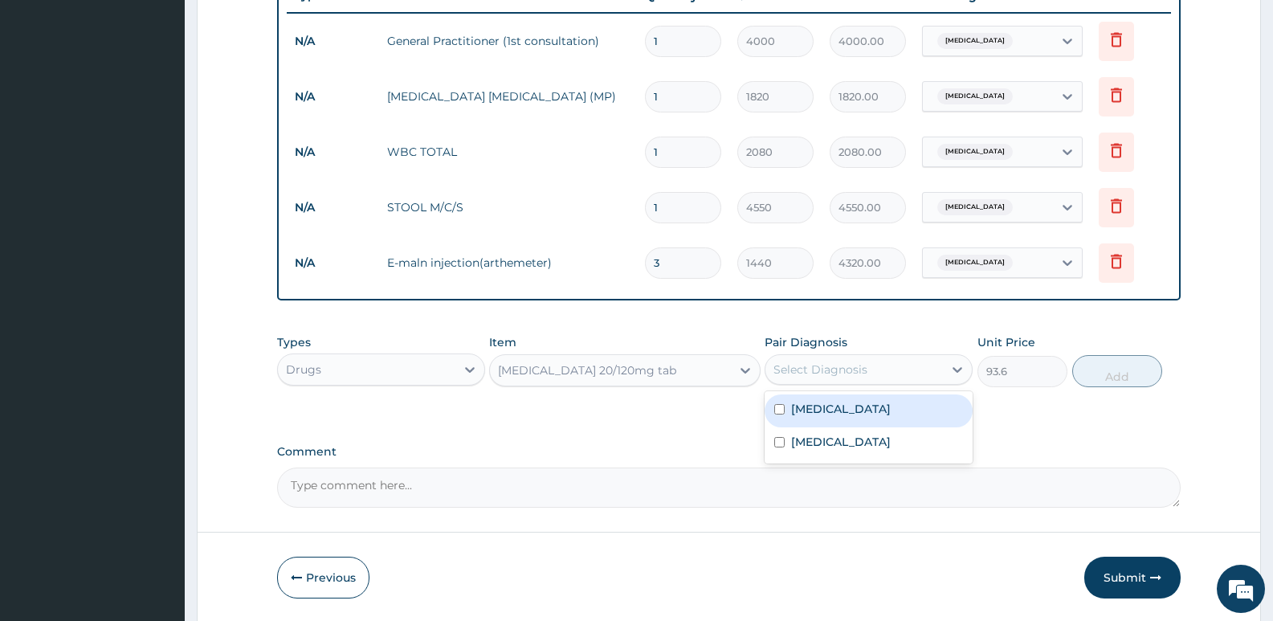
click at [812, 411] on label "Malaria" at bounding box center [841, 409] width 100 height 16
checkbox input "true"
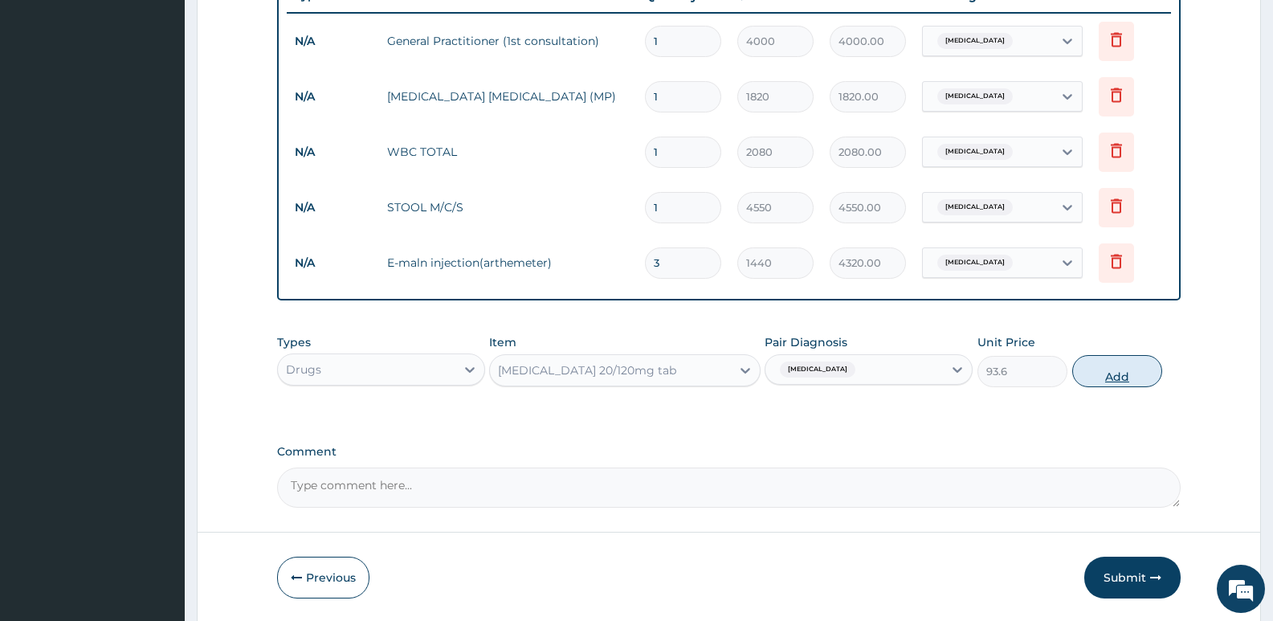
click at [1115, 370] on button "Add" at bounding box center [1117, 371] width 90 height 32
type input "0"
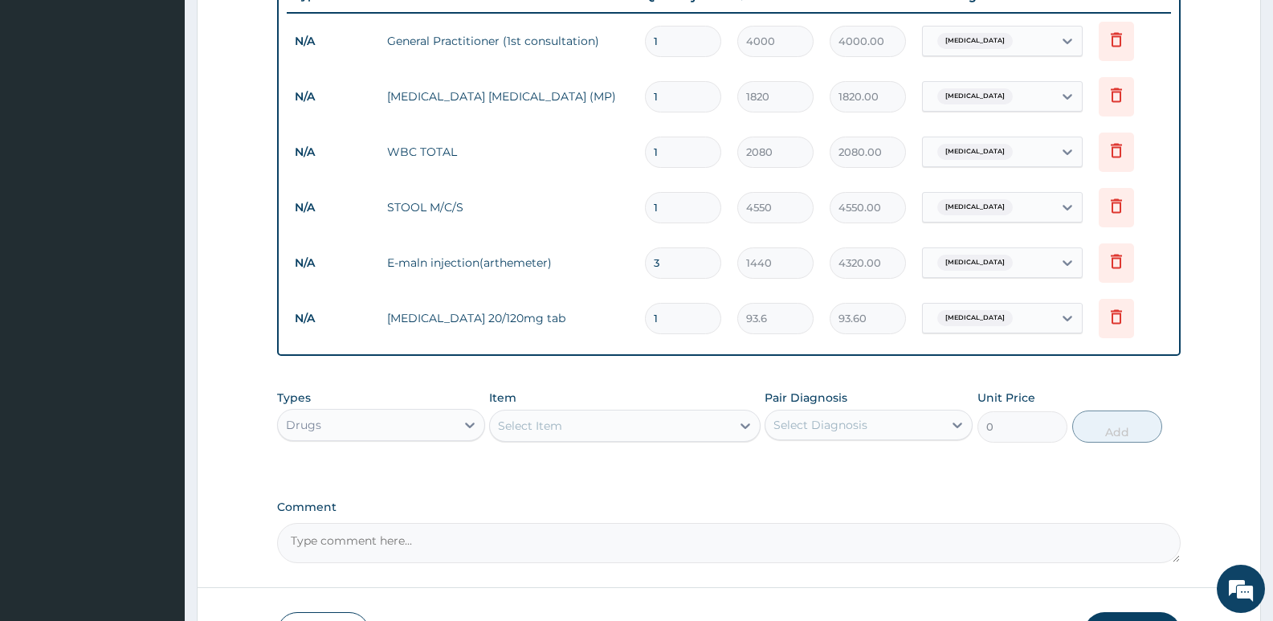
type input "12"
type input "1123.20"
type input "12"
click at [536, 419] on div "Select Item" at bounding box center [530, 426] width 64 height 16
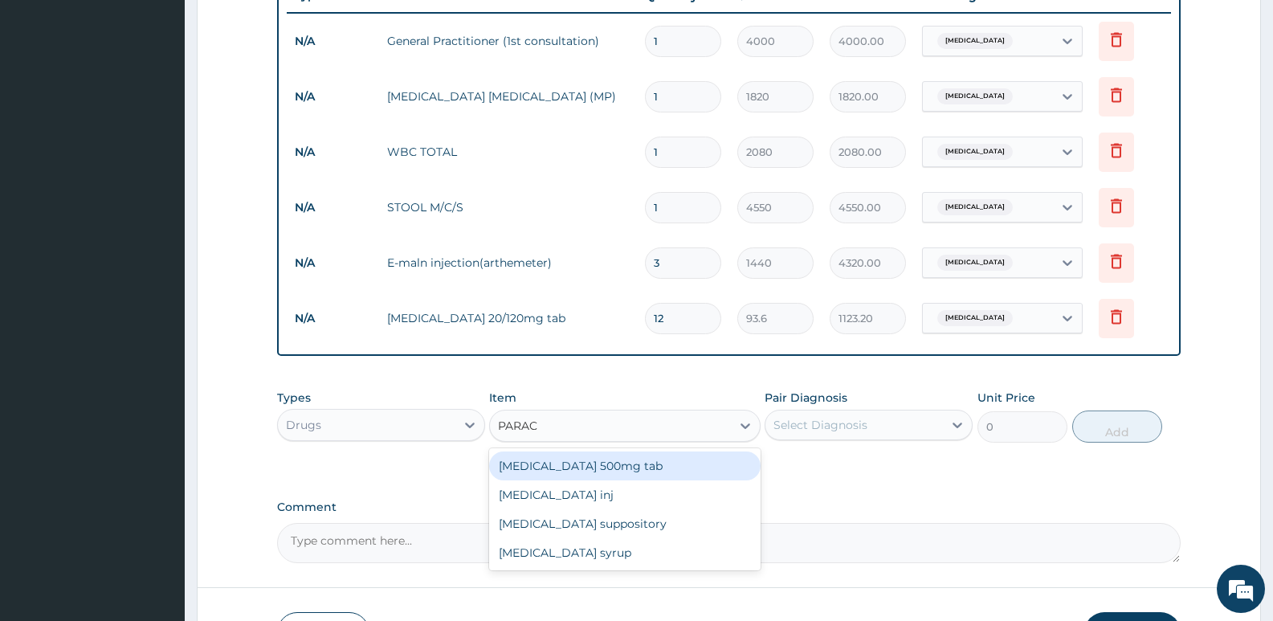
type input "PARACE"
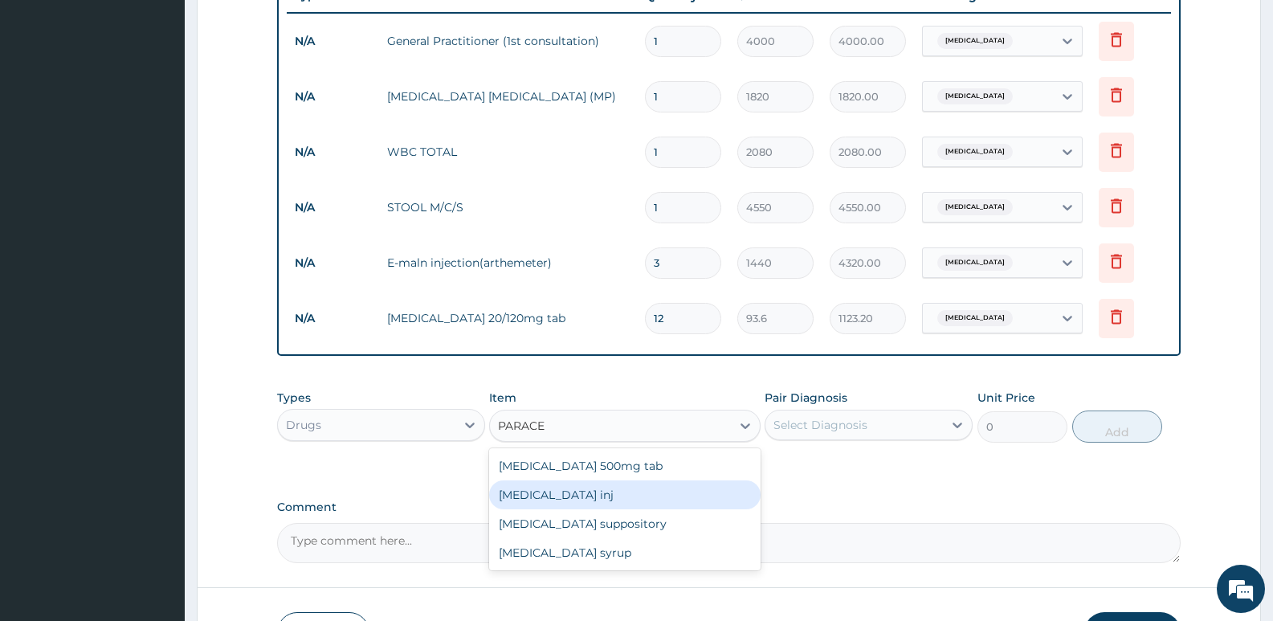
click at [551, 492] on div "Paracetamol inj" at bounding box center [624, 494] width 271 height 29
type input "180"
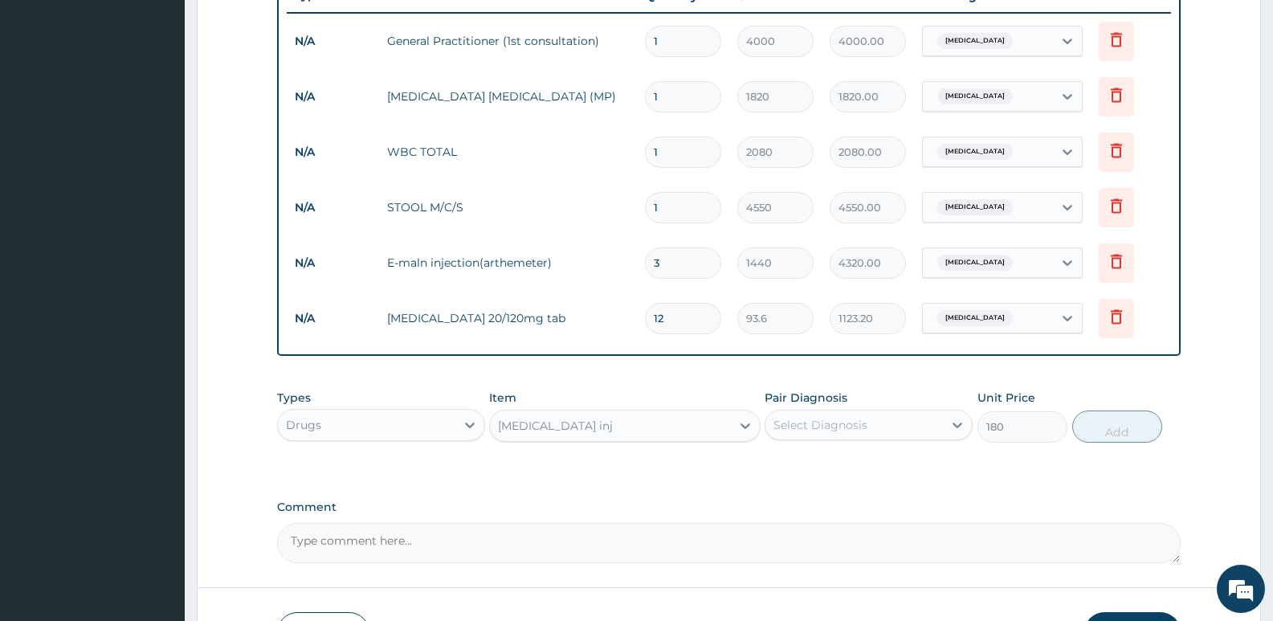
click at [847, 423] on div "Select Diagnosis" at bounding box center [820, 425] width 94 height 16
click at [818, 463] on label "Malaria" at bounding box center [841, 464] width 100 height 16
checkbox input "true"
click at [1116, 431] on button "Add" at bounding box center [1117, 426] width 90 height 32
type input "0"
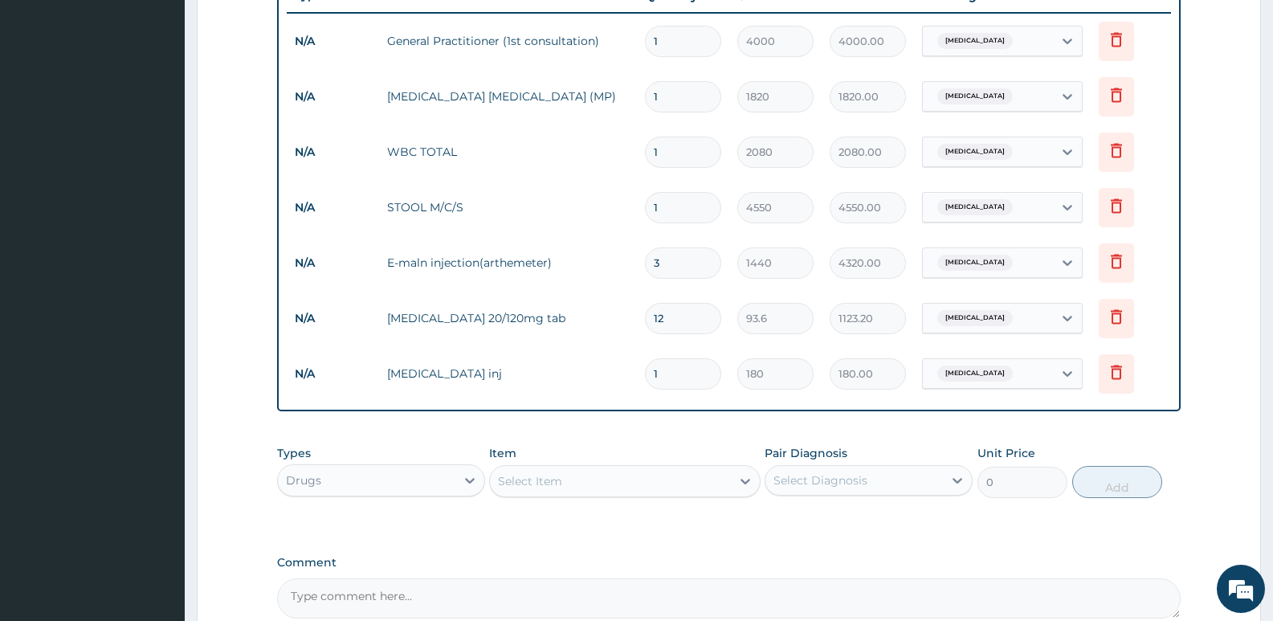
click at [545, 482] on div "Select Item" at bounding box center [530, 481] width 64 height 16
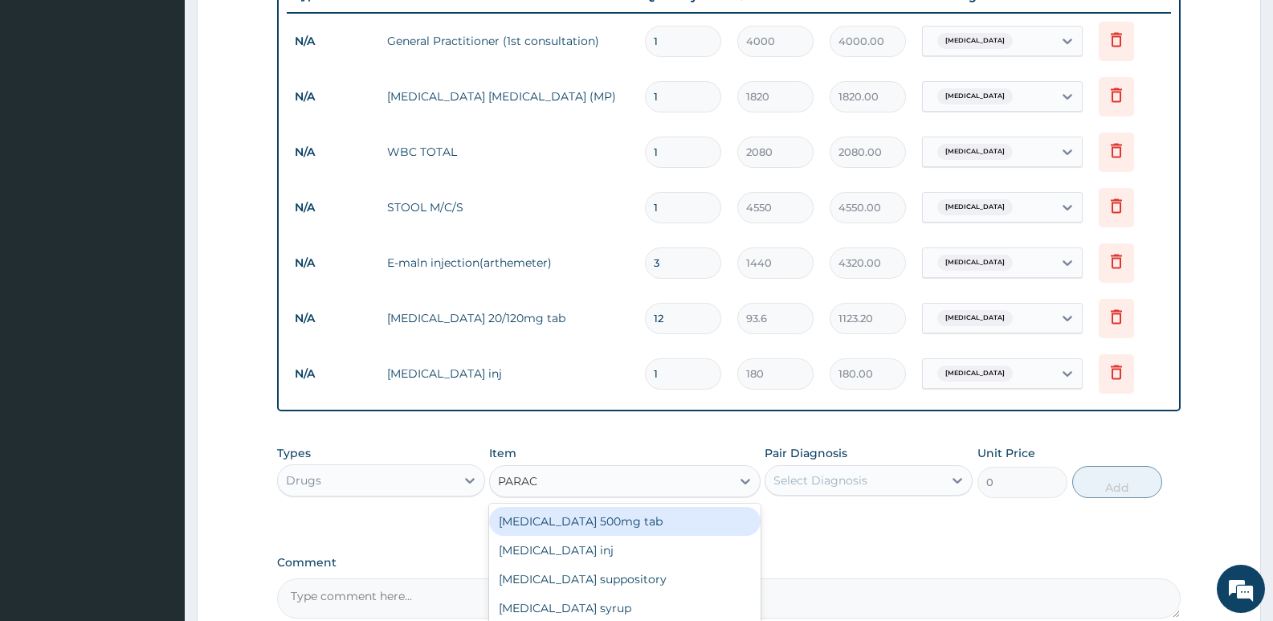
type input "PARACE"
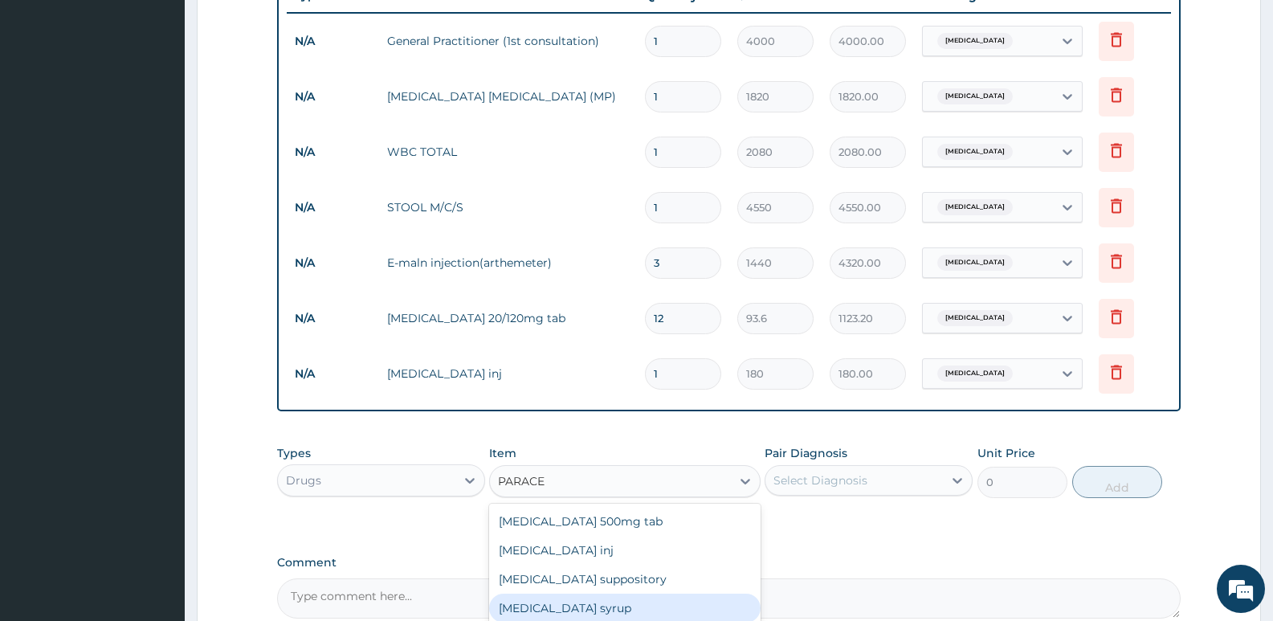
click at [564, 610] on div "Paracetamol syrup" at bounding box center [624, 608] width 271 height 29
type input "360"
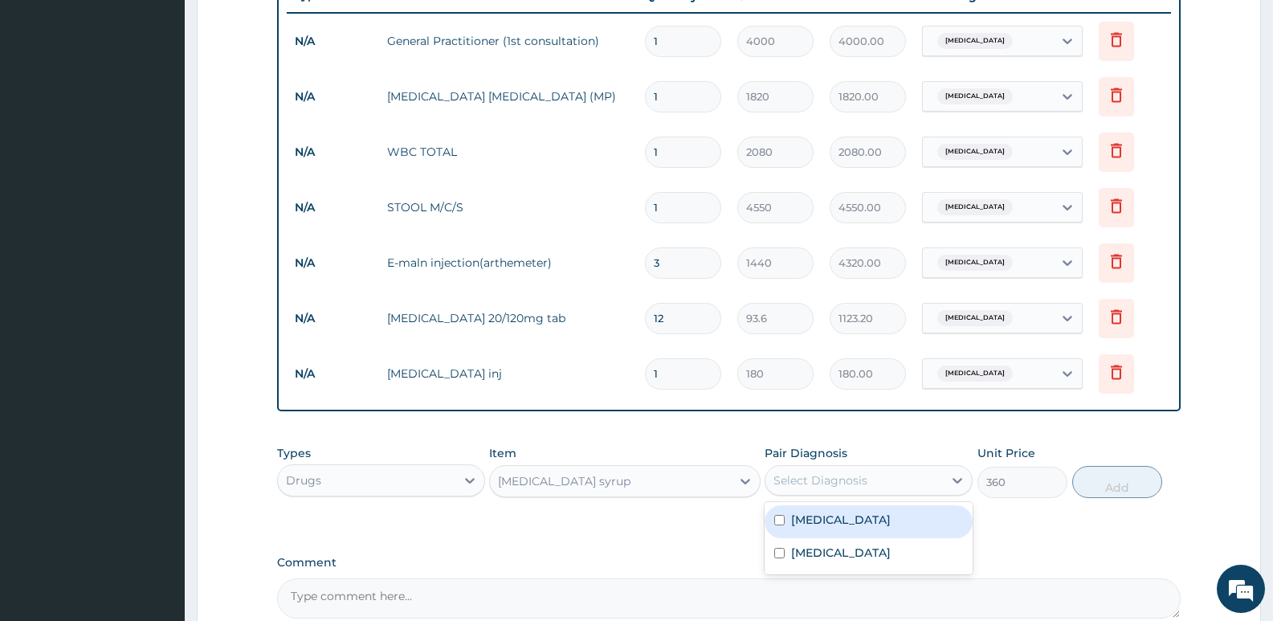
click at [850, 472] on div "Select Diagnosis" at bounding box center [820, 480] width 94 height 16
click at [808, 524] on label "Malaria" at bounding box center [841, 520] width 100 height 16
checkbox input "true"
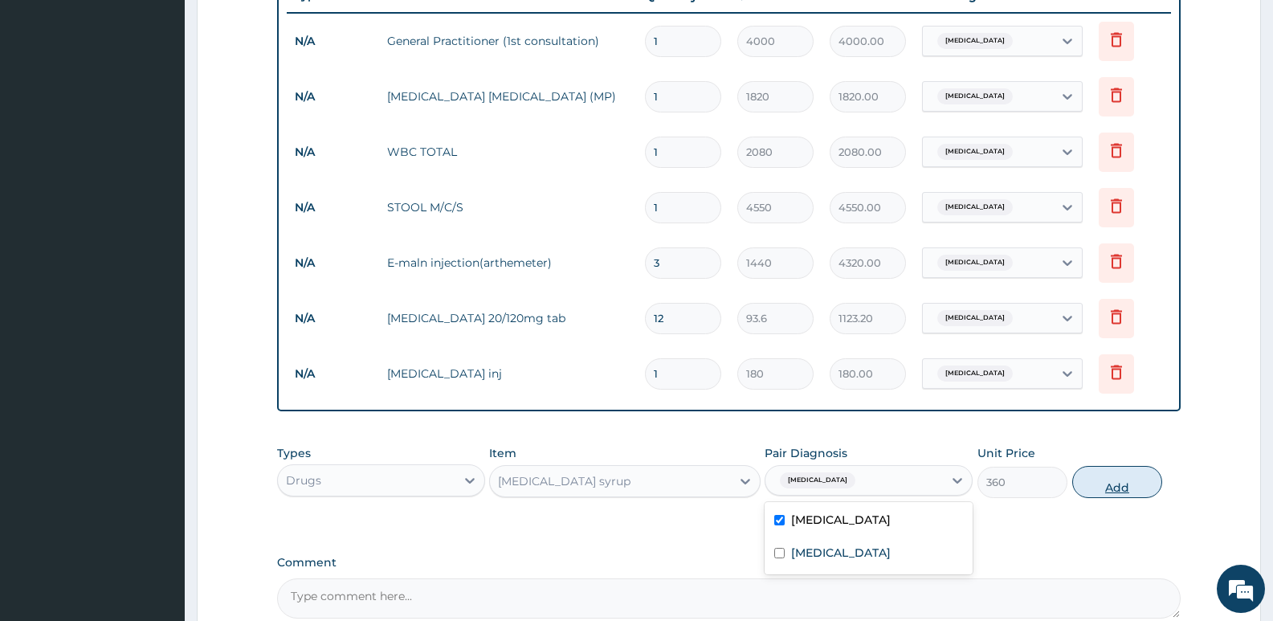
click at [1118, 484] on button "Add" at bounding box center [1117, 482] width 90 height 32
type input "0"
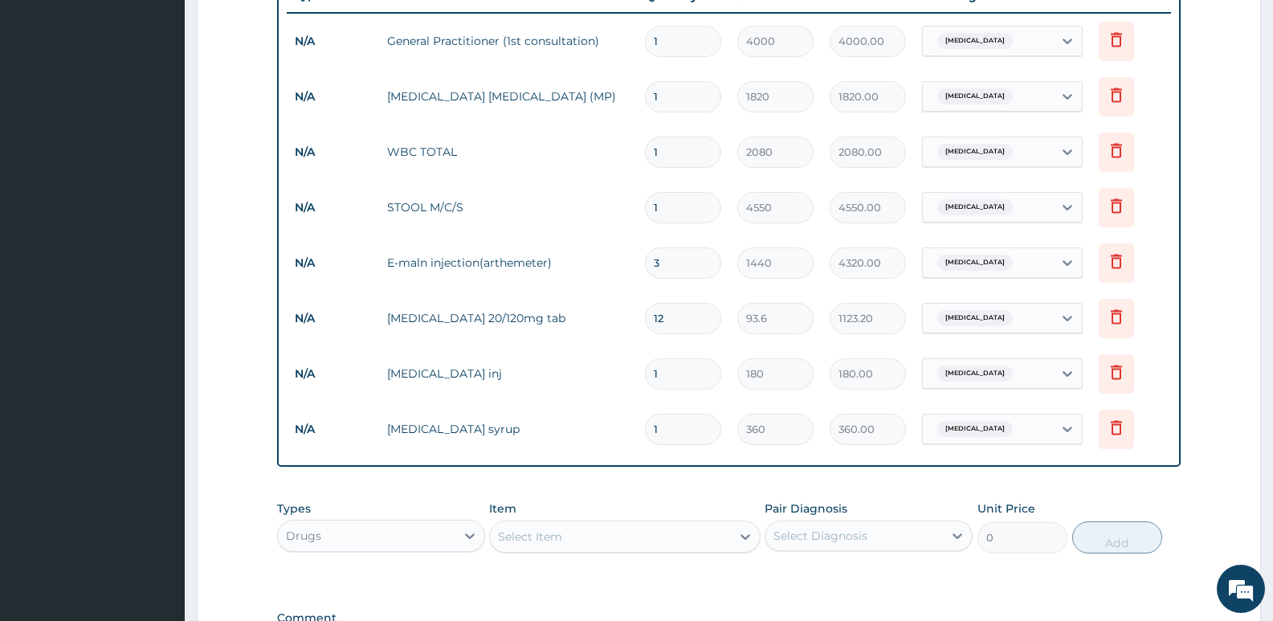
click at [552, 534] on div "Select Item" at bounding box center [530, 536] width 64 height 16
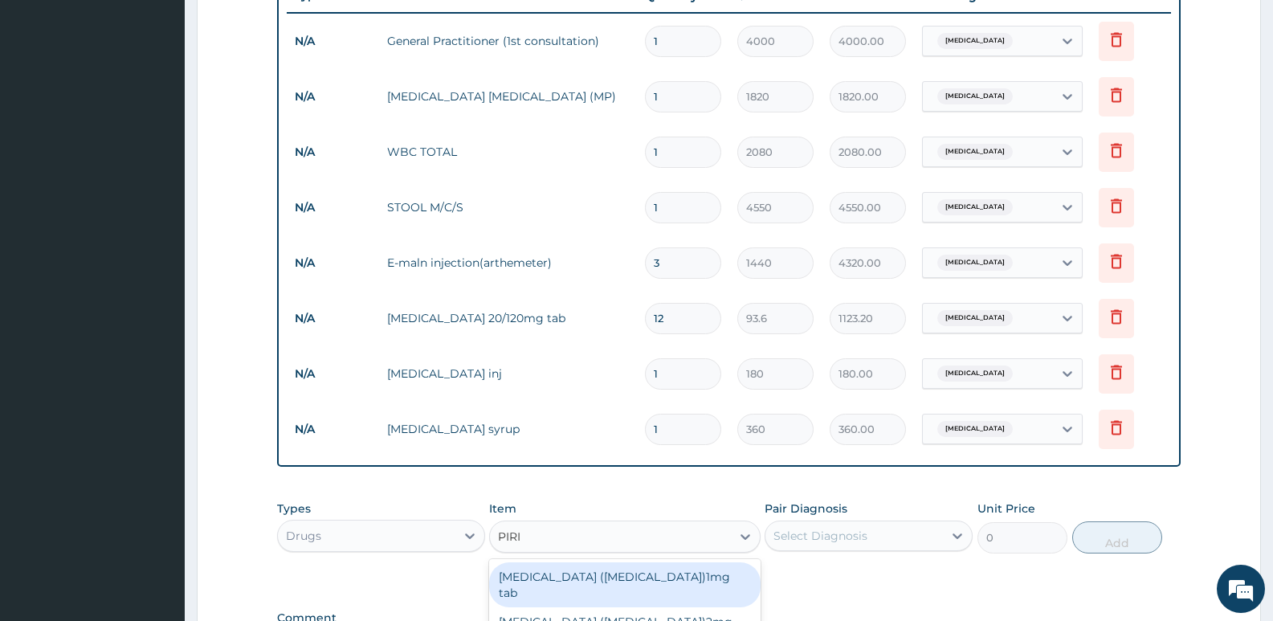
type input "PIRIT"
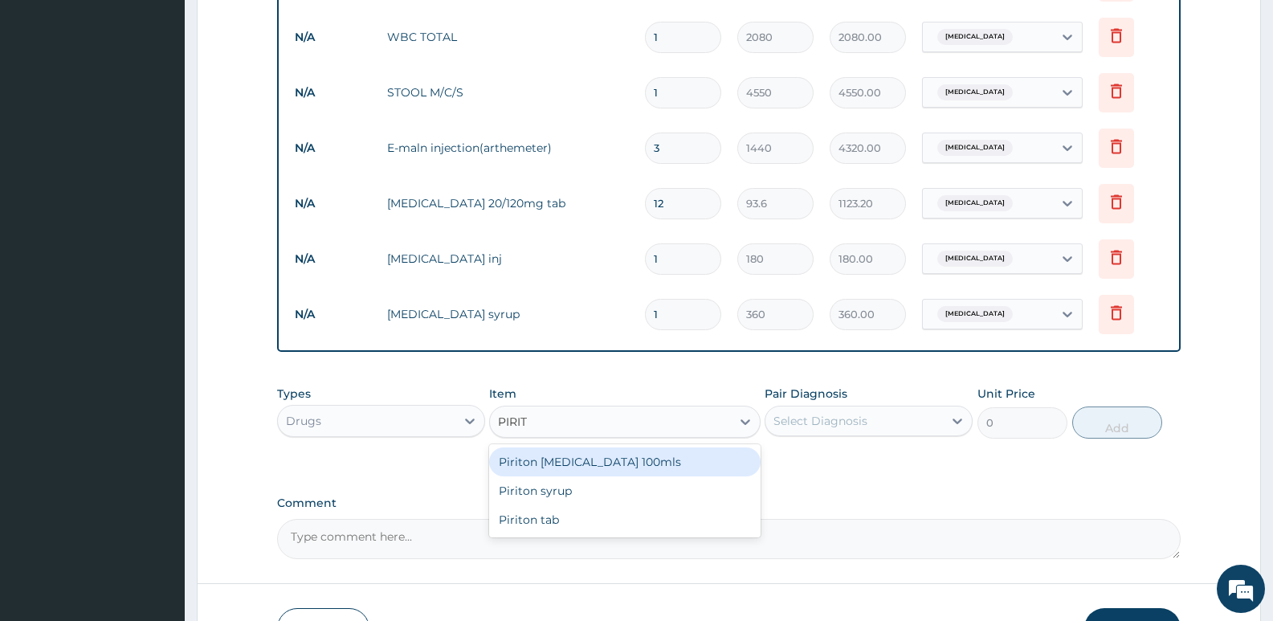
scroll to position [849, 0]
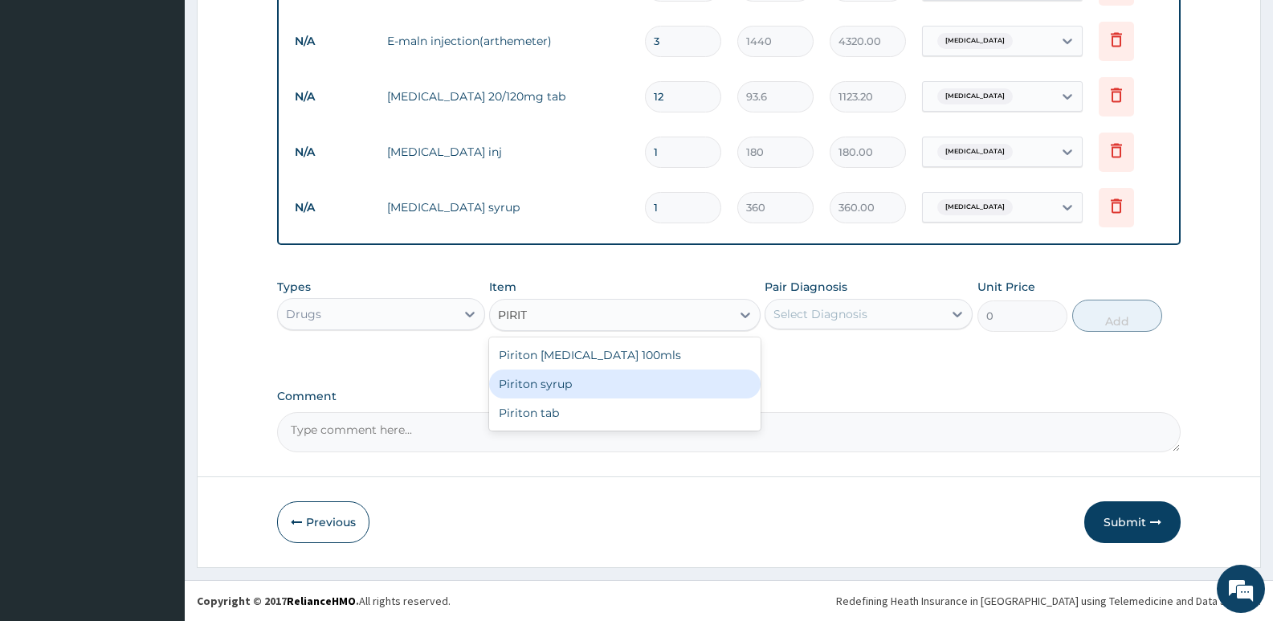
click at [526, 384] on div "Piriton syrup" at bounding box center [624, 383] width 271 height 29
type input "480"
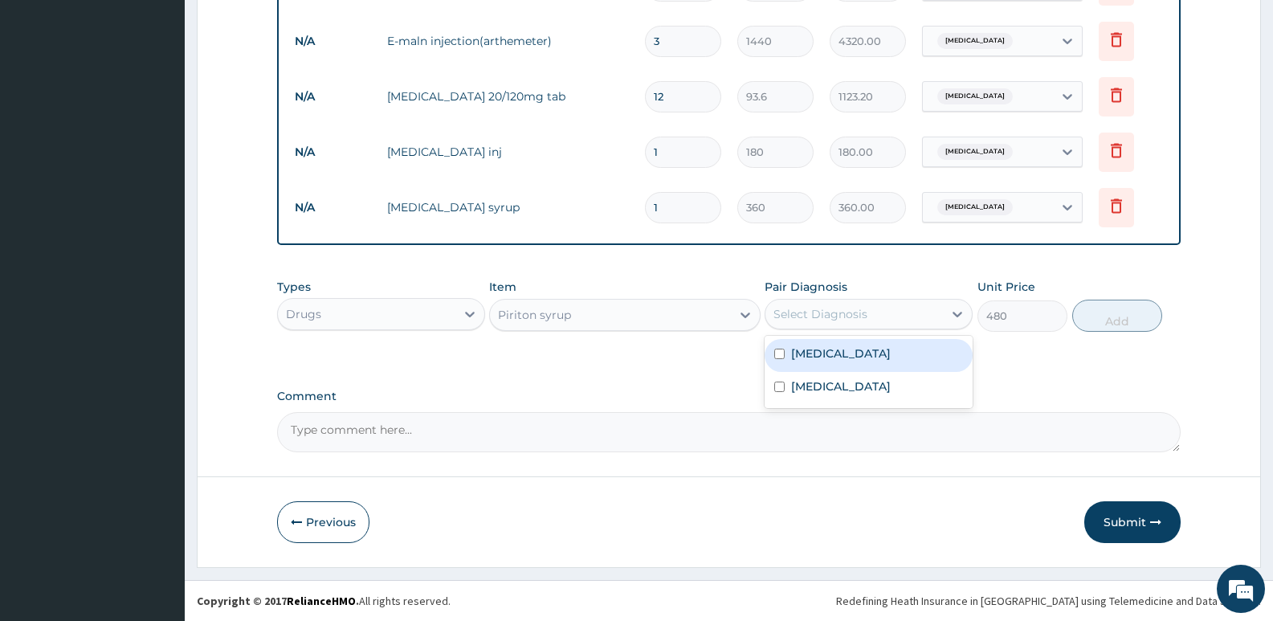
click at [797, 310] on div "Select Diagnosis" at bounding box center [820, 314] width 94 height 16
click at [819, 352] on label "Malaria" at bounding box center [841, 353] width 100 height 16
checkbox input "true"
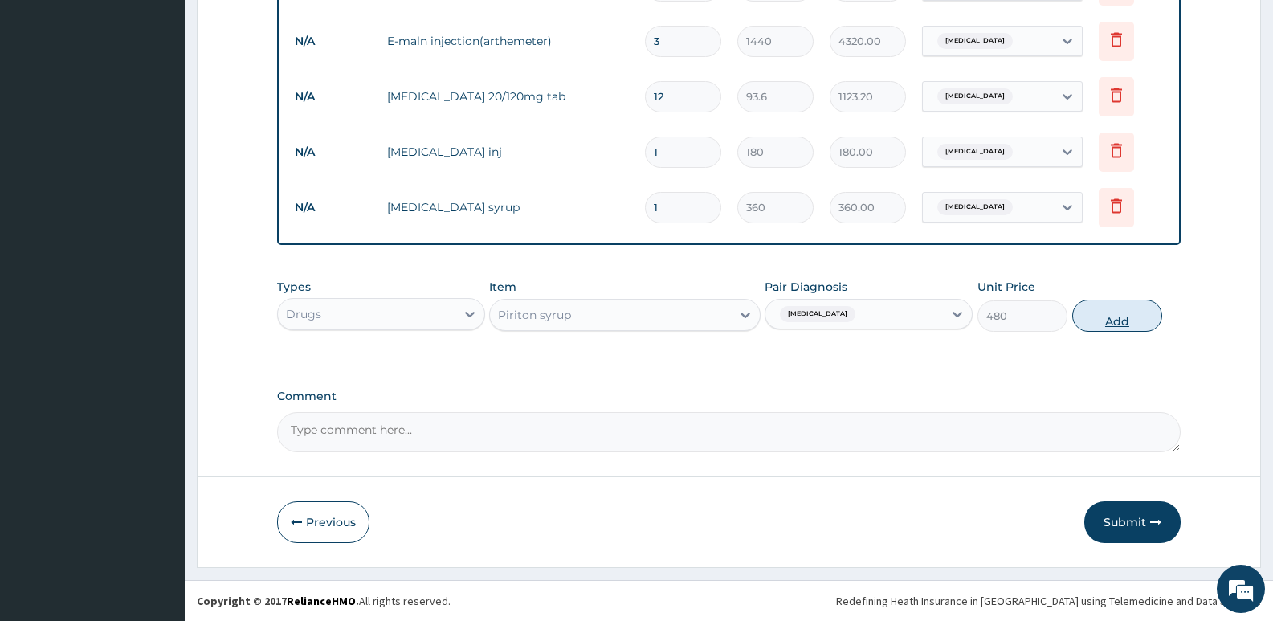
click at [1116, 318] on button "Add" at bounding box center [1117, 316] width 90 height 32
type input "0"
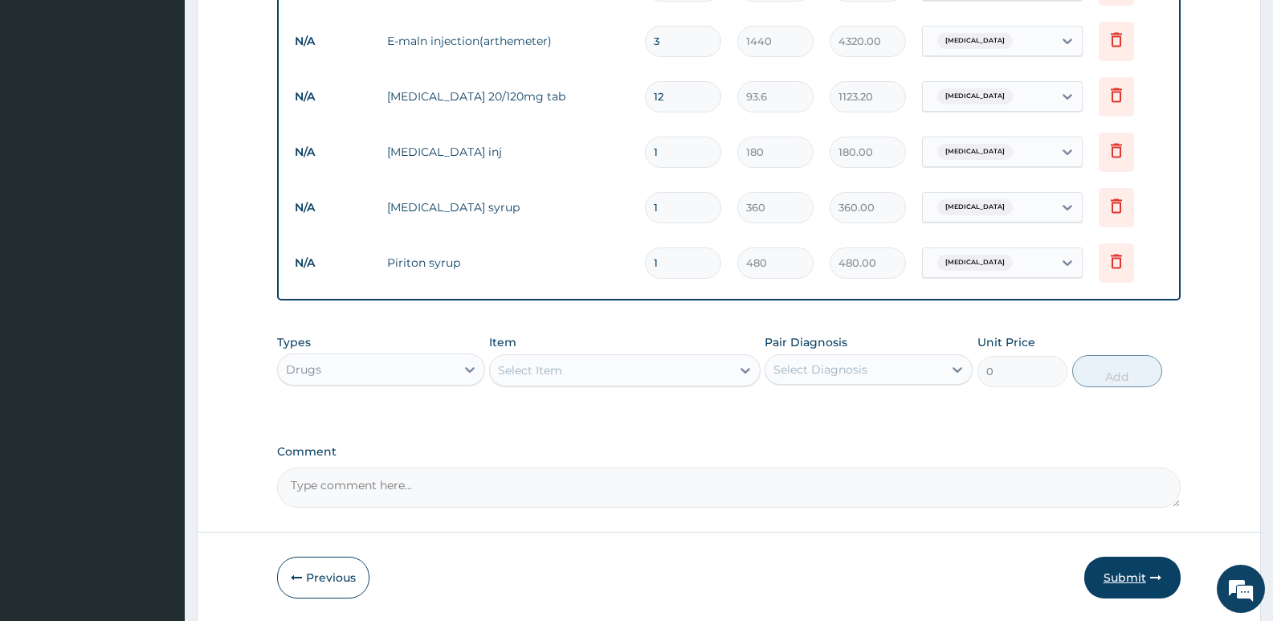
click at [1124, 571] on button "Submit" at bounding box center [1132, 578] width 96 height 42
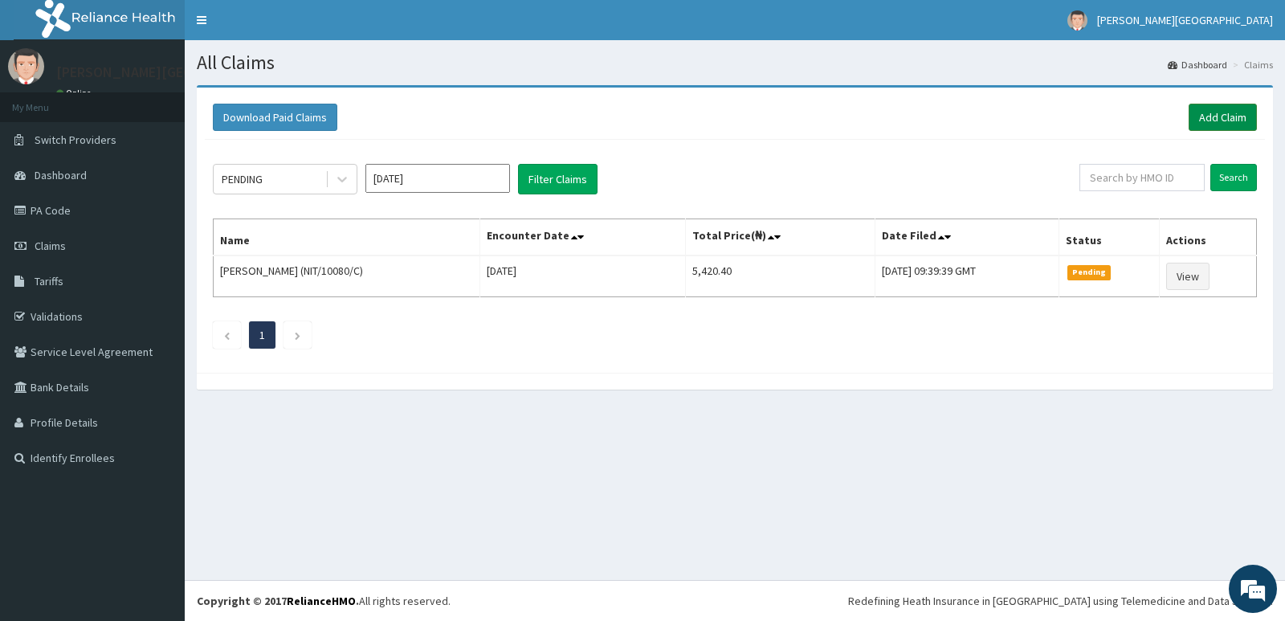
click at [1209, 120] on link "Add Claim" at bounding box center [1223, 117] width 68 height 27
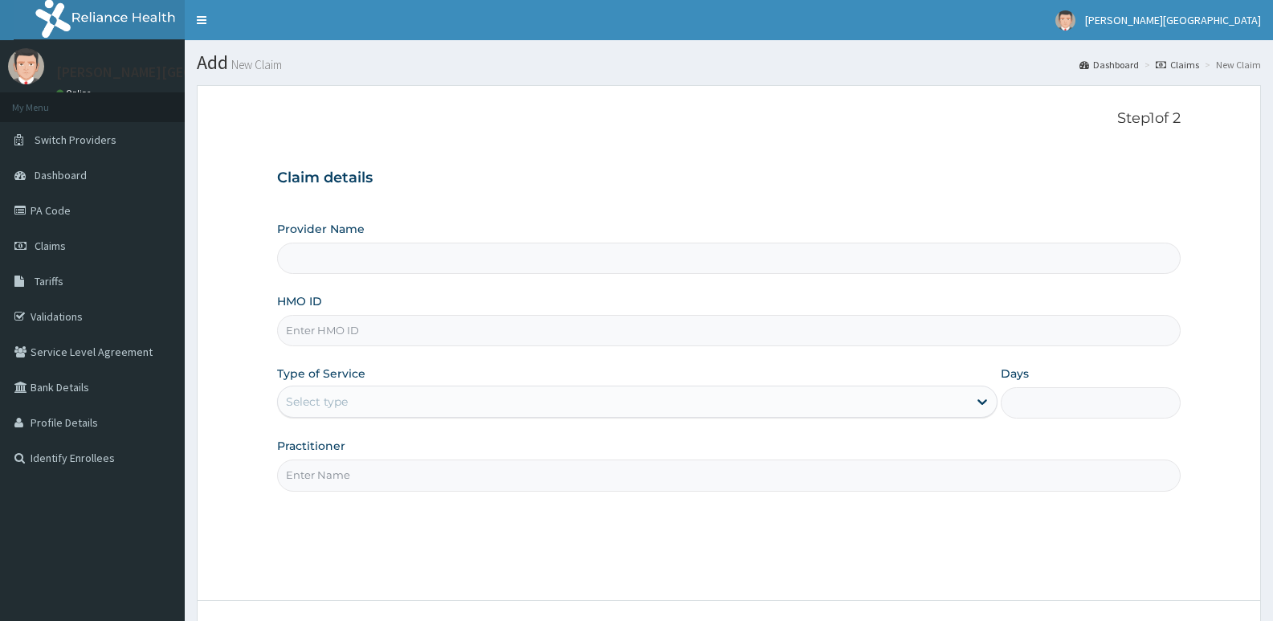
type input "[PERSON_NAME] SPECIALIST HOSPITAL"
click at [324, 324] on input "HMO ID" at bounding box center [729, 330] width 904 height 31
type input "NIT/10080/A"
click at [326, 395] on div "Select type" at bounding box center [317, 402] width 62 height 16
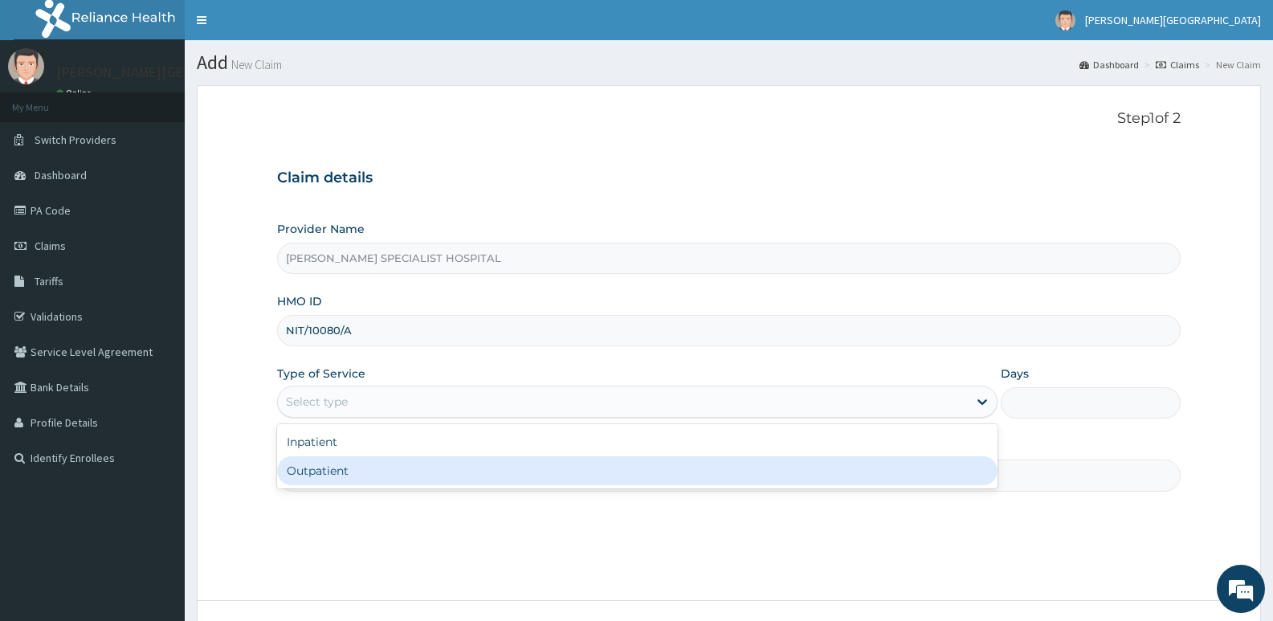
click at [320, 471] on div "Outpatient" at bounding box center [637, 470] width 720 height 29
type input "1"
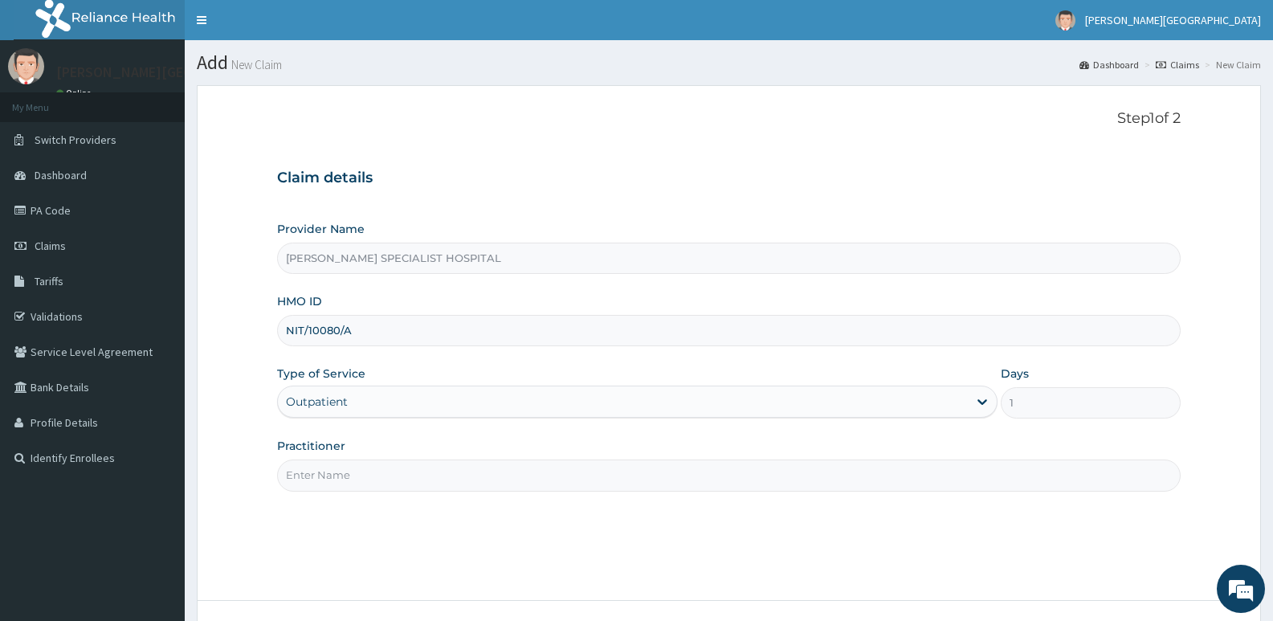
click at [332, 484] on input "Practitioner" at bounding box center [729, 474] width 904 height 31
type input "DR [PERSON_NAME]"
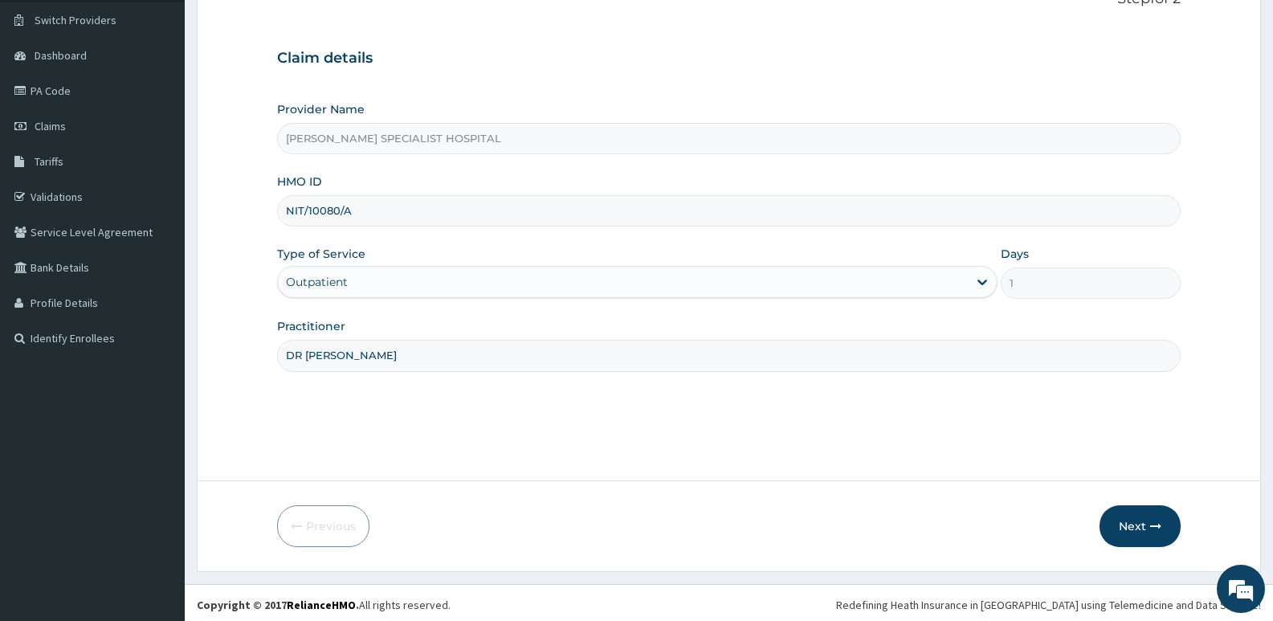
scroll to position [124, 0]
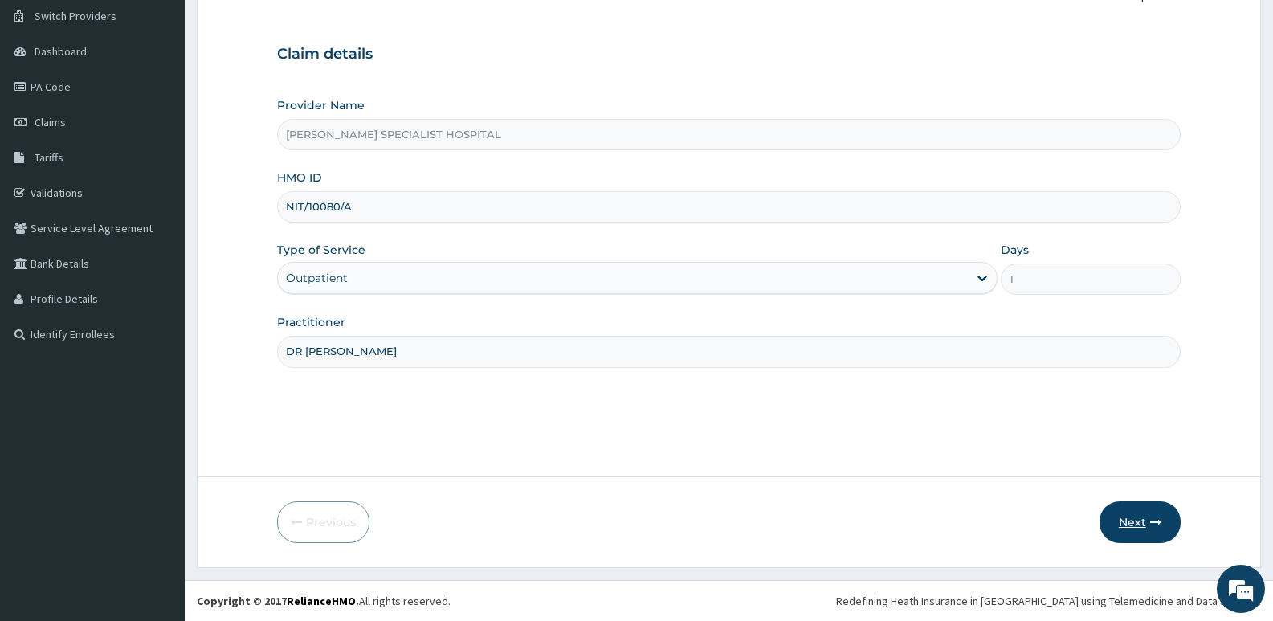
click at [1137, 522] on button "Next" at bounding box center [1139, 522] width 81 height 42
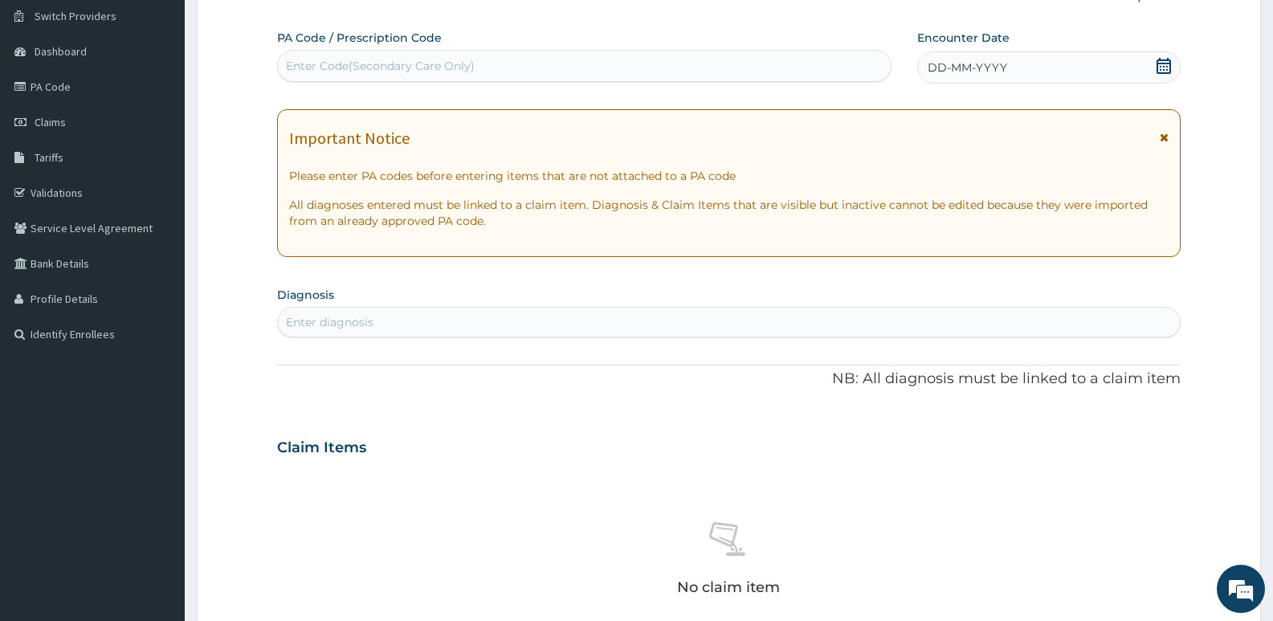
click at [1163, 61] on icon at bounding box center [1164, 66] width 16 height 16
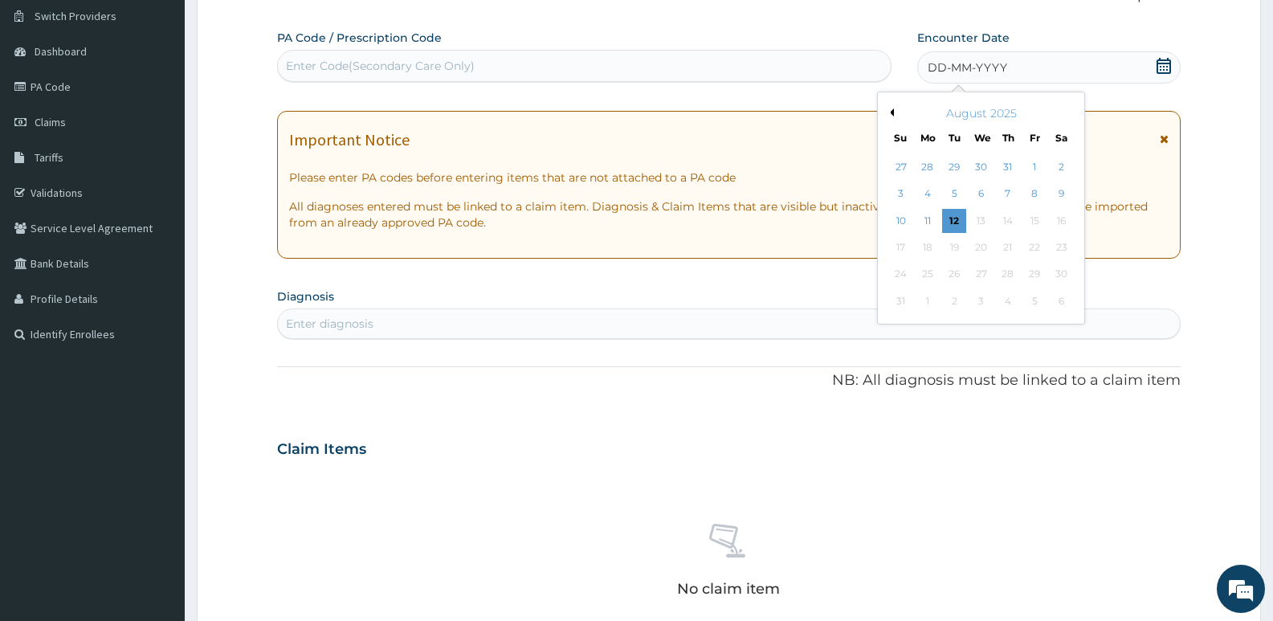
click at [893, 112] on button "Previous Month" at bounding box center [890, 112] width 8 height 8
click at [928, 269] on div "28" at bounding box center [928, 275] width 24 height 24
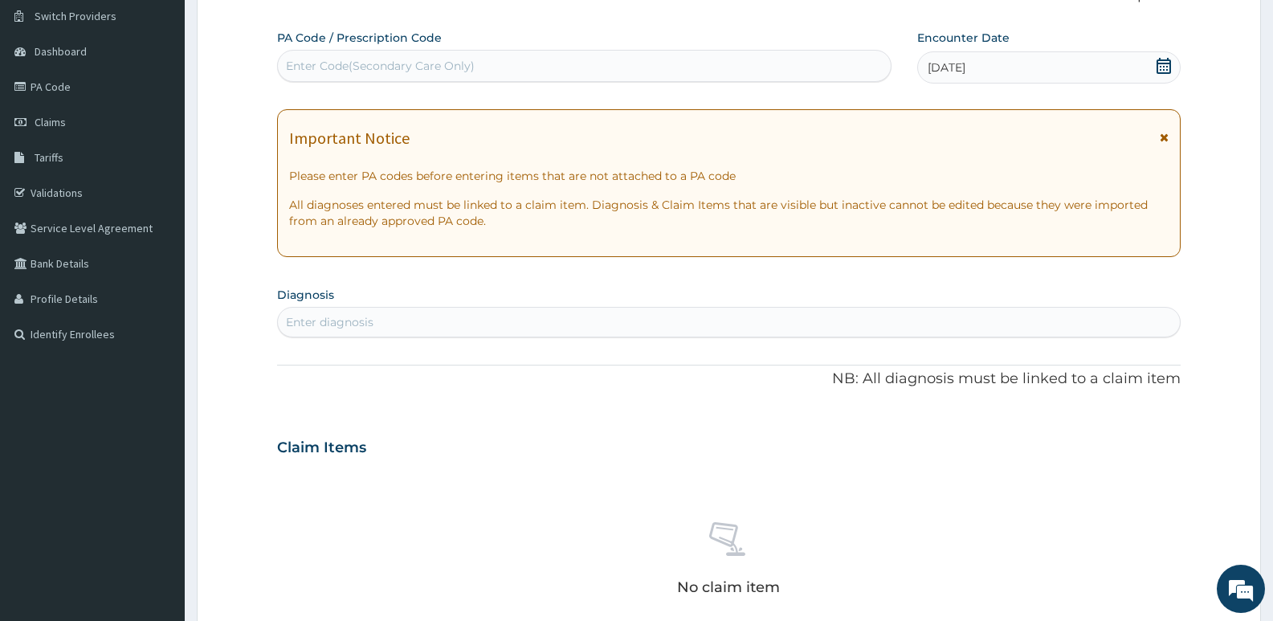
click at [365, 321] on div "Enter diagnosis" at bounding box center [330, 322] width 88 height 16
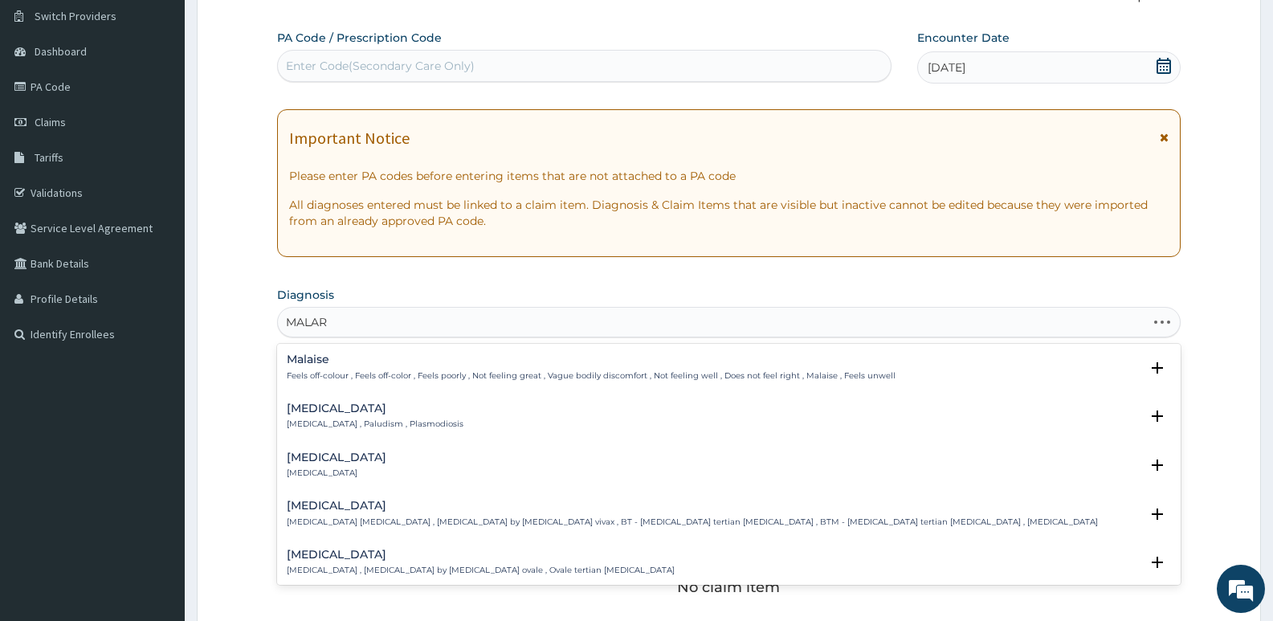
type input "MALARI"
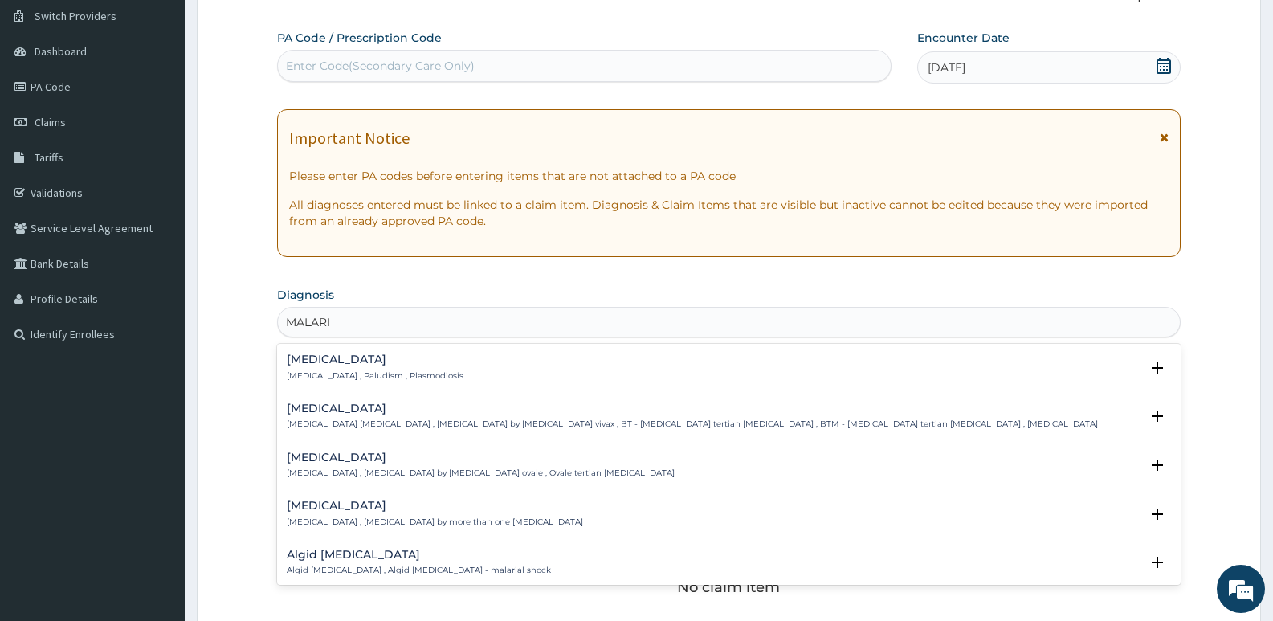
click at [312, 361] on h4 "[MEDICAL_DATA]" at bounding box center [375, 359] width 177 height 12
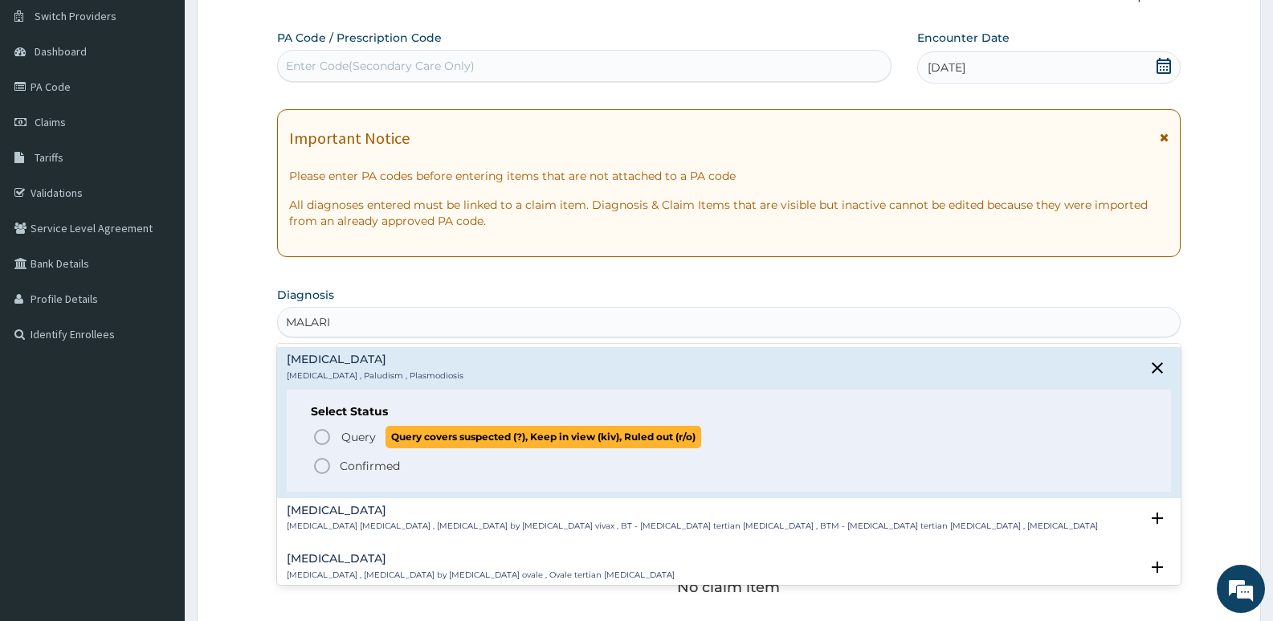
click at [320, 435] on icon "status option query" at bounding box center [321, 436] width 19 height 19
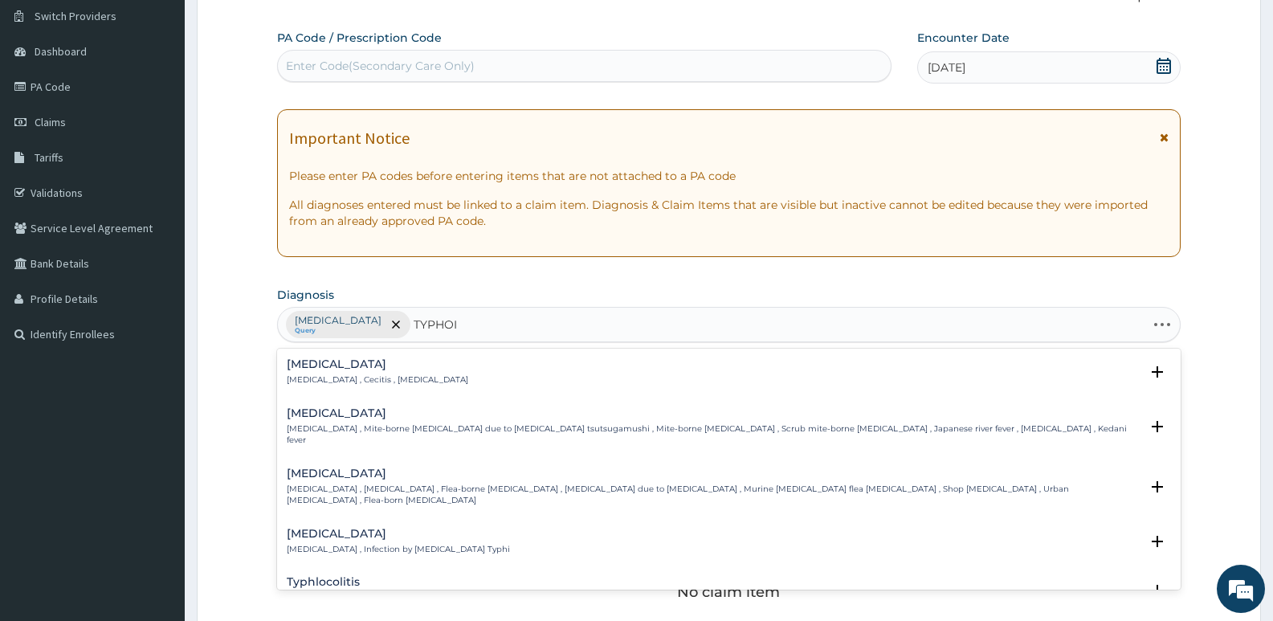
type input "[MEDICAL_DATA]"
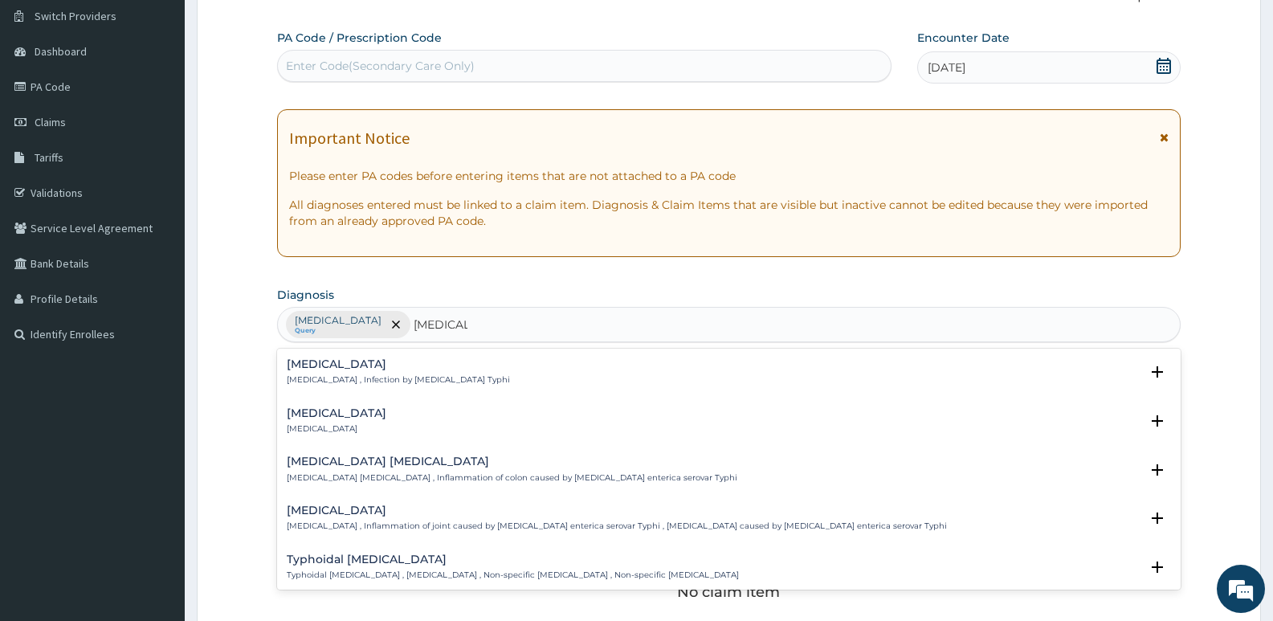
click at [322, 369] on h4 "[MEDICAL_DATA]" at bounding box center [398, 364] width 223 height 12
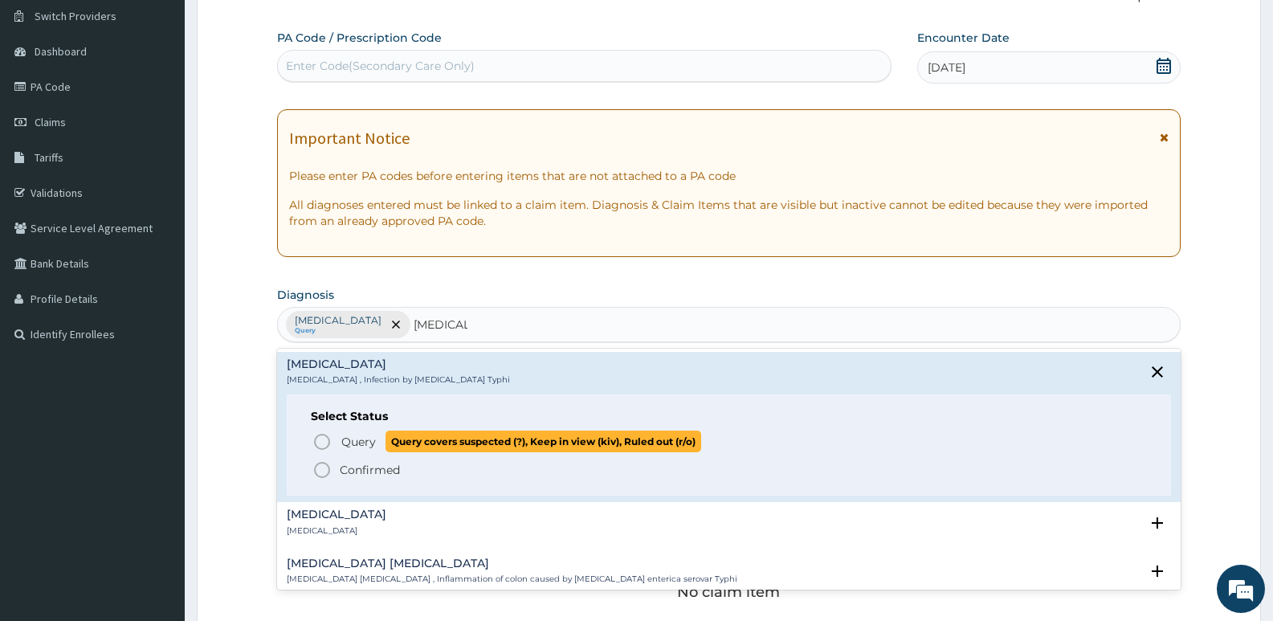
click at [322, 438] on icon "status option query" at bounding box center [321, 441] width 19 height 19
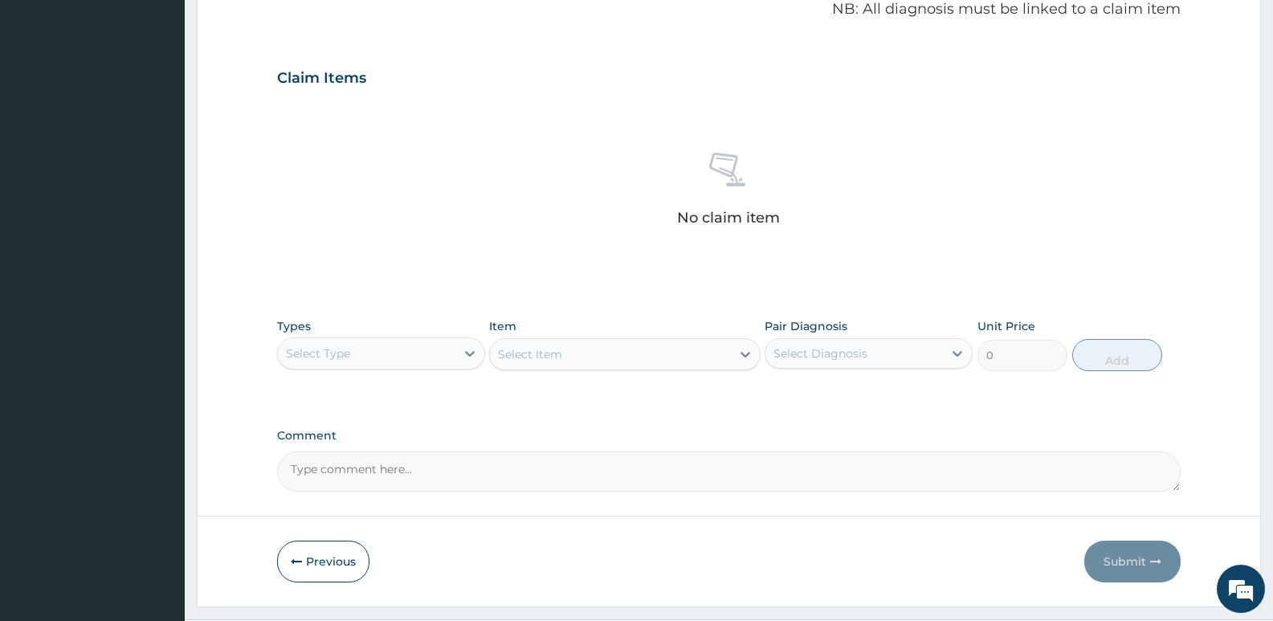
scroll to position [525, 0]
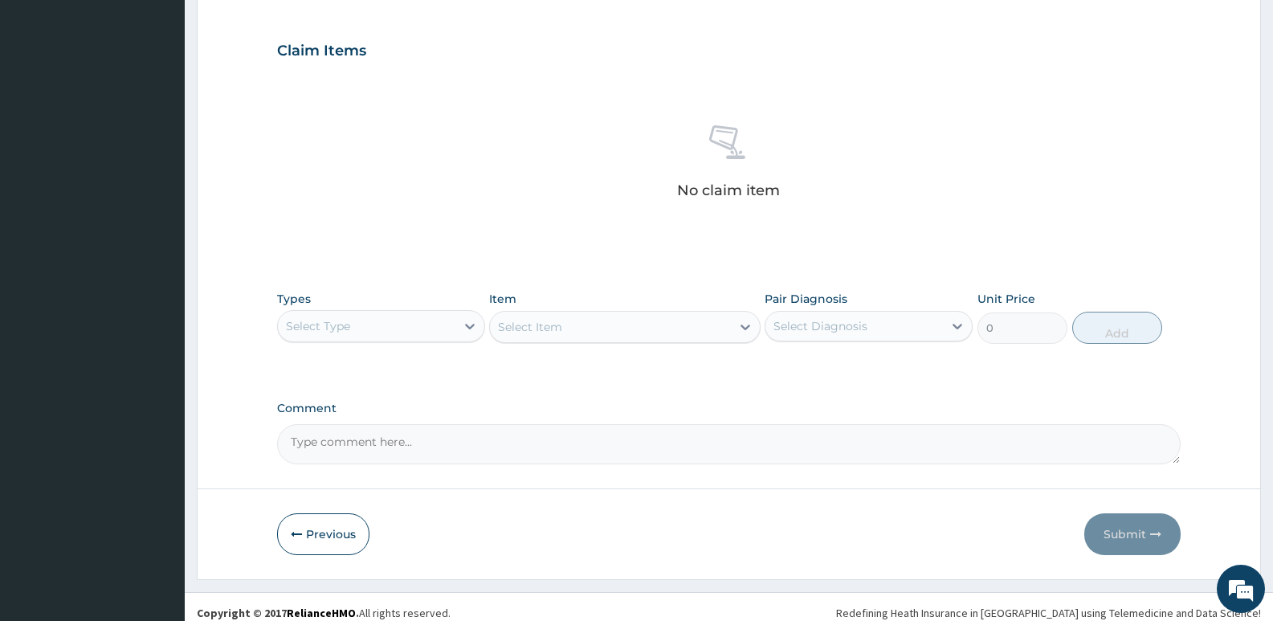
click at [398, 330] on div "Select Type" at bounding box center [366, 326] width 177 height 26
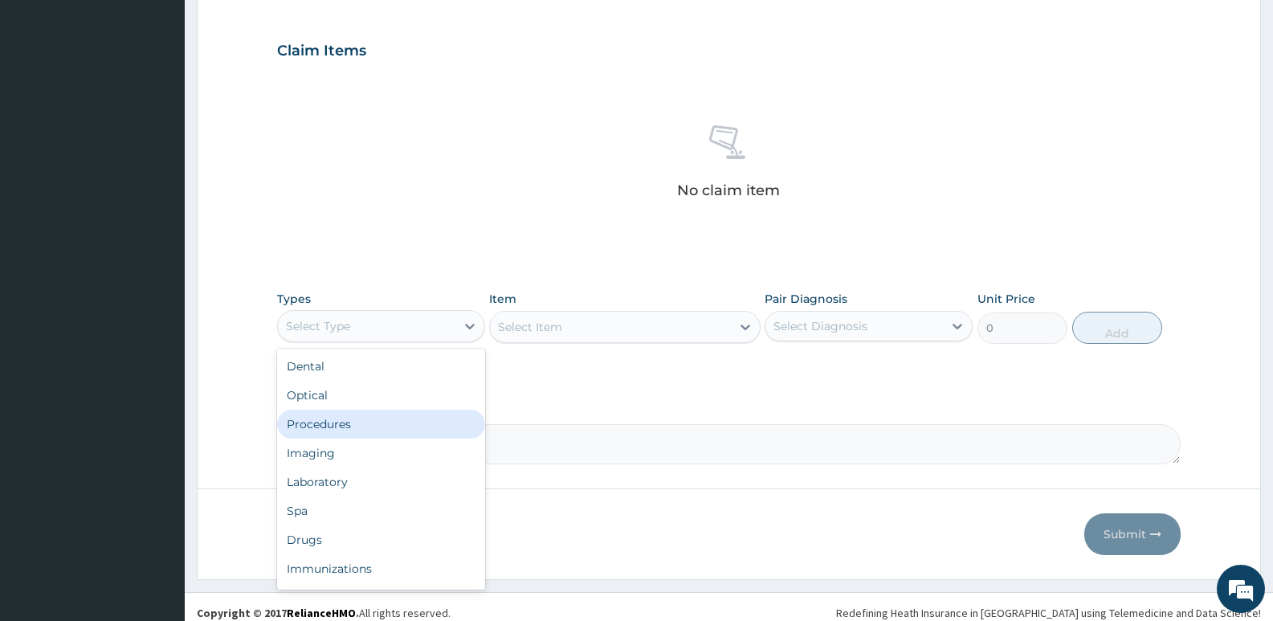
click at [345, 422] on div "Procedures" at bounding box center [381, 424] width 208 height 29
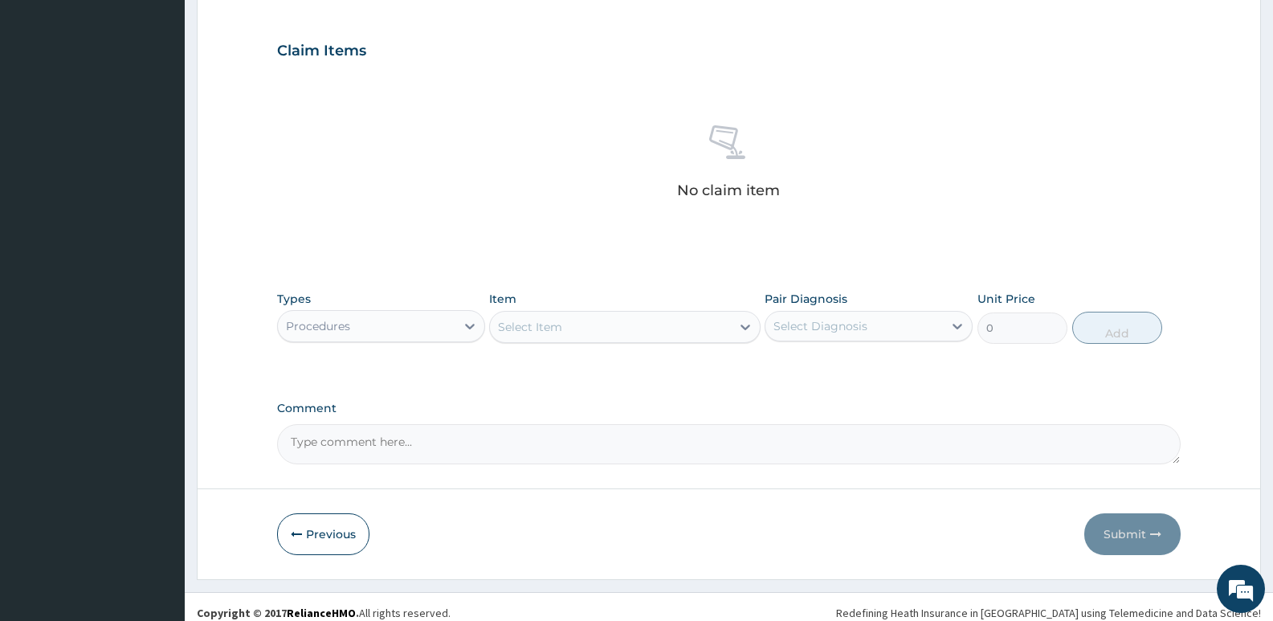
click at [623, 327] on div "Select Item" at bounding box center [610, 327] width 240 height 26
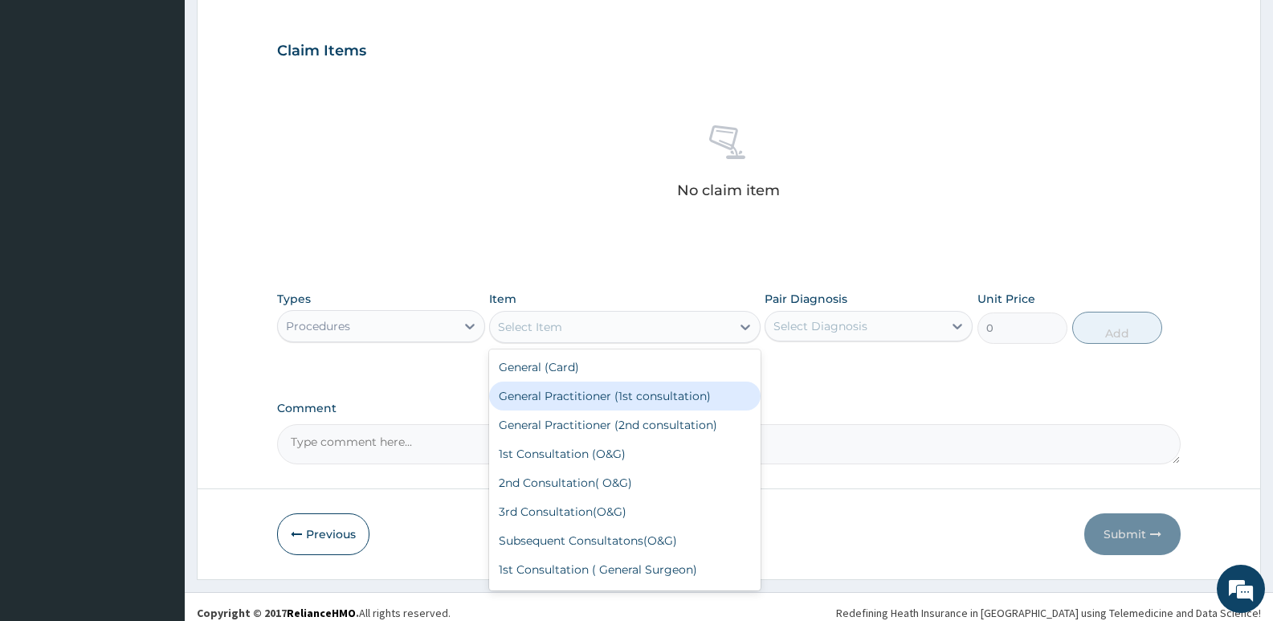
click at [618, 395] on div "General Practitioner (1st consultation)" at bounding box center [624, 395] width 271 height 29
type input "4000"
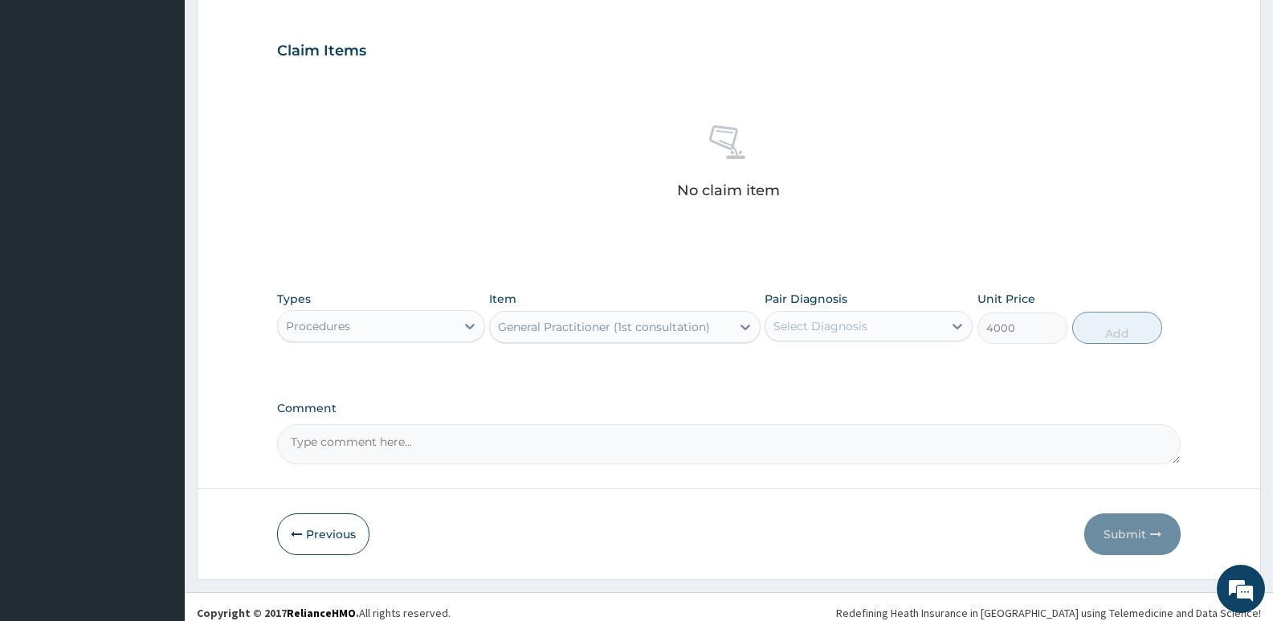
click at [813, 313] on div "Select Diagnosis" at bounding box center [853, 326] width 177 height 26
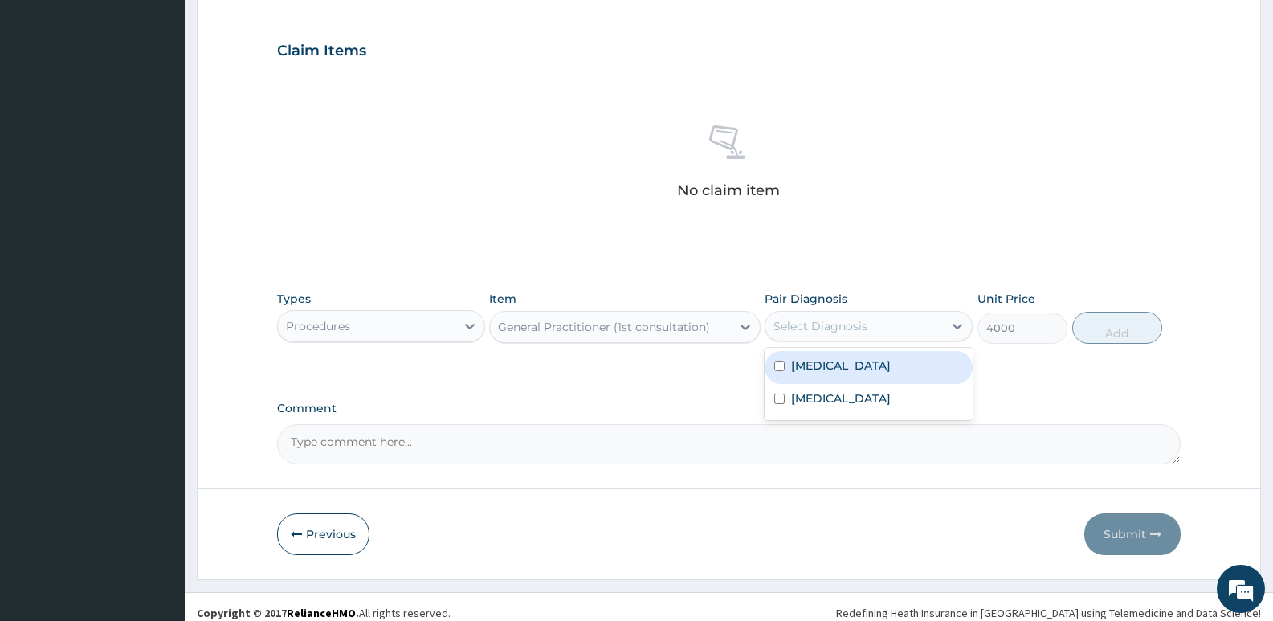
click at [823, 369] on label "[MEDICAL_DATA]" at bounding box center [841, 365] width 100 height 16
checkbox input "true"
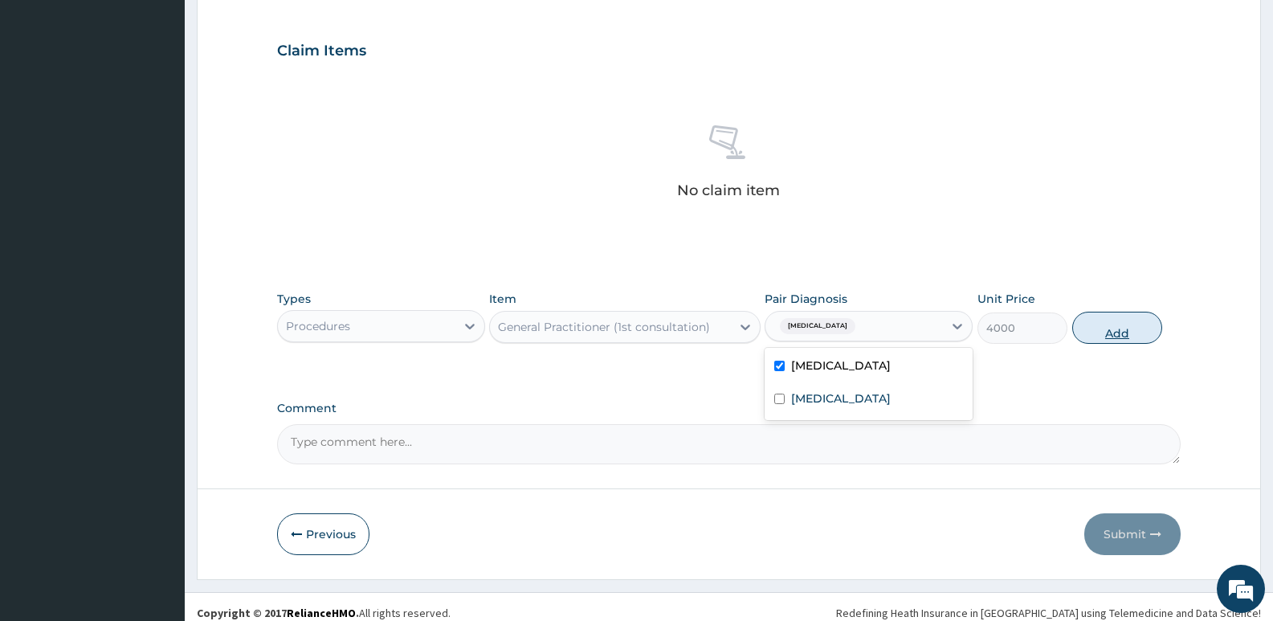
click at [1117, 328] on button "Add" at bounding box center [1117, 328] width 90 height 32
type input "0"
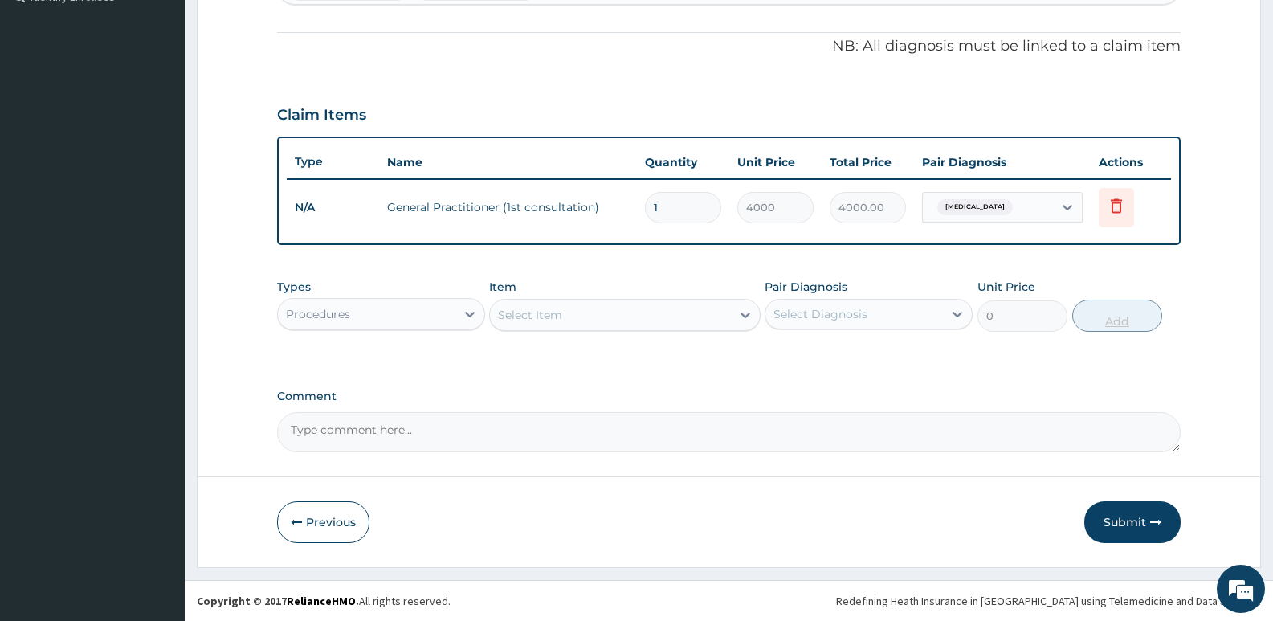
scroll to position [461, 0]
click at [402, 304] on div "Procedures" at bounding box center [366, 314] width 177 height 26
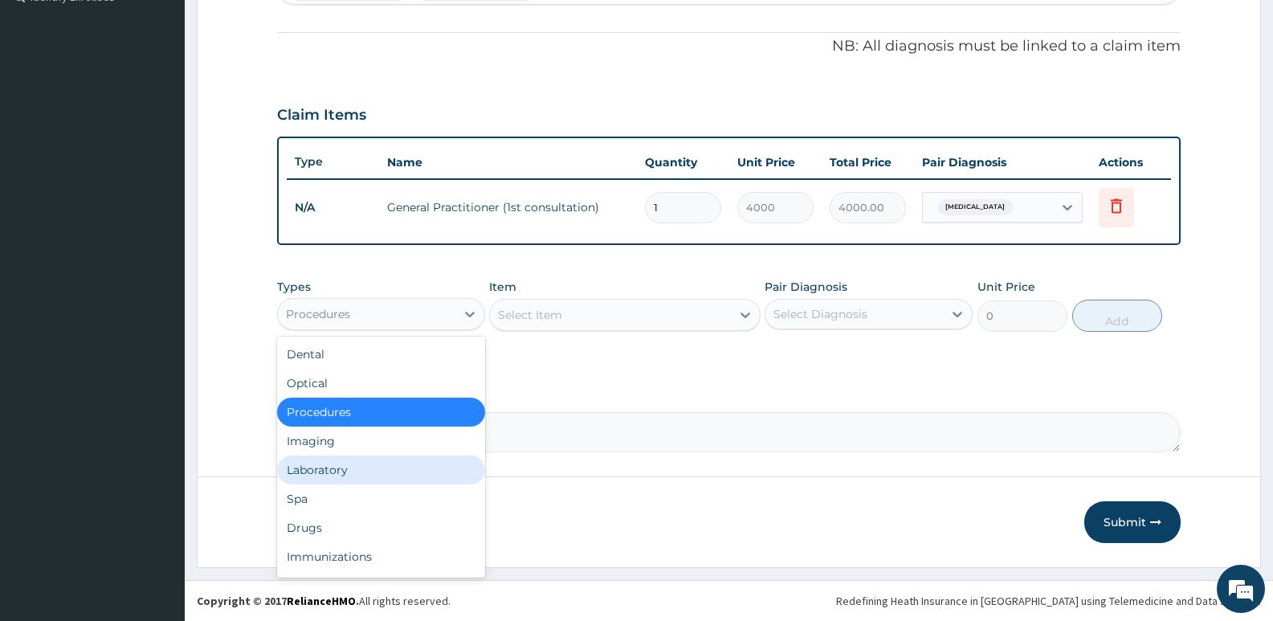
click at [330, 469] on div "Laboratory" at bounding box center [381, 469] width 208 height 29
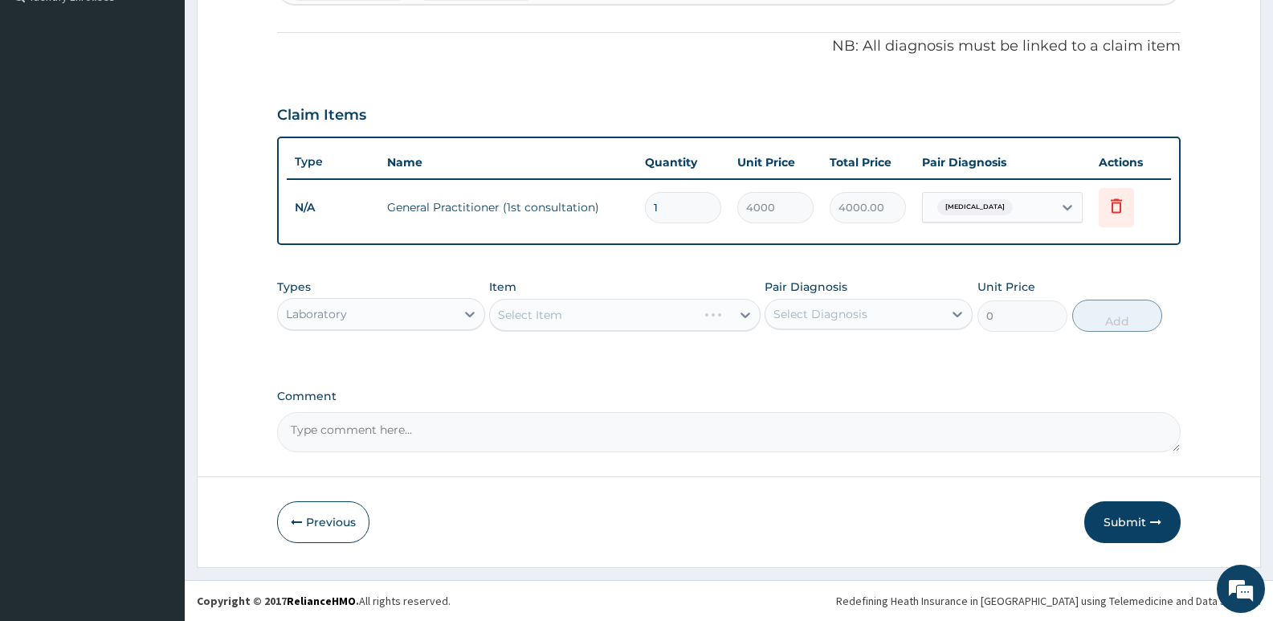
click at [557, 319] on div "Select Item" at bounding box center [624, 315] width 271 height 32
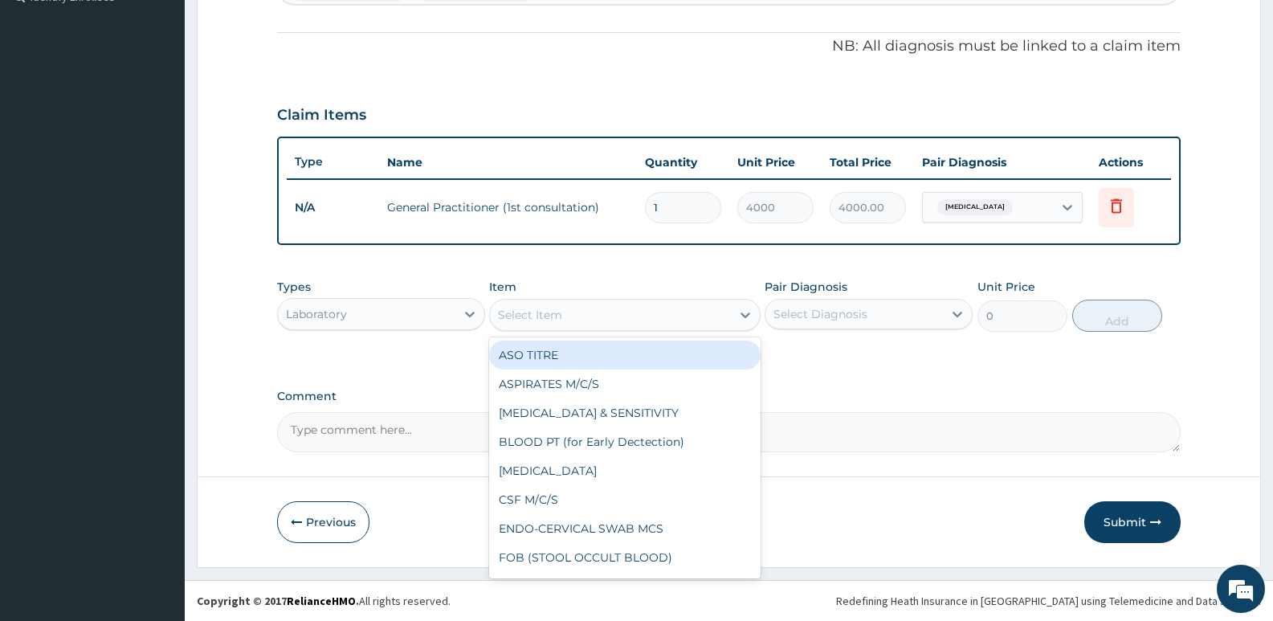
click at [555, 316] on div "Select Item" at bounding box center [530, 315] width 64 height 16
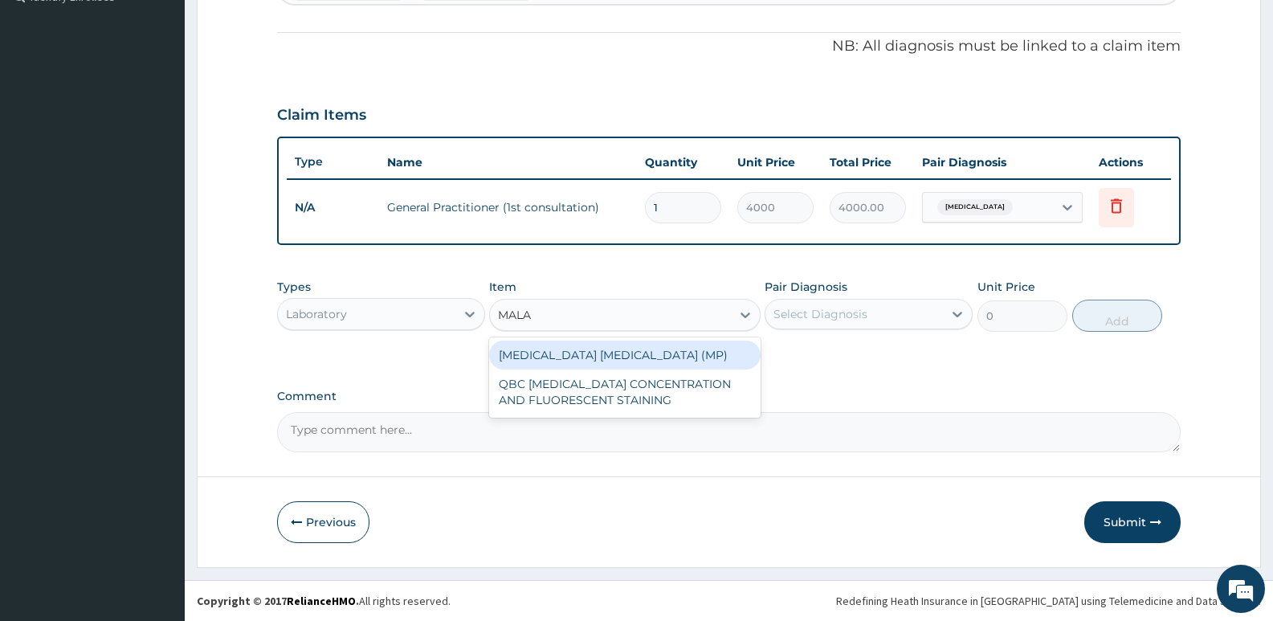
type input "MALAR"
click at [586, 347] on div "[MEDICAL_DATA] [MEDICAL_DATA] (MP)" at bounding box center [624, 355] width 271 height 29
type input "1820"
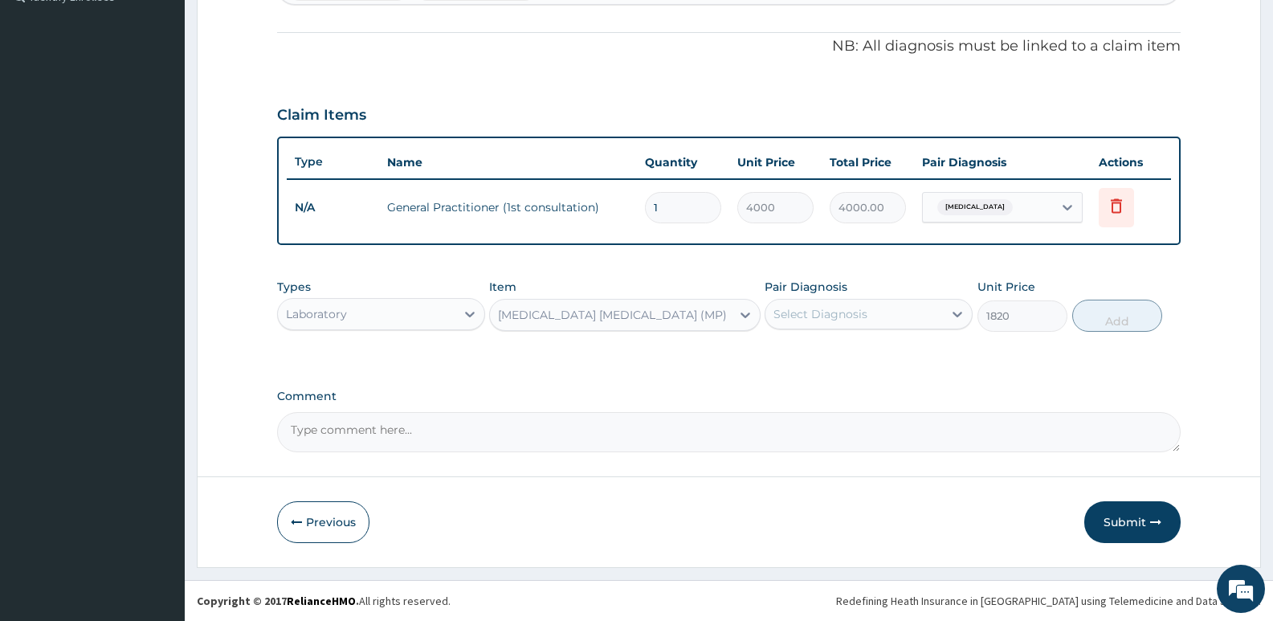
click at [826, 309] on div "Select Diagnosis" at bounding box center [820, 314] width 94 height 16
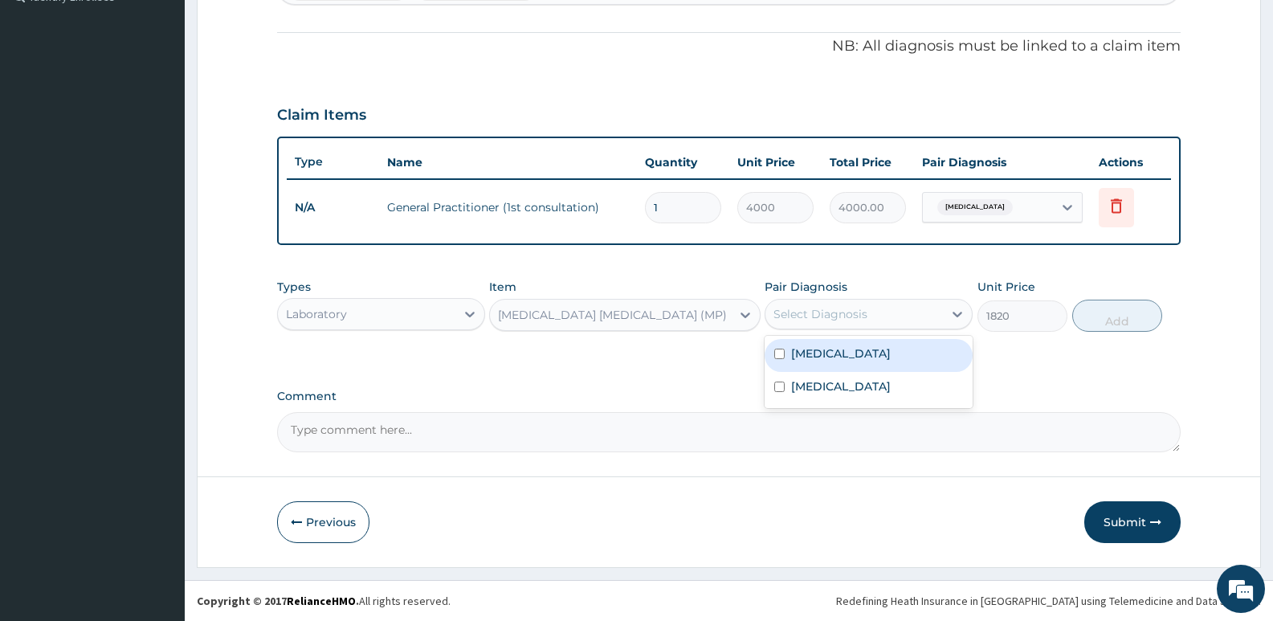
click at [812, 352] on label "Malaria" at bounding box center [841, 353] width 100 height 16
checkbox input "true"
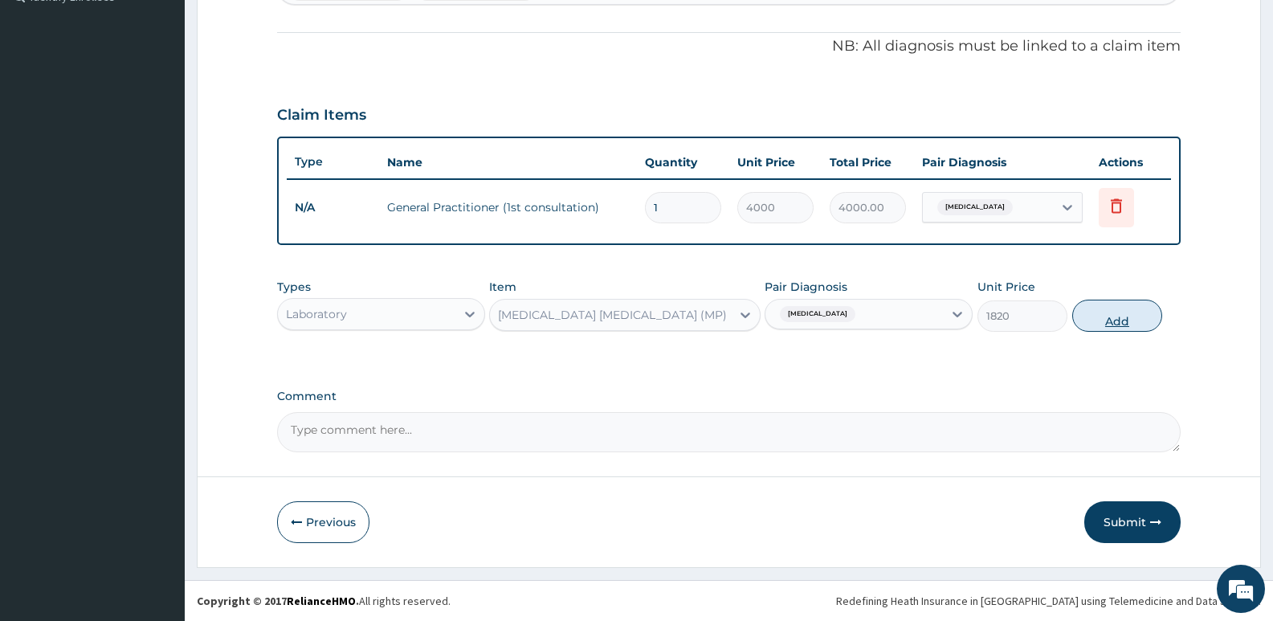
click at [1121, 315] on button "Add" at bounding box center [1117, 316] width 90 height 32
type input "0"
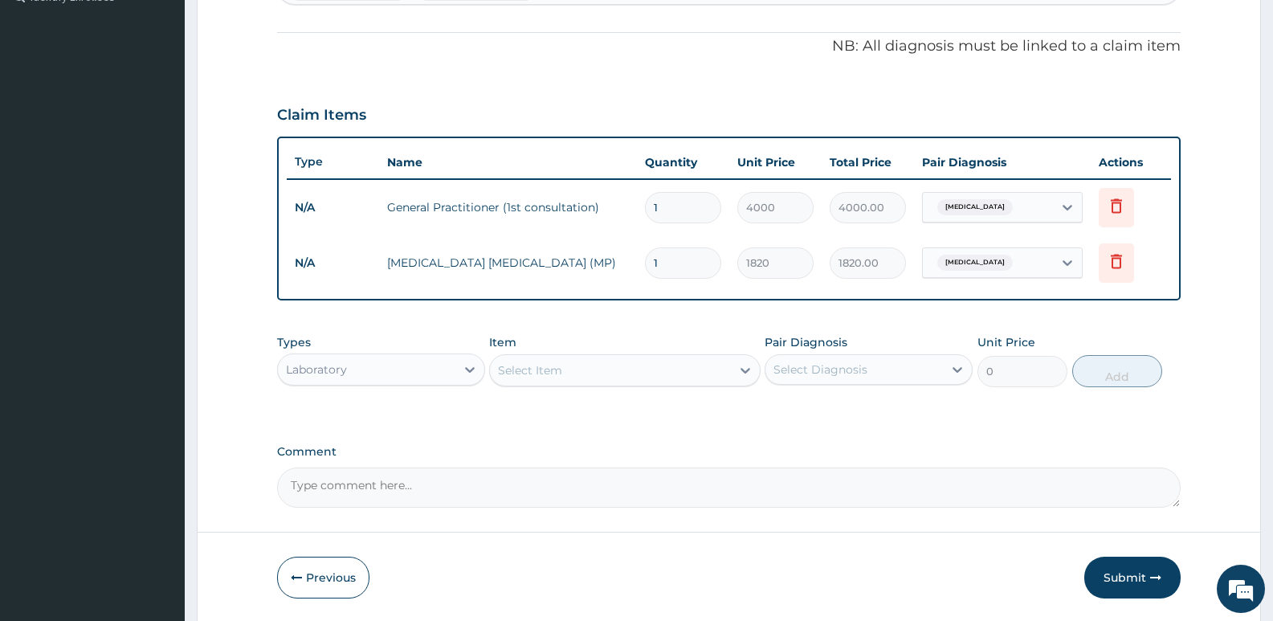
click at [545, 372] on div "Select Item" at bounding box center [530, 370] width 64 height 16
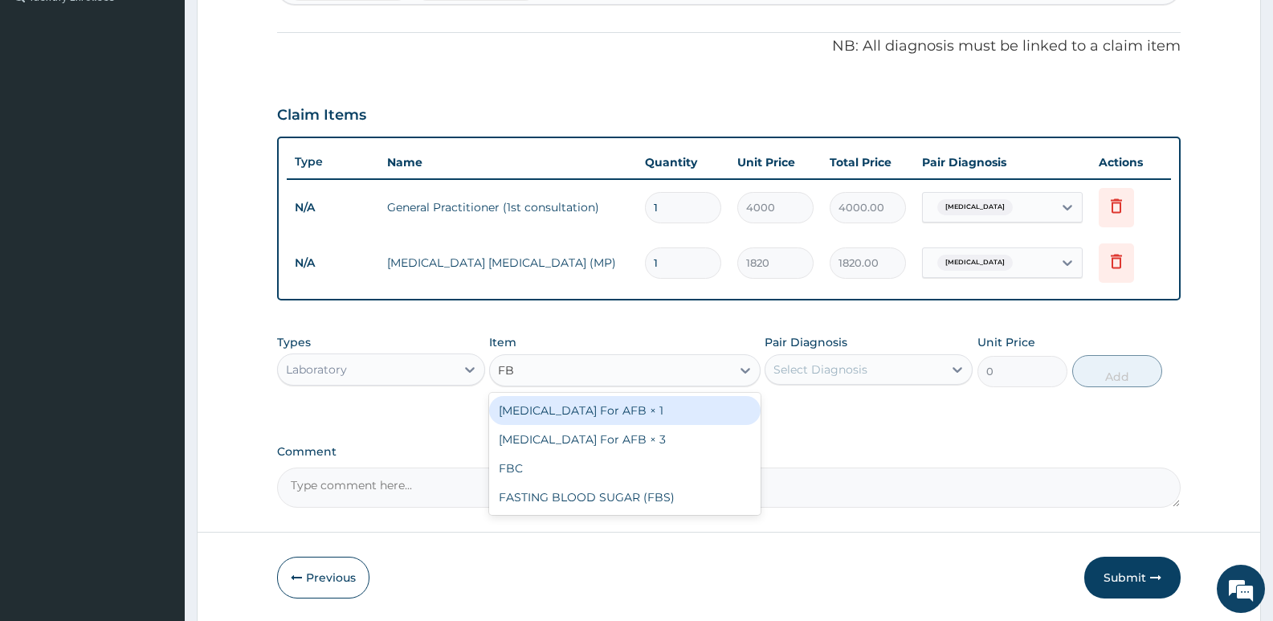
type input "FBC"
click at [514, 406] on div "FBC" at bounding box center [624, 410] width 271 height 29
type input "5200"
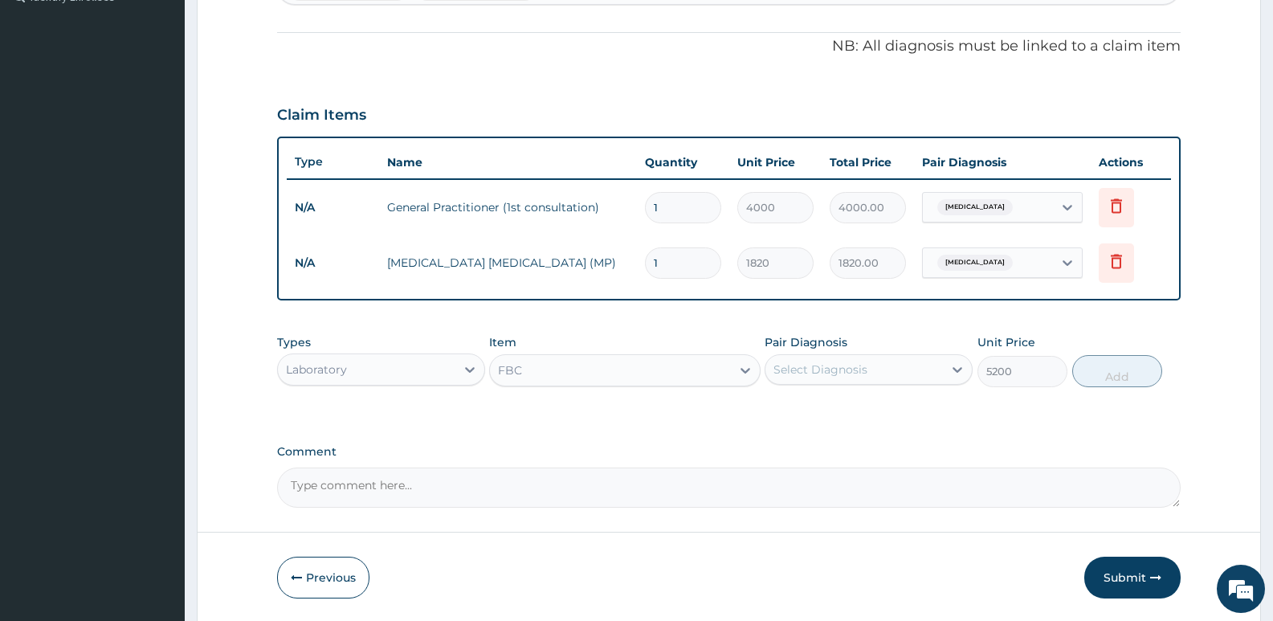
click at [862, 361] on div "Select Diagnosis" at bounding box center [820, 369] width 94 height 16
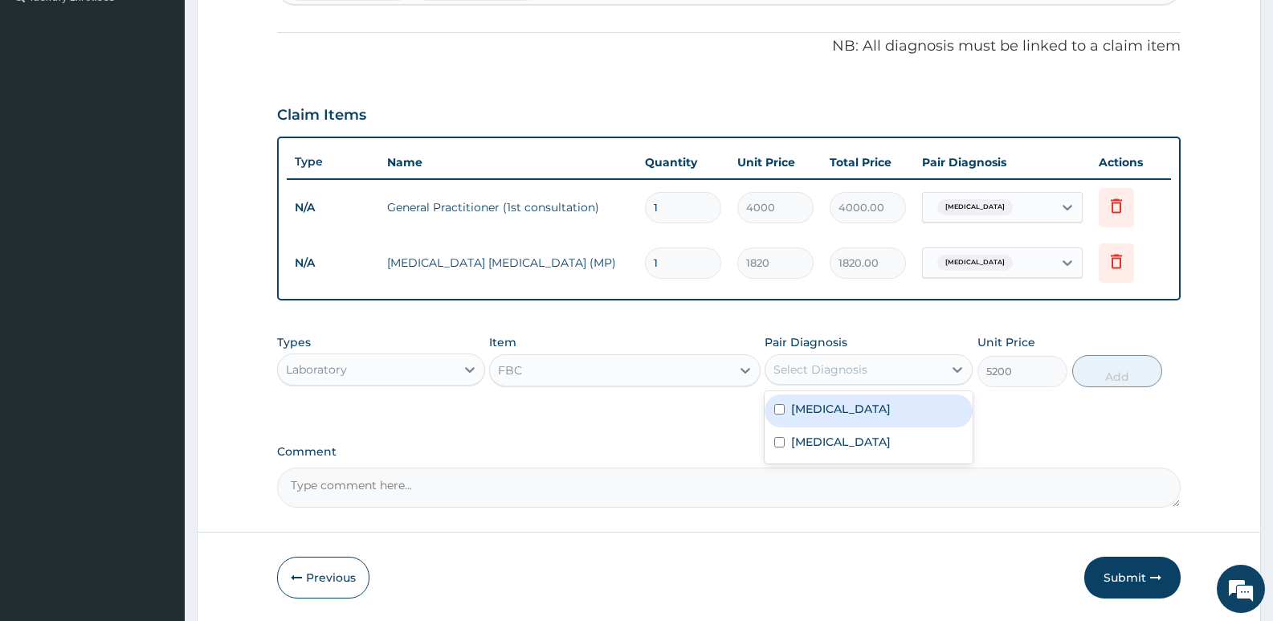
click at [824, 407] on label "Malaria" at bounding box center [841, 409] width 100 height 16
checkbox input "true"
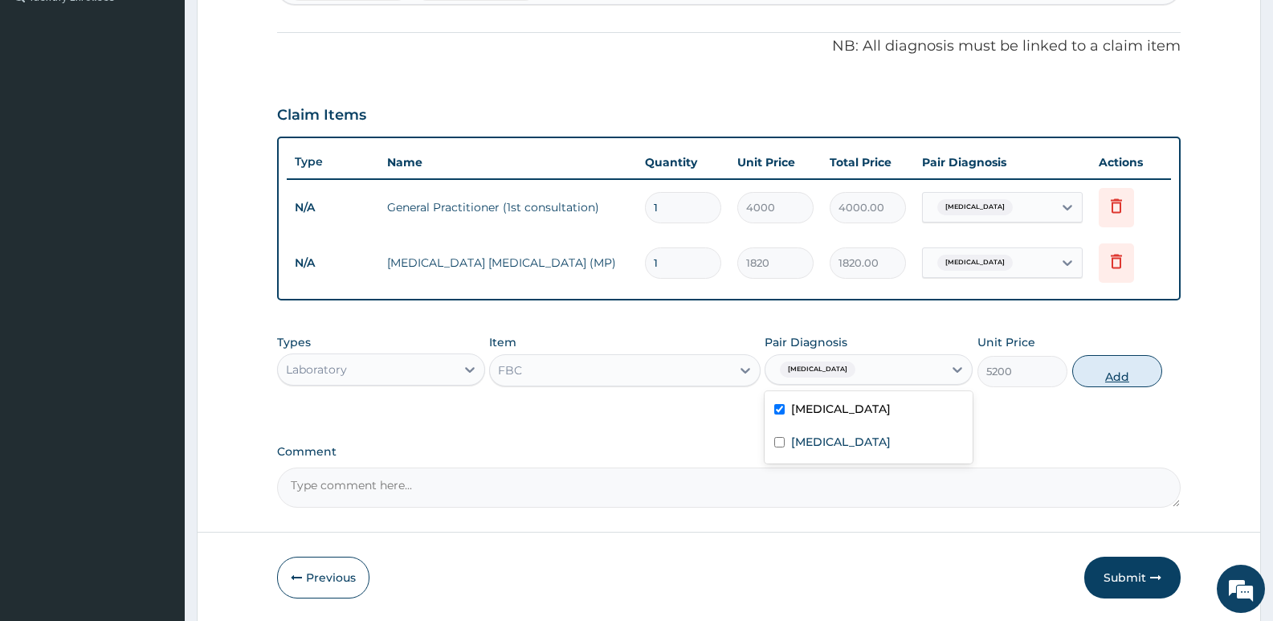
click at [1124, 377] on button "Add" at bounding box center [1117, 371] width 90 height 32
type input "0"
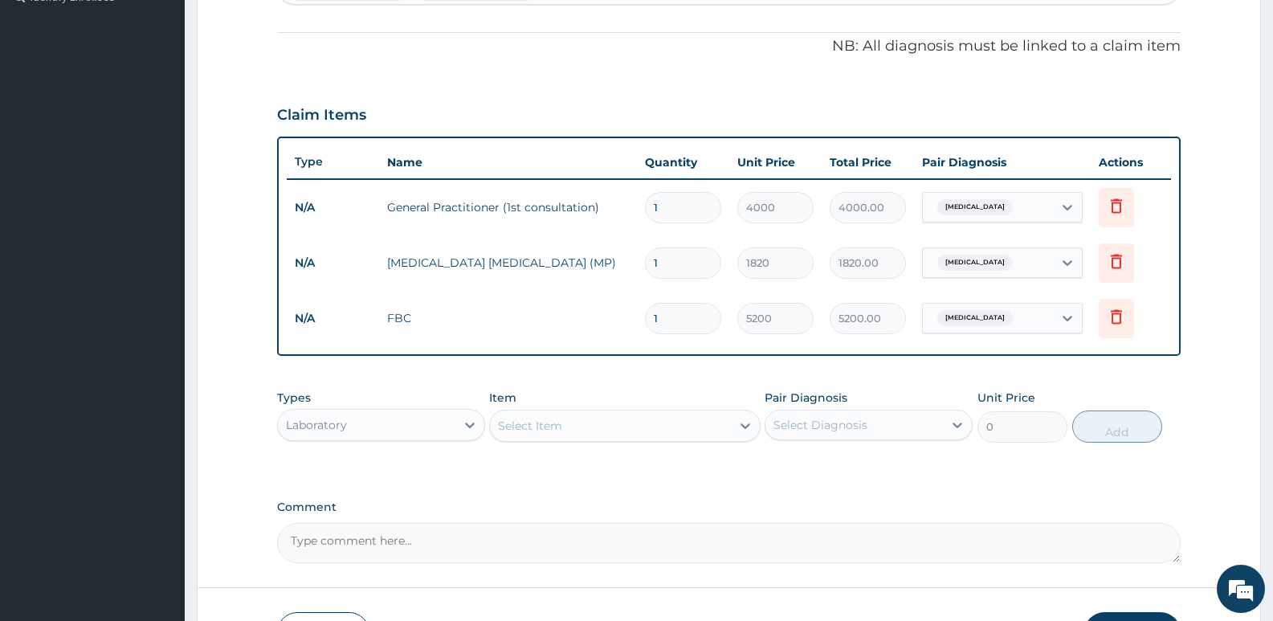
click at [582, 426] on div "Select Item" at bounding box center [610, 426] width 240 height 26
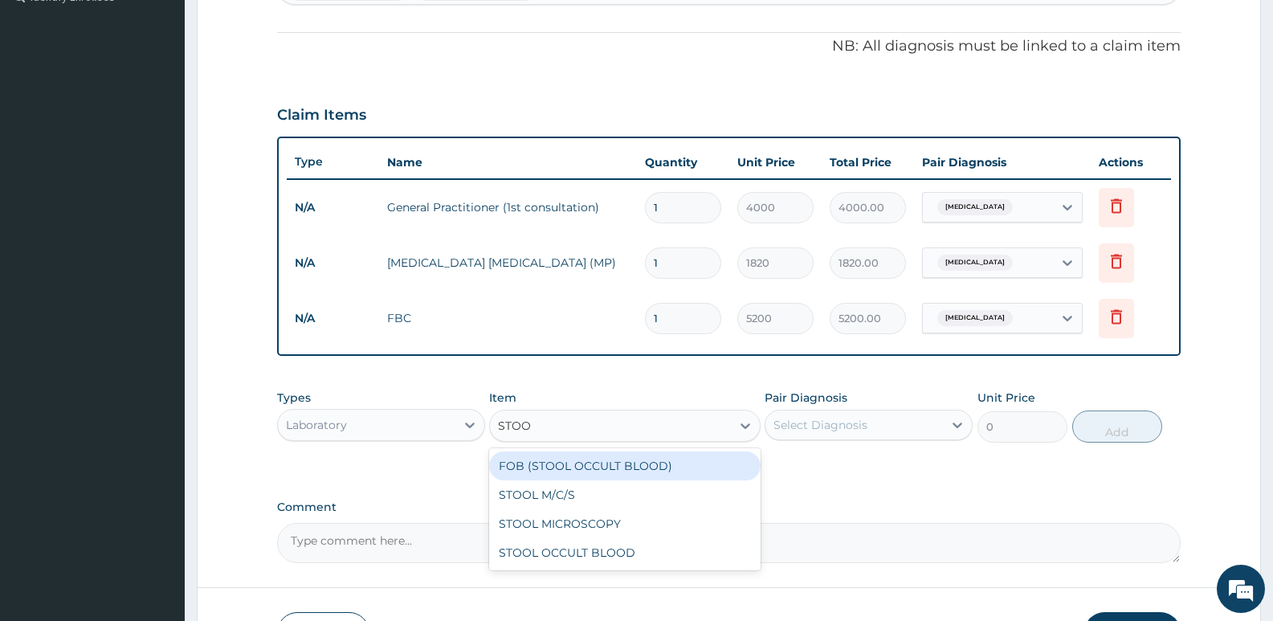
type input "STOOL"
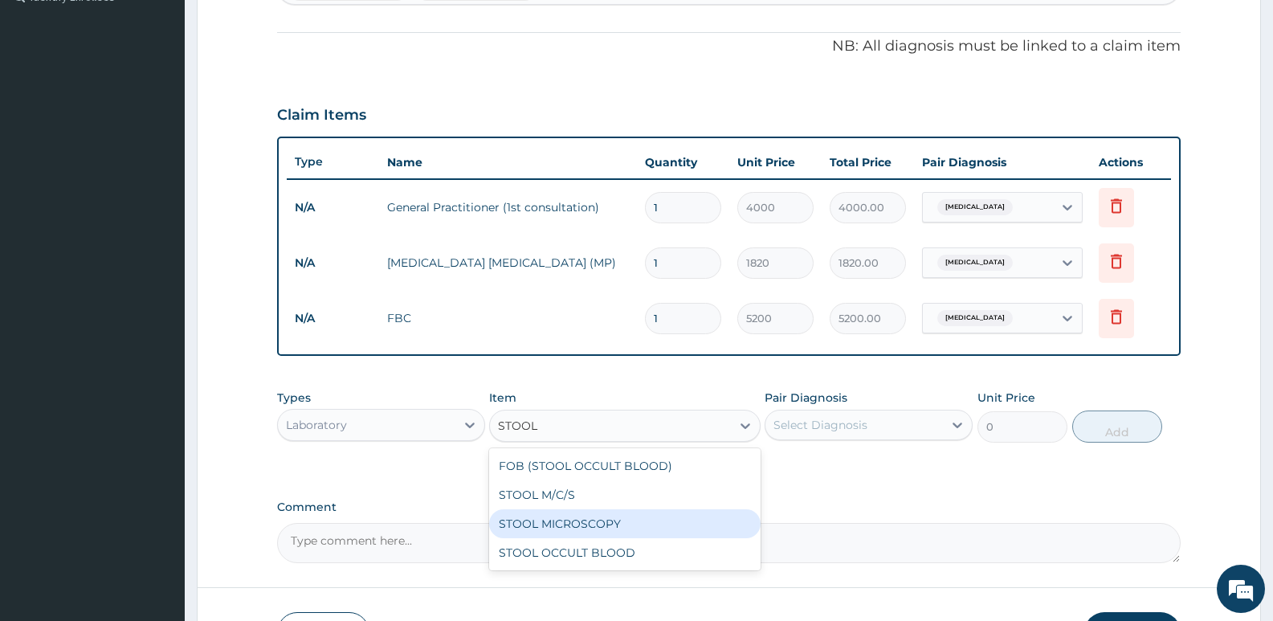
click at [591, 523] on div "STOOL MICROSCOPY" at bounding box center [624, 523] width 271 height 29
type input "4550"
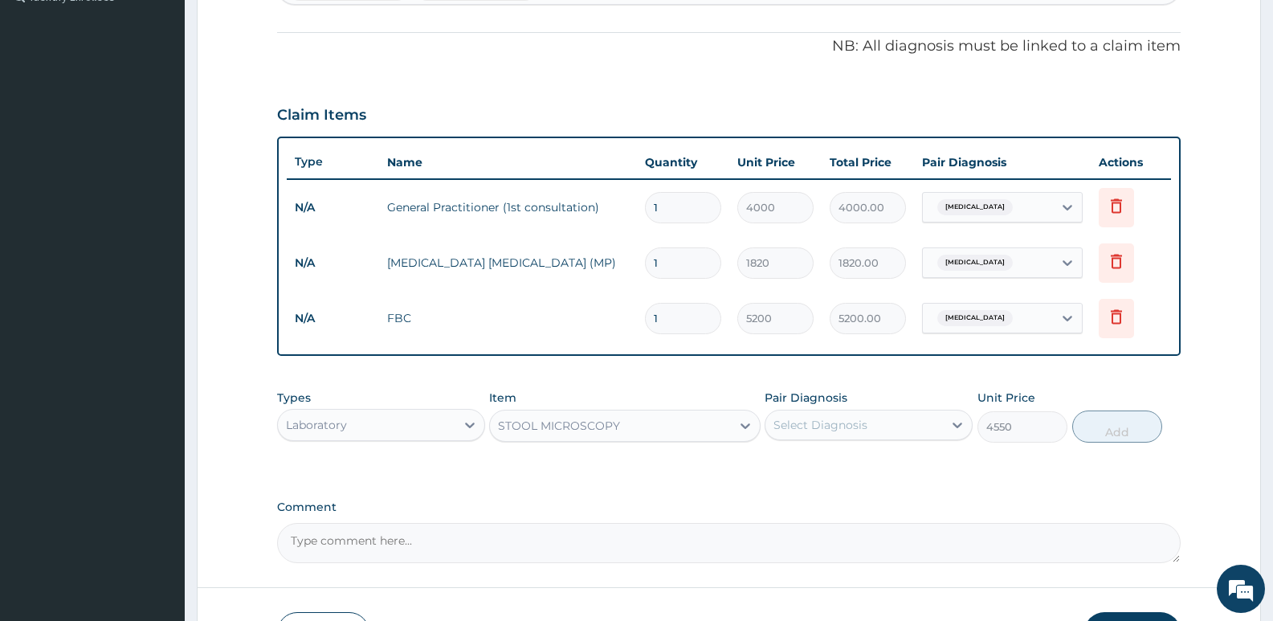
click at [826, 426] on div "Select Diagnosis" at bounding box center [820, 425] width 94 height 16
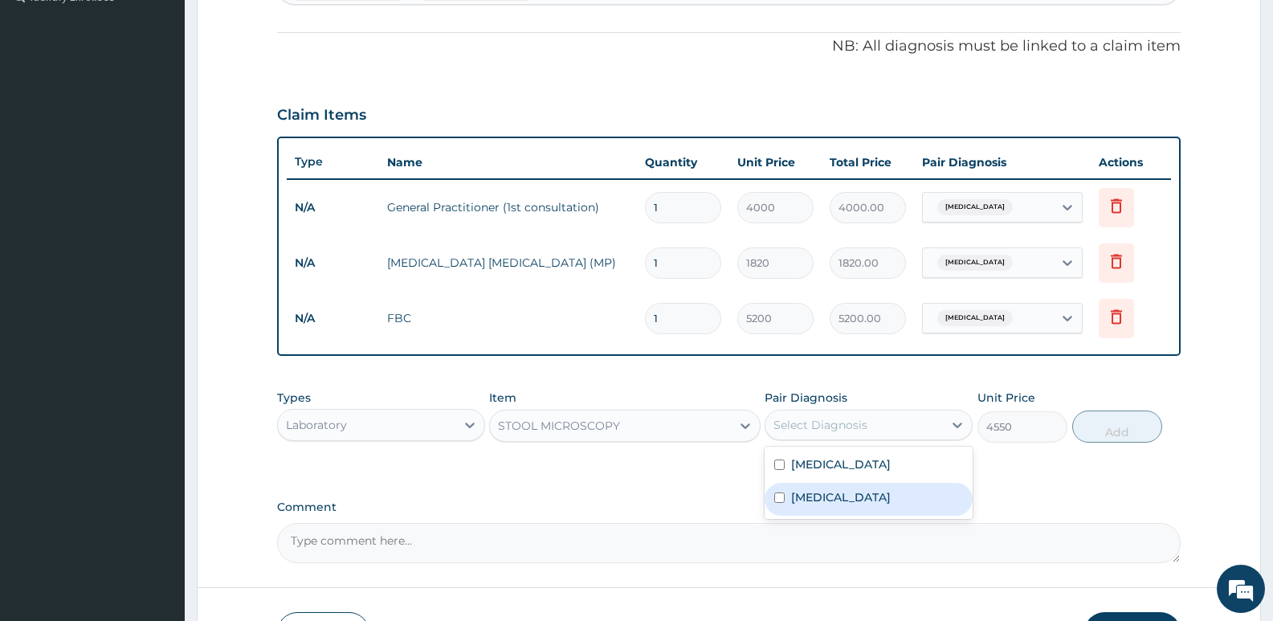
click at [822, 502] on label "Typhoid fever" at bounding box center [841, 497] width 100 height 16
checkbox input "true"
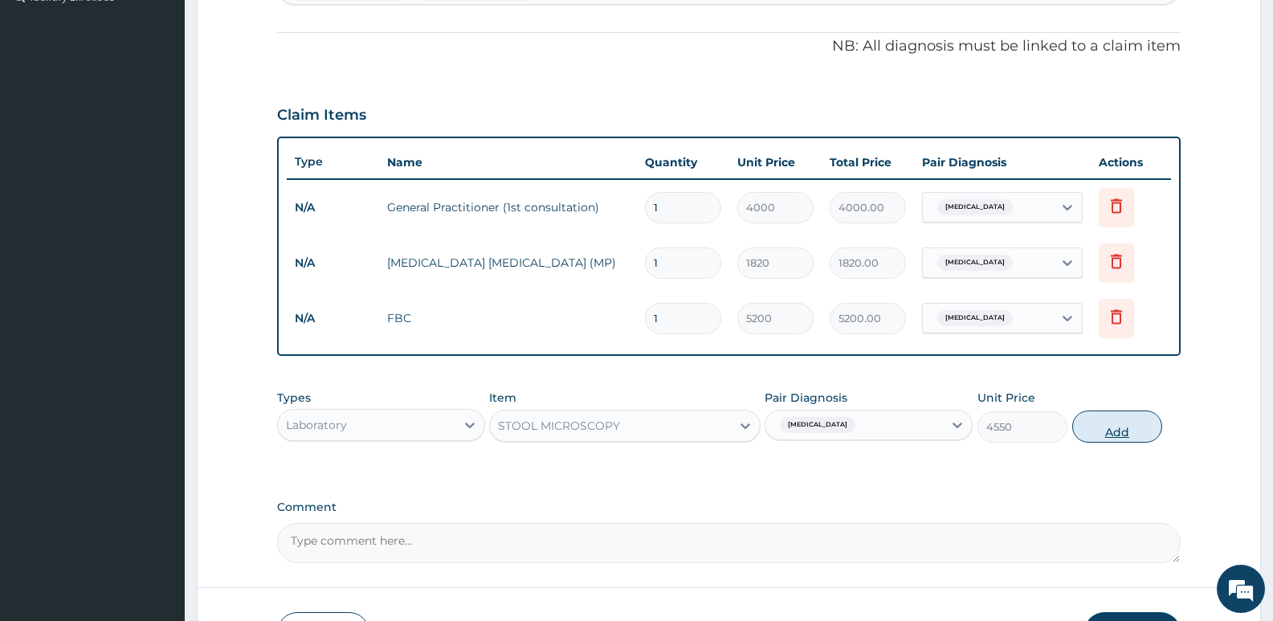
click at [1128, 430] on button "Add" at bounding box center [1117, 426] width 90 height 32
type input "0"
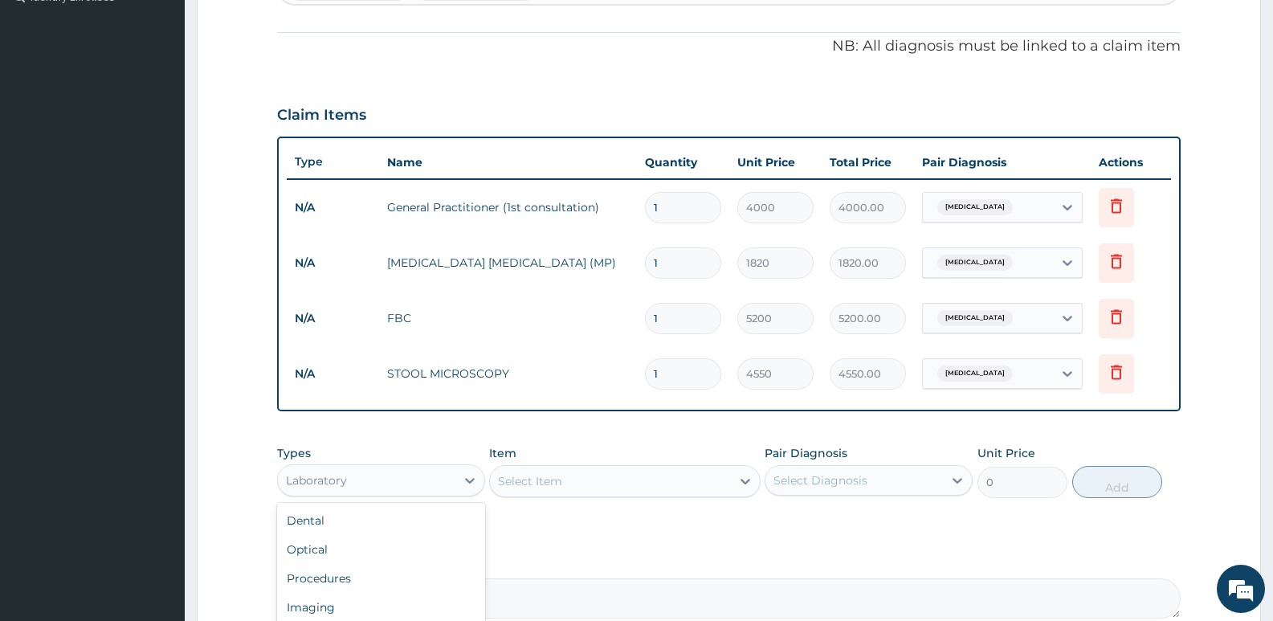
click at [372, 481] on div "Laboratory" at bounding box center [366, 480] width 177 height 26
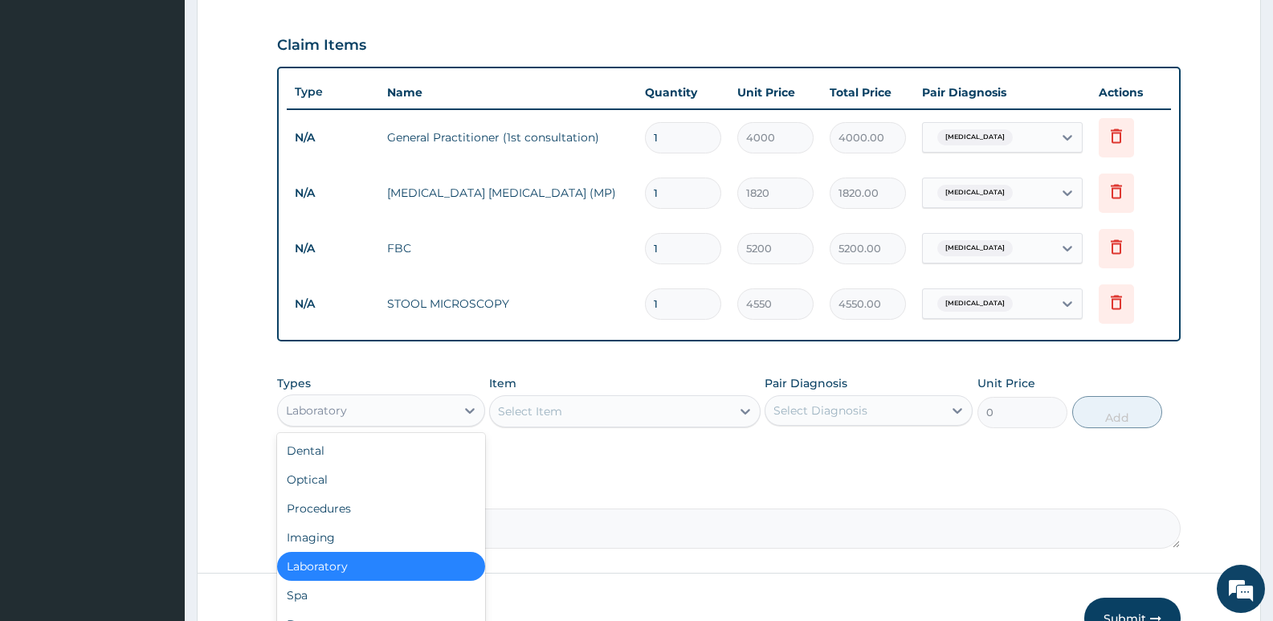
scroll to position [622, 0]
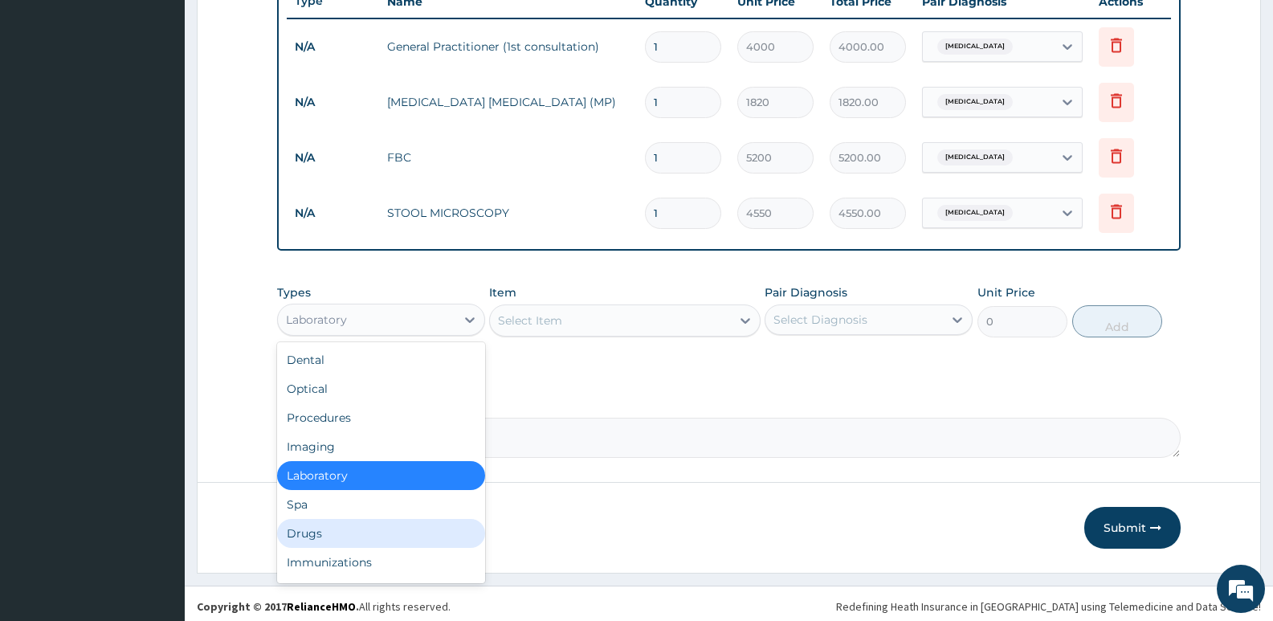
click at [306, 532] on div "Drugs" at bounding box center [381, 533] width 208 height 29
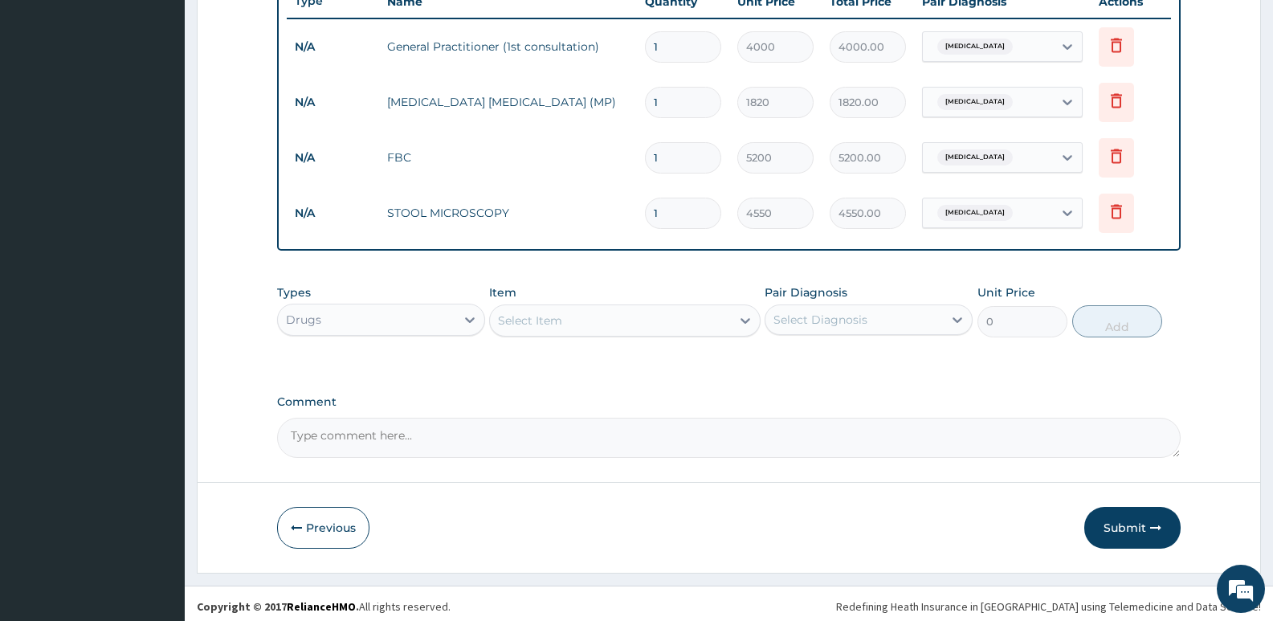
click at [571, 320] on div "Select Item" at bounding box center [610, 321] width 240 height 26
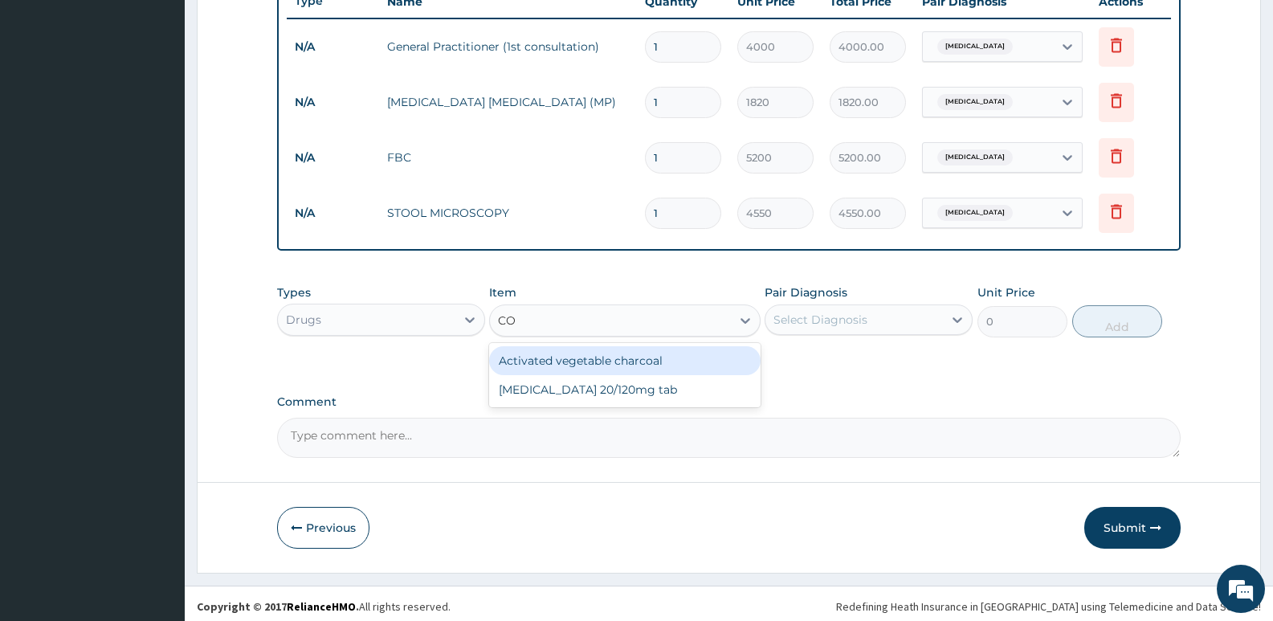
type input "C"
type input "LUMEF"
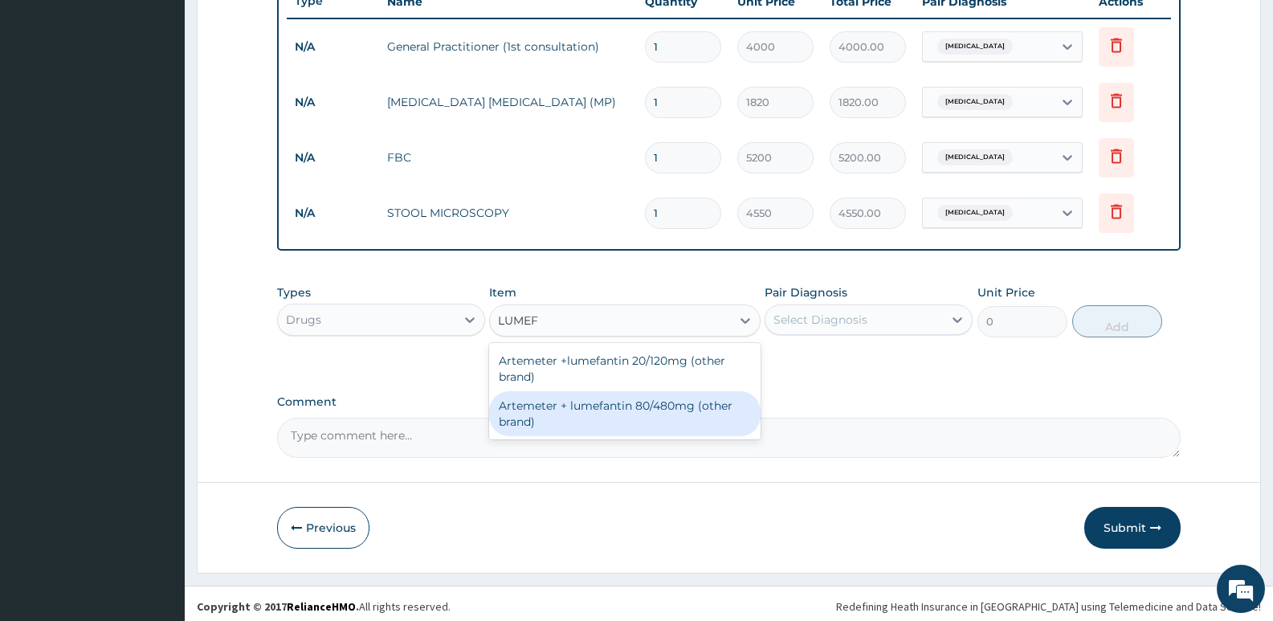
click at [594, 402] on div "Artemeter + lumefantin 80/480mg (other brand)" at bounding box center [624, 413] width 271 height 45
type input "230.4"
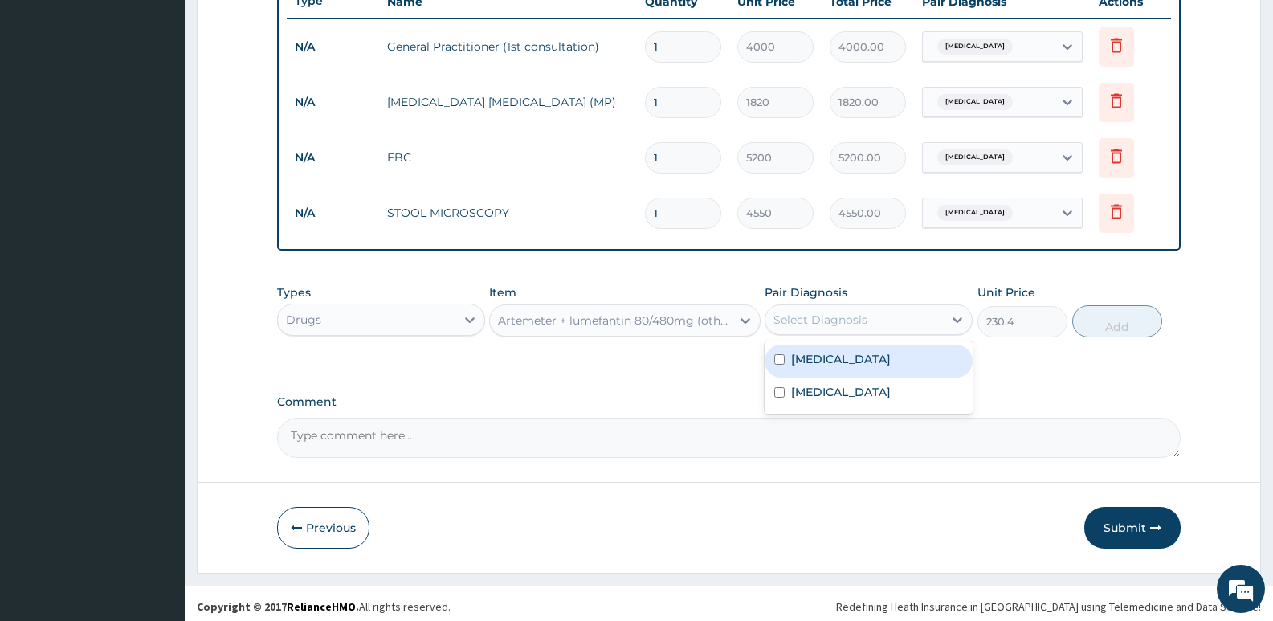
click at [829, 321] on div "Select Diagnosis" at bounding box center [820, 320] width 94 height 16
click at [809, 361] on label "Malaria" at bounding box center [841, 359] width 100 height 16
checkbox input "true"
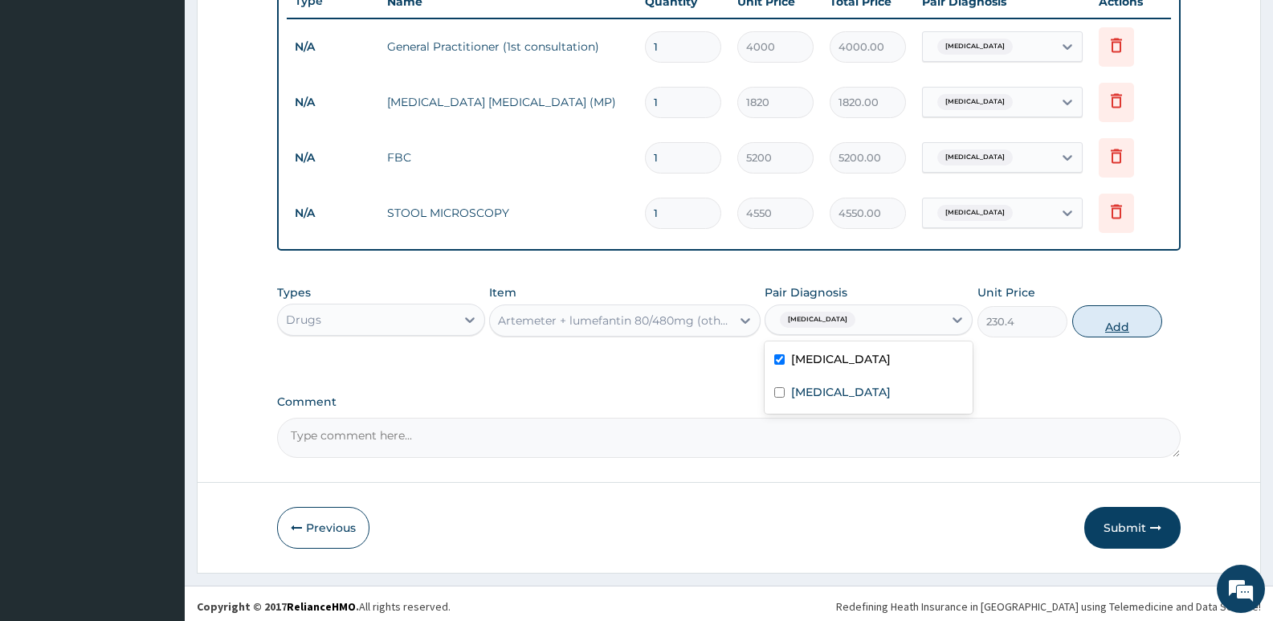
click at [1123, 324] on button "Add" at bounding box center [1117, 321] width 90 height 32
type input "0"
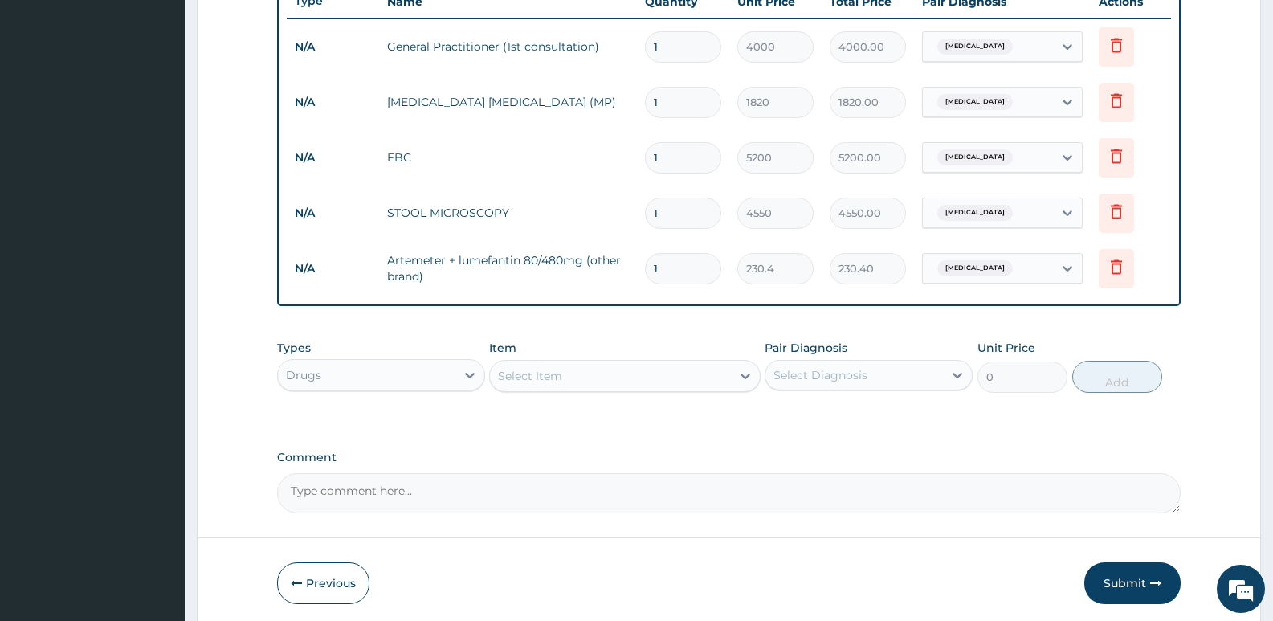
type input "0.00"
type input "6"
type input "1382.40"
type input "6"
click at [545, 373] on div "Select Item" at bounding box center [530, 376] width 64 height 16
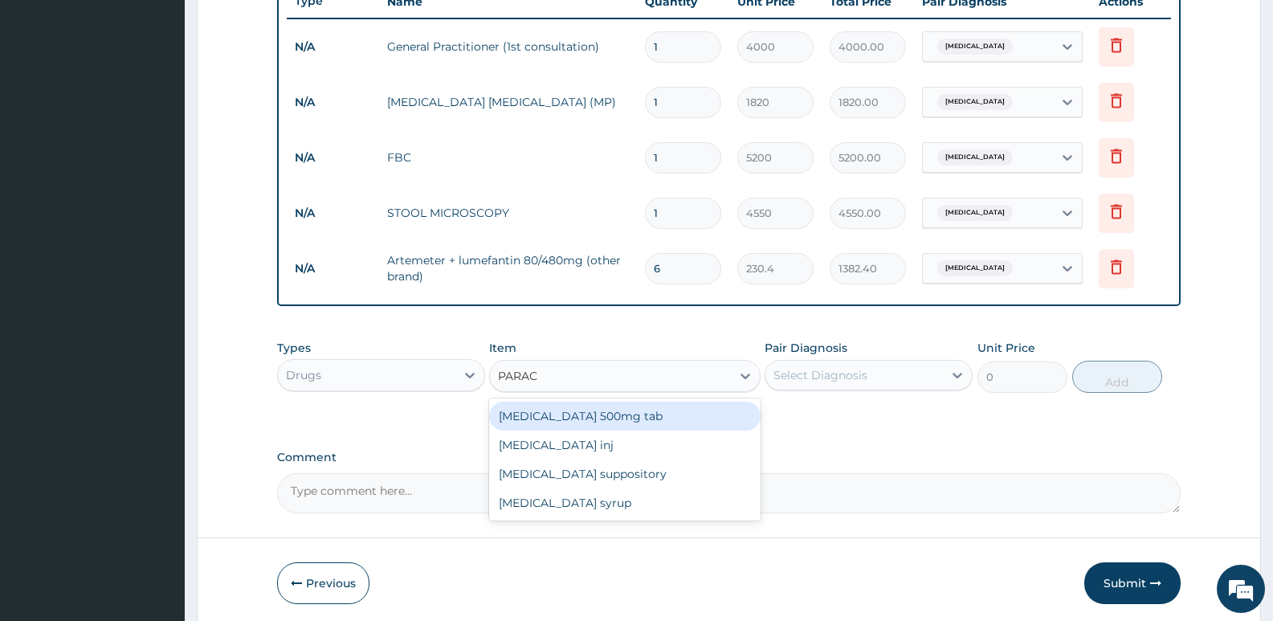
type input "PARACE"
click at [574, 412] on div "Paracetamol 500mg tab" at bounding box center [624, 416] width 271 height 29
type input "12"
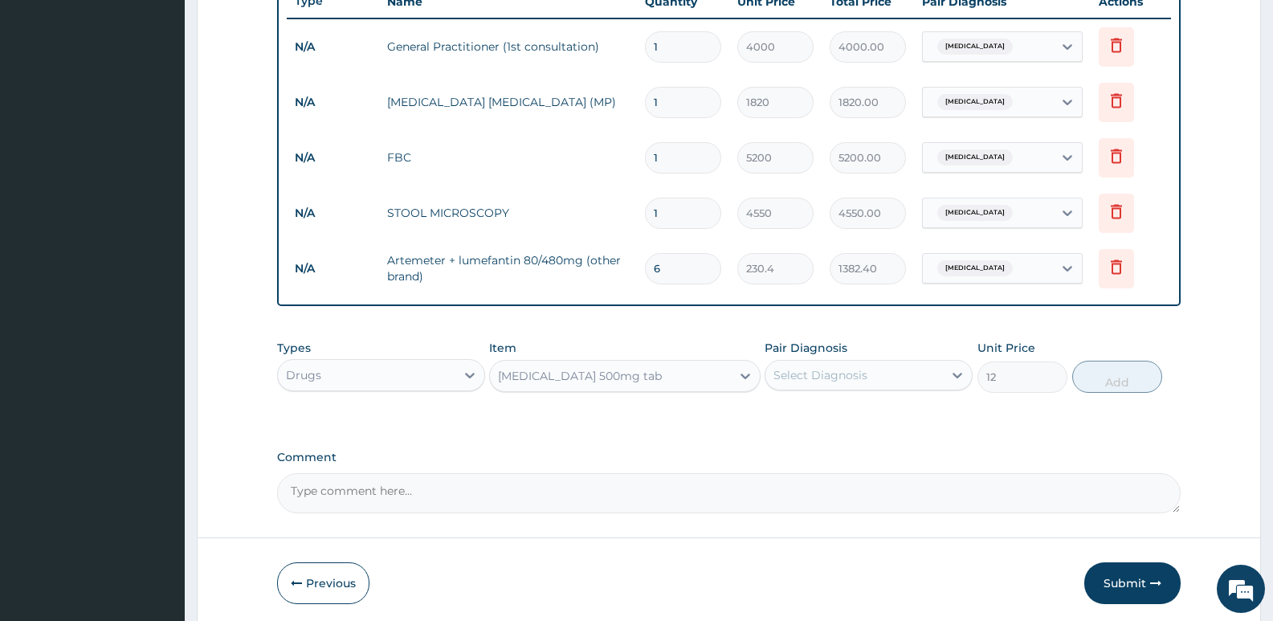
click at [849, 377] on div "Select Diagnosis" at bounding box center [820, 375] width 94 height 16
click at [806, 412] on label "[MEDICAL_DATA]" at bounding box center [841, 414] width 100 height 16
checkbox input "true"
click at [1103, 377] on button "Add" at bounding box center [1117, 377] width 90 height 32
type input "0"
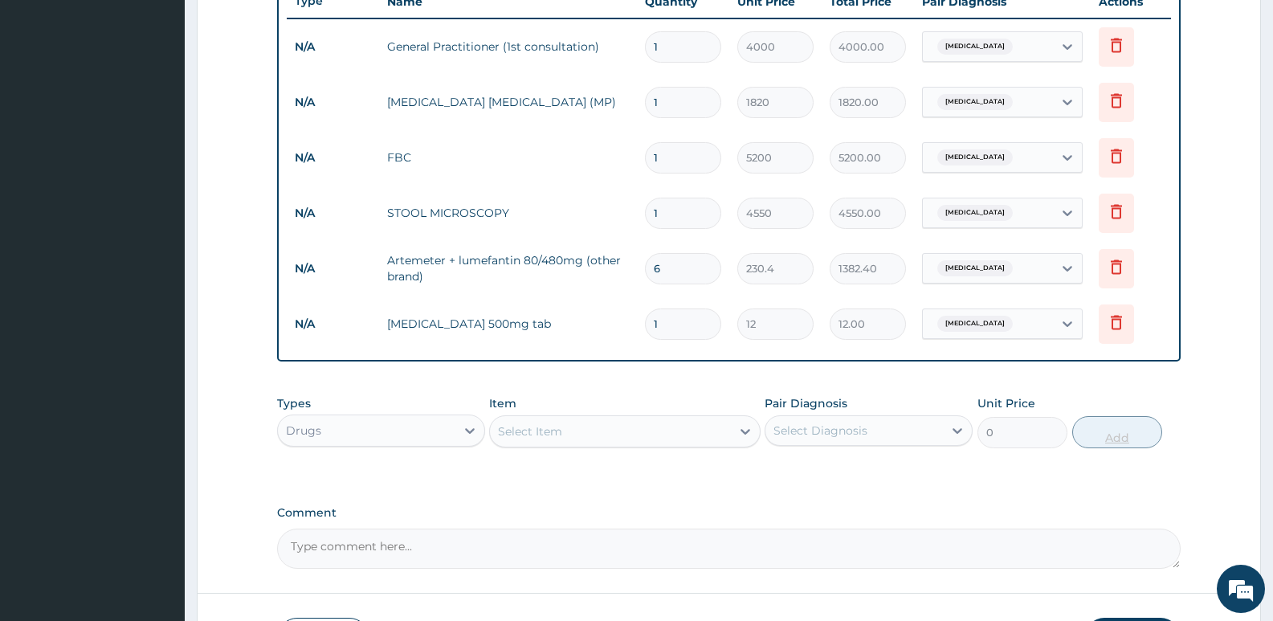
type input "18"
type input "216.00"
type input "18"
click at [554, 436] on div "Select Item" at bounding box center [530, 431] width 64 height 16
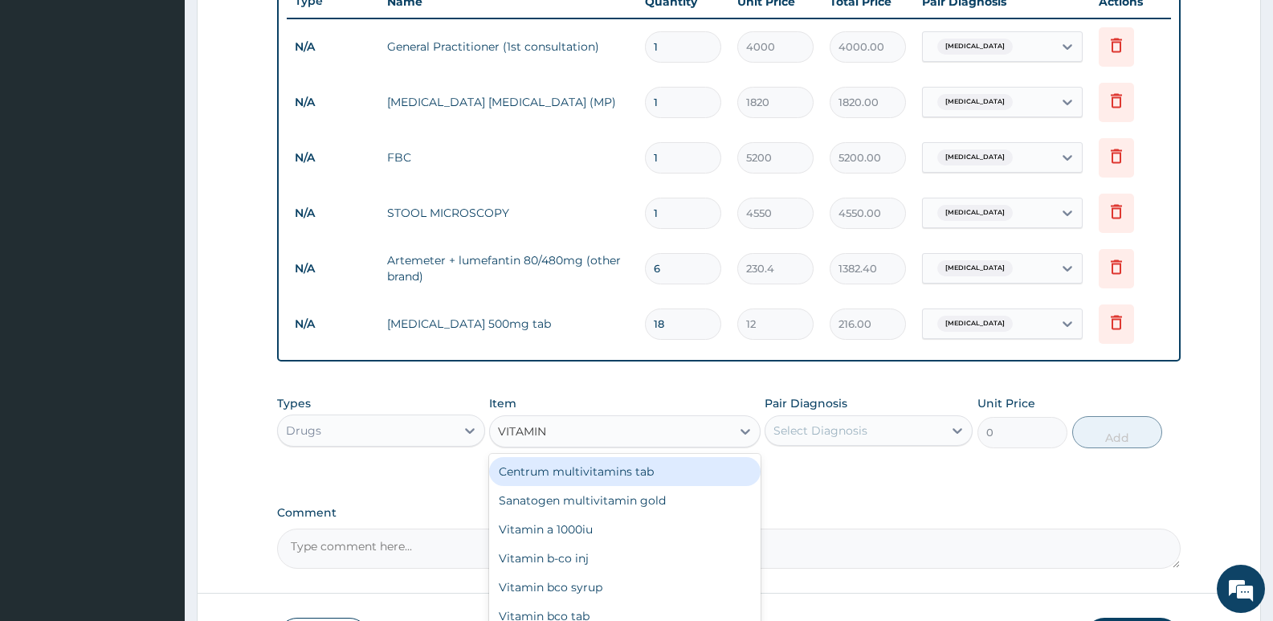
type input "VITAMIN B"
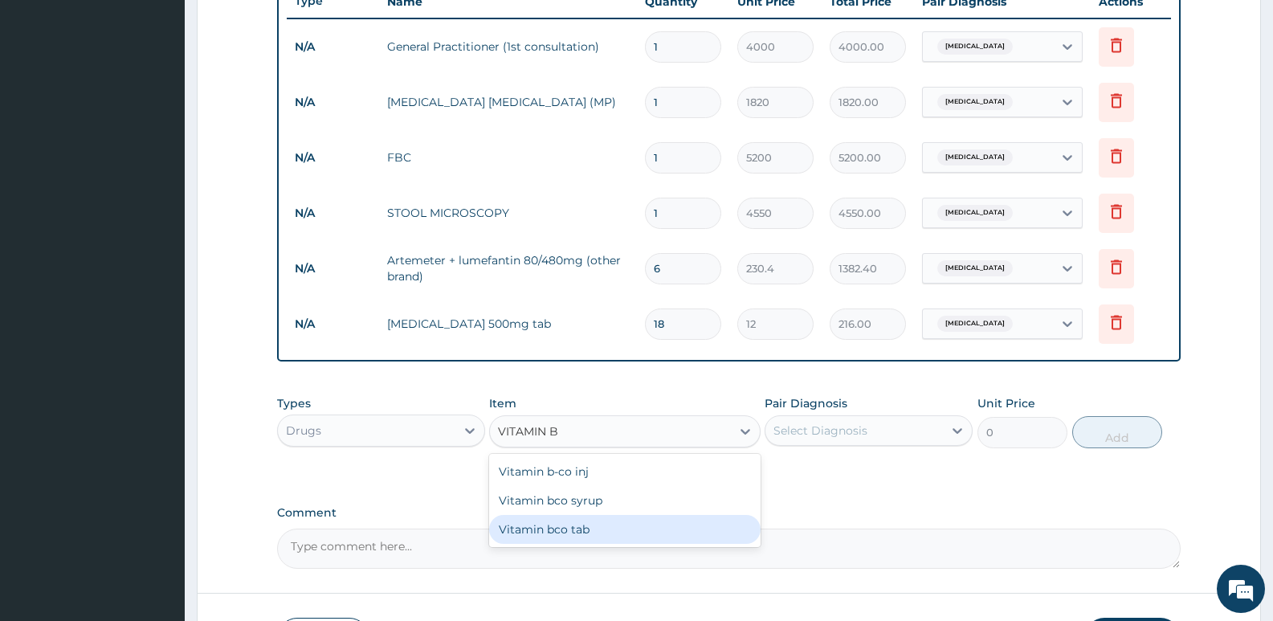
click at [559, 526] on div "Vitamin bco tab" at bounding box center [624, 529] width 271 height 29
type input "12"
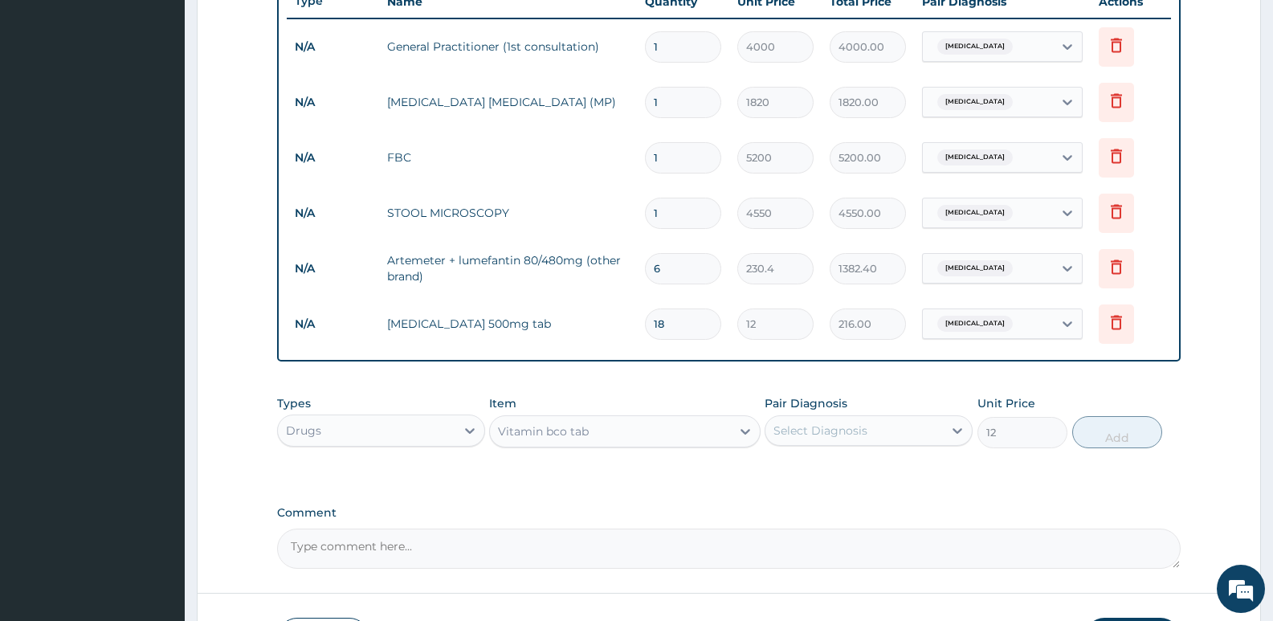
click at [850, 428] on div "Select Diagnosis" at bounding box center [820, 430] width 94 height 16
click at [805, 470] on label "Malaria" at bounding box center [841, 470] width 100 height 16
checkbox input "true"
click at [1114, 434] on button "Add" at bounding box center [1117, 432] width 90 height 32
type input "0"
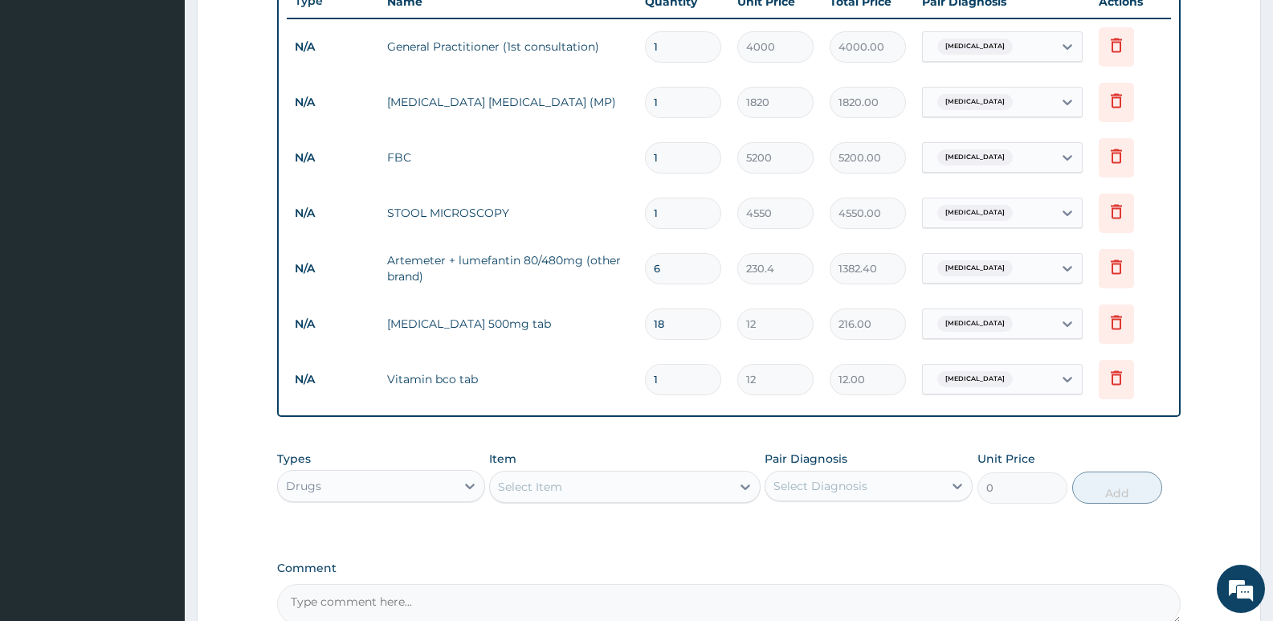
type input "0.00"
type input "6"
type input "72.00"
type input "6"
click at [582, 487] on div "Select Item" at bounding box center [610, 487] width 240 height 26
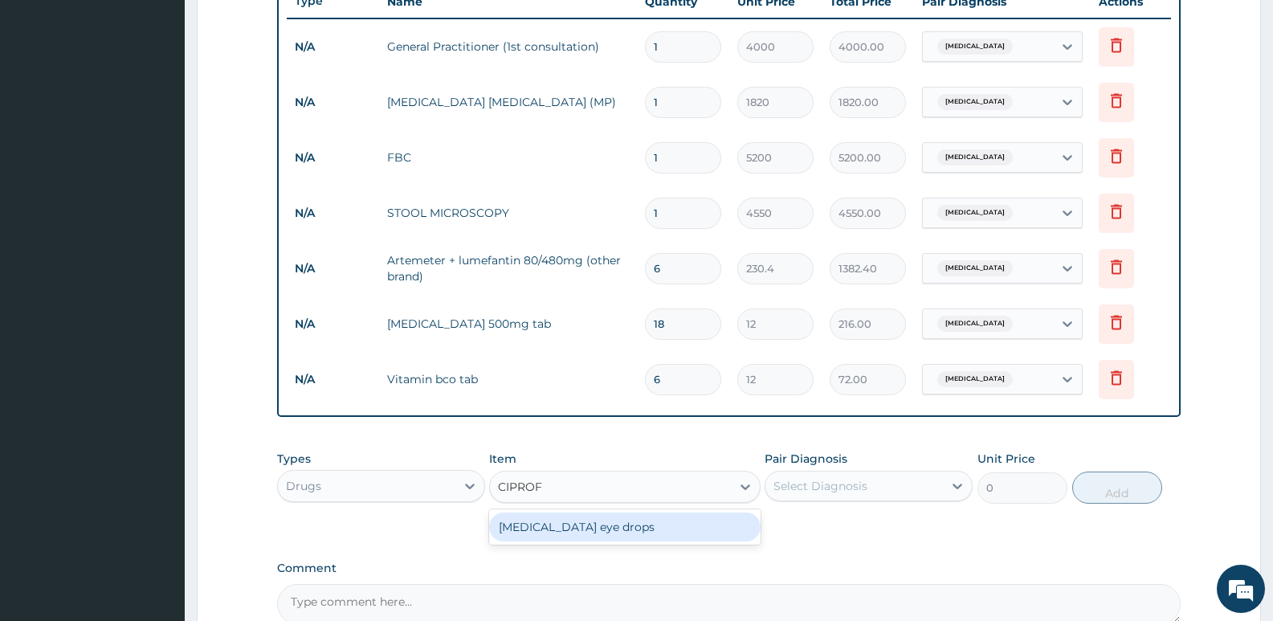
type input "CIPRO"
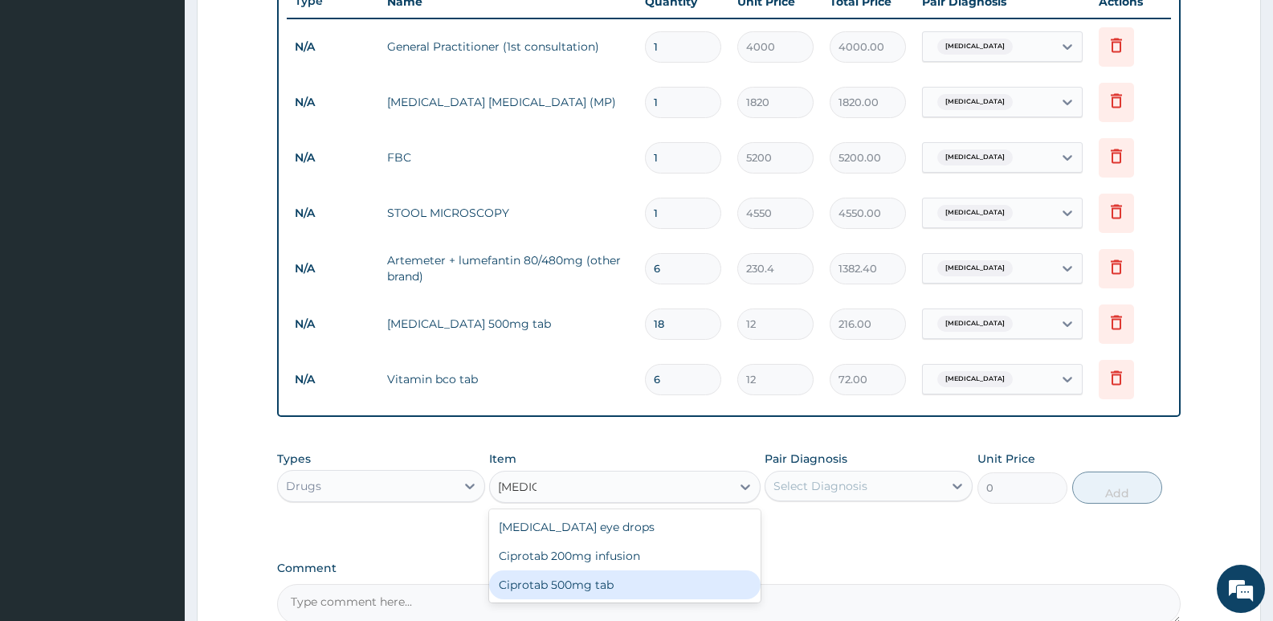
click at [553, 588] on div "Ciprotab 500mg tab" at bounding box center [624, 584] width 271 height 29
type input "180"
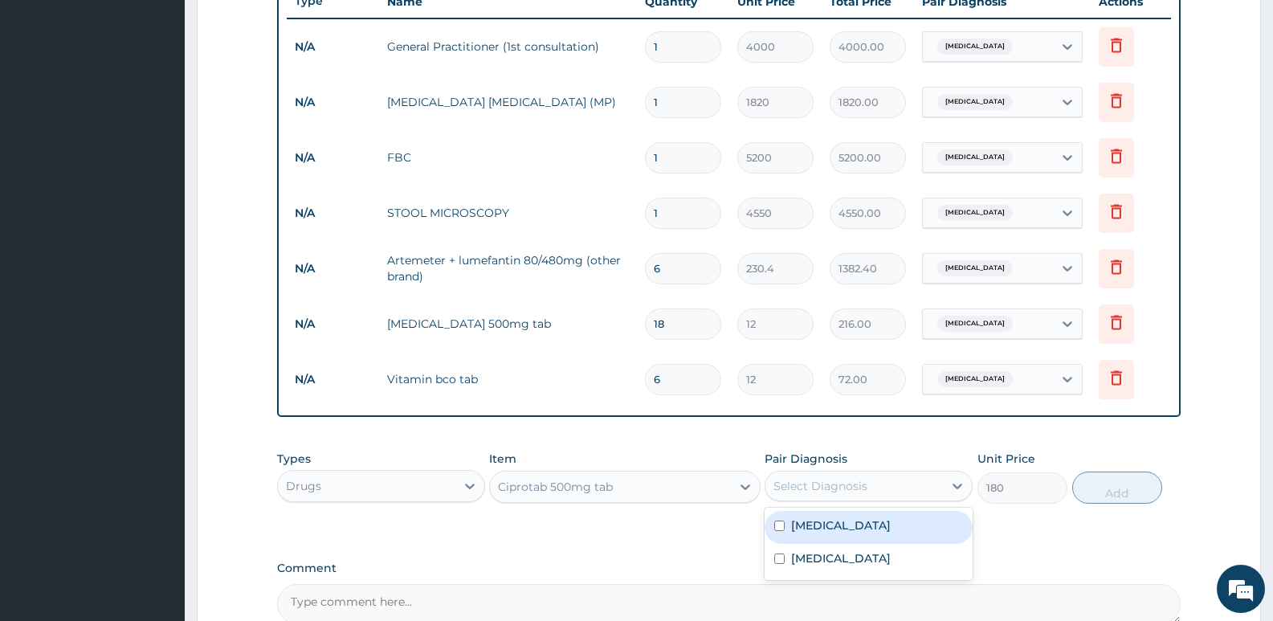
click at [802, 487] on div "Select Diagnosis" at bounding box center [820, 486] width 94 height 16
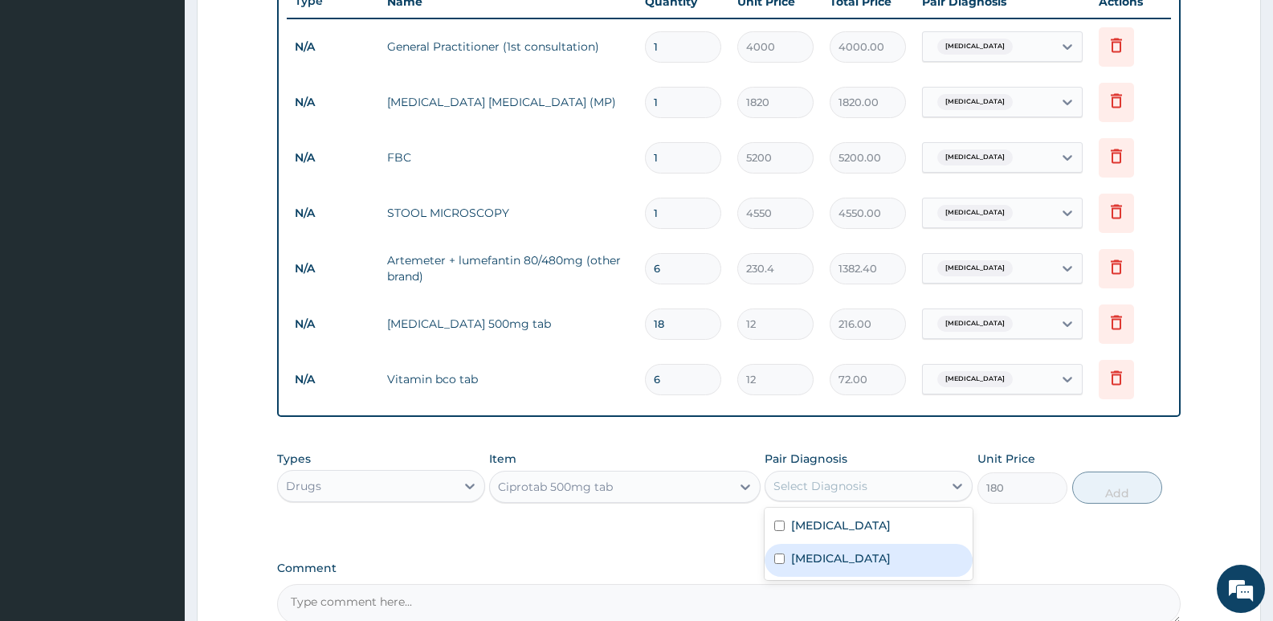
click at [832, 556] on label "Typhoid fever" at bounding box center [841, 558] width 100 height 16
checkbox input "true"
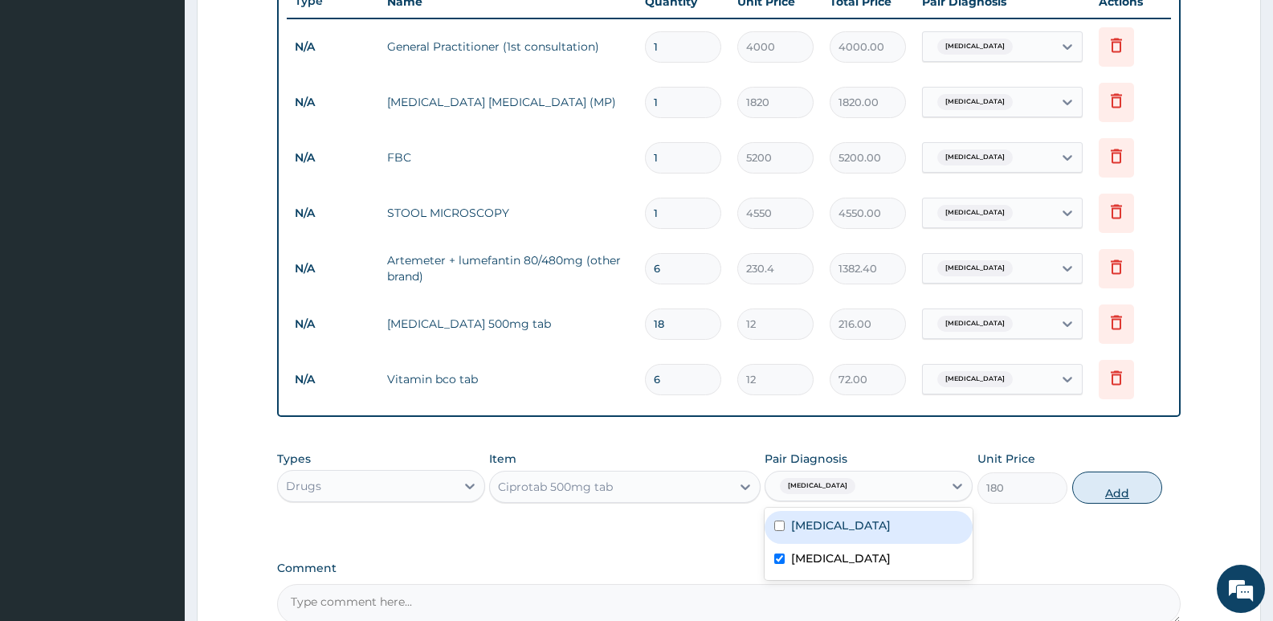
click at [1121, 492] on button "Add" at bounding box center [1117, 487] width 90 height 32
type input "0"
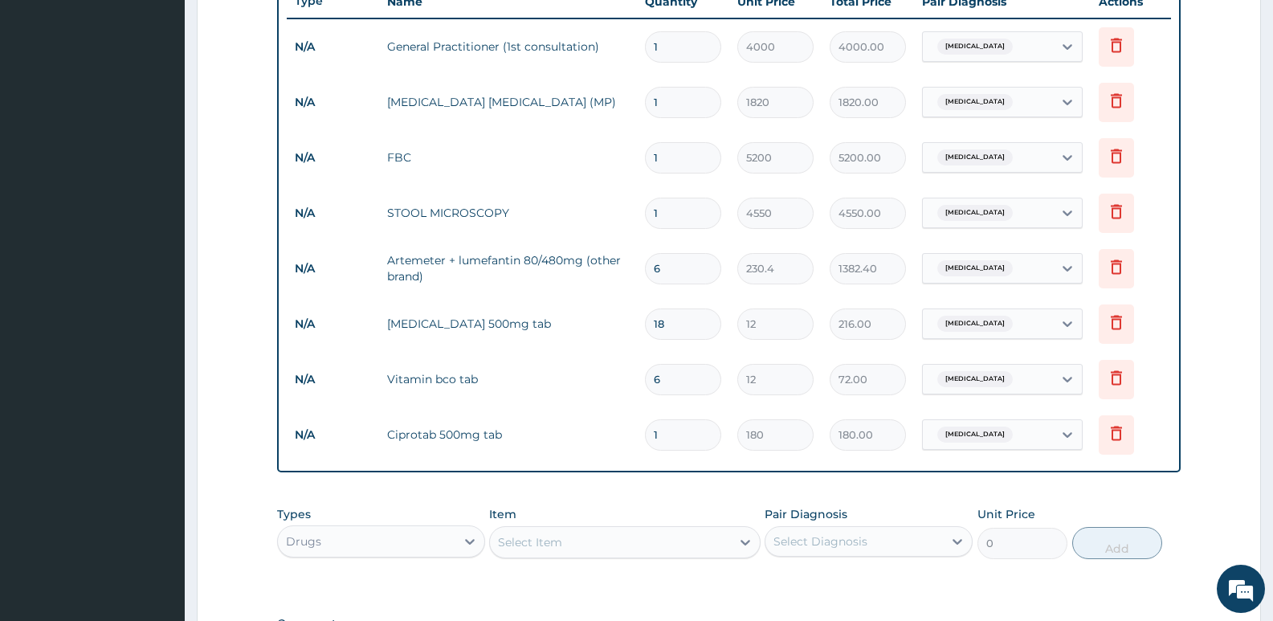
type input "10"
type input "1800.00"
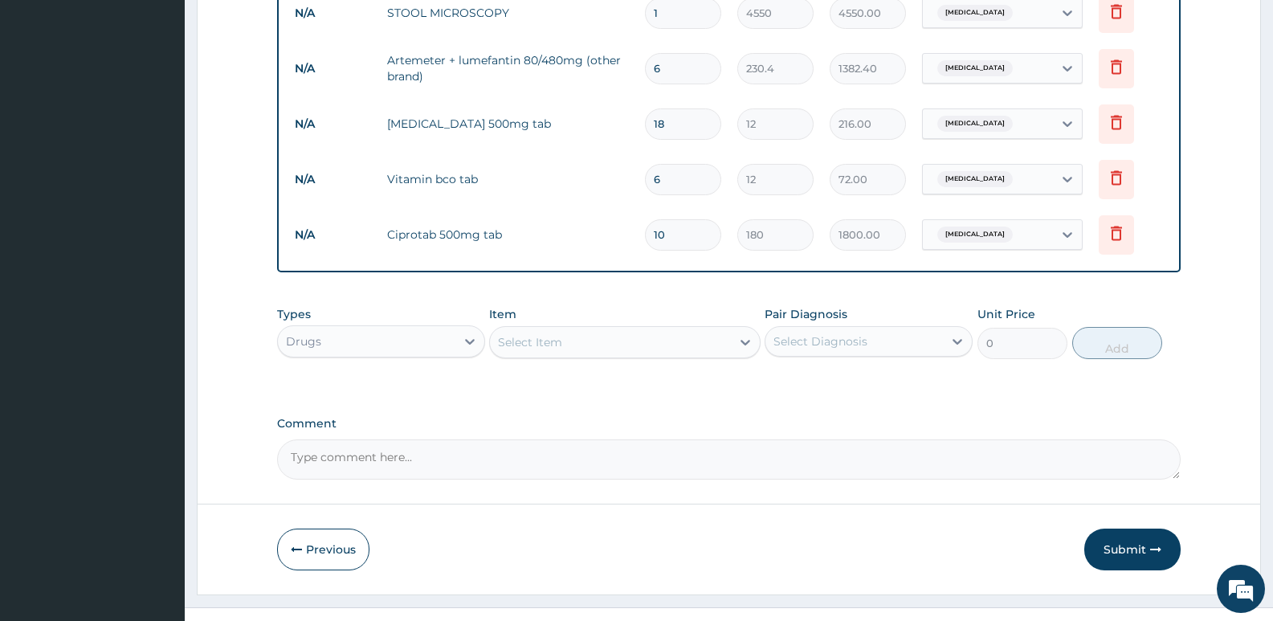
scroll to position [849, 0]
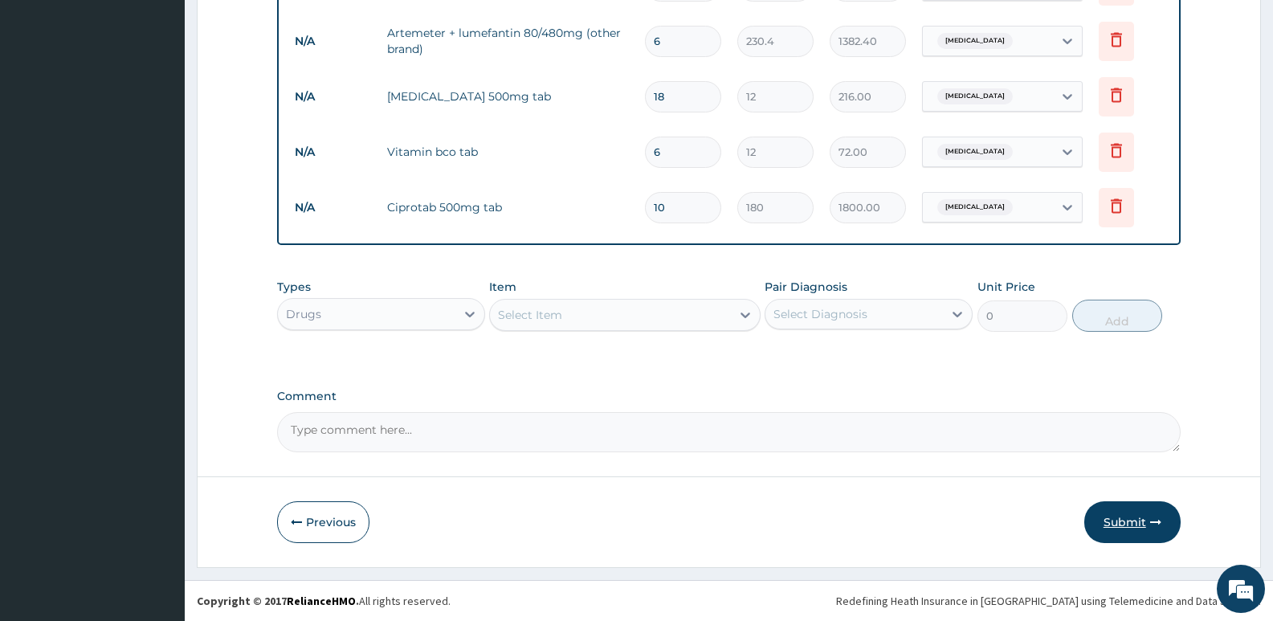
type input "10"
click at [1122, 519] on button "Submit" at bounding box center [1132, 522] width 96 height 42
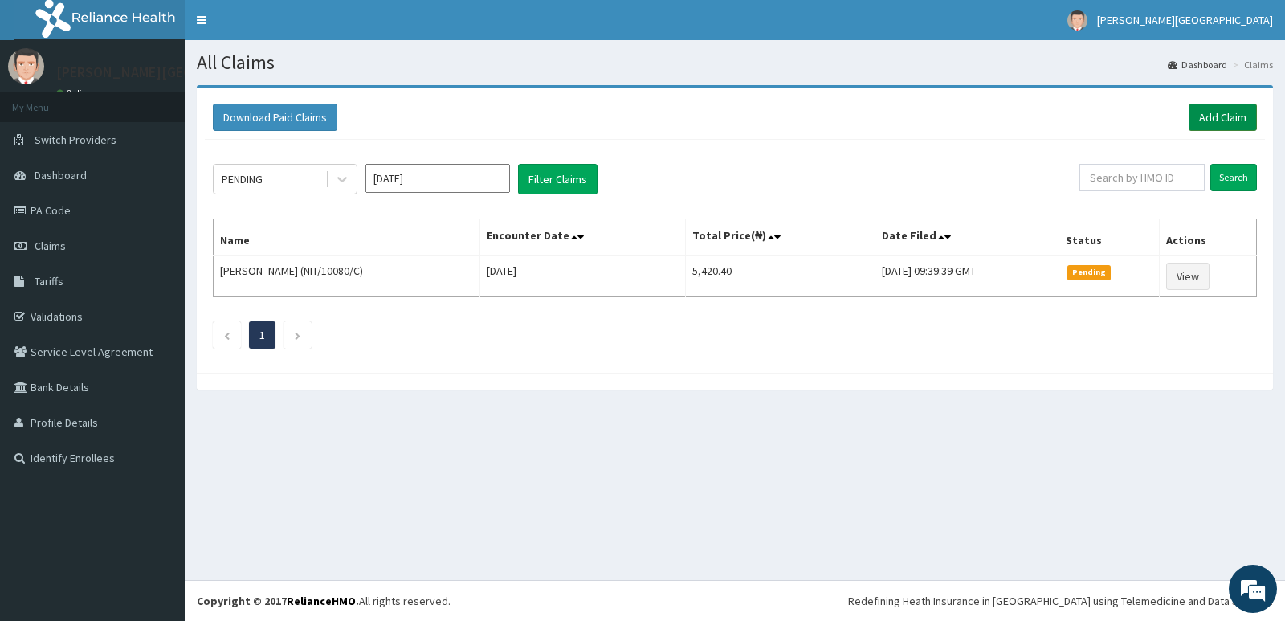
click at [1218, 116] on link "Add Claim" at bounding box center [1223, 117] width 68 height 27
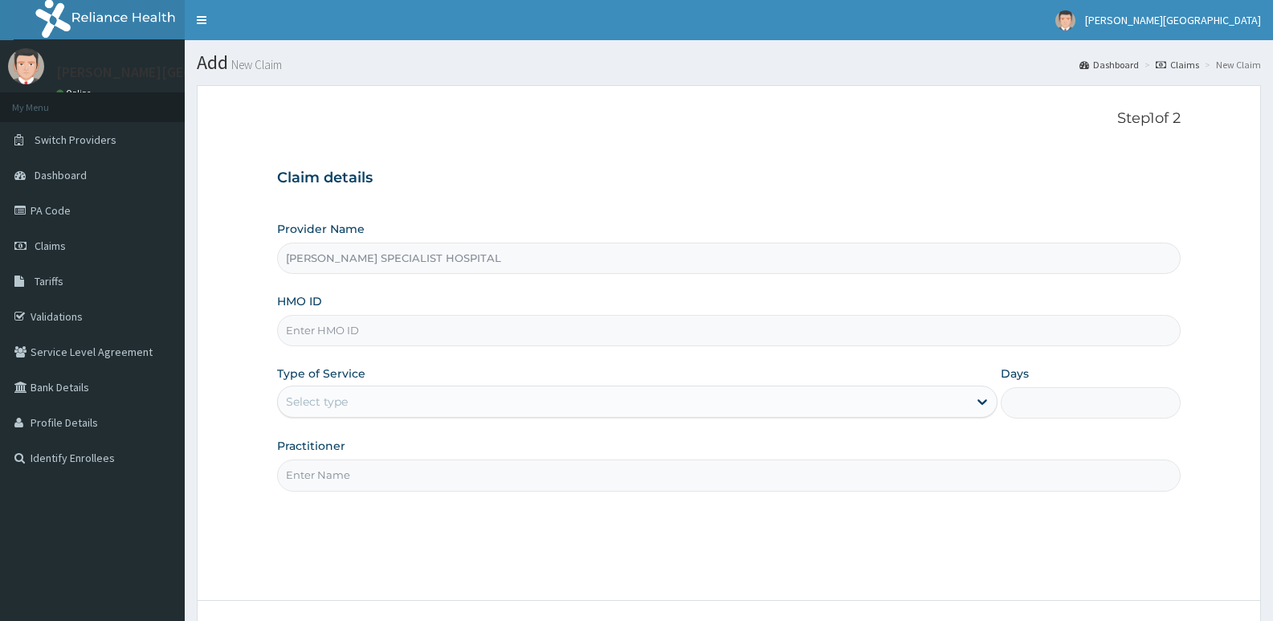
click at [315, 328] on input "HMO ID" at bounding box center [729, 330] width 904 height 31
type input "IHF/10010/A"
click at [308, 402] on div "Select type" at bounding box center [317, 402] width 62 height 16
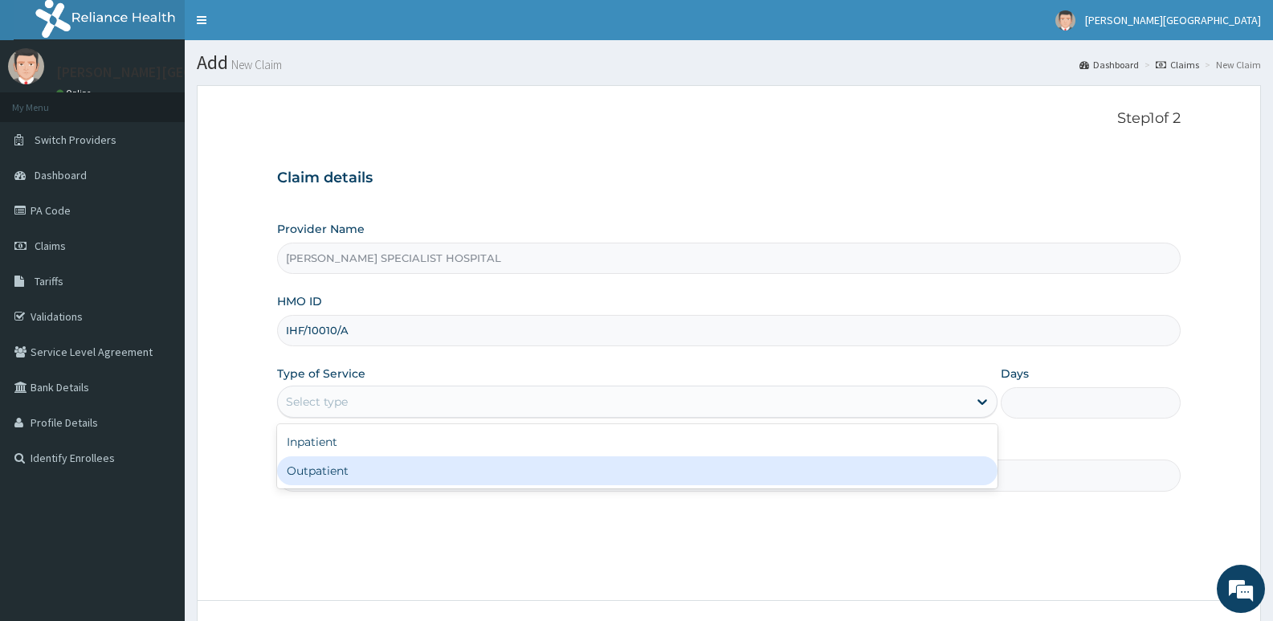
click at [321, 467] on div "Outpatient" at bounding box center [637, 470] width 720 height 29
type input "1"
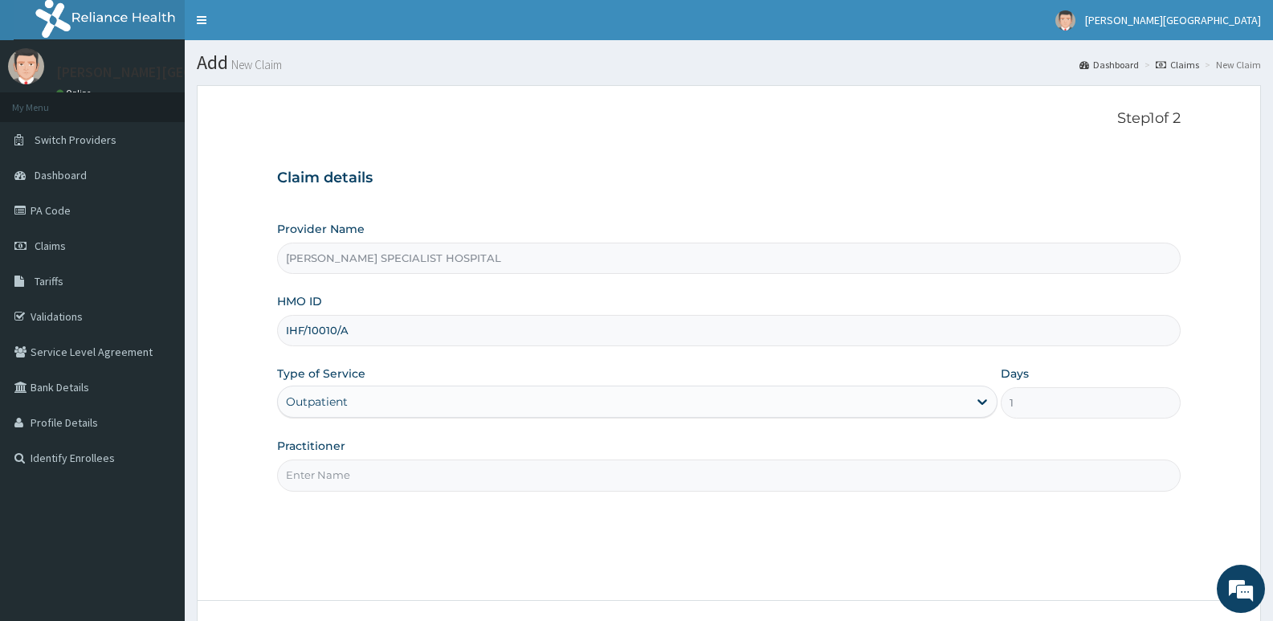
click at [322, 476] on input "Practitioner" at bounding box center [729, 474] width 904 height 31
type input "DR TEMITOPE"
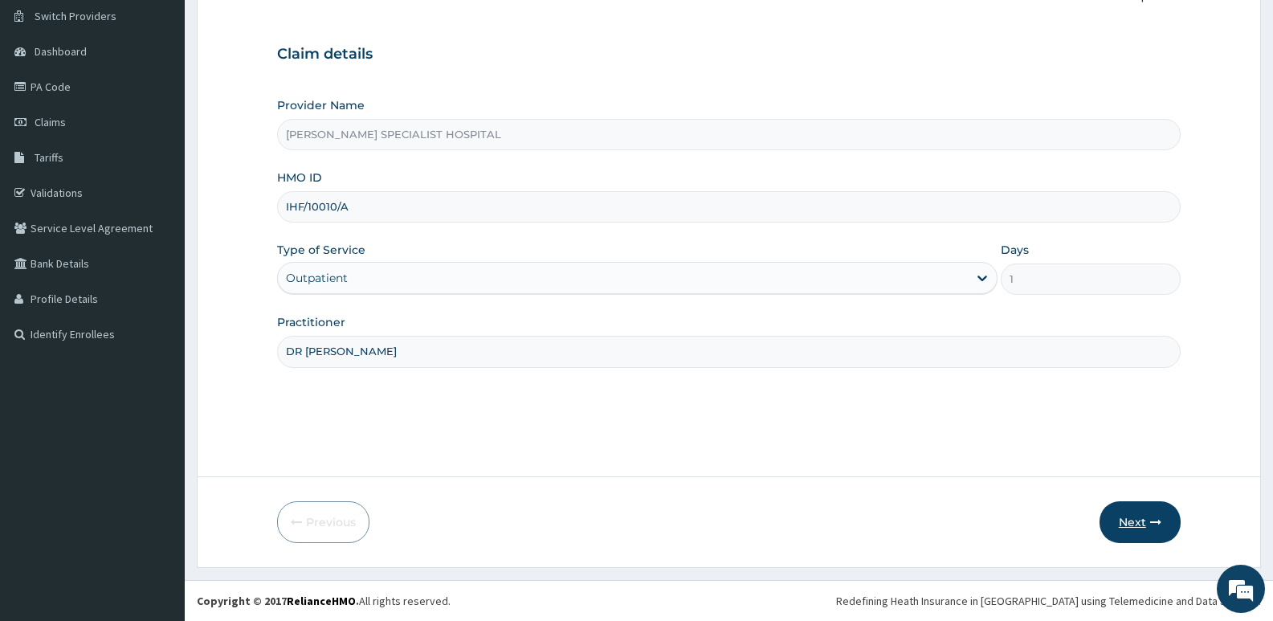
click at [1131, 520] on button "Next" at bounding box center [1139, 522] width 81 height 42
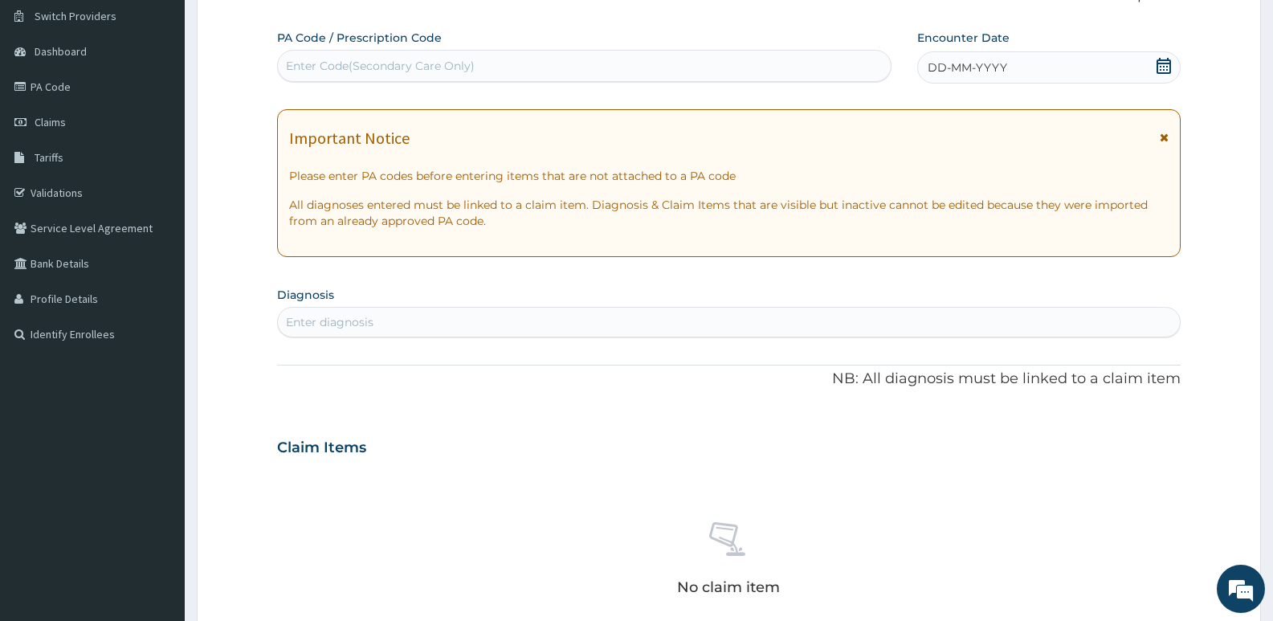
click at [1165, 60] on icon at bounding box center [1164, 66] width 16 height 16
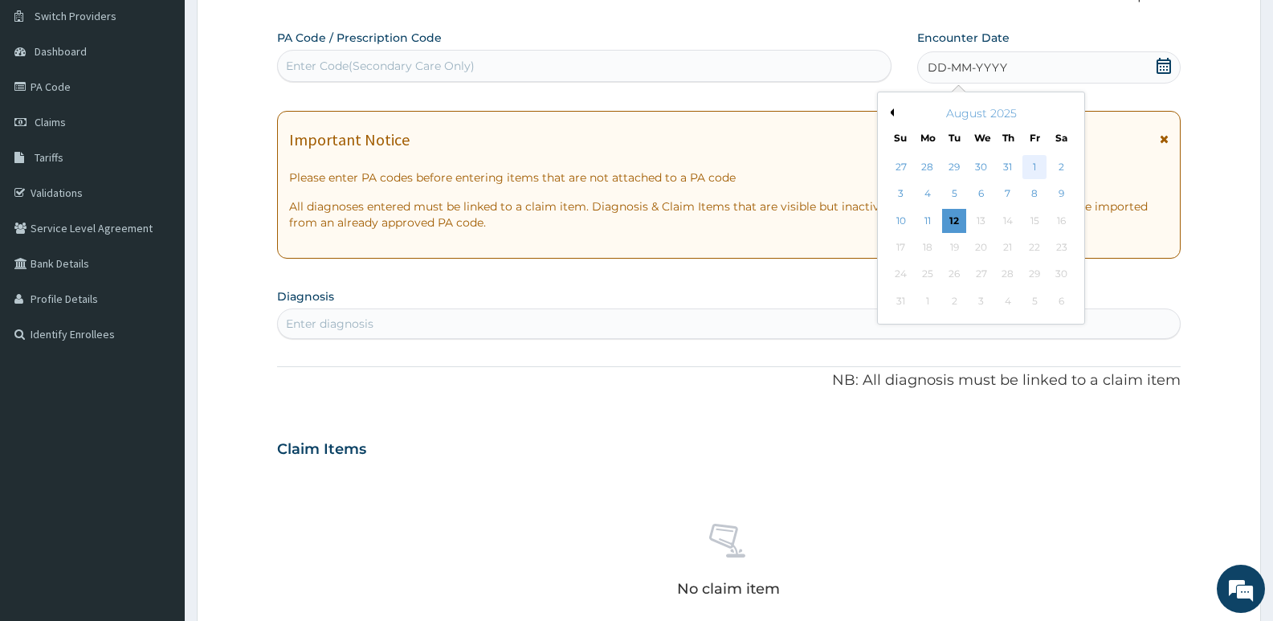
click at [1036, 165] on div "1" at bounding box center [1034, 167] width 24 height 24
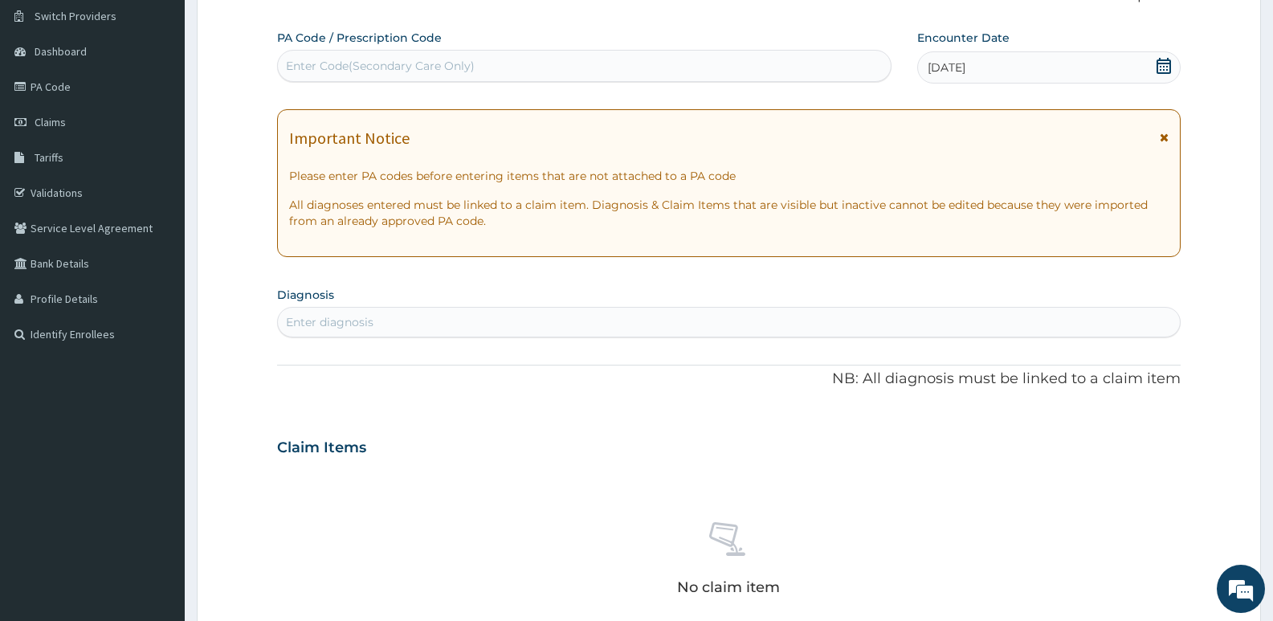
click at [371, 320] on div "Enter diagnosis" at bounding box center [330, 322] width 88 height 16
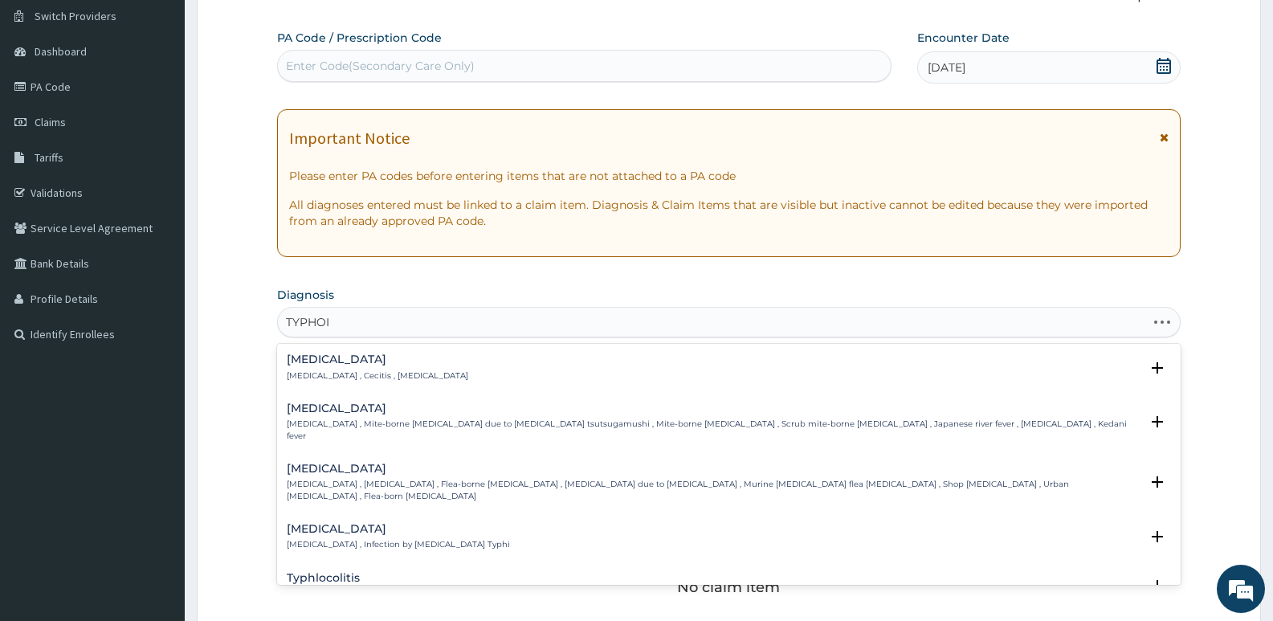
type input "TYPHOID"
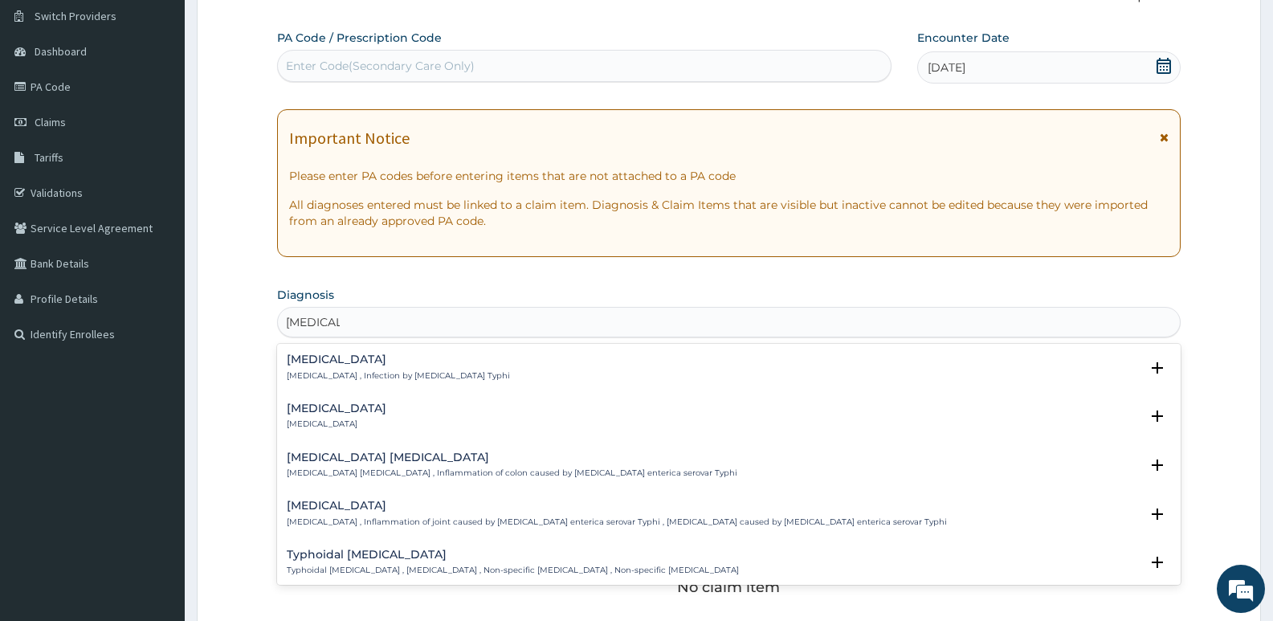
click at [333, 361] on h4 "Typhoid fever" at bounding box center [398, 359] width 223 height 12
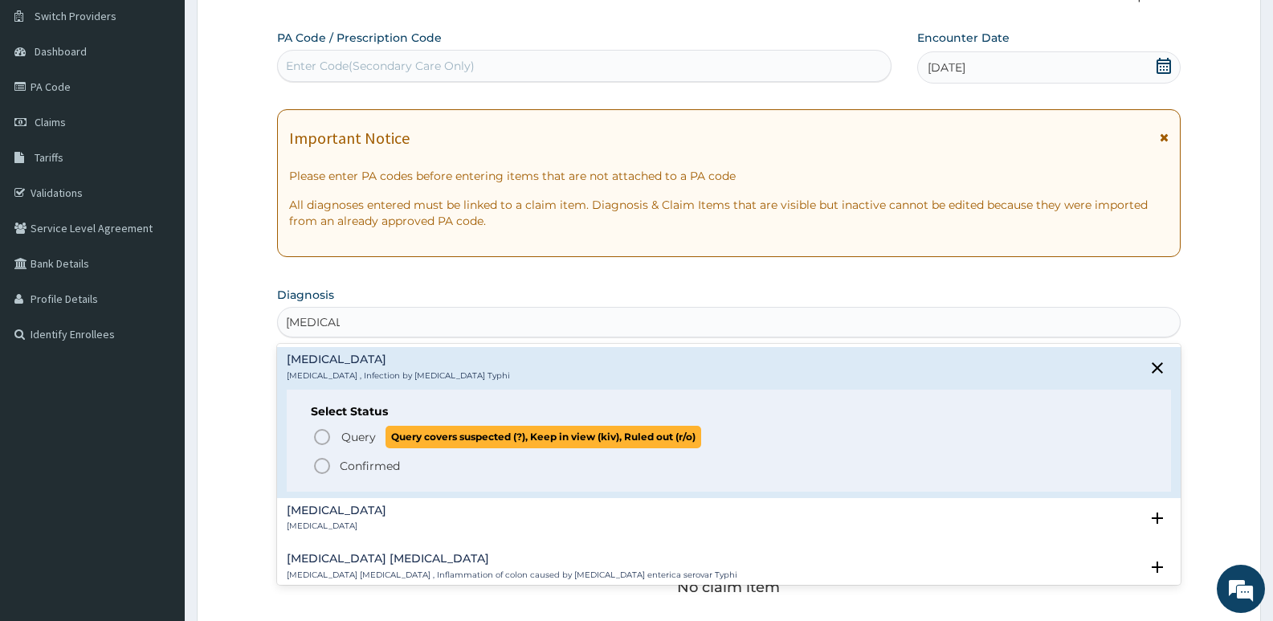
click at [319, 433] on icon "status option query" at bounding box center [321, 436] width 19 height 19
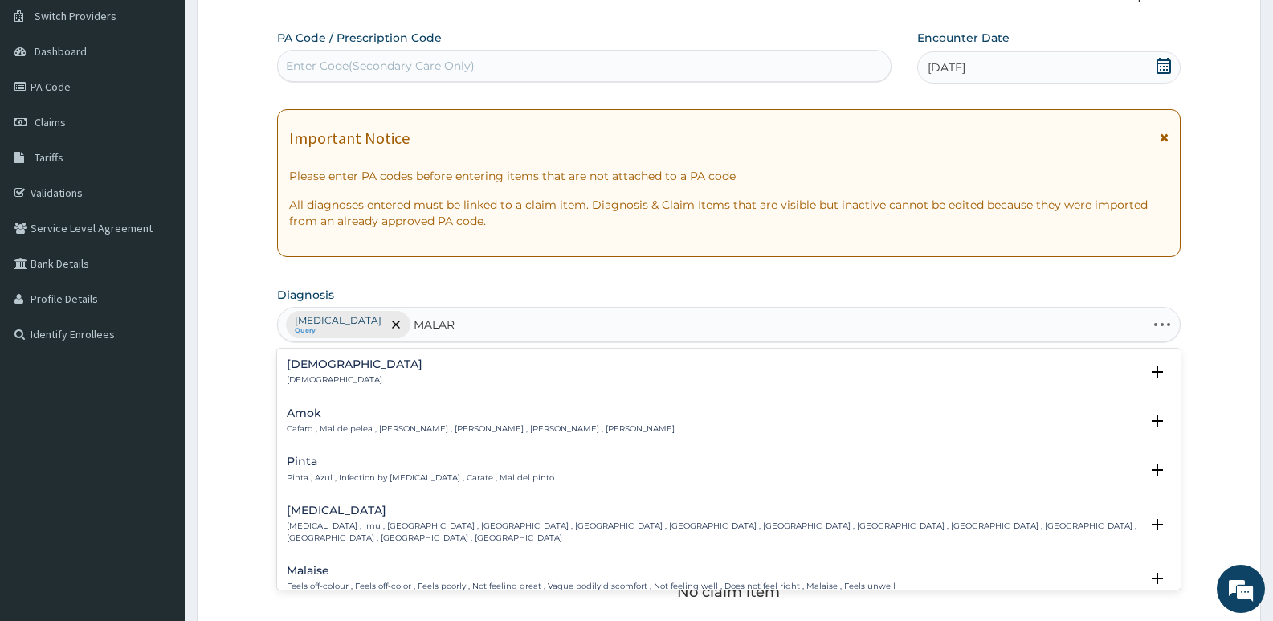
type input "MALARI"
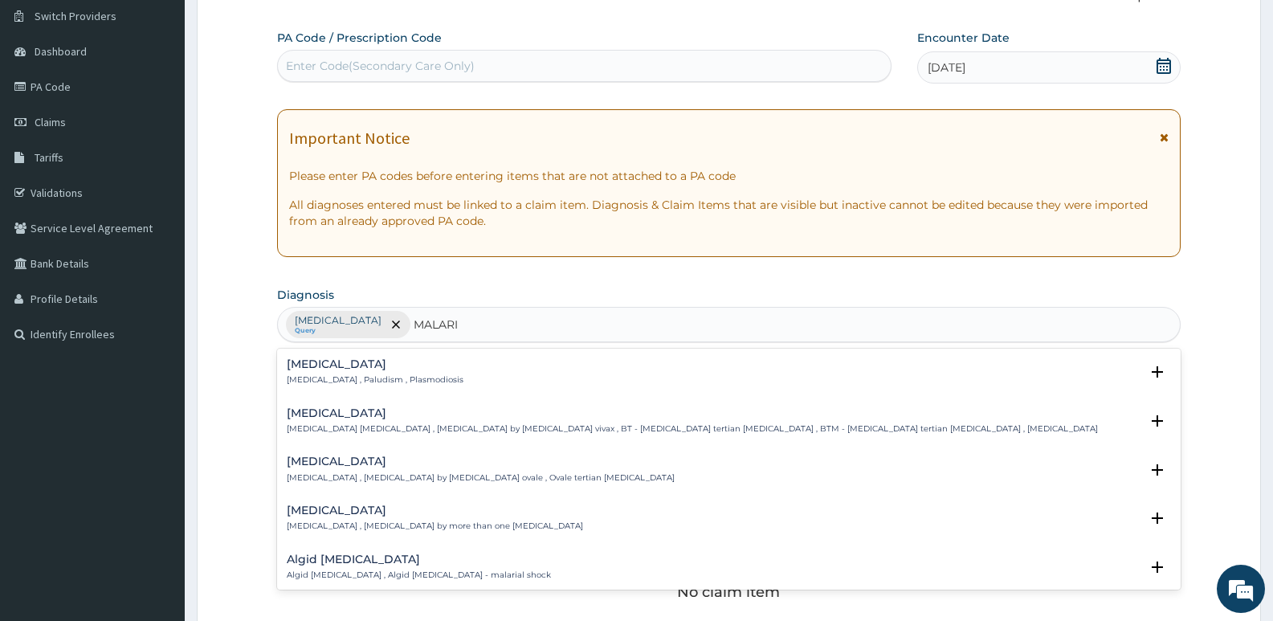
click at [320, 363] on h4 "Malaria" at bounding box center [375, 364] width 177 height 12
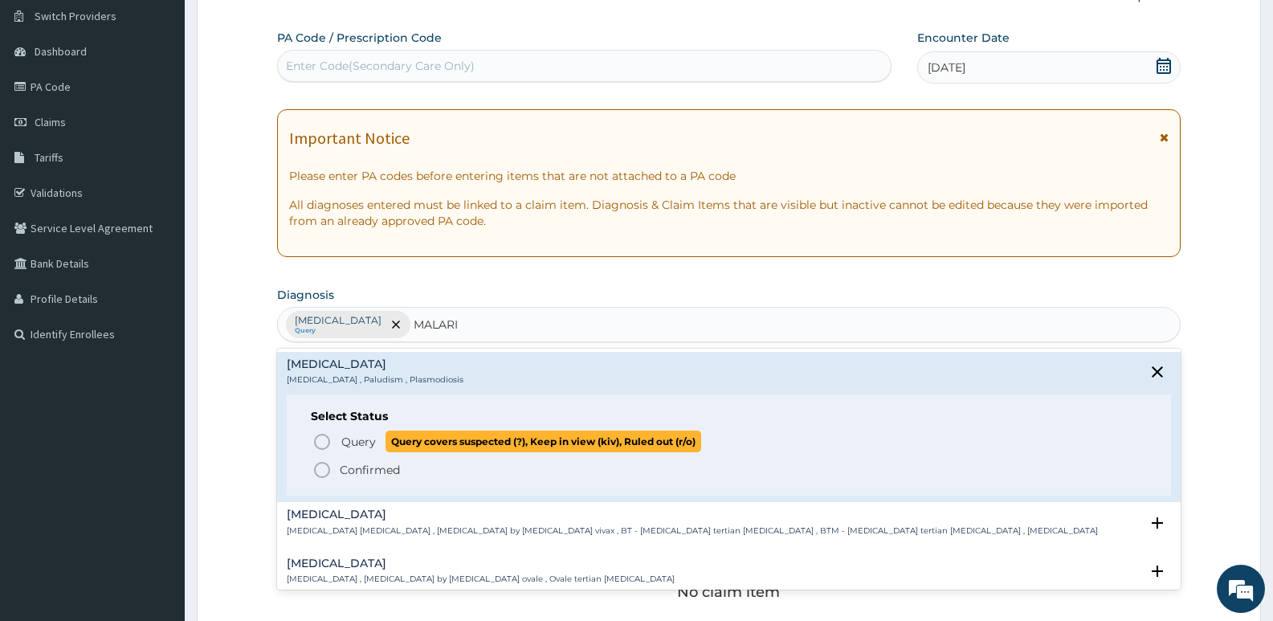
click at [319, 436] on icon "status option query" at bounding box center [321, 441] width 19 height 19
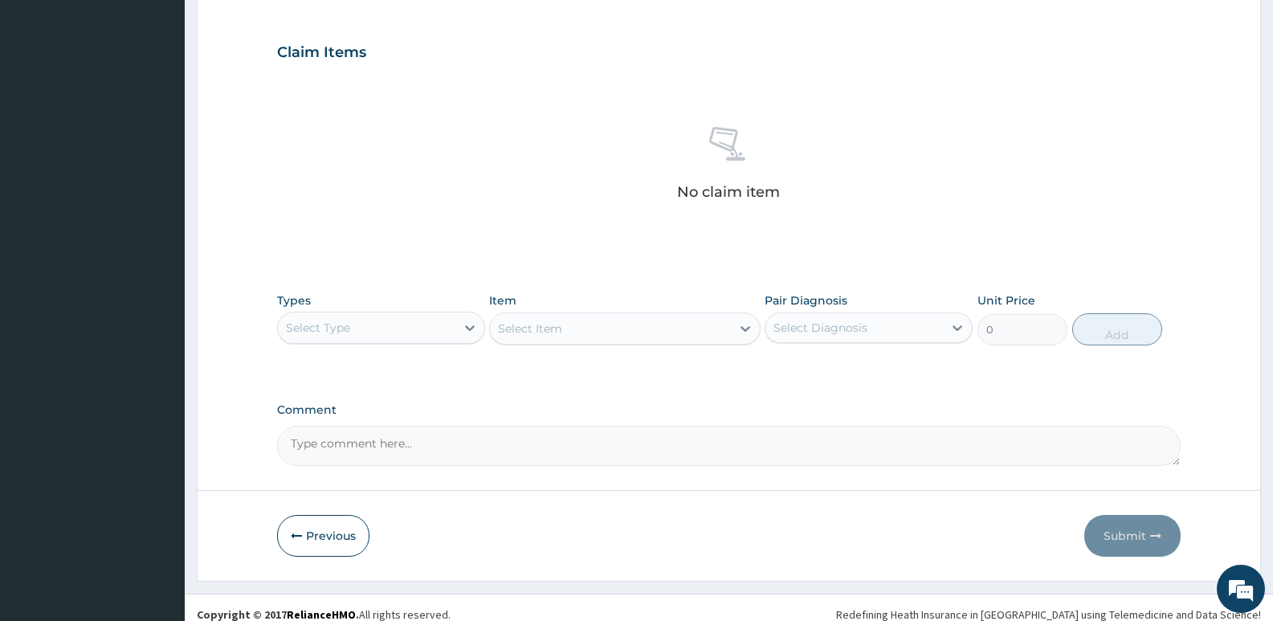
scroll to position [537, 0]
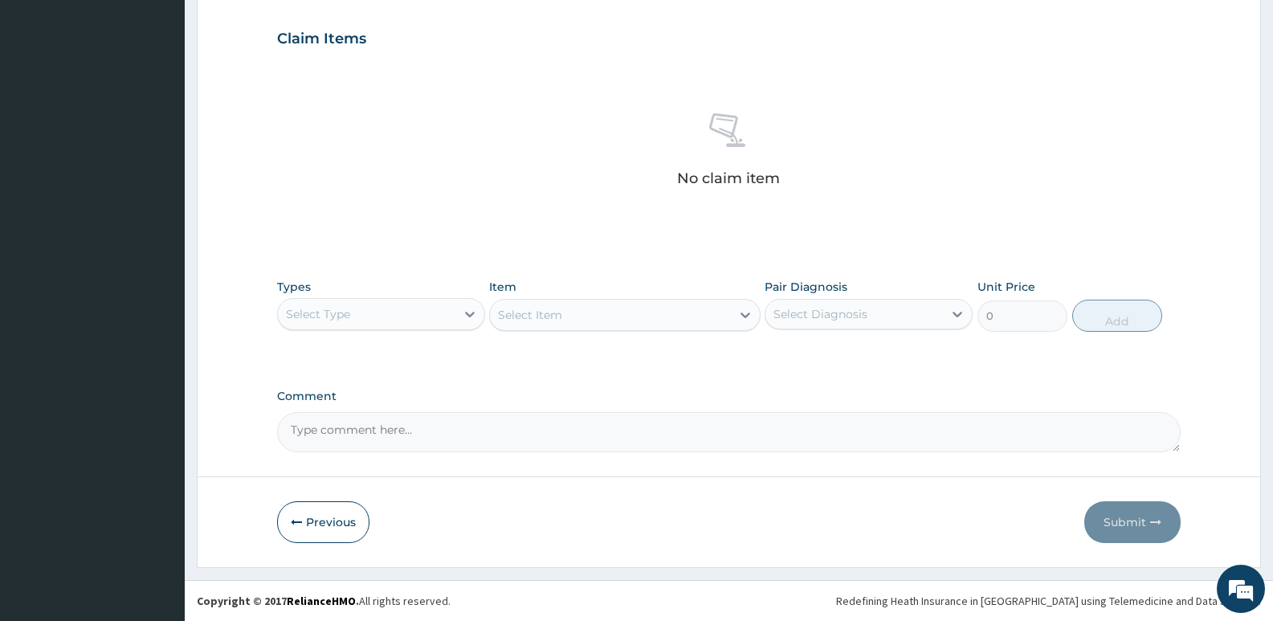
click at [349, 314] on div "Select Type" at bounding box center [318, 314] width 64 height 16
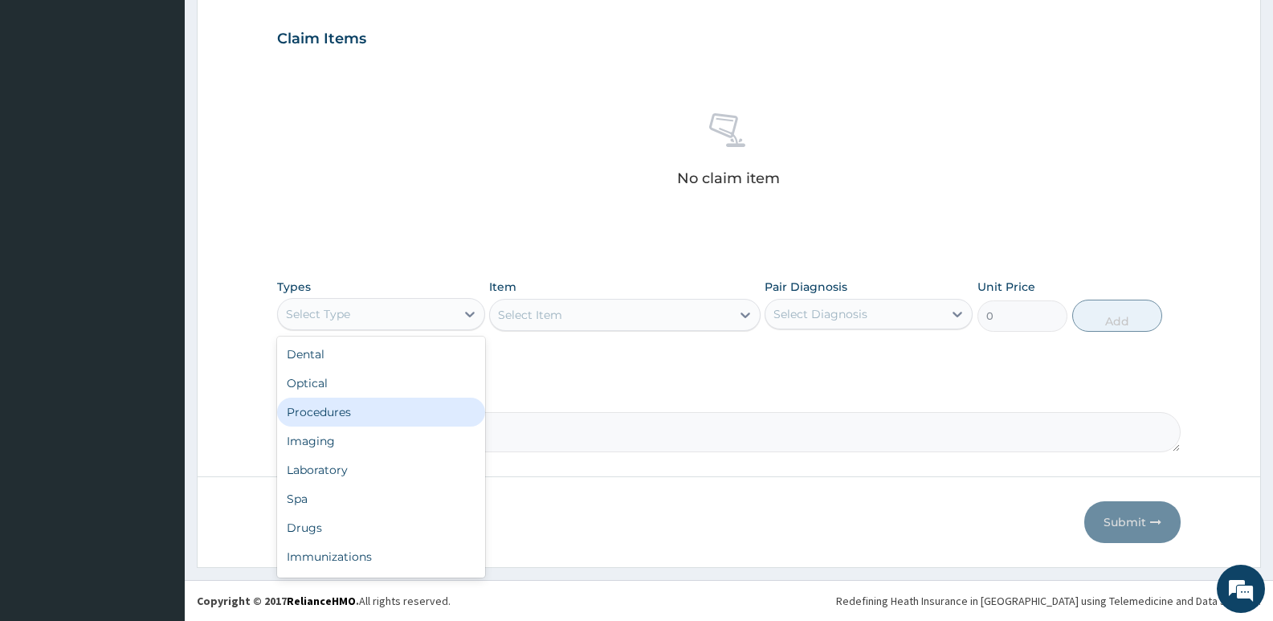
click at [332, 418] on div "Procedures" at bounding box center [381, 412] width 208 height 29
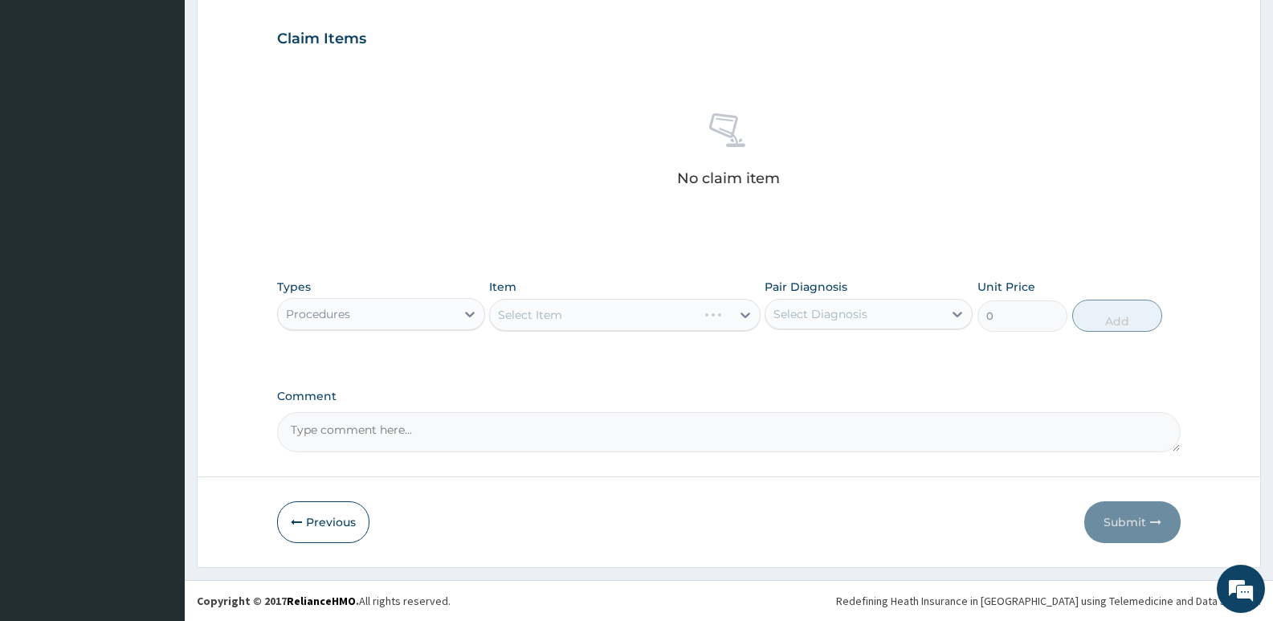
click at [596, 305] on div "Select Item" at bounding box center [624, 315] width 271 height 32
click at [595, 319] on div "Select Item" at bounding box center [624, 315] width 271 height 32
click at [595, 319] on div "Select Item" at bounding box center [610, 315] width 240 height 26
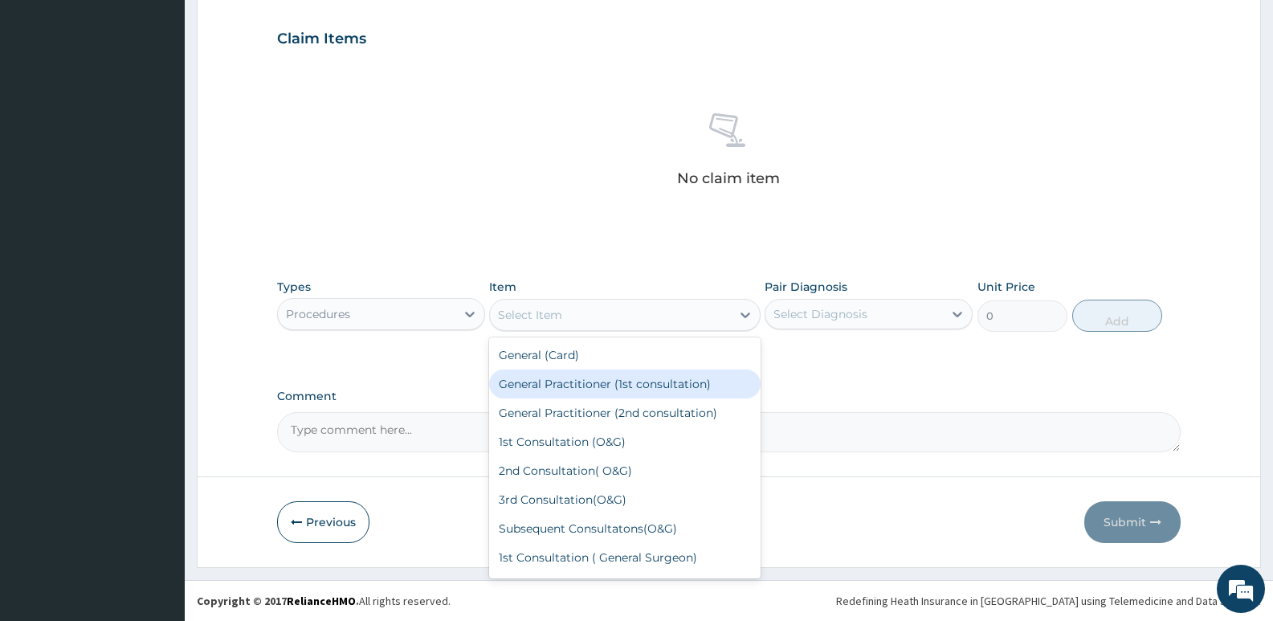
click at [591, 382] on div "General Practitioner (1st consultation)" at bounding box center [624, 383] width 271 height 29
type input "4000"
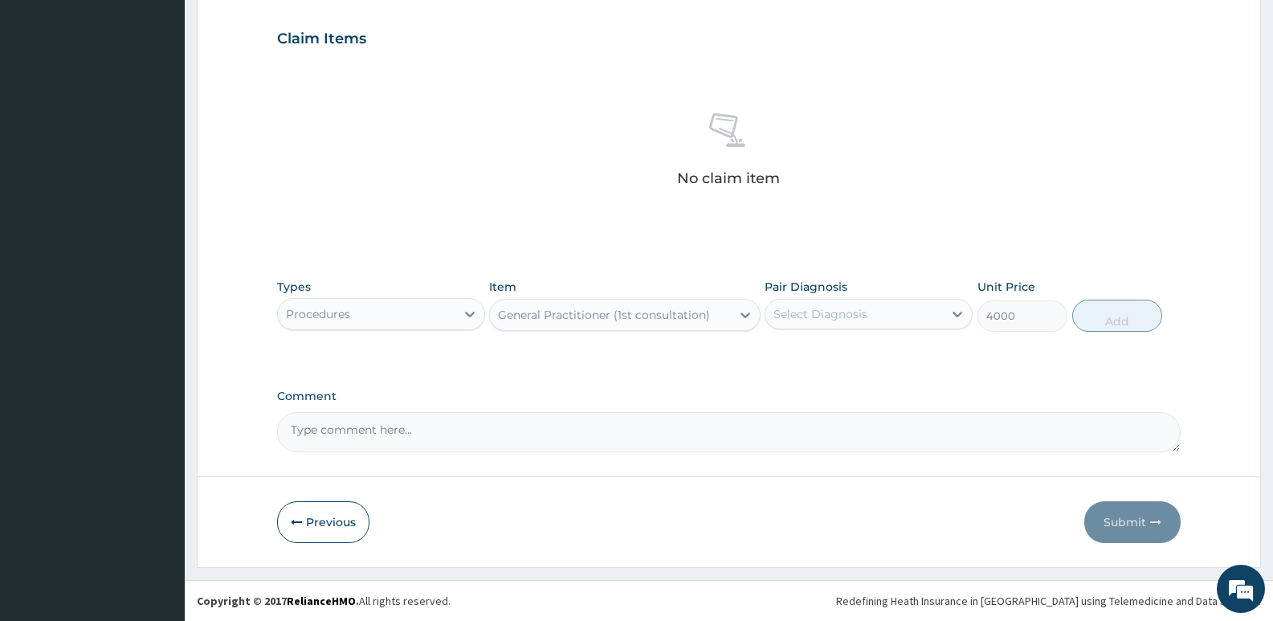
click at [808, 312] on div "Select Diagnosis" at bounding box center [820, 314] width 94 height 16
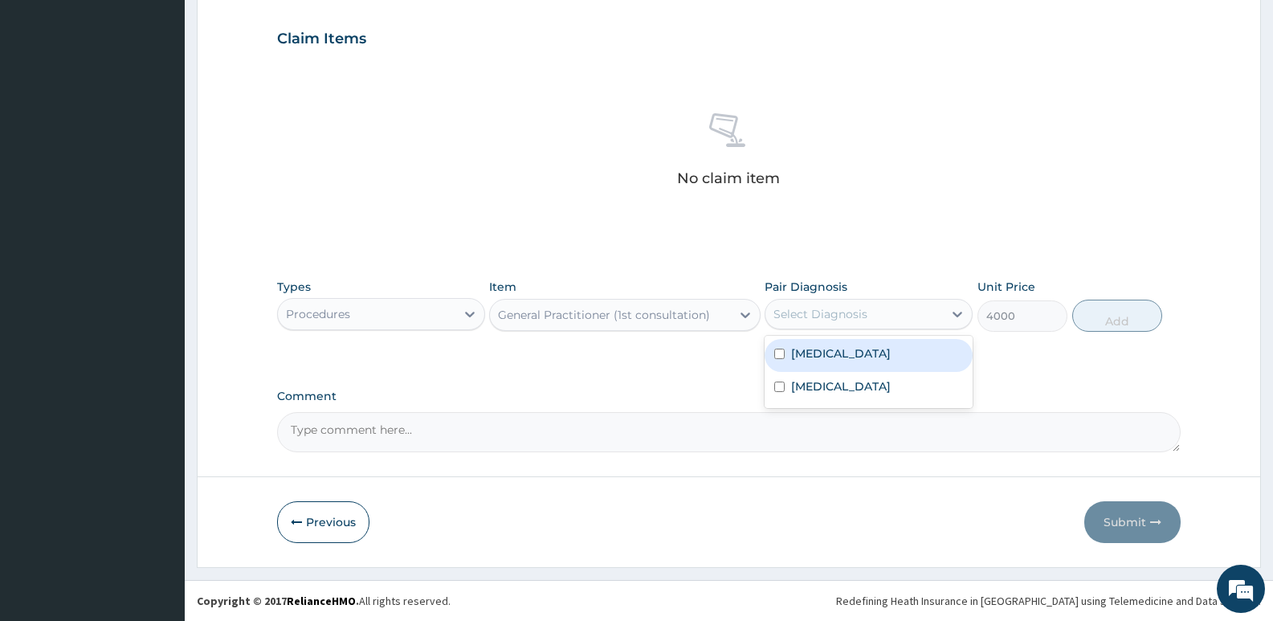
click at [834, 354] on label "Typhoid fever" at bounding box center [841, 353] width 100 height 16
checkbox input "true"
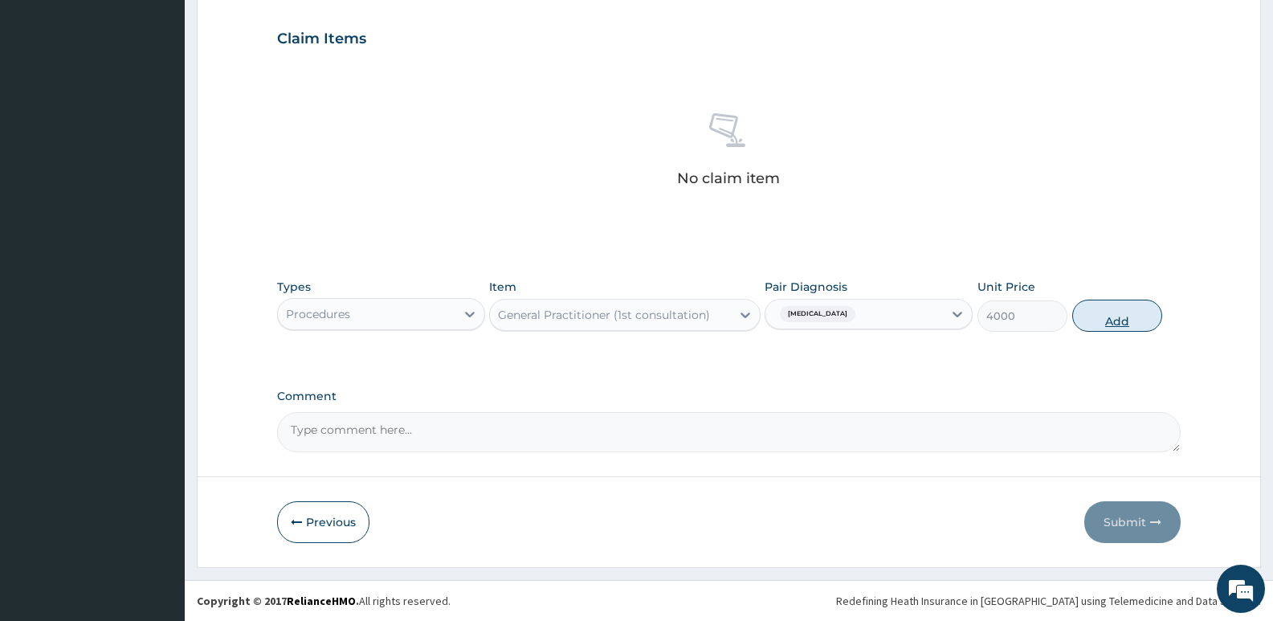
click at [1116, 322] on button "Add" at bounding box center [1117, 316] width 90 height 32
type input "0"
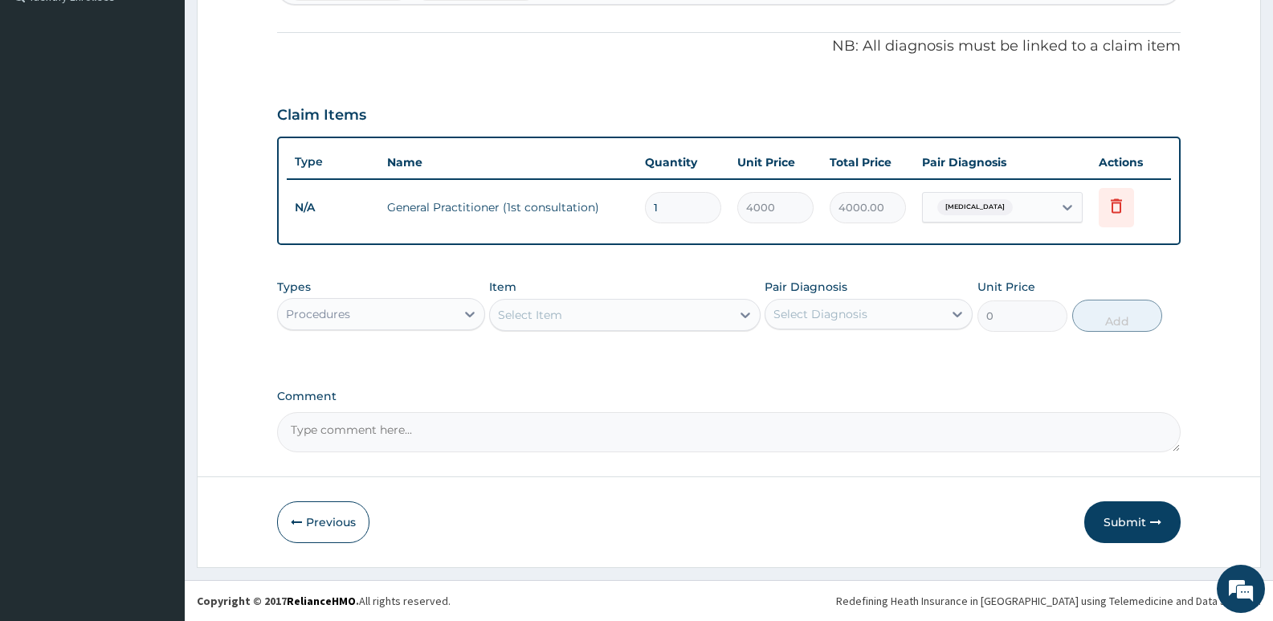
click at [375, 319] on div "Procedures" at bounding box center [366, 314] width 177 height 26
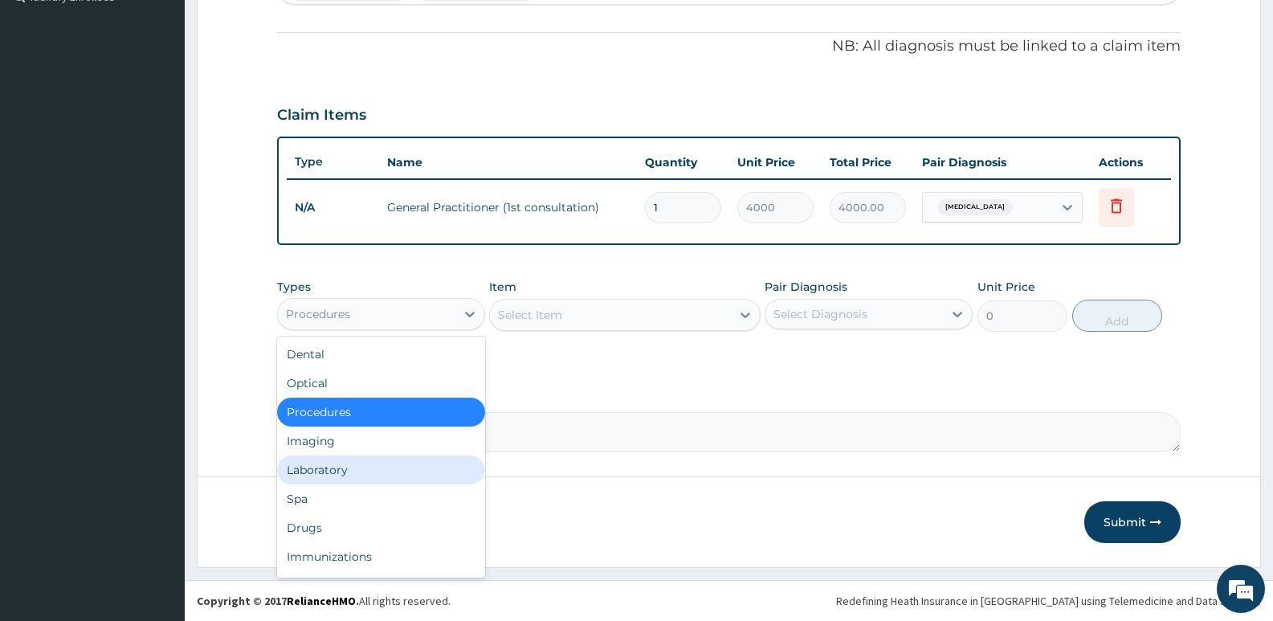
click at [323, 465] on div "Laboratory" at bounding box center [381, 469] width 208 height 29
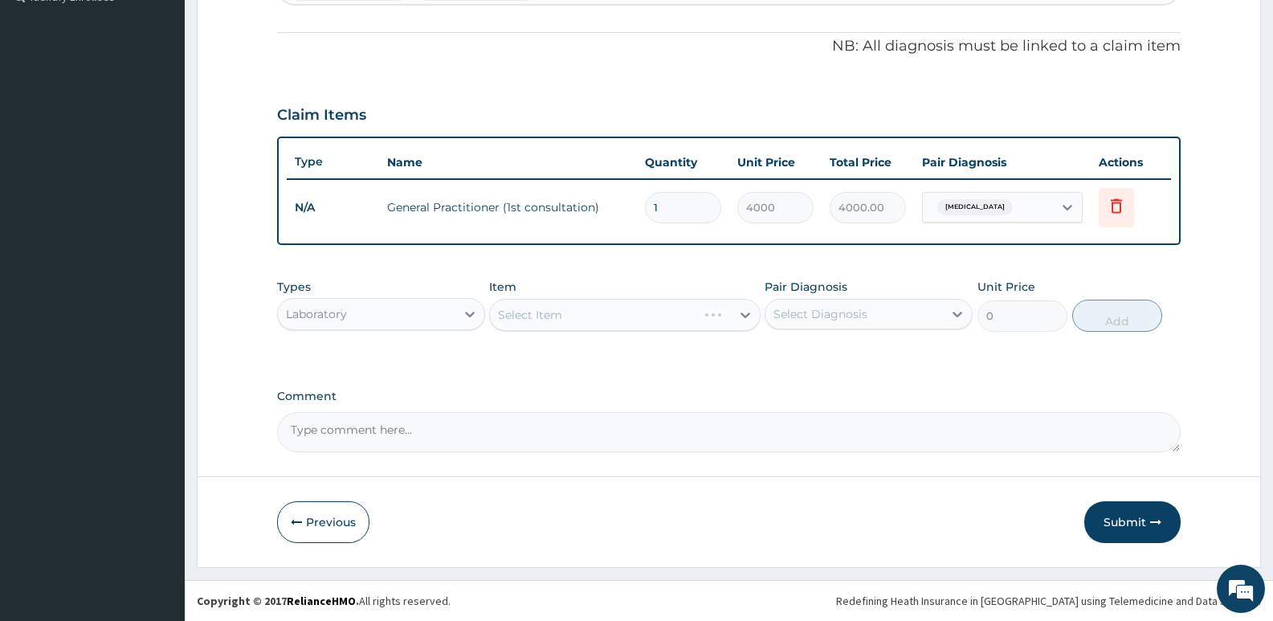
click at [570, 317] on div "Select Item" at bounding box center [624, 315] width 271 height 32
click at [570, 314] on div "Select Item" at bounding box center [624, 315] width 271 height 32
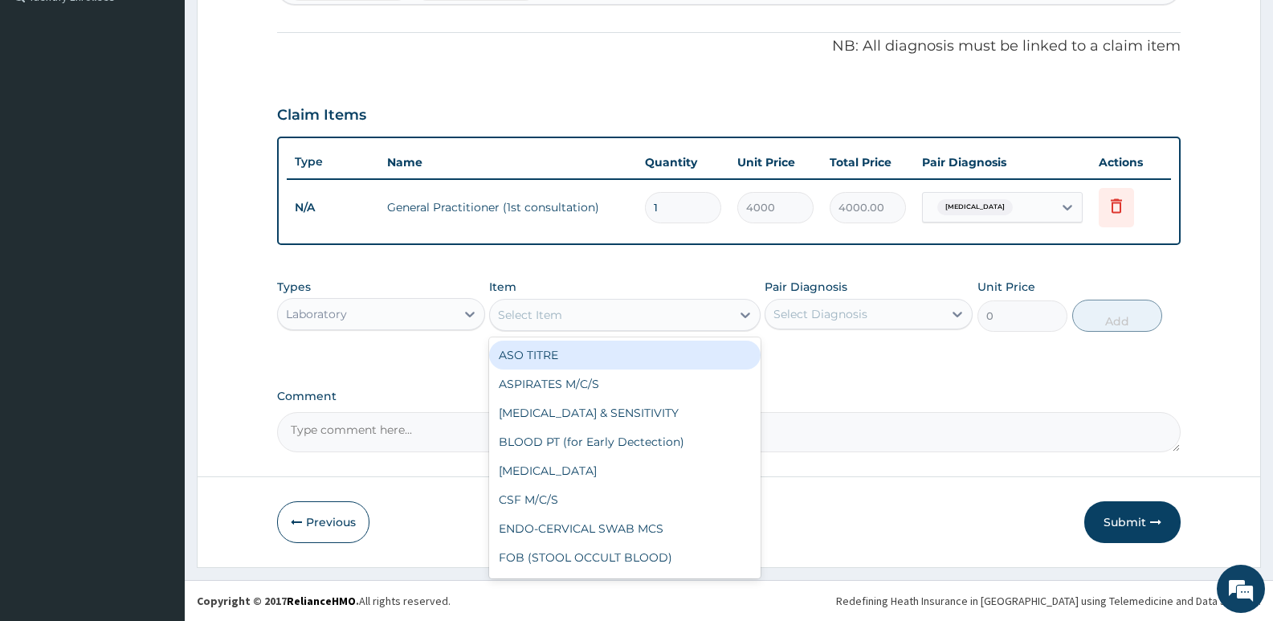
click at [565, 314] on div "Select Item" at bounding box center [610, 315] width 240 height 26
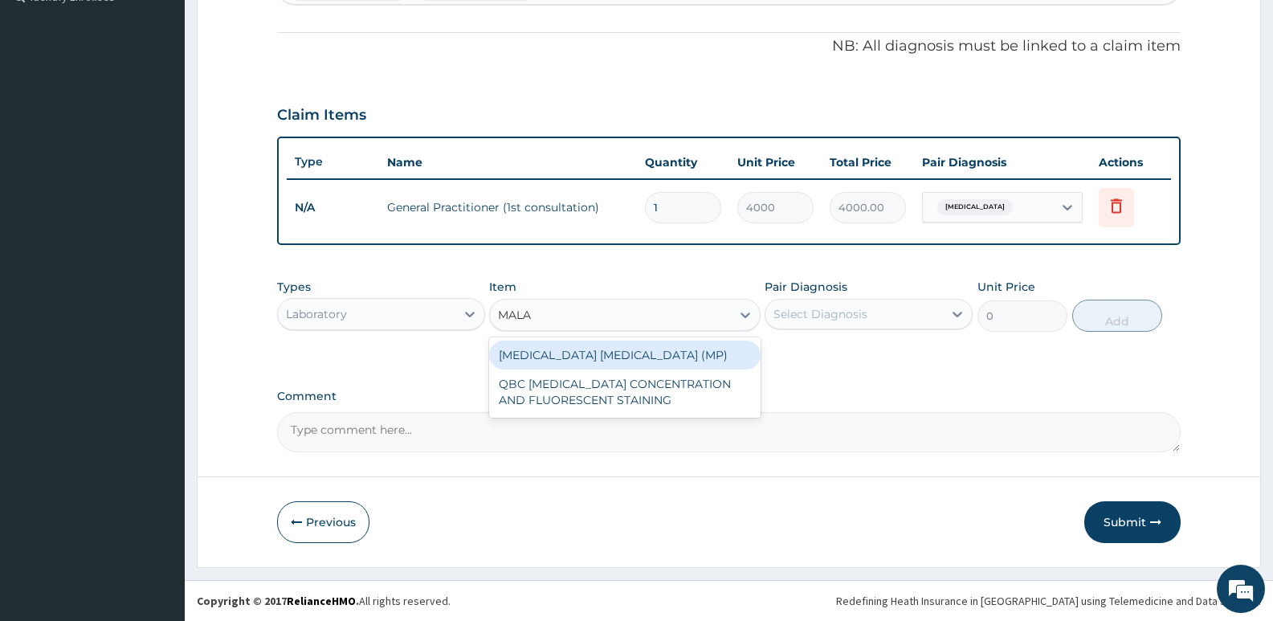
type input "MALAR"
click at [578, 353] on div "MALARIA PARASITE (MP)" at bounding box center [624, 355] width 271 height 29
type input "1820"
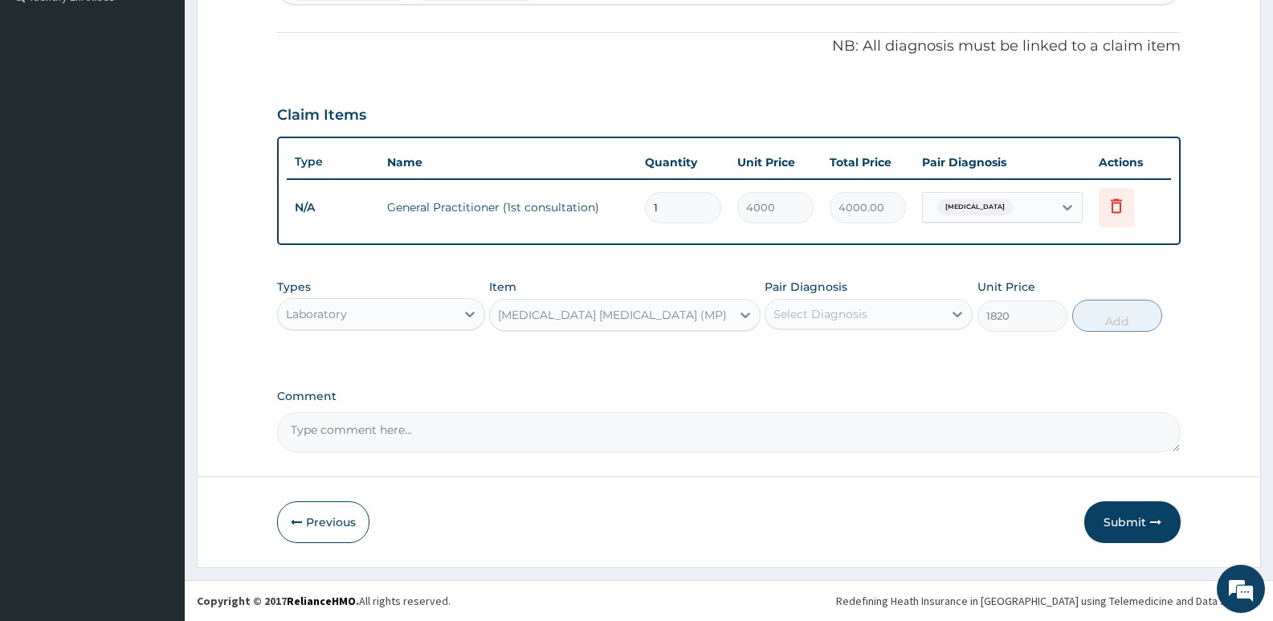
click at [861, 311] on div "Select Diagnosis" at bounding box center [820, 314] width 94 height 16
click at [820, 388] on label "Malaria" at bounding box center [841, 386] width 100 height 16
checkbox input "true"
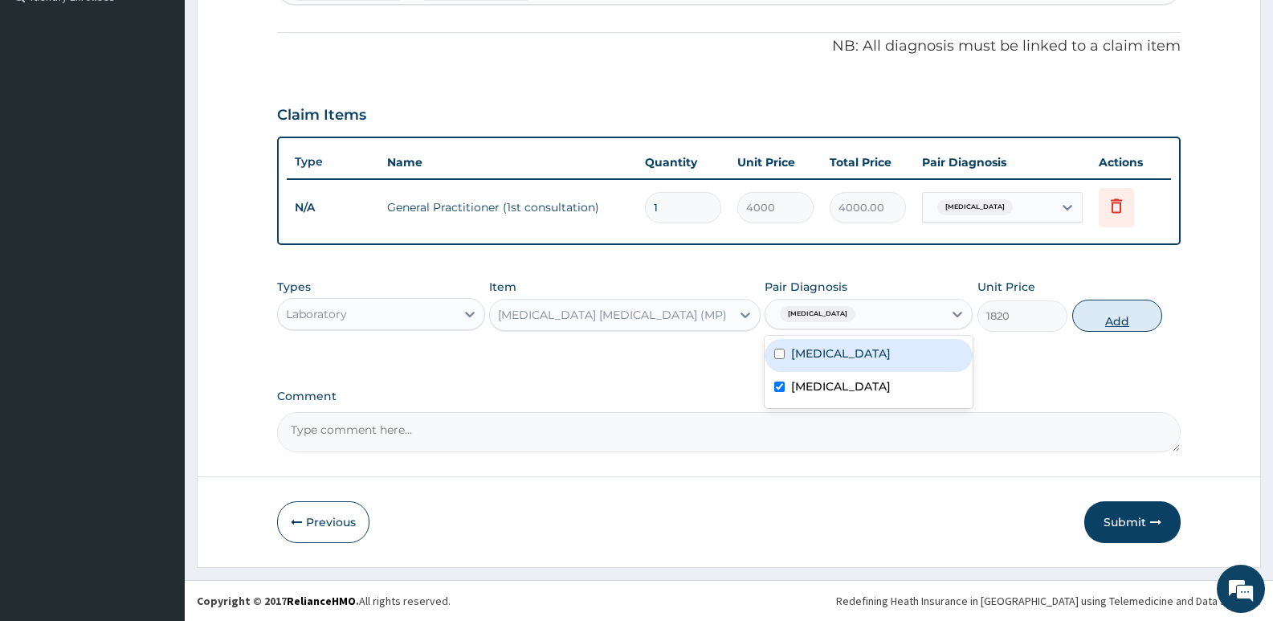
click at [1116, 320] on button "Add" at bounding box center [1117, 316] width 90 height 32
type input "0"
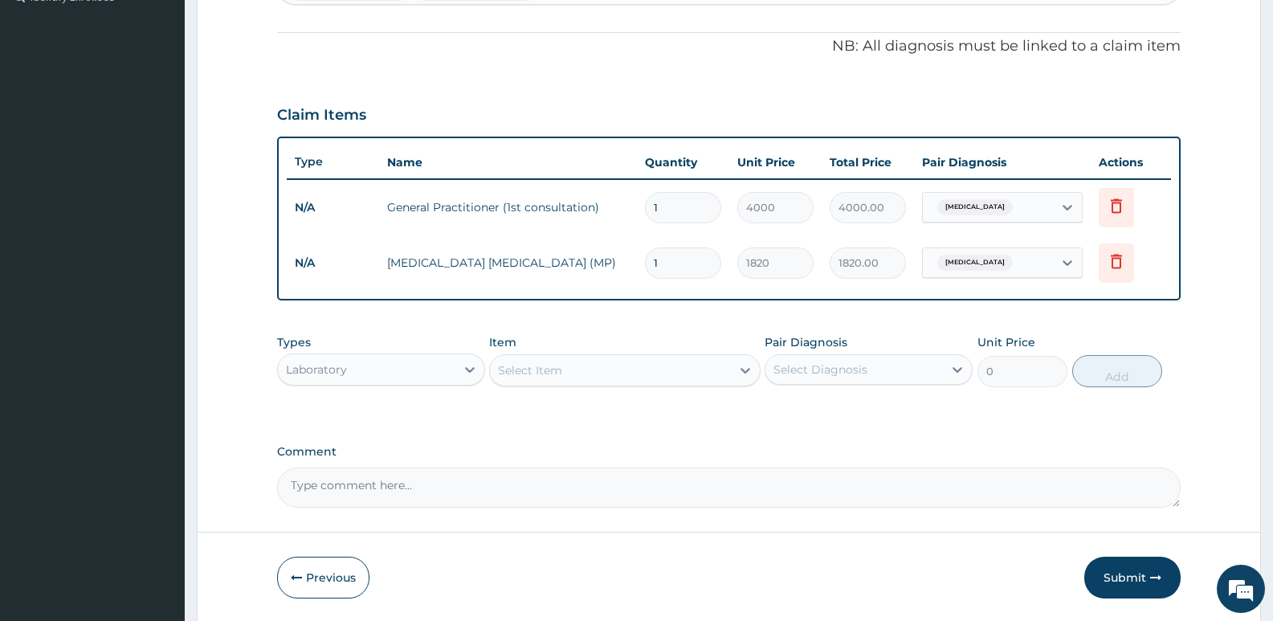
click at [536, 373] on div "Select Item" at bounding box center [530, 370] width 64 height 16
type input "WBC"
click at [557, 408] on div "WBC DIFFERENTIAL" at bounding box center [624, 410] width 271 height 29
type input "2080"
click at [853, 364] on div "Select Diagnosis" at bounding box center [820, 369] width 94 height 16
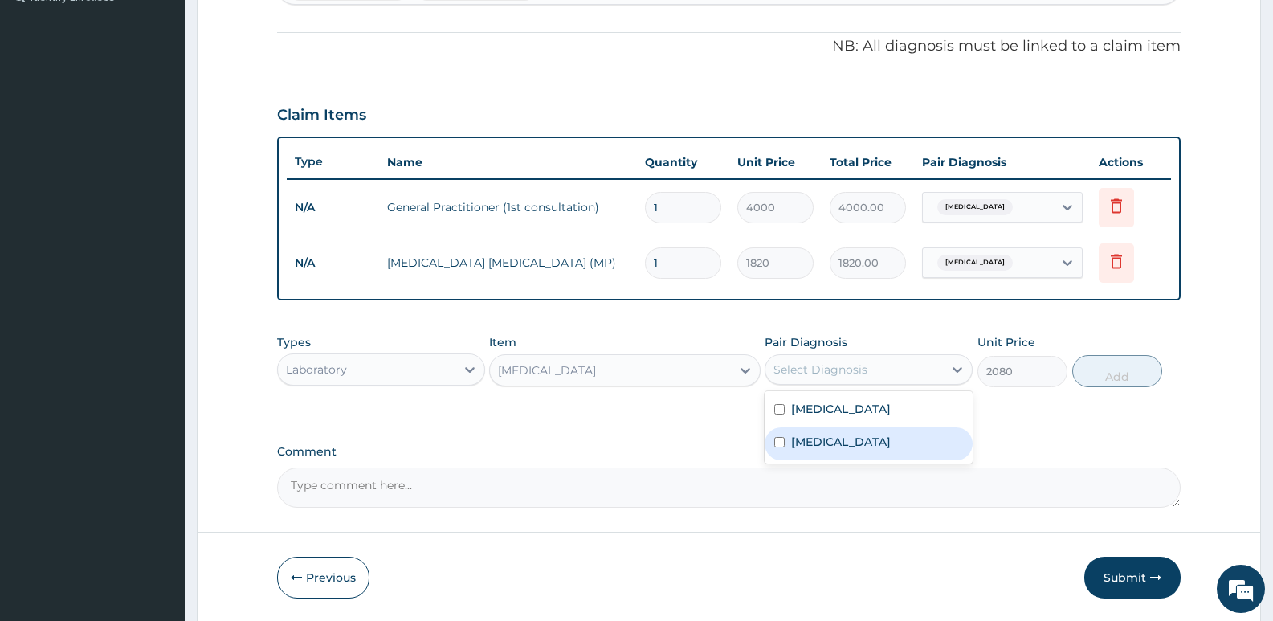
click at [823, 437] on label "Malaria" at bounding box center [841, 442] width 100 height 16
checkbox input "true"
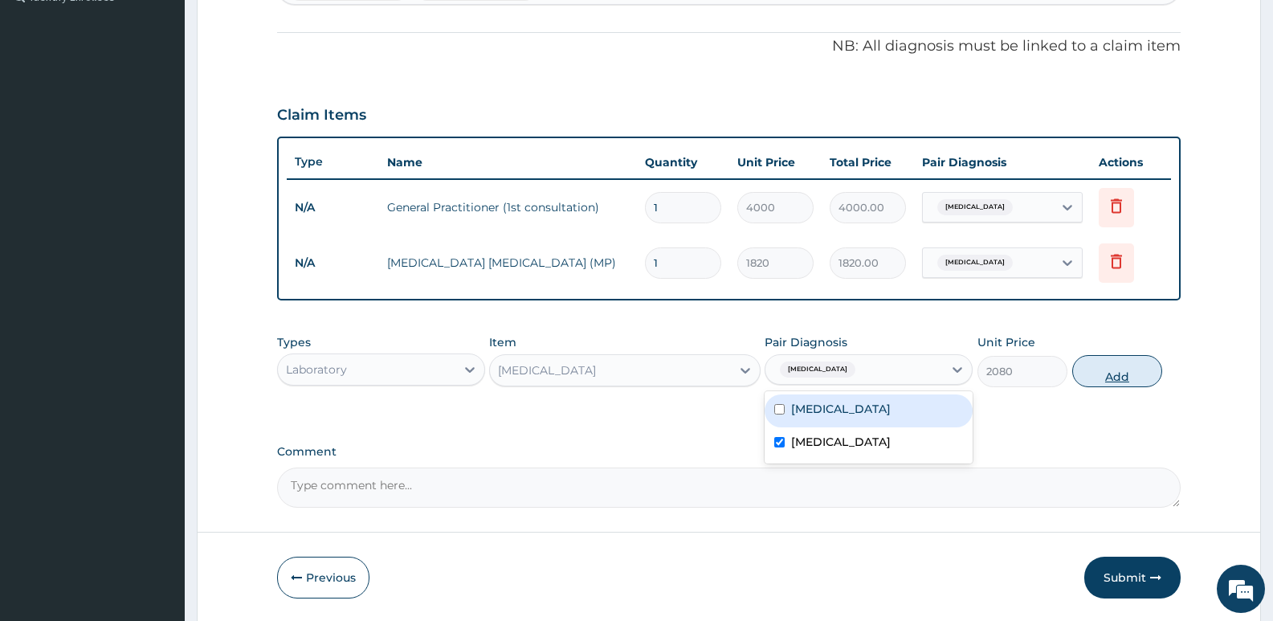
click at [1114, 378] on button "Add" at bounding box center [1117, 371] width 90 height 32
type input "0"
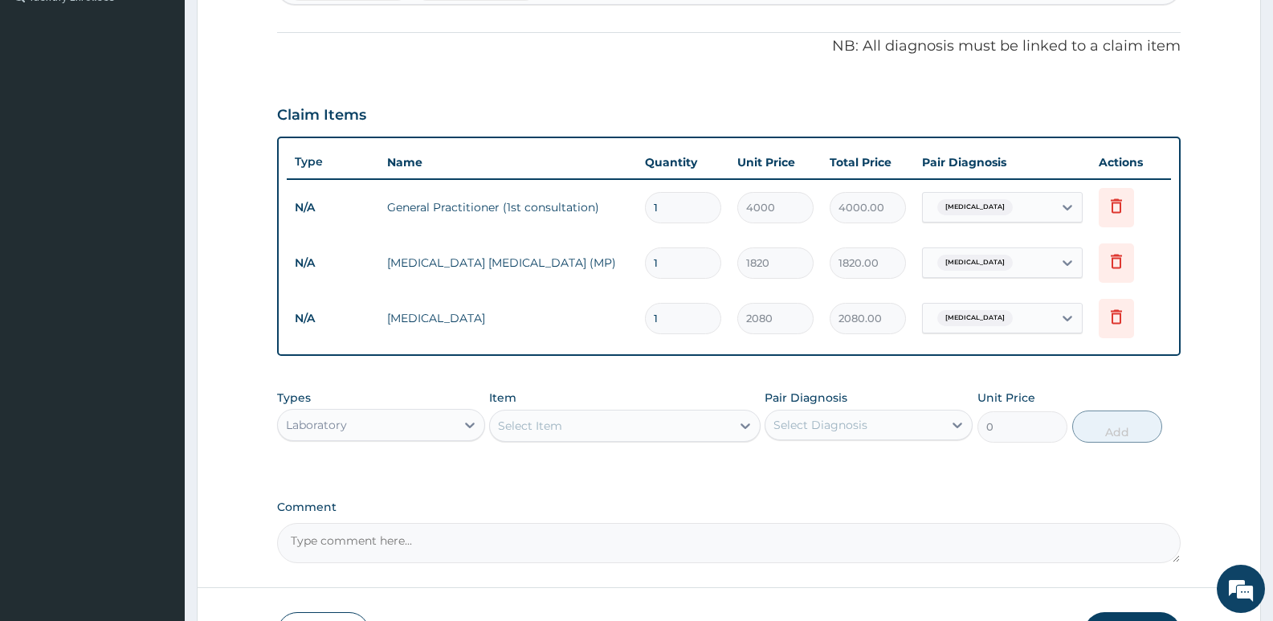
click at [535, 426] on div "Select Item" at bounding box center [530, 426] width 64 height 16
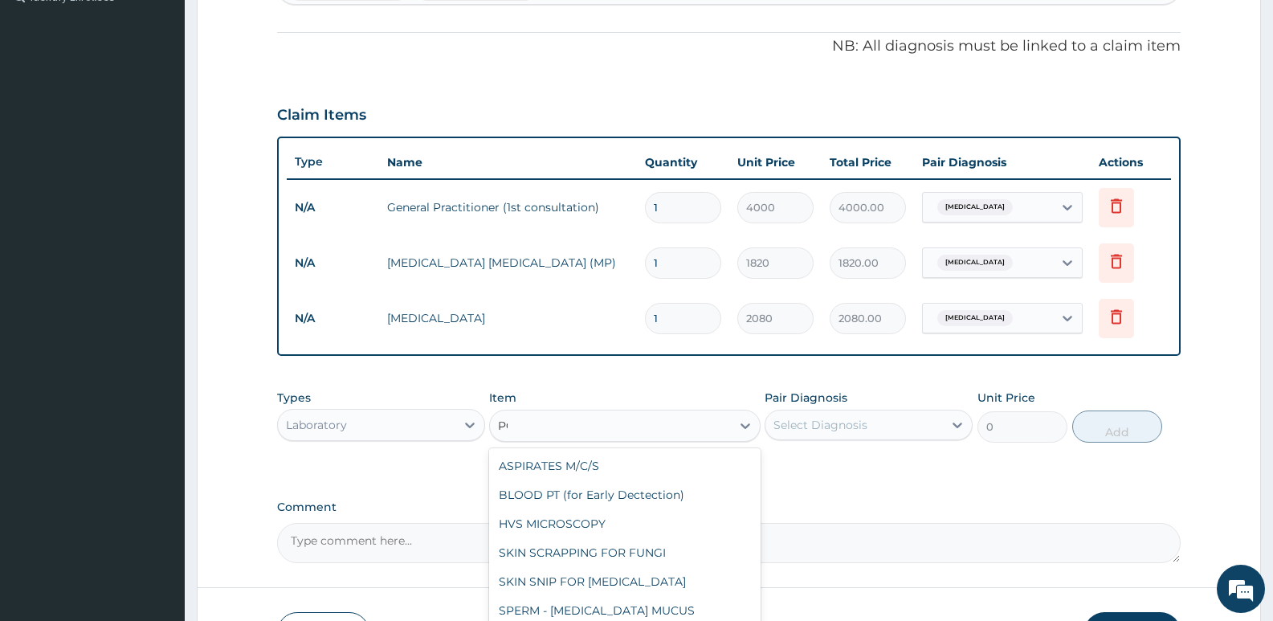
type input "PCV"
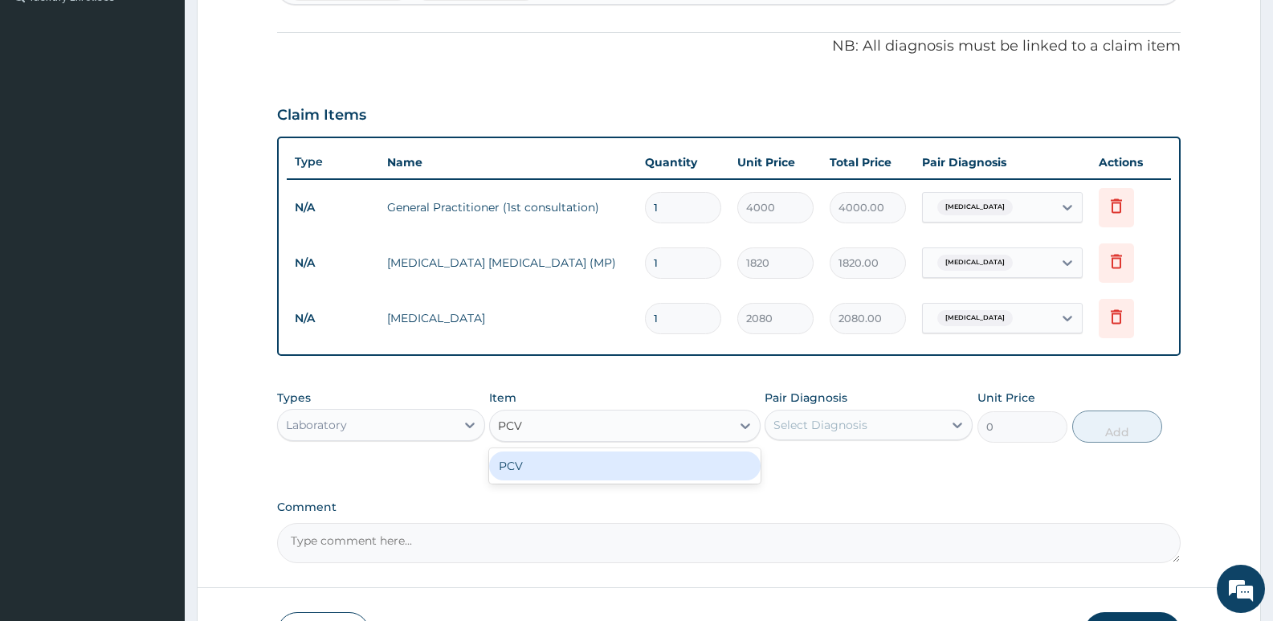
click at [515, 465] on div "PCV" at bounding box center [624, 465] width 271 height 29
type input "1300"
click at [818, 420] on div "Select Diagnosis" at bounding box center [820, 425] width 94 height 16
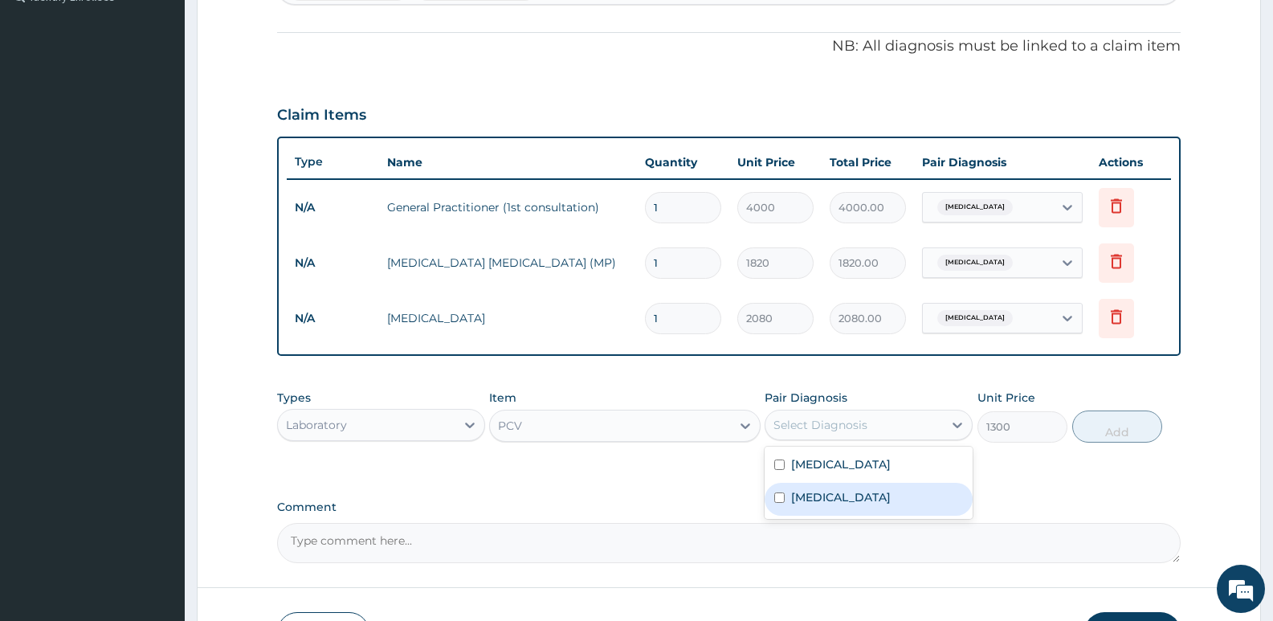
click at [817, 498] on label "Malaria" at bounding box center [841, 497] width 100 height 16
checkbox input "true"
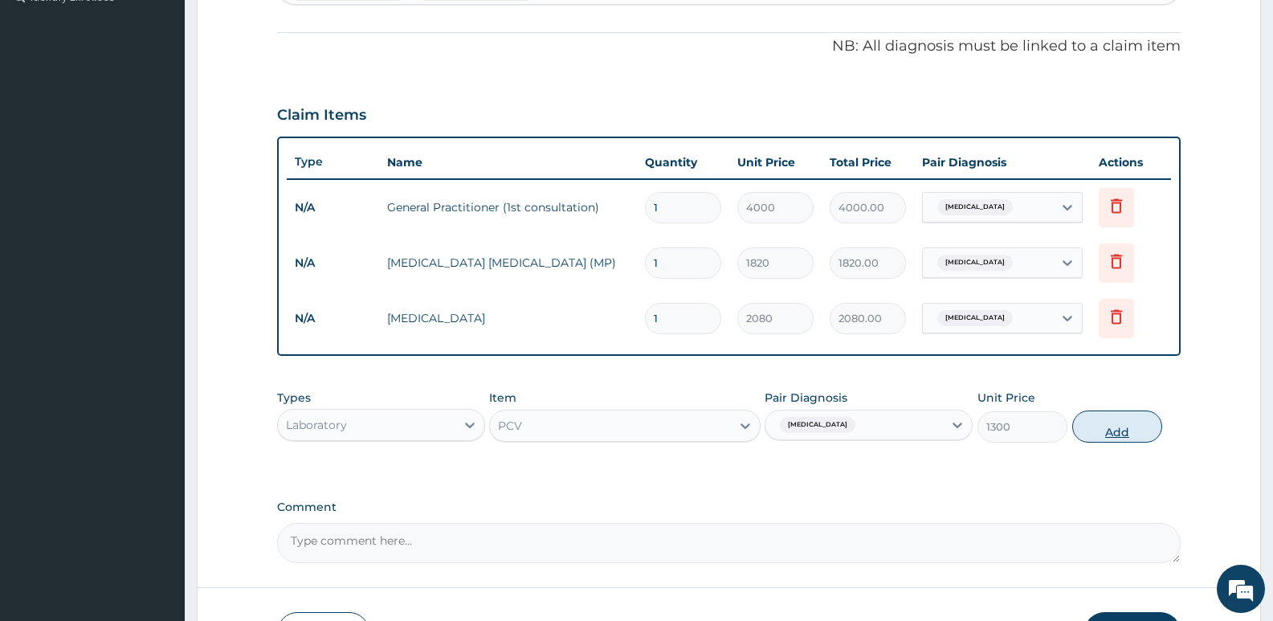
click at [1118, 428] on button "Add" at bounding box center [1117, 426] width 90 height 32
type input "0"
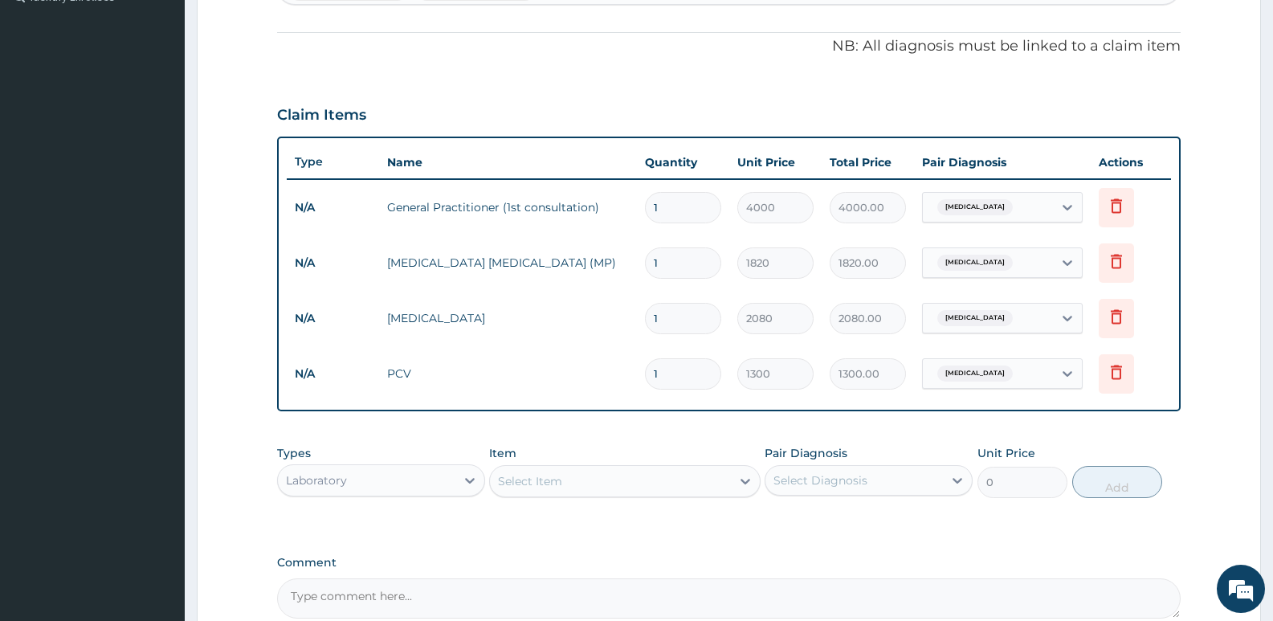
click at [375, 485] on div "Laboratory" at bounding box center [366, 480] width 177 height 26
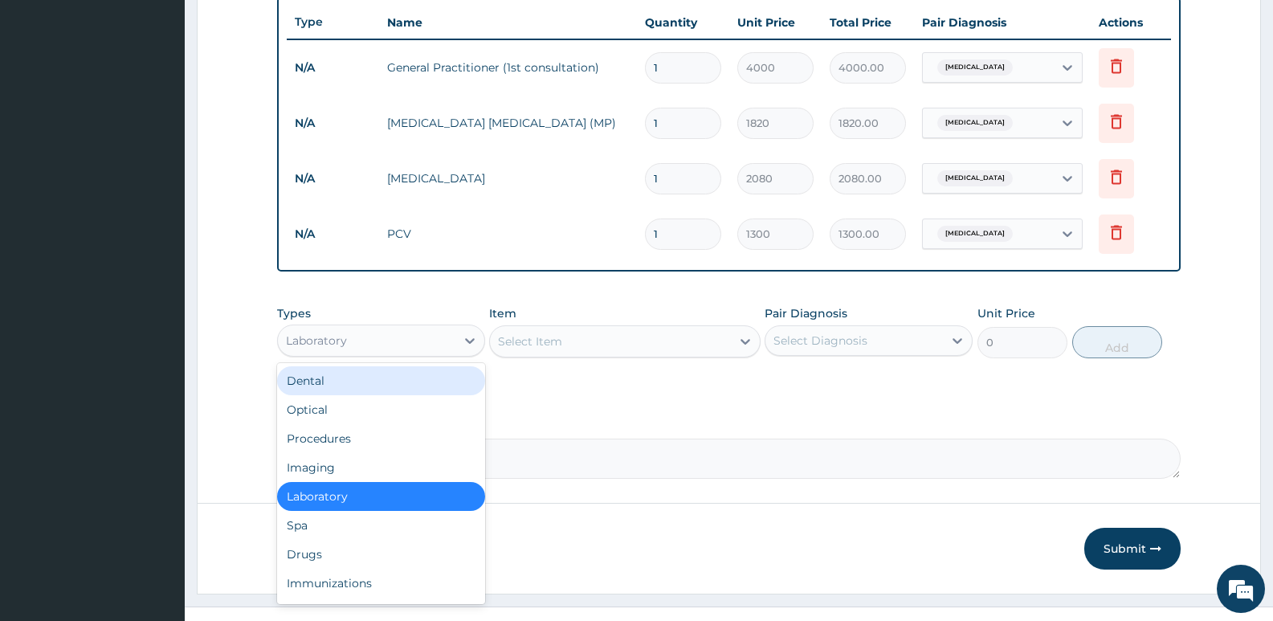
scroll to position [627, 0]
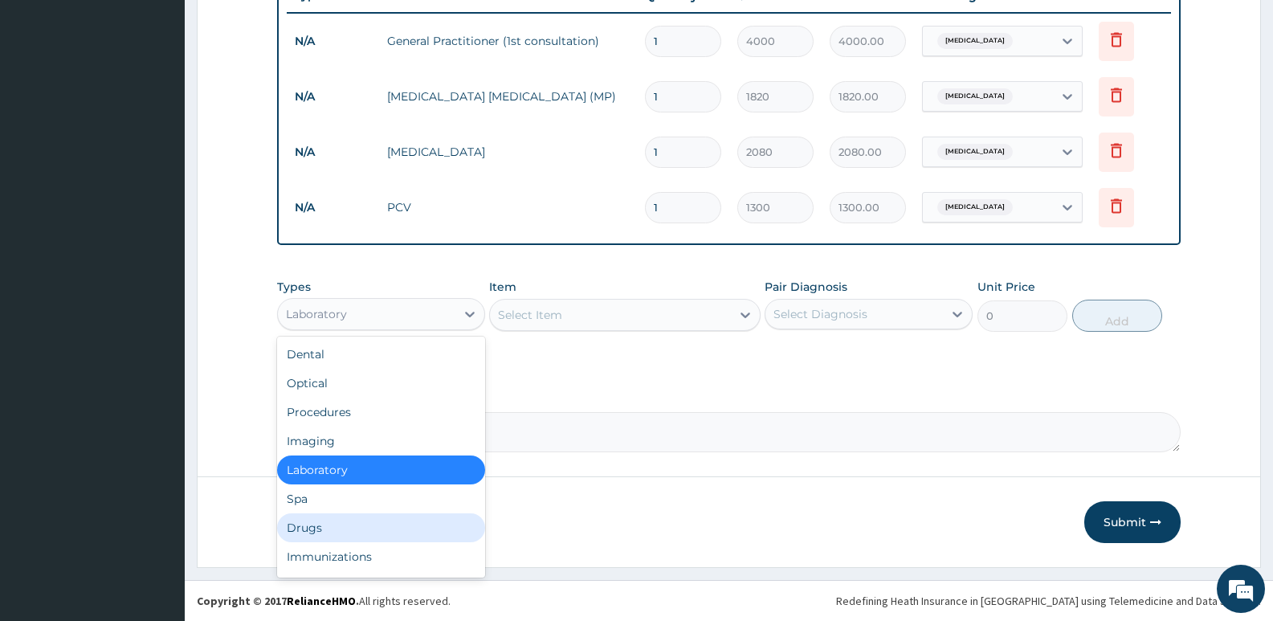
click at [304, 529] on div "Drugs" at bounding box center [381, 527] width 208 height 29
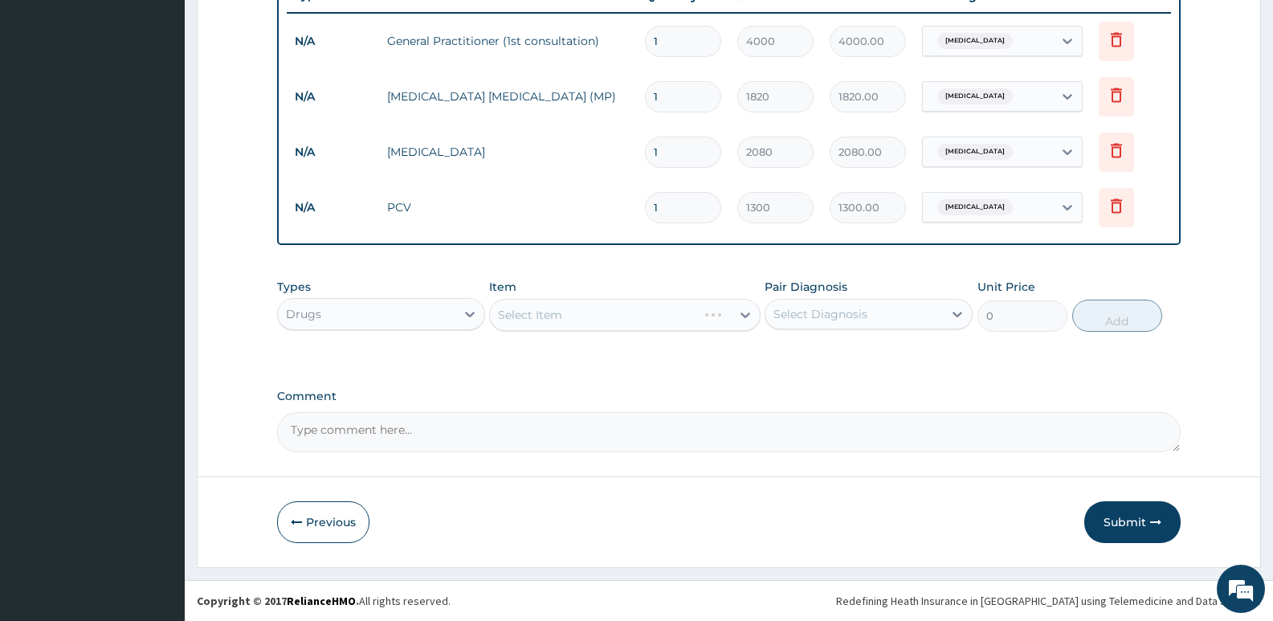
click at [589, 316] on div "Select Item" at bounding box center [624, 315] width 271 height 32
click at [593, 313] on div "Select Item" at bounding box center [610, 315] width 240 height 26
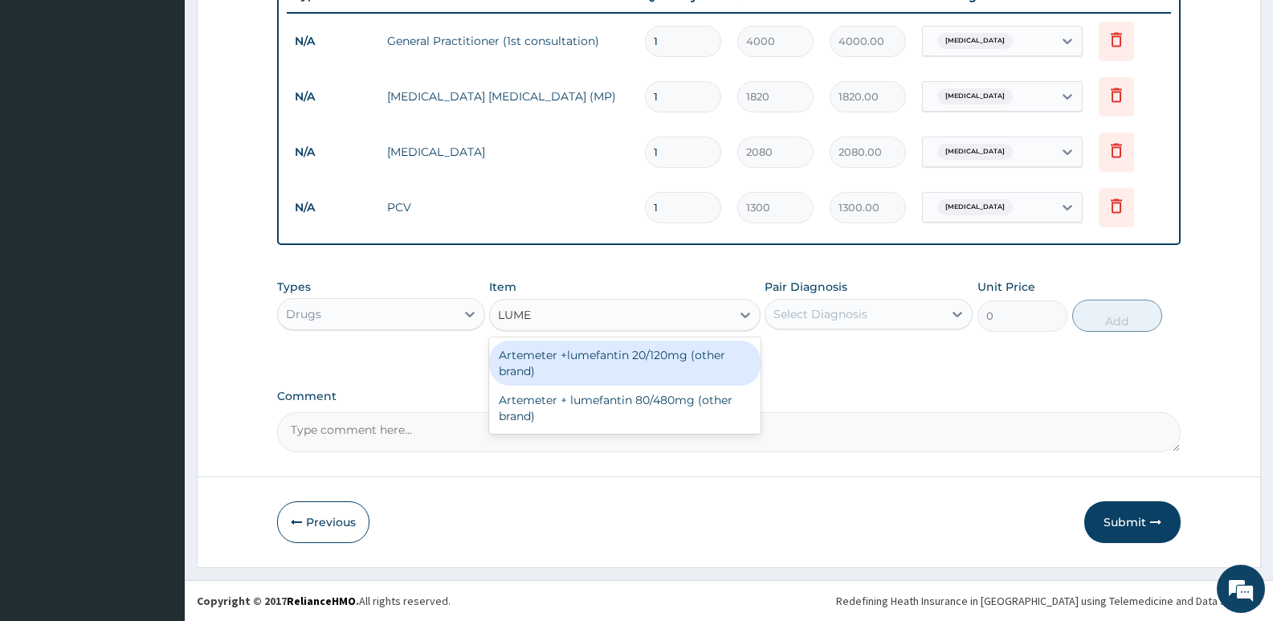
type input "LUMEF"
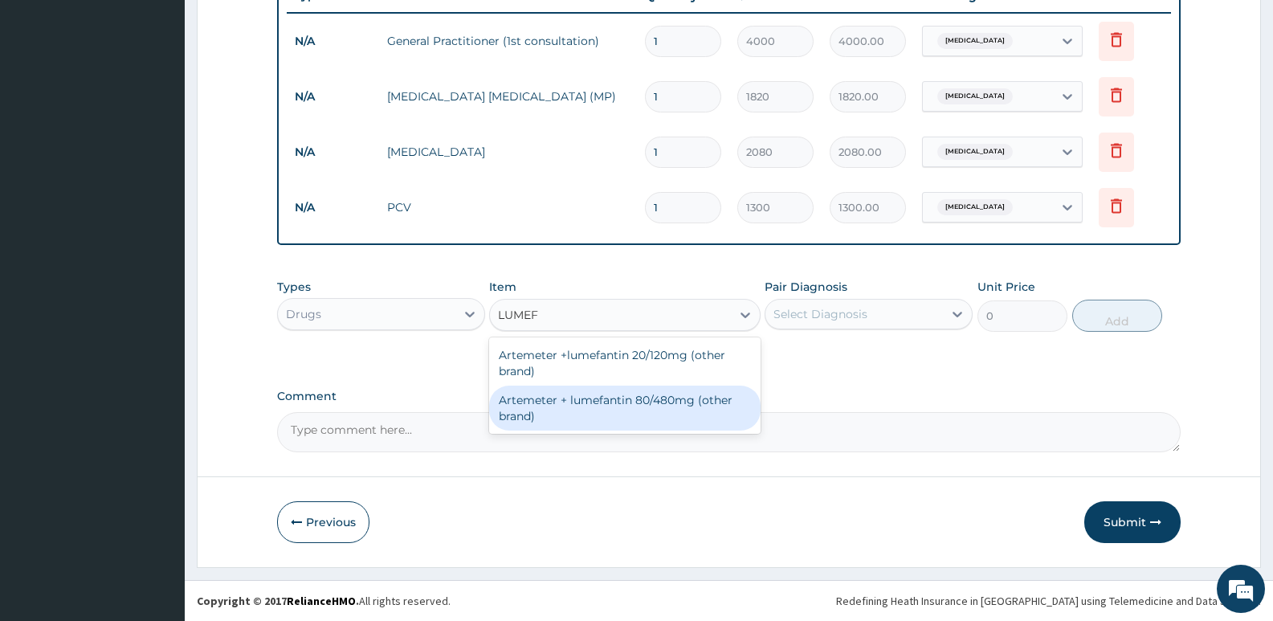
click at [602, 394] on div "Artemeter + lumefantin 80/480mg (other brand)" at bounding box center [624, 407] width 271 height 45
type input "230.4"
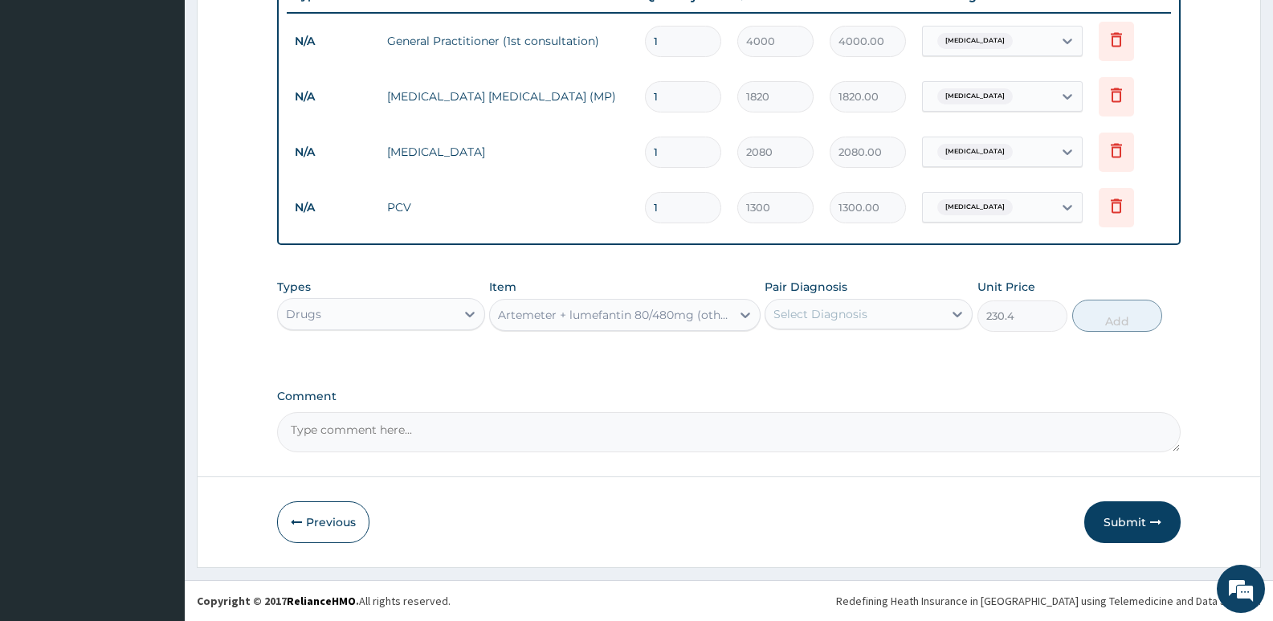
click at [864, 310] on div "Select Diagnosis" at bounding box center [820, 314] width 94 height 16
click at [816, 386] on label "Malaria" at bounding box center [841, 386] width 100 height 16
checkbox input "true"
click at [1124, 316] on button "Add" at bounding box center [1117, 316] width 90 height 32
type input "0"
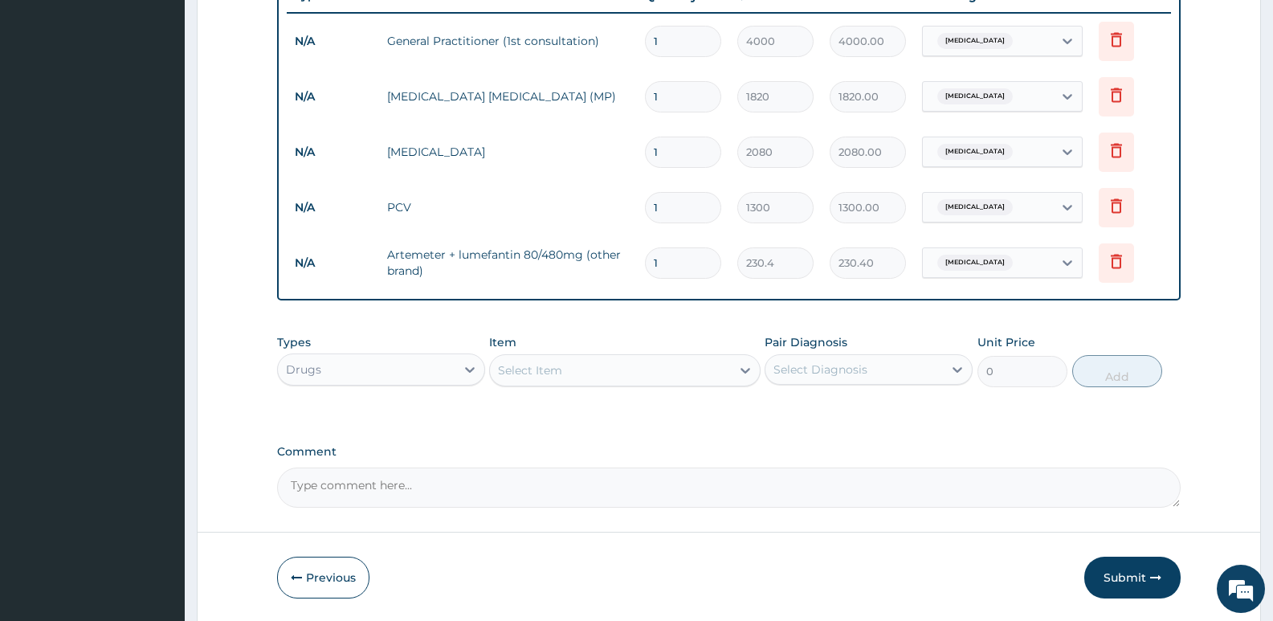
type input "0.00"
type input "6"
type input "1382.40"
type input "6"
click at [556, 367] on div "Select Item" at bounding box center [530, 370] width 64 height 16
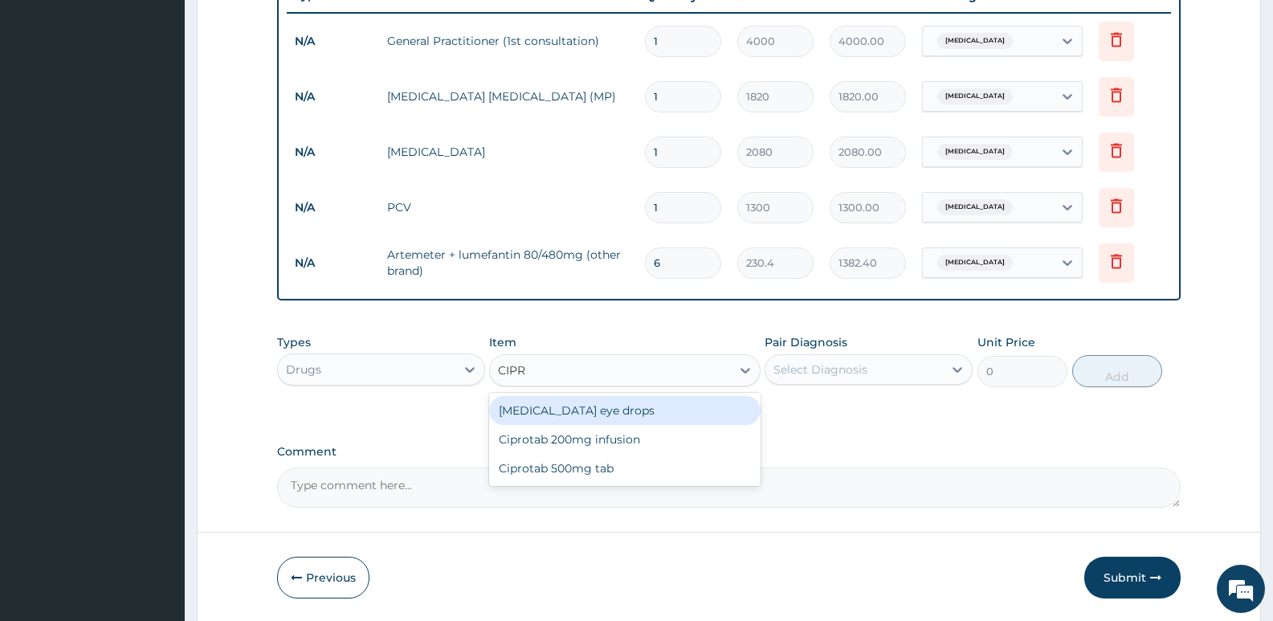
type input "CIPRO"
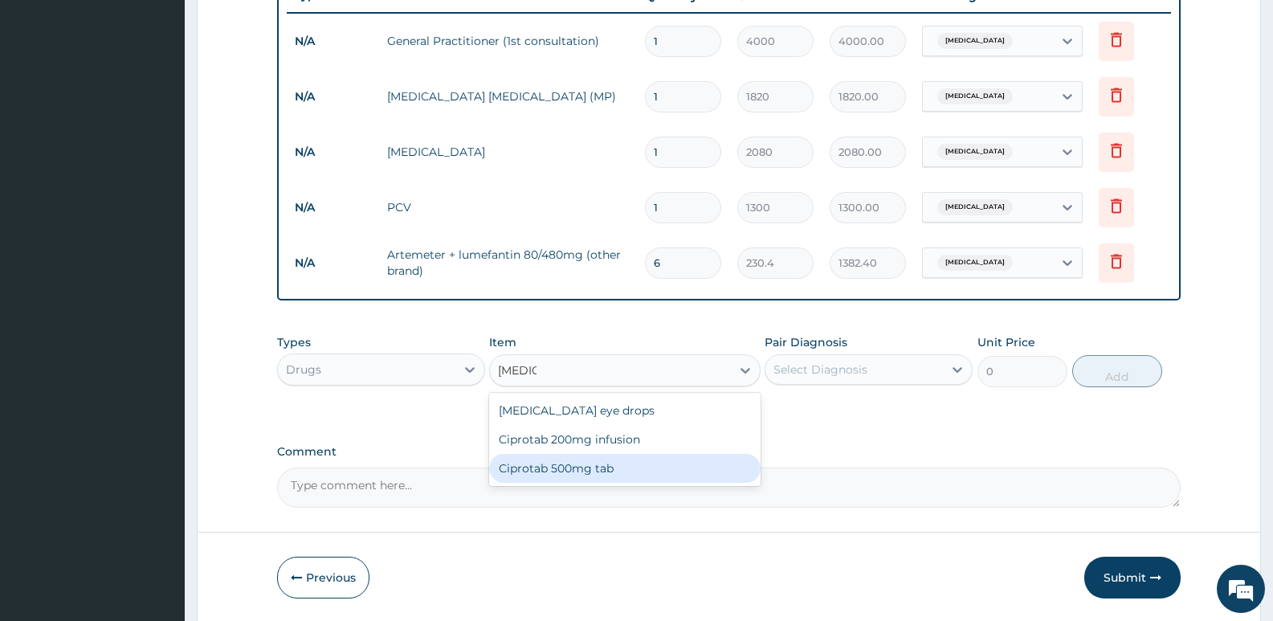
click at [551, 464] on div "Ciprotab 500mg tab" at bounding box center [624, 468] width 271 height 29
type input "180"
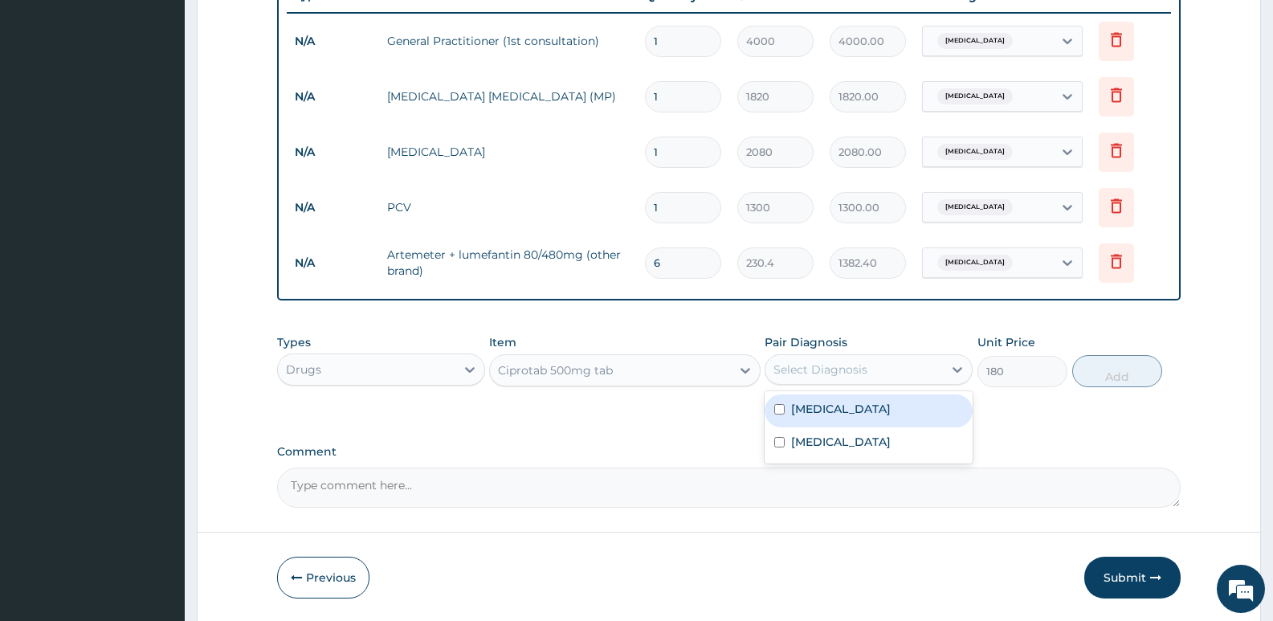
click at [864, 363] on div "Select Diagnosis" at bounding box center [820, 369] width 94 height 16
click at [838, 411] on label "Typhoid fever" at bounding box center [841, 409] width 100 height 16
checkbox input "true"
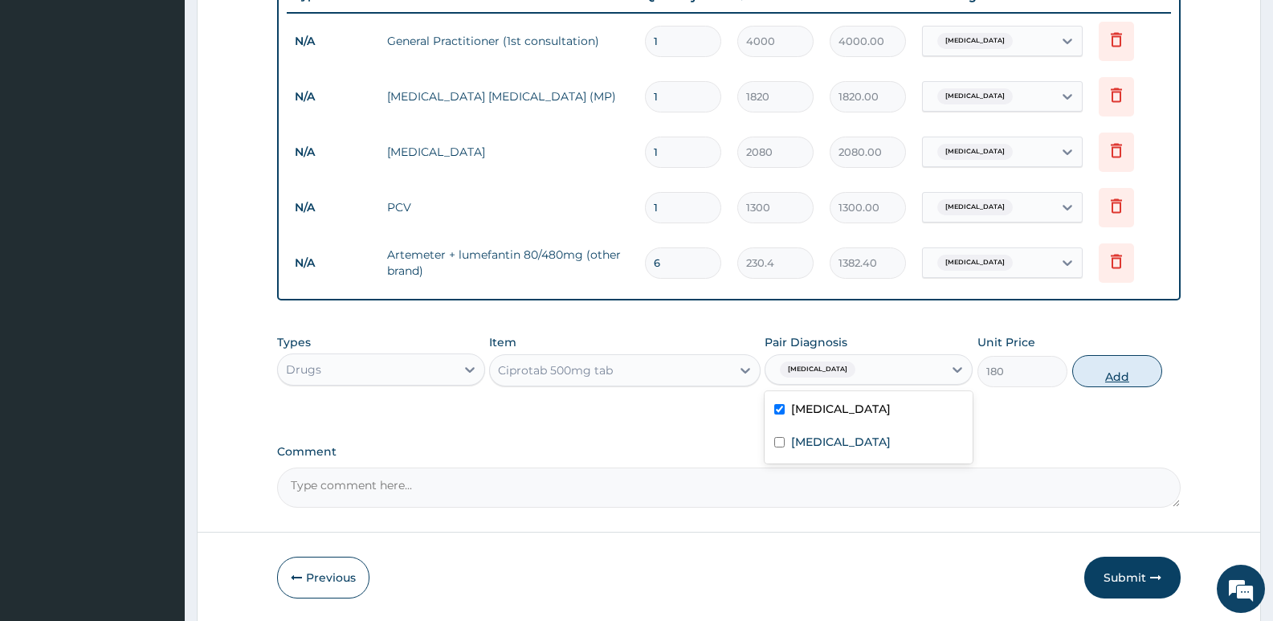
click at [1111, 371] on button "Add" at bounding box center [1117, 371] width 90 height 32
type input "0"
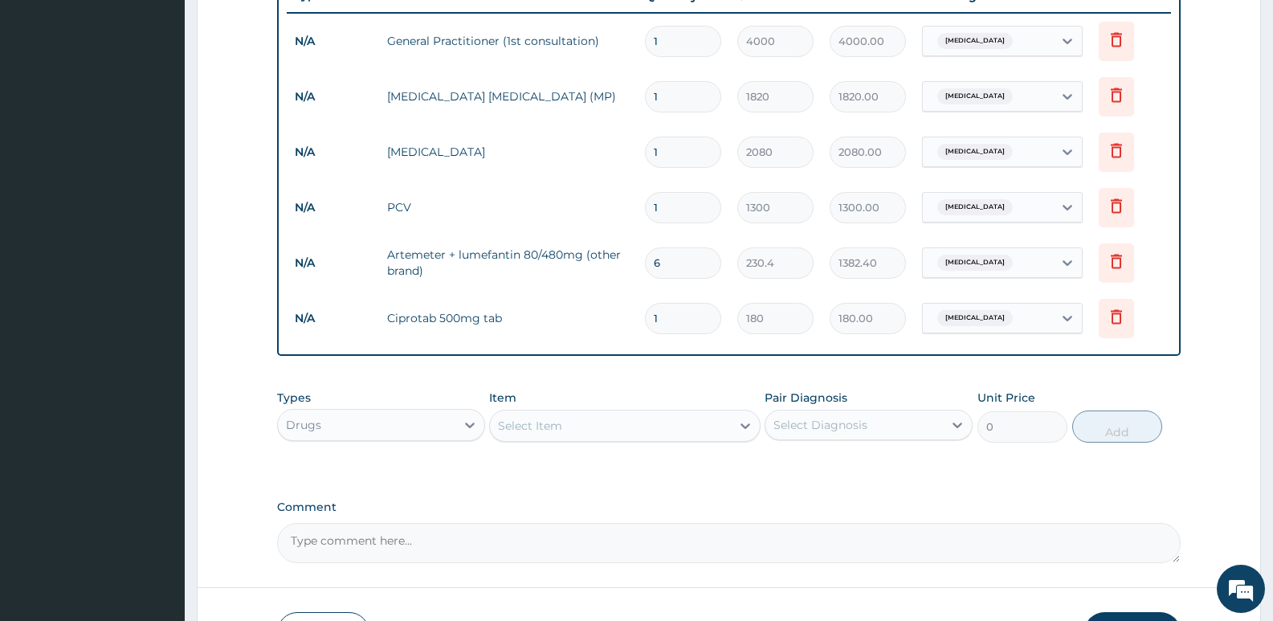
type input "10"
type input "1800.00"
type input "10"
click at [573, 422] on div "Select Item" at bounding box center [610, 426] width 240 height 26
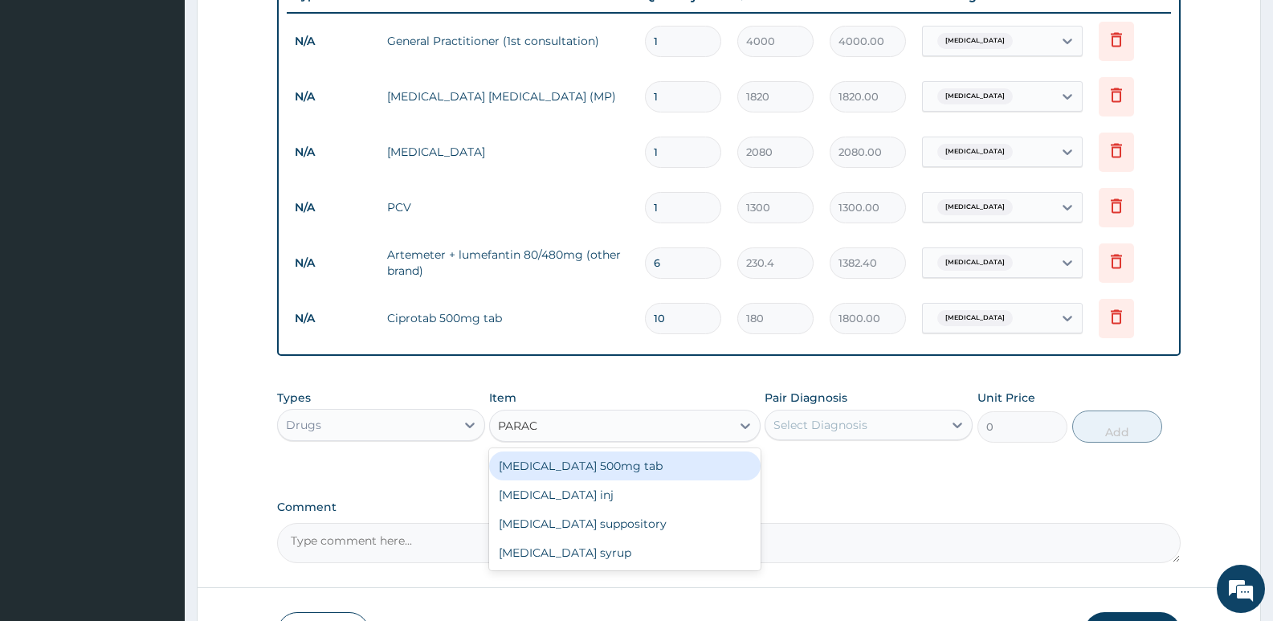
type input "PARACE"
click at [581, 466] on div "Paracetamol 500mg tab" at bounding box center [624, 465] width 271 height 29
type input "12"
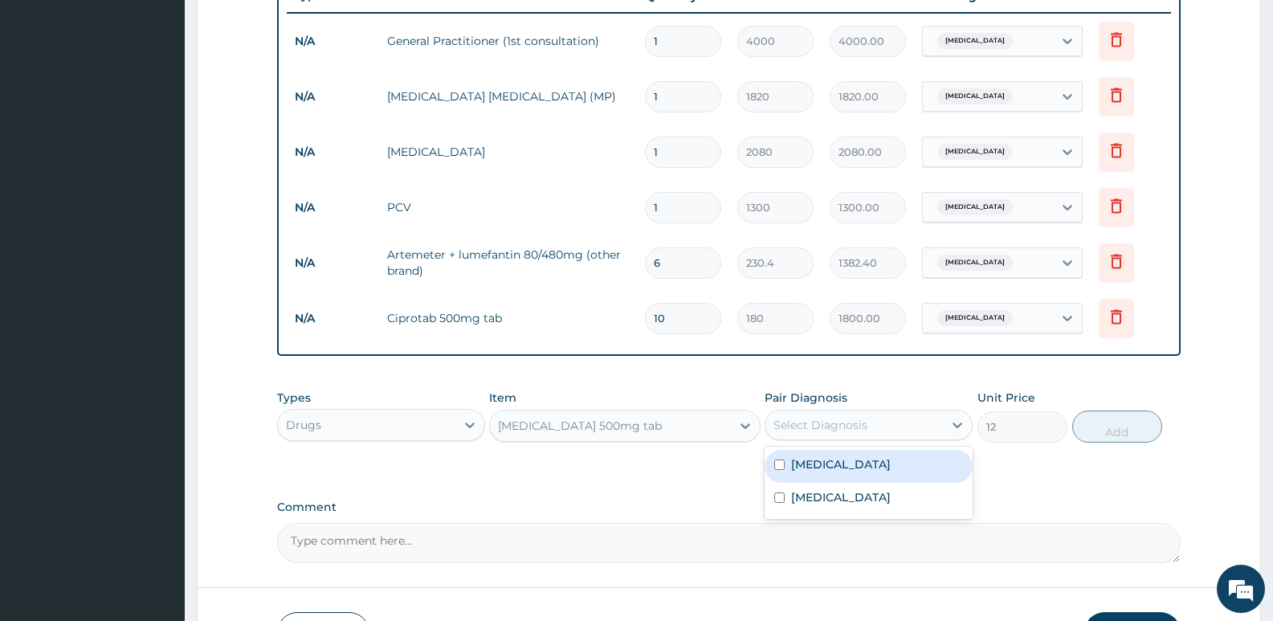
click at [827, 426] on div "Select Diagnosis" at bounding box center [820, 425] width 94 height 16
click at [815, 495] on label "Malaria" at bounding box center [841, 497] width 100 height 16
checkbox input "true"
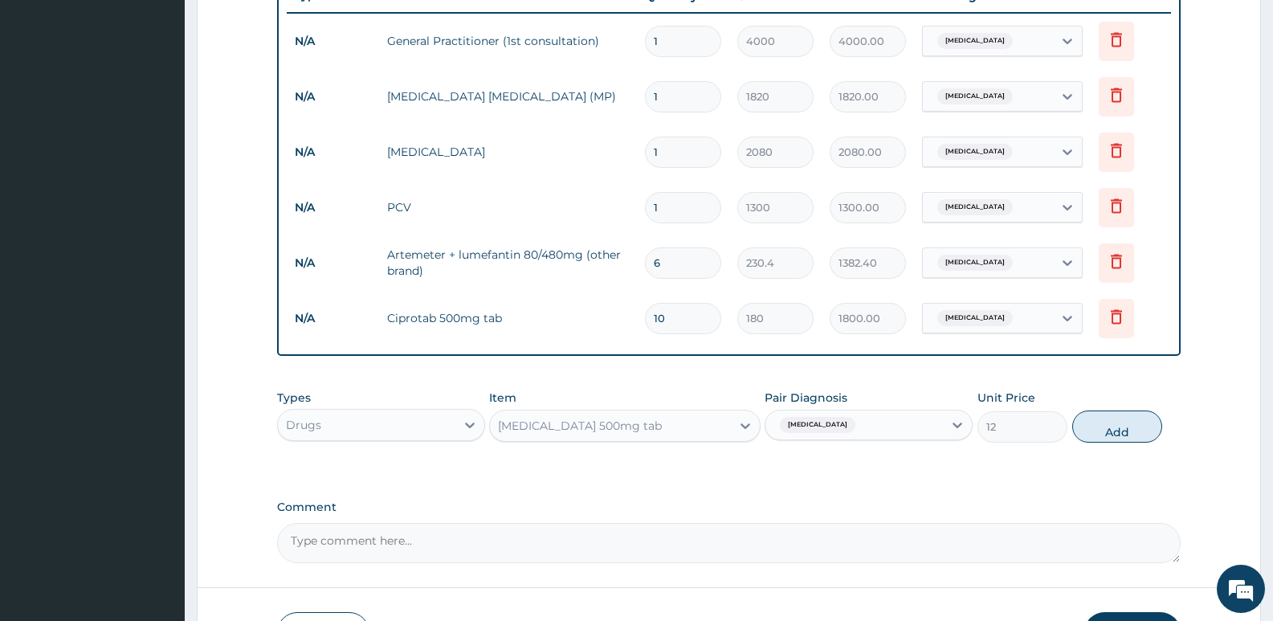
click at [1116, 430] on button "Add" at bounding box center [1117, 426] width 90 height 32
type input "0"
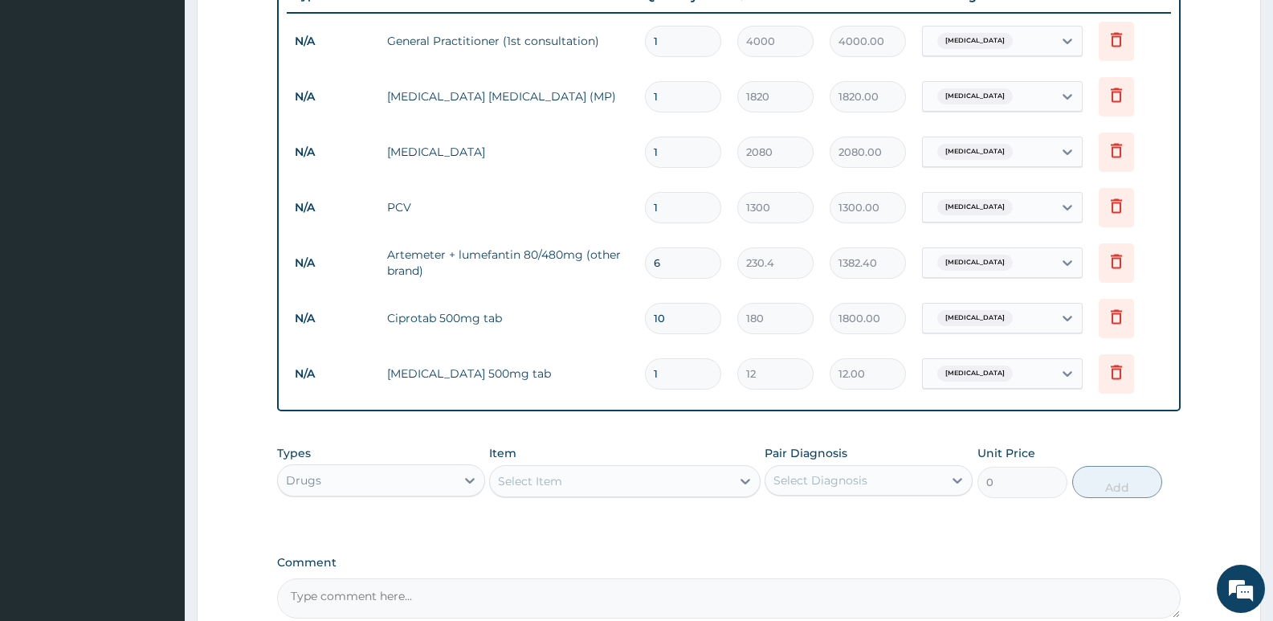
type input "18"
type input "216.00"
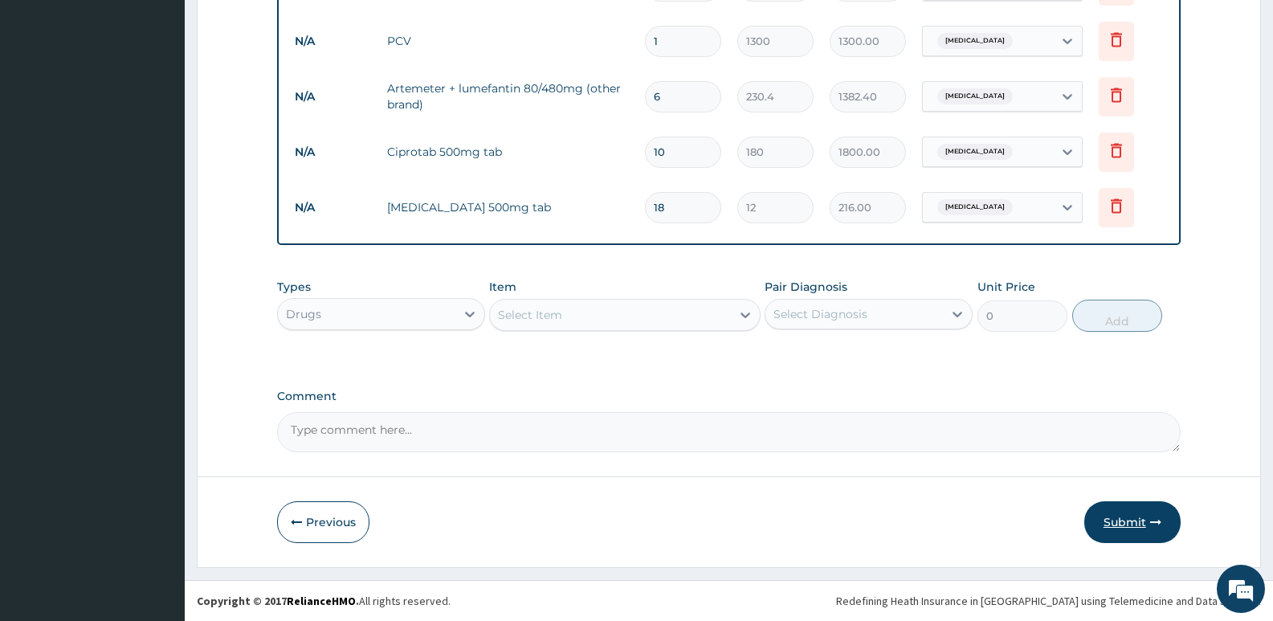
type input "18"
click at [1125, 520] on button "Submit" at bounding box center [1132, 522] width 96 height 42
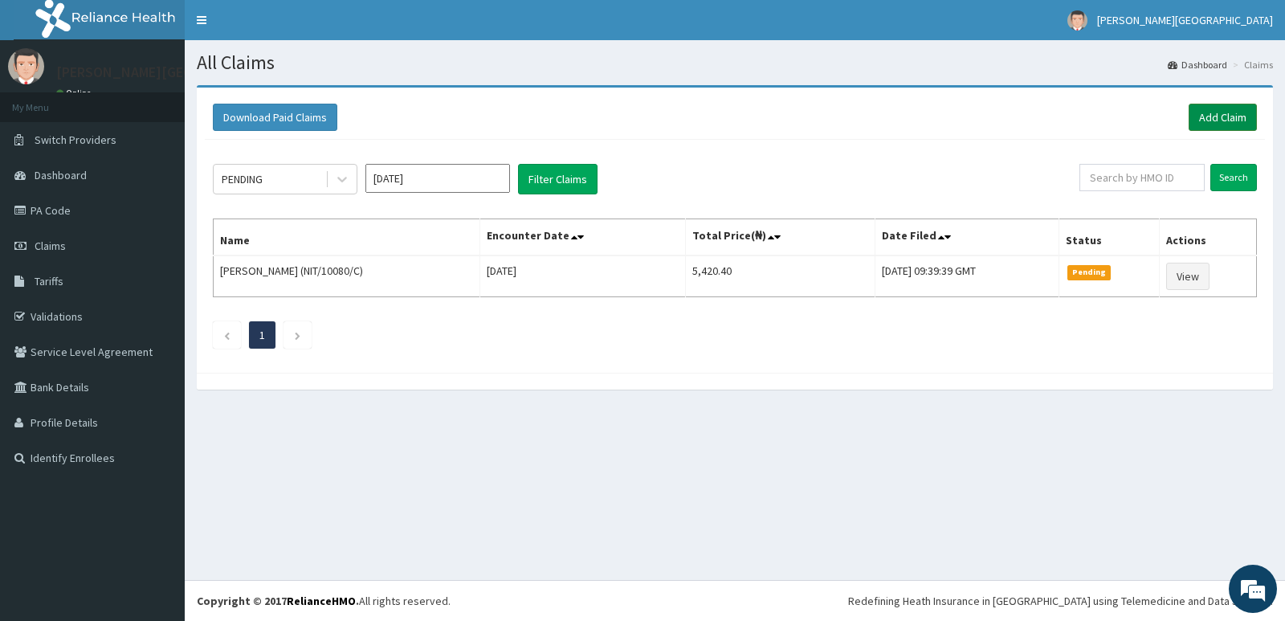
click at [1215, 115] on link "Add Claim" at bounding box center [1223, 117] width 68 height 27
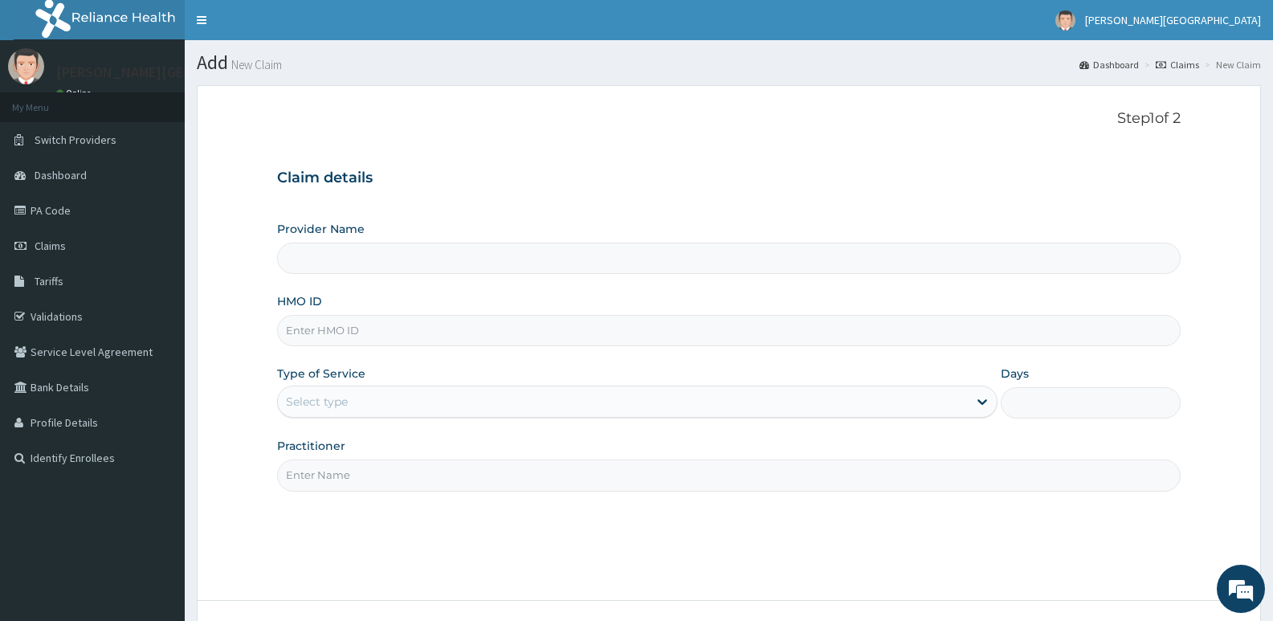
type input "[PERSON_NAME] SPECIALIST HOSPITAL"
click at [51, 202] on link "PA Code" at bounding box center [92, 210] width 185 height 35
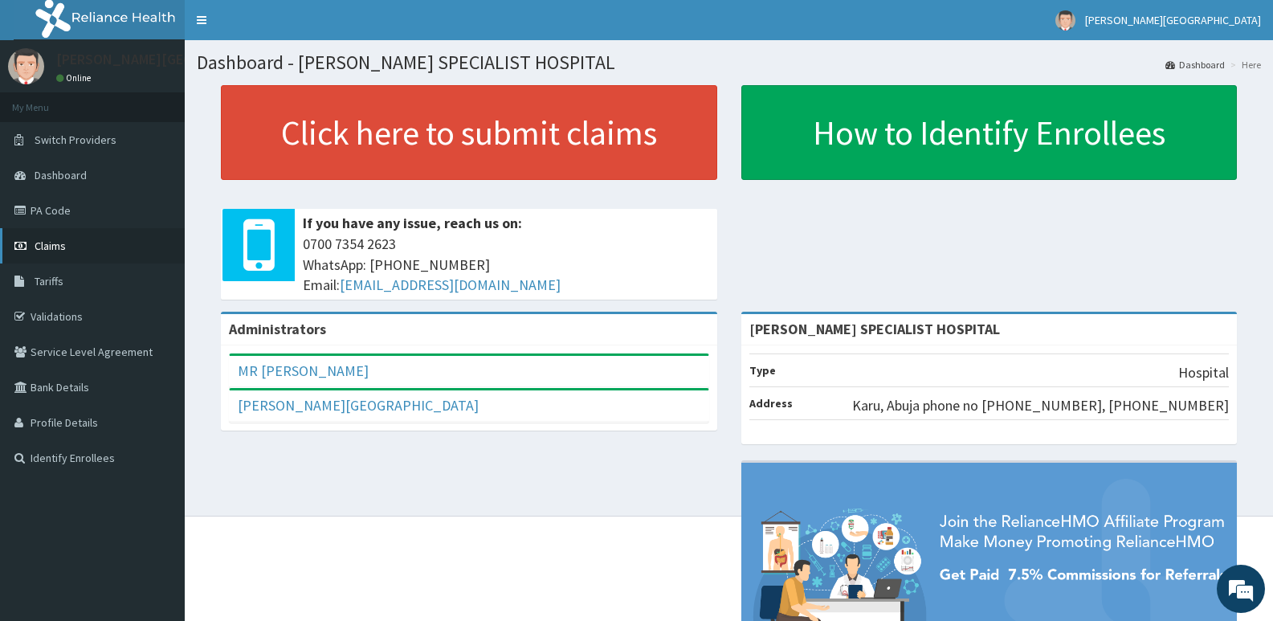
click at [47, 242] on span "Claims" at bounding box center [50, 246] width 31 height 14
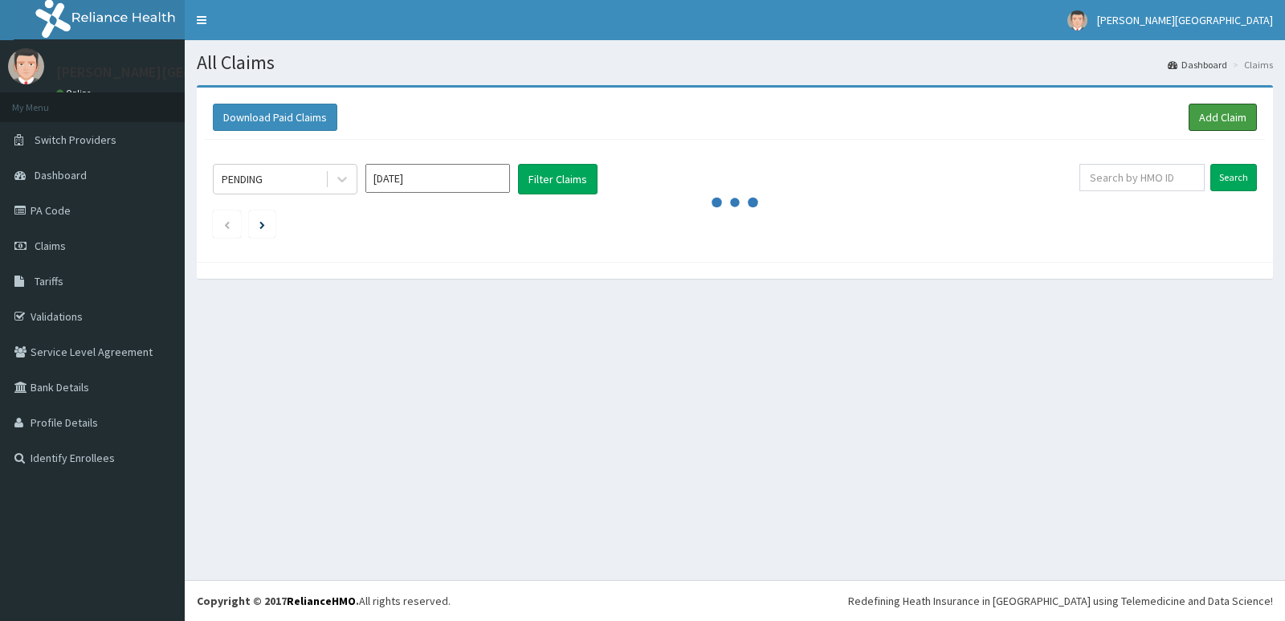
click at [1214, 117] on link "Add Claim" at bounding box center [1223, 117] width 68 height 27
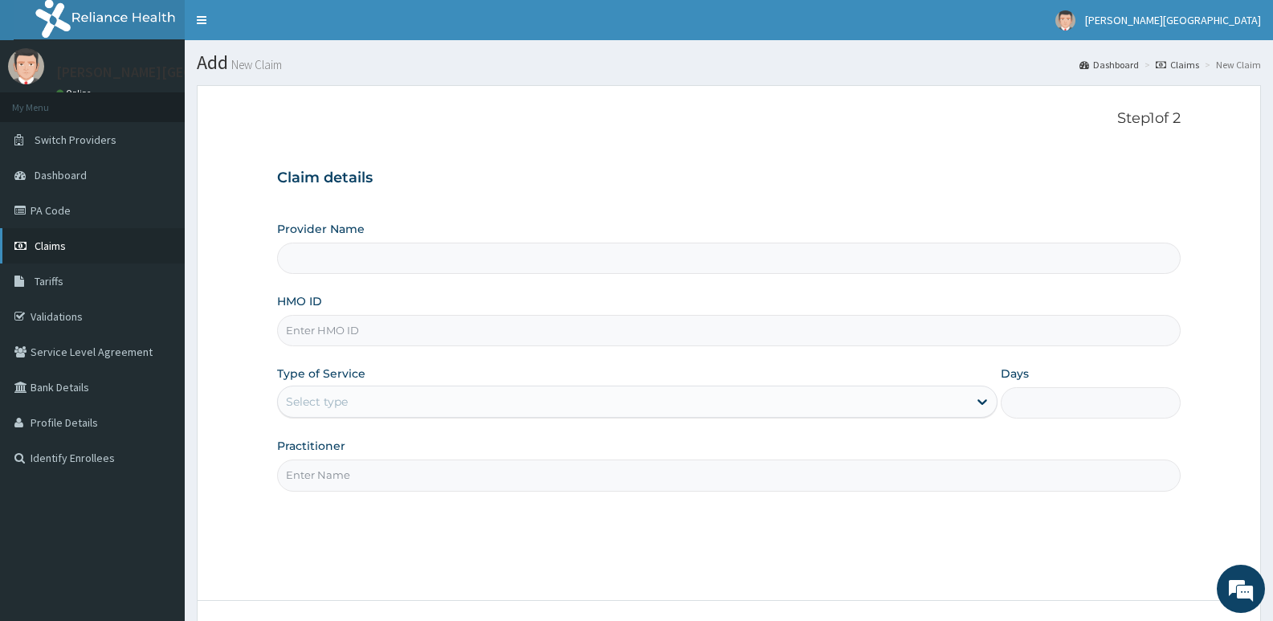
click at [43, 248] on span "Claims" at bounding box center [50, 246] width 31 height 14
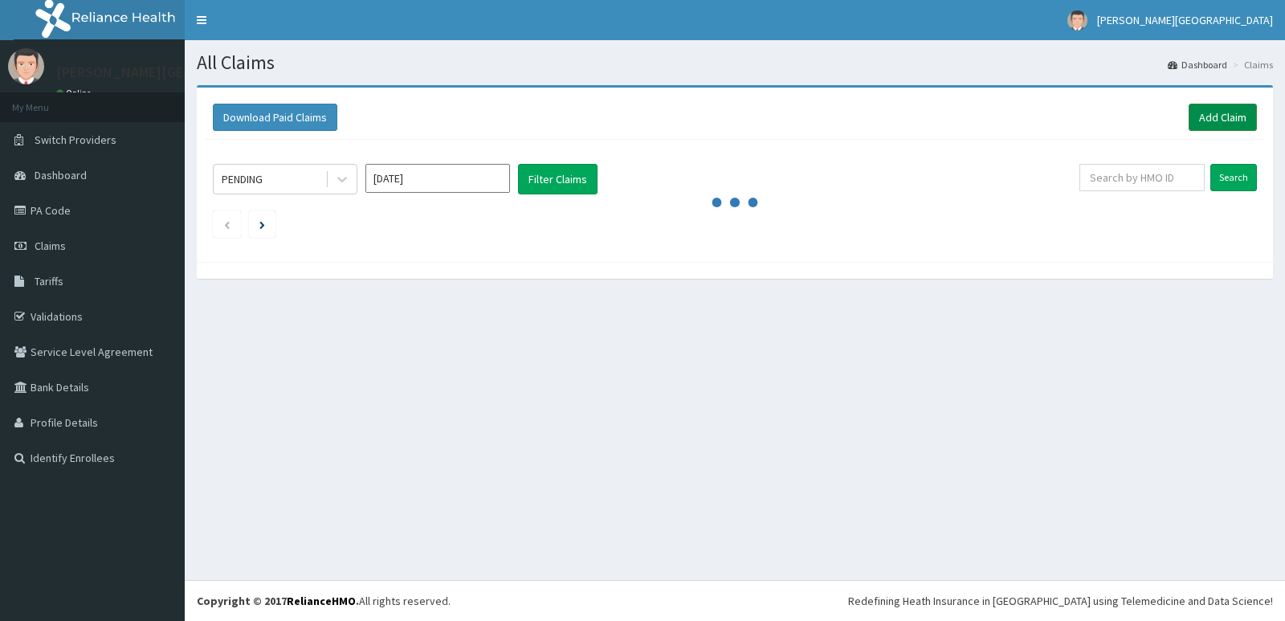
click at [1219, 119] on link "Add Claim" at bounding box center [1223, 117] width 68 height 27
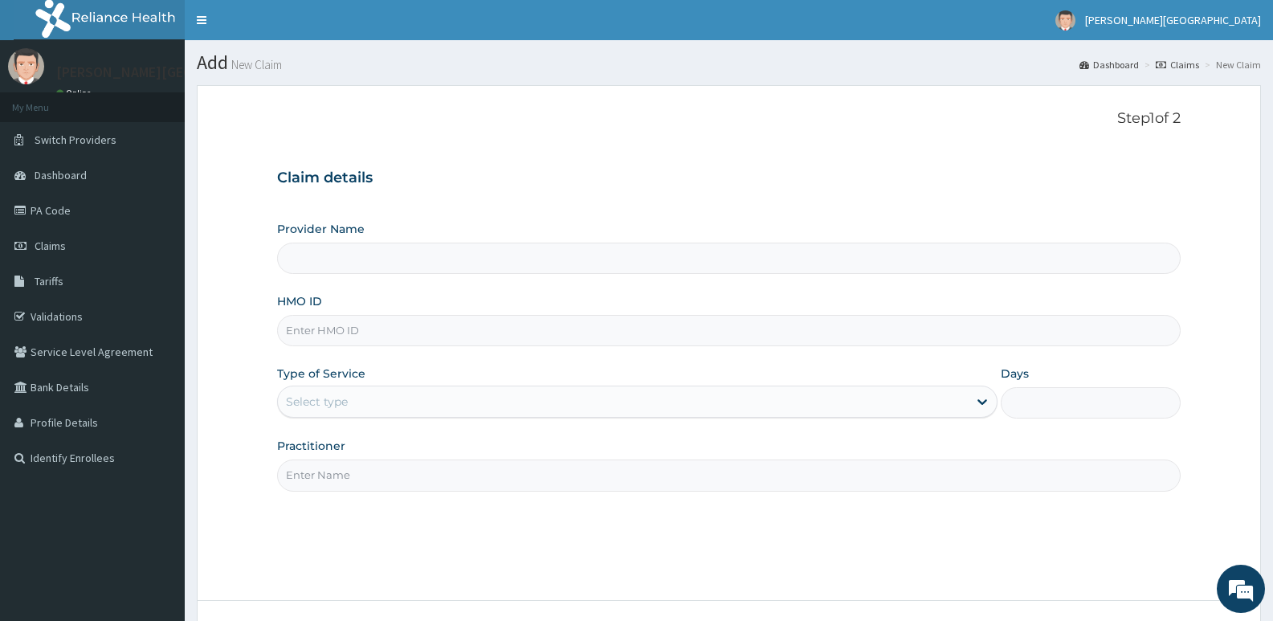
type input "[PERSON_NAME] SPECIALIST HOSPITAL"
click at [365, 324] on input "HMO ID" at bounding box center [729, 330] width 904 height 31
type input "NKK/10039/A"
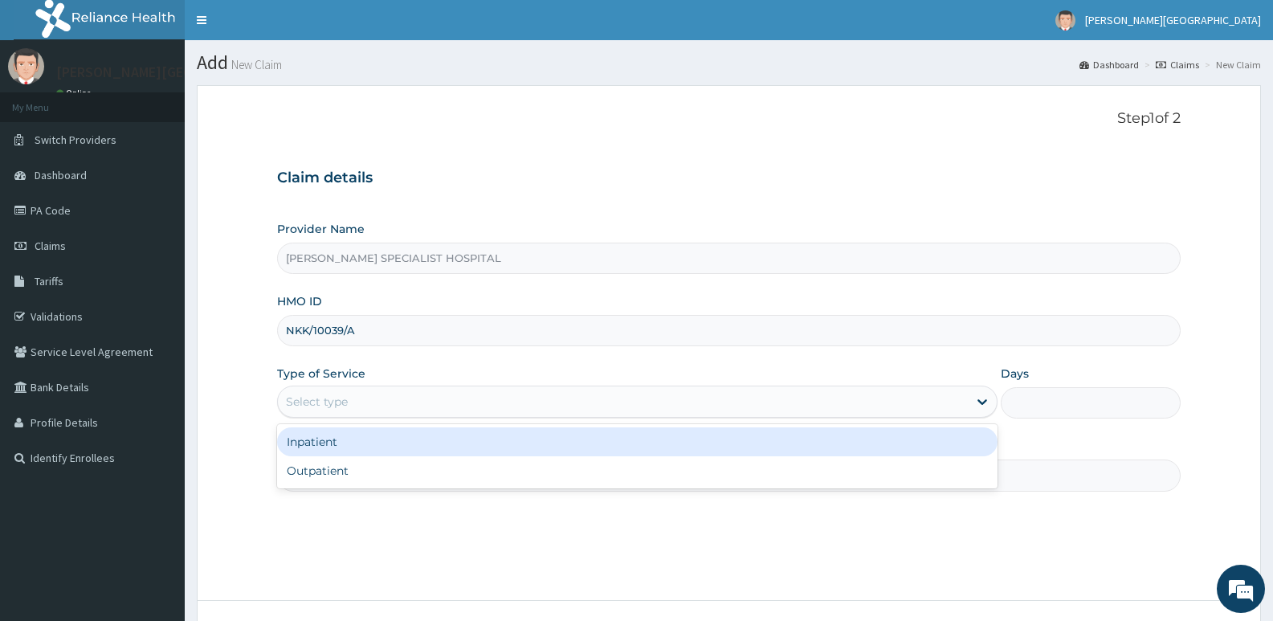
click at [339, 398] on div "Select type" at bounding box center [317, 402] width 62 height 16
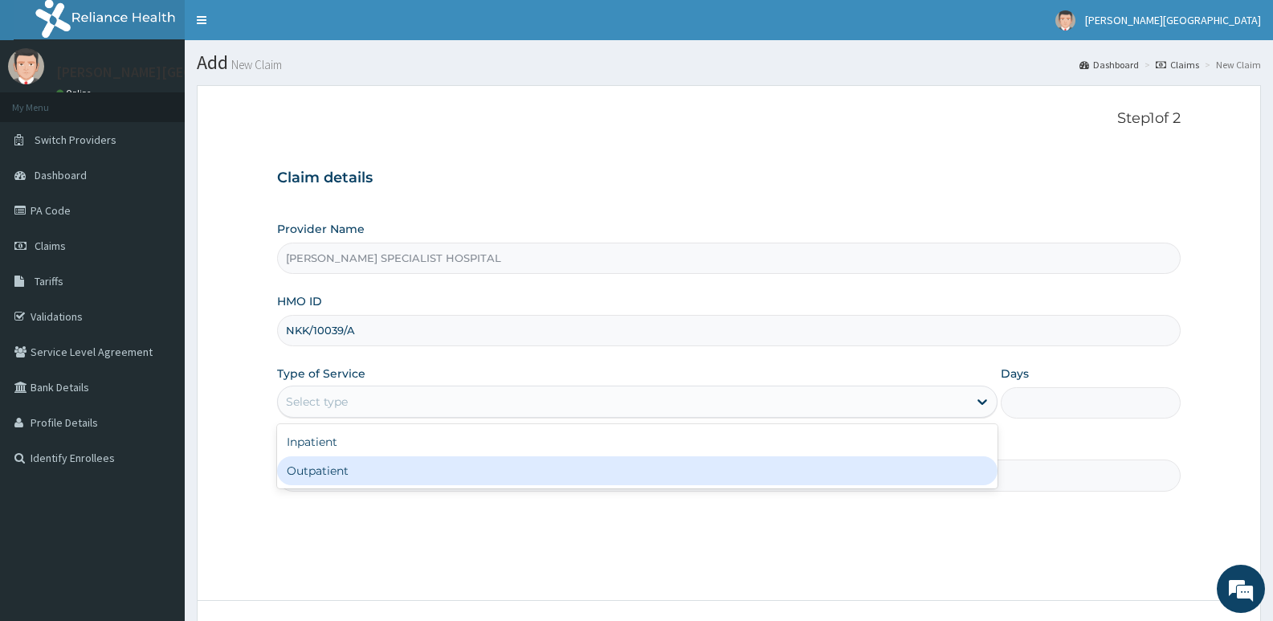
click at [324, 471] on div "Outpatient" at bounding box center [637, 470] width 720 height 29
type input "1"
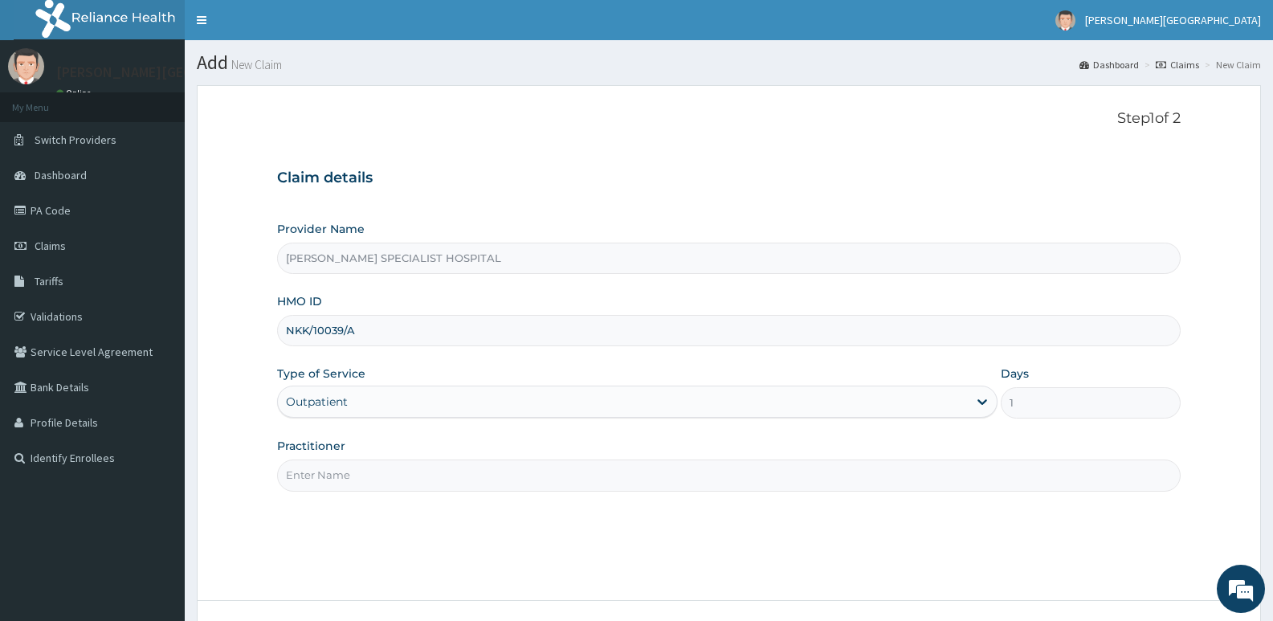
click at [324, 478] on input "Practitioner" at bounding box center [729, 474] width 904 height 31
type input "DR [PERSON_NAME]"
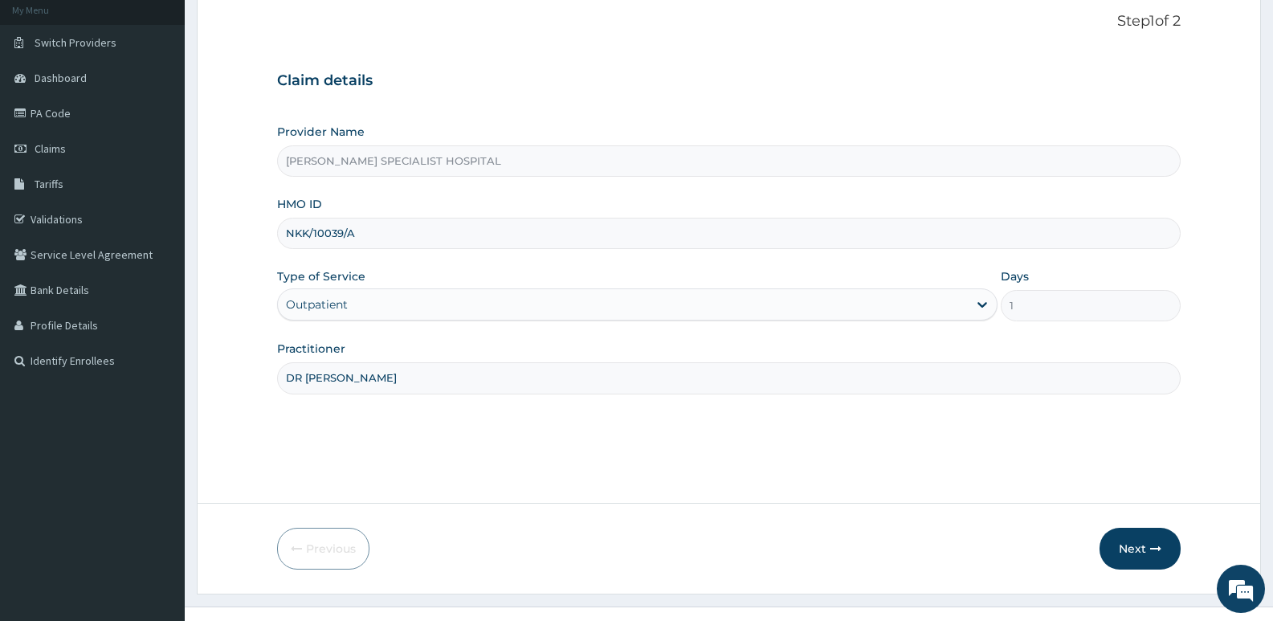
scroll to position [124, 0]
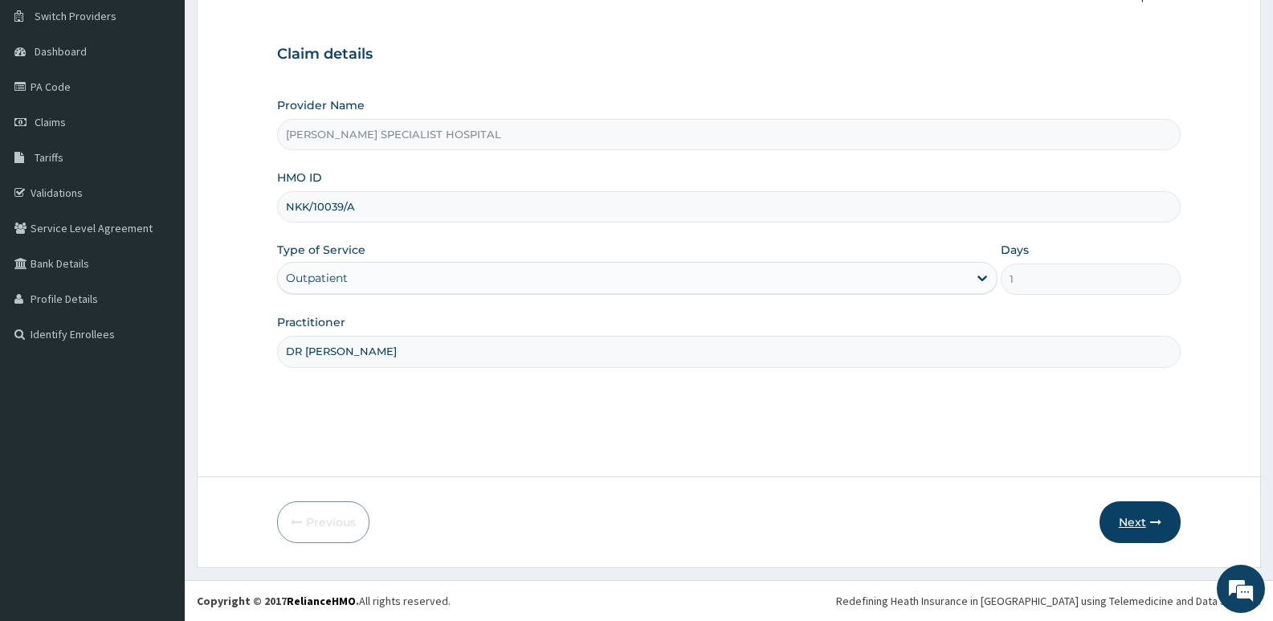
click at [1128, 523] on button "Next" at bounding box center [1139, 522] width 81 height 42
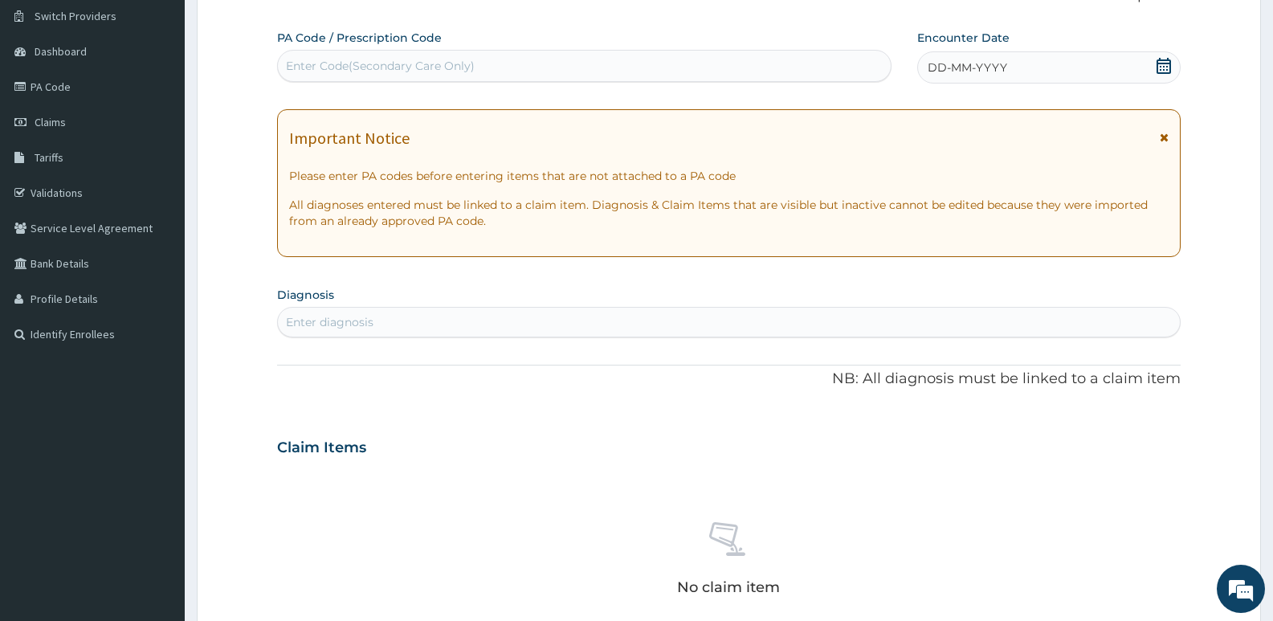
click at [1159, 67] on icon at bounding box center [1164, 66] width 16 height 16
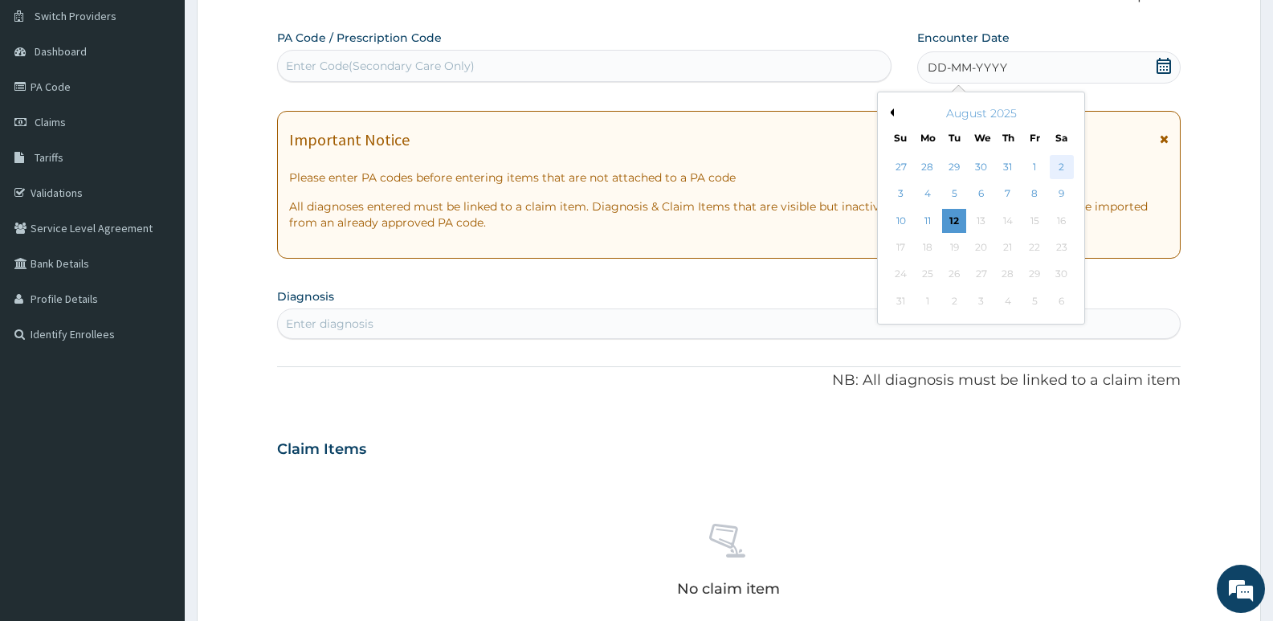
click at [1064, 169] on div "2" at bounding box center [1062, 167] width 24 height 24
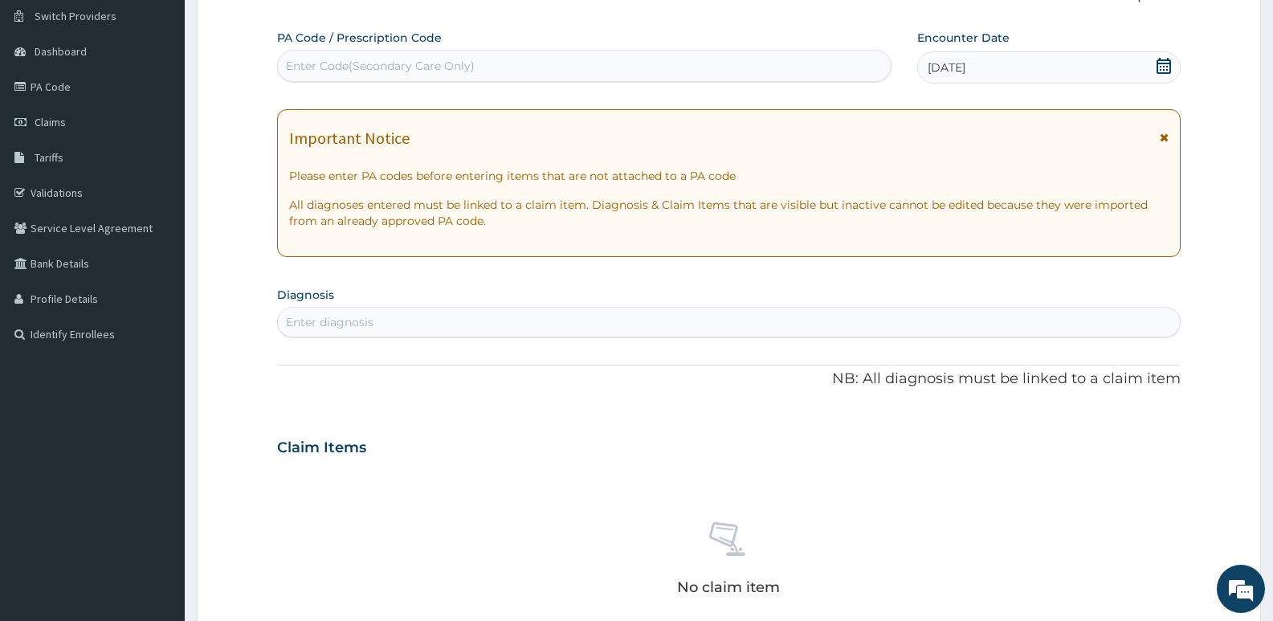
click at [292, 62] on div "Enter Code(Secondary Care Only)" at bounding box center [380, 66] width 189 height 16
type input "PA/29CD23"
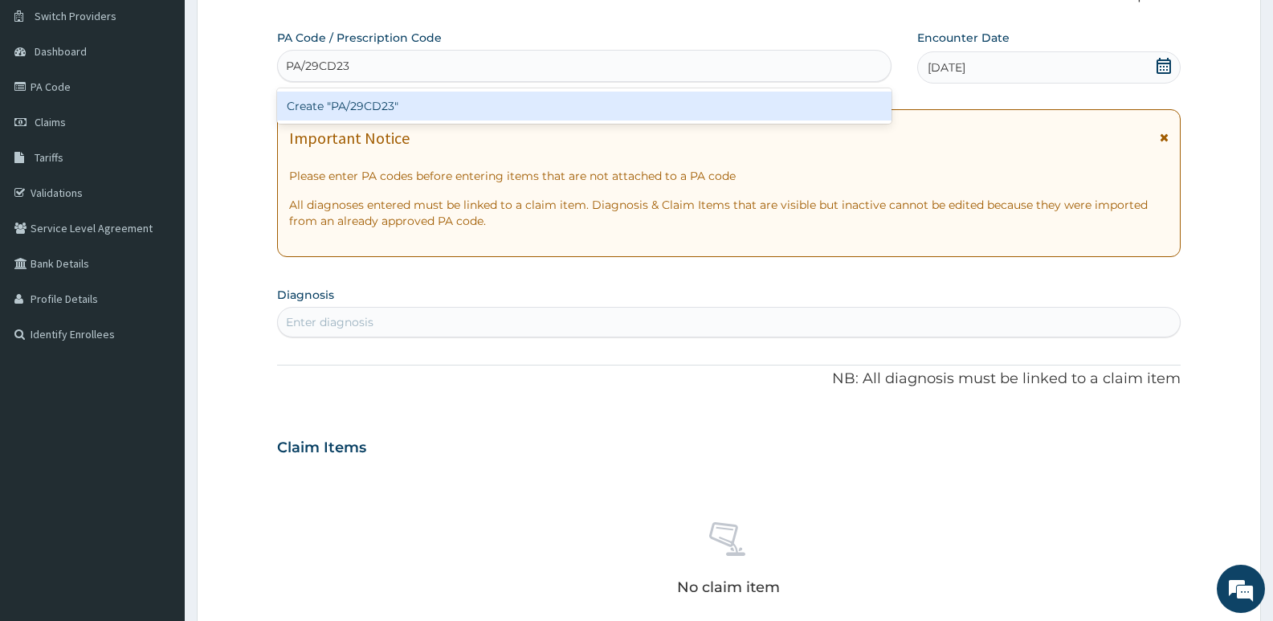
click at [366, 104] on div "Create "PA/29CD23"" at bounding box center [584, 106] width 614 height 29
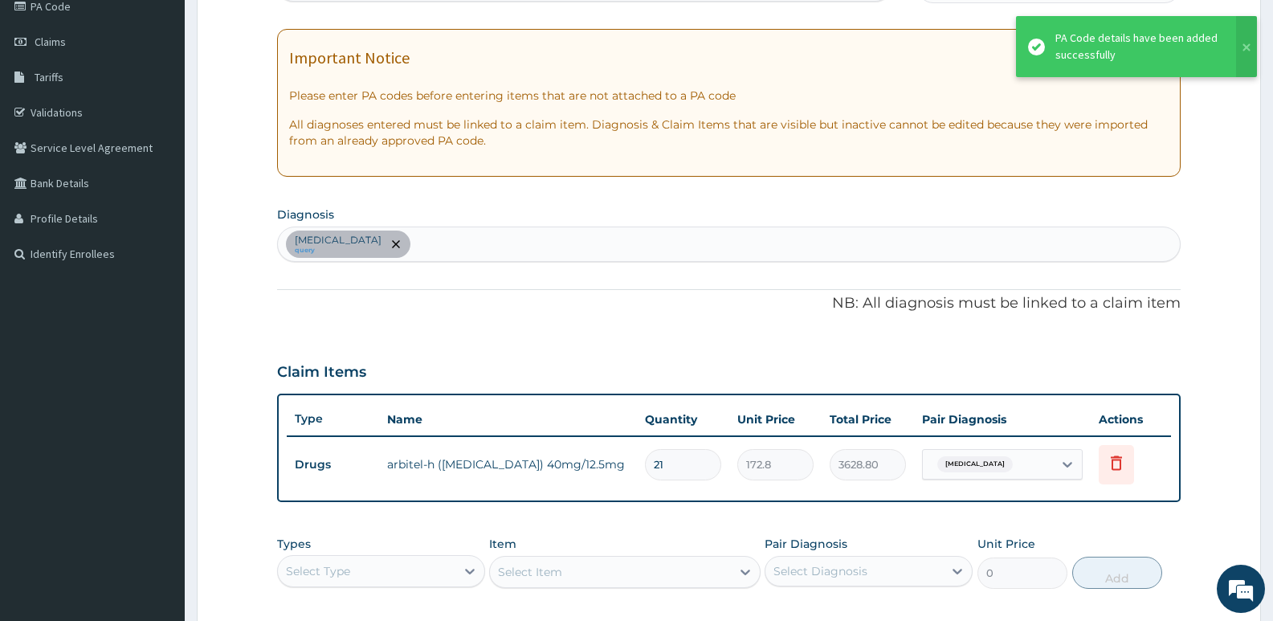
scroll to position [284, 0]
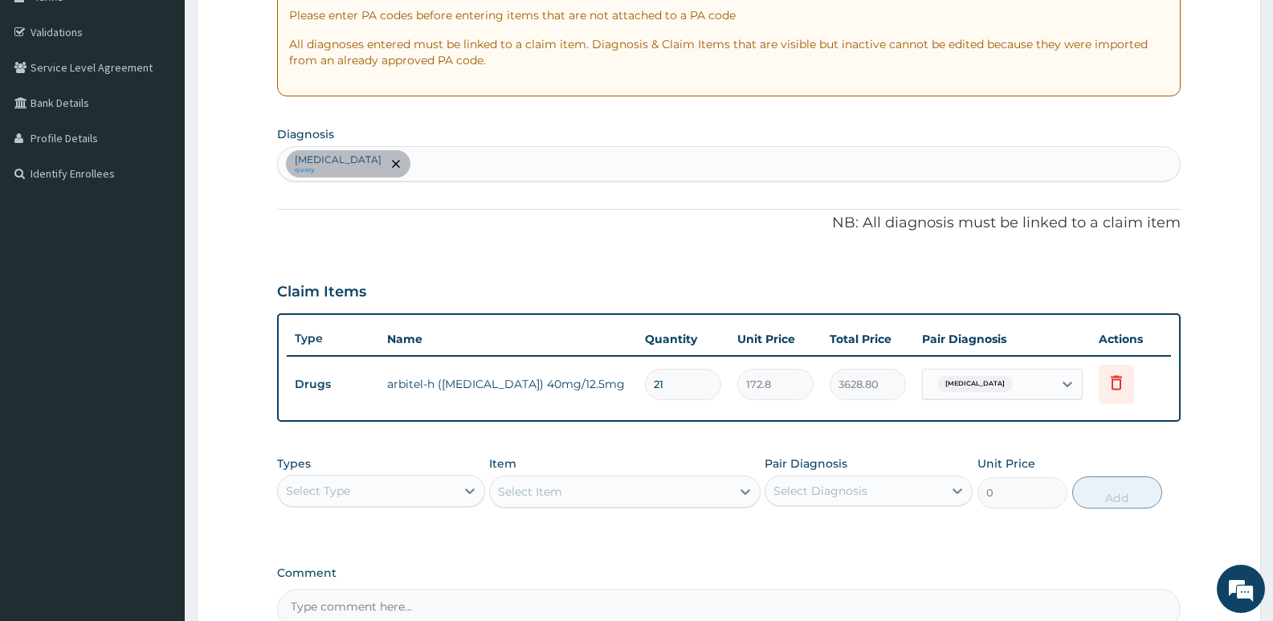
click at [355, 504] on div "Select Type" at bounding box center [366, 491] width 177 height 26
click at [327, 600] on div "Procedures" at bounding box center [381, 588] width 208 height 29
click at [594, 500] on div "Select Item" at bounding box center [624, 491] width 271 height 32
click at [594, 500] on div "Select Item" at bounding box center [610, 492] width 240 height 26
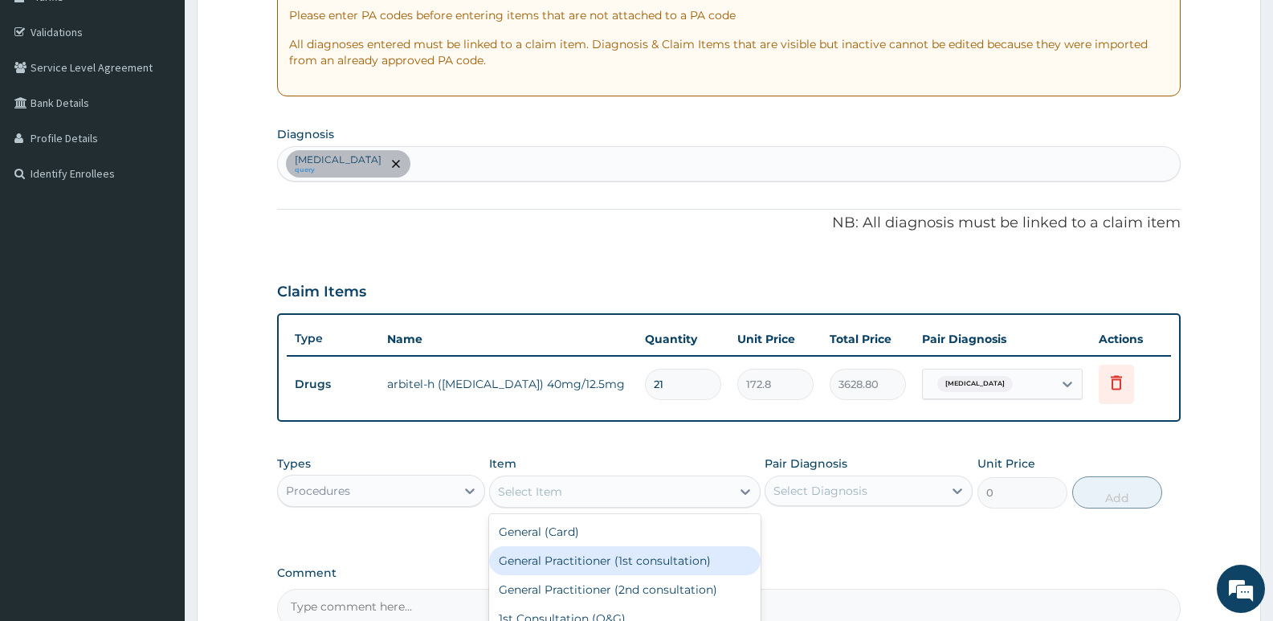
click at [570, 567] on div "General Practitioner (1st consultation)" at bounding box center [624, 560] width 271 height 29
type input "4000"
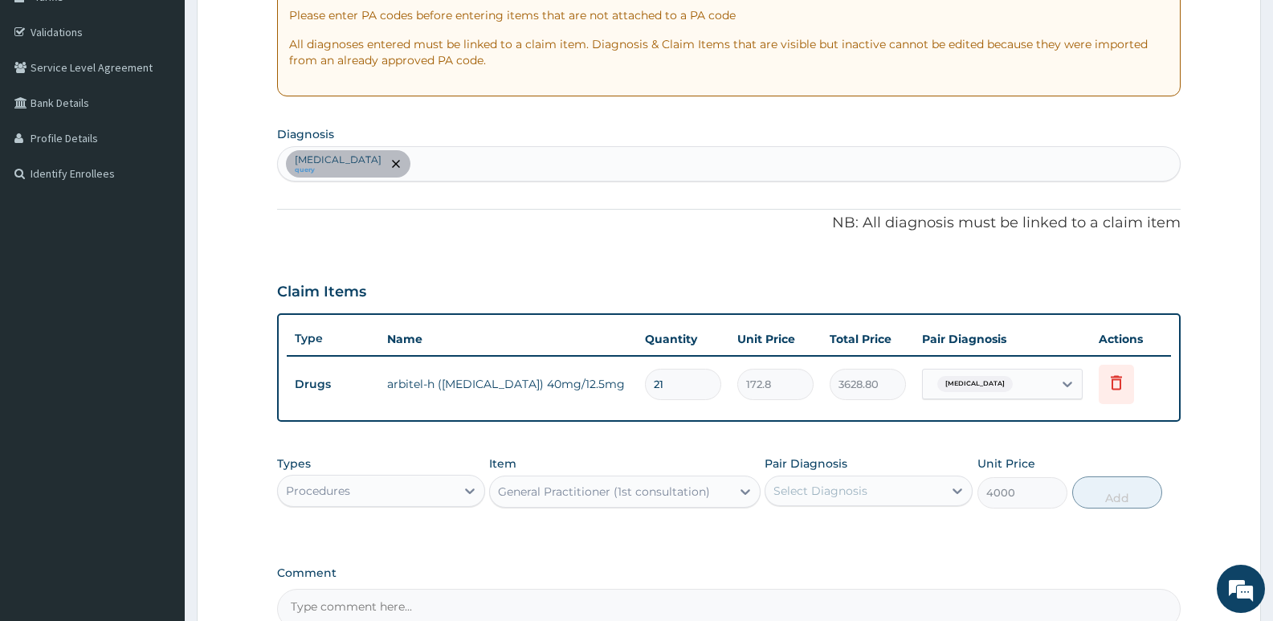
click at [842, 490] on div "Select Diagnosis" at bounding box center [853, 491] width 177 height 26
click at [828, 538] on label "Essential hypertension" at bounding box center [841, 530] width 100 height 16
checkbox input "true"
click at [1119, 505] on button "Add" at bounding box center [1117, 492] width 90 height 32
type input "0"
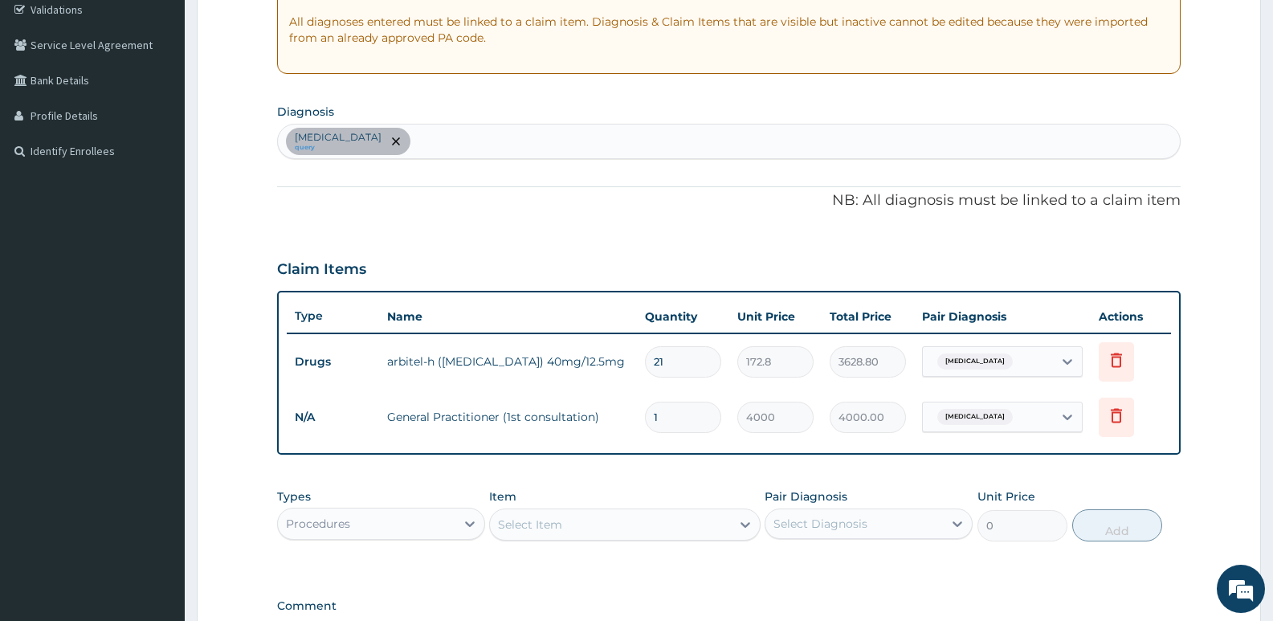
scroll to position [525, 0]
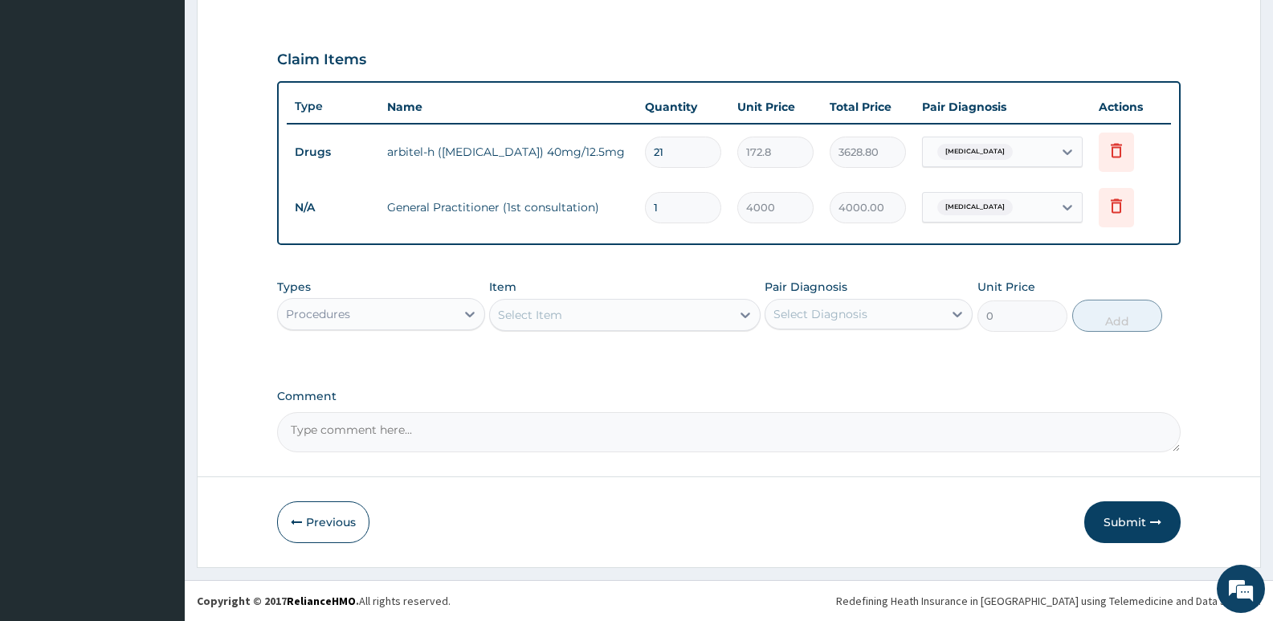
click at [1122, 519] on button "Submit" at bounding box center [1132, 522] width 96 height 42
